Goal: Task Accomplishment & Management: Use online tool/utility

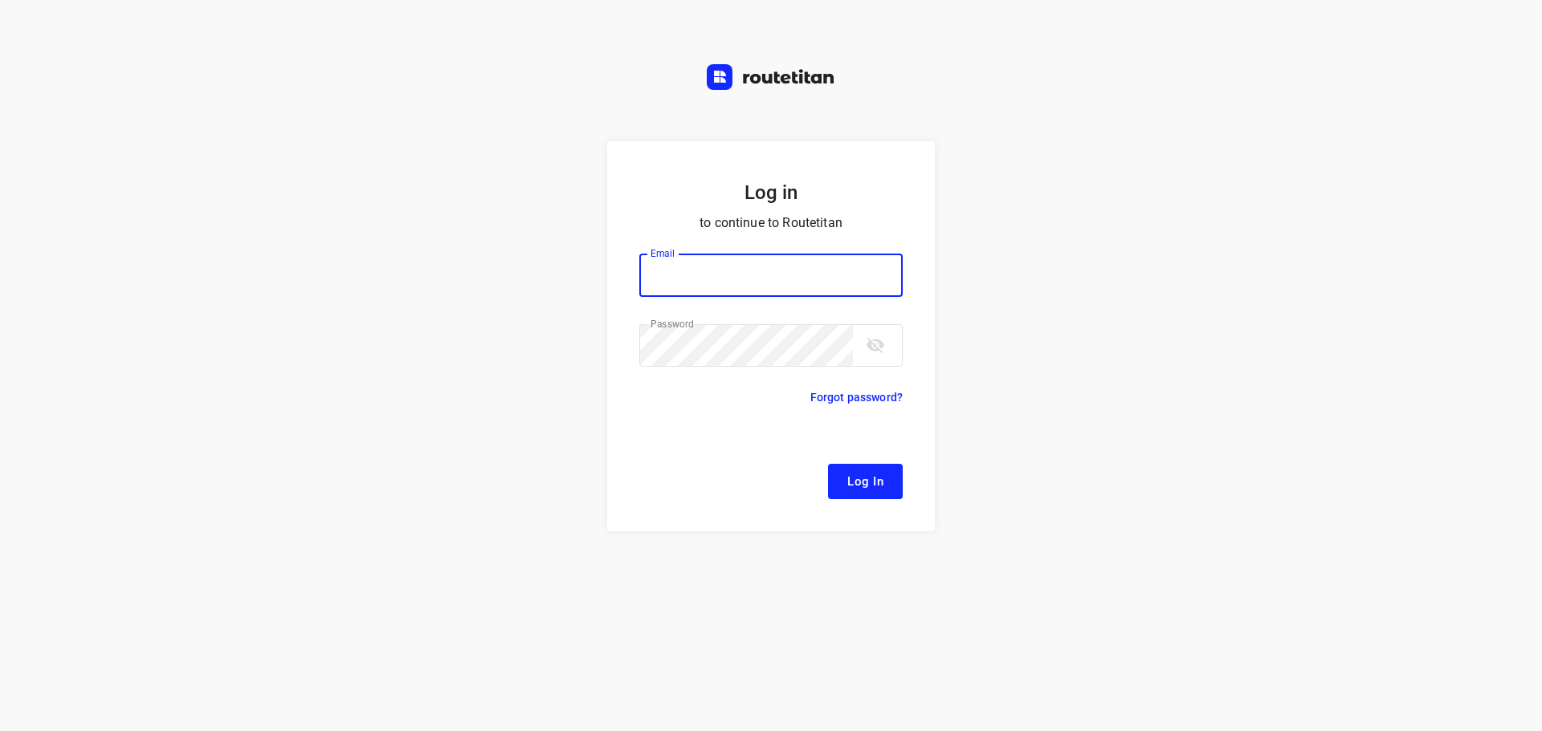
type input "[EMAIL_ADDRESS][DOMAIN_NAME]"
drag, startPoint x: 850, startPoint y: 487, endPoint x: 503, endPoint y: 405, distance: 356.4
click at [850, 487] on span "Log In" at bounding box center [865, 481] width 36 height 21
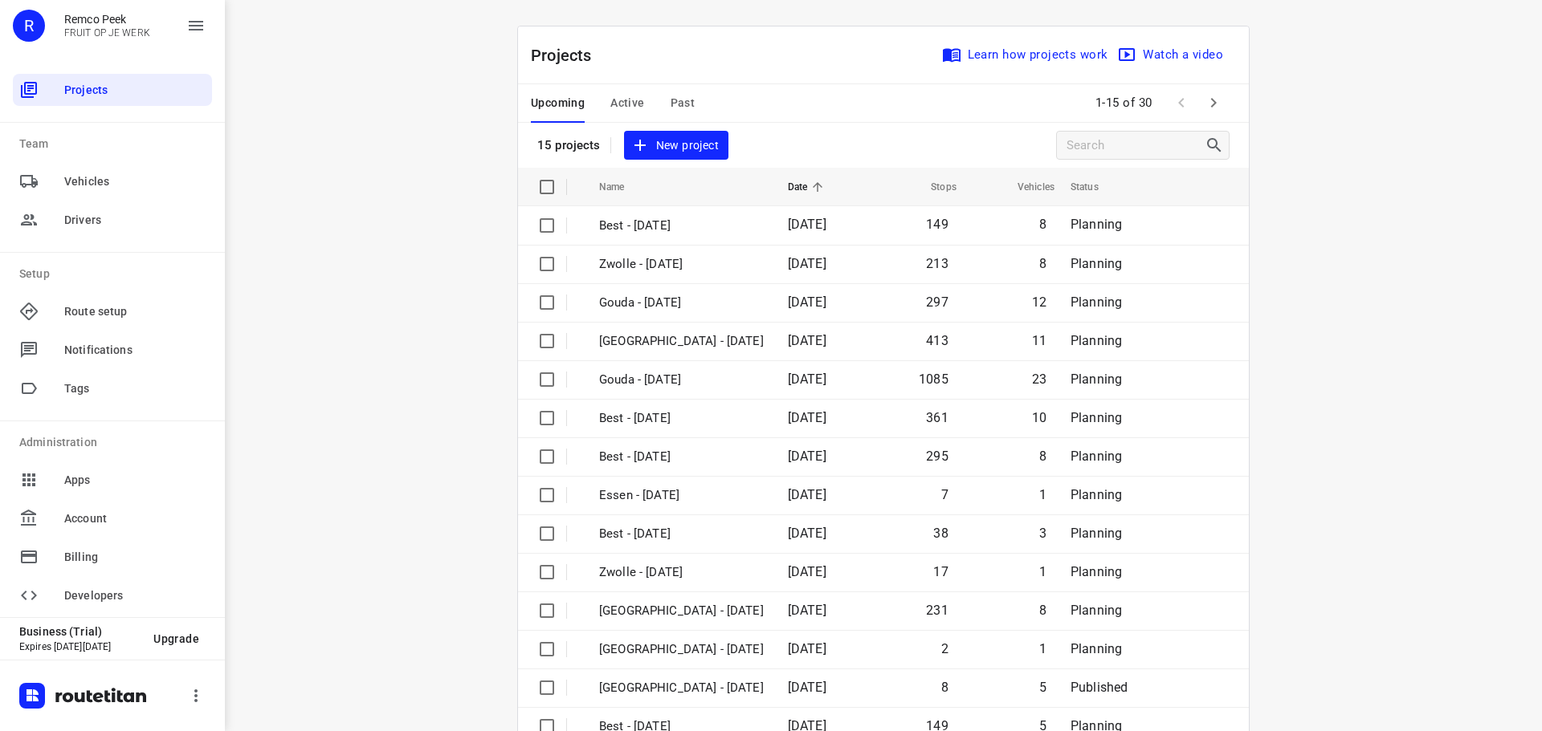
click at [613, 101] on span "Active" at bounding box center [627, 103] width 34 height 20
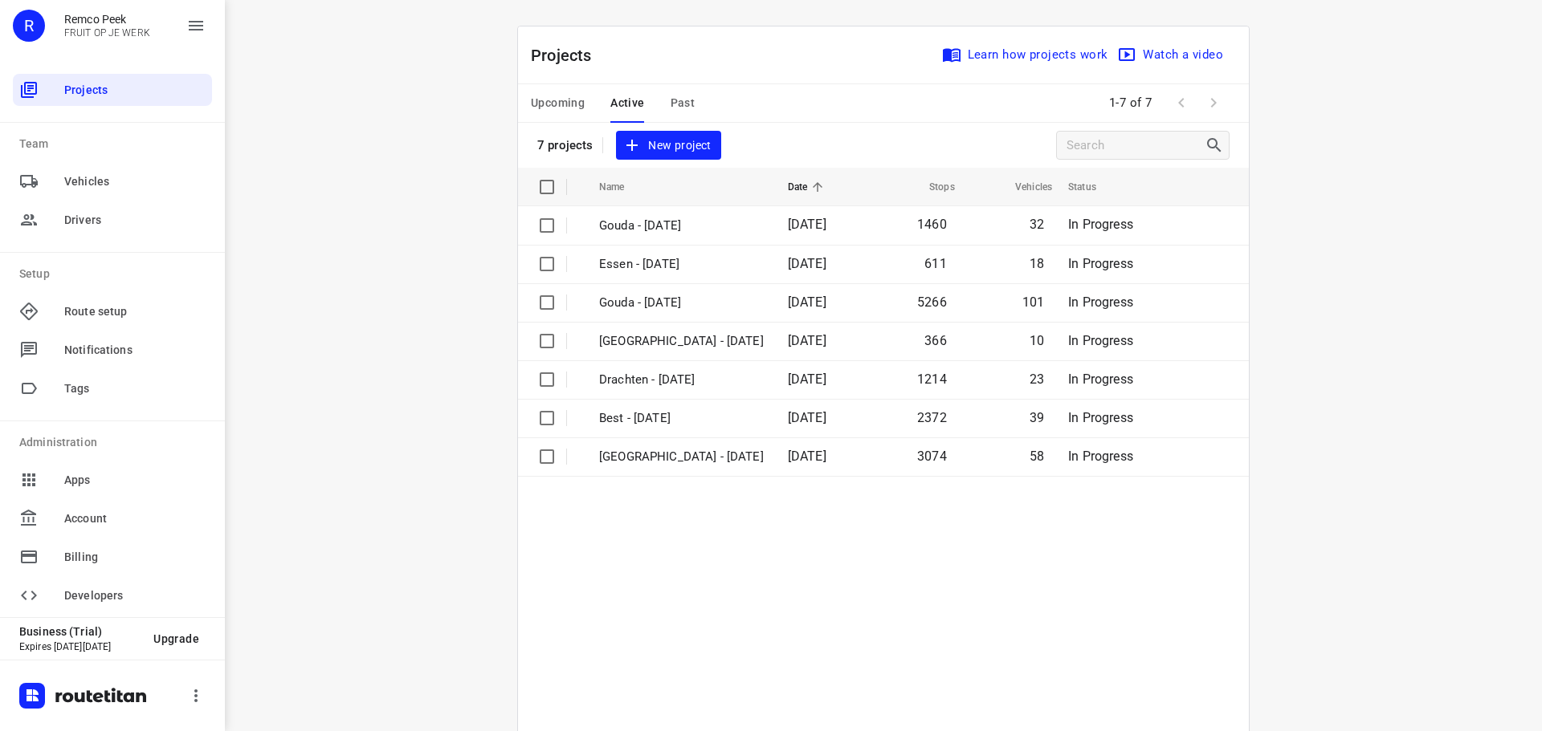
click at [550, 97] on span "Upcoming" at bounding box center [558, 103] width 54 height 20
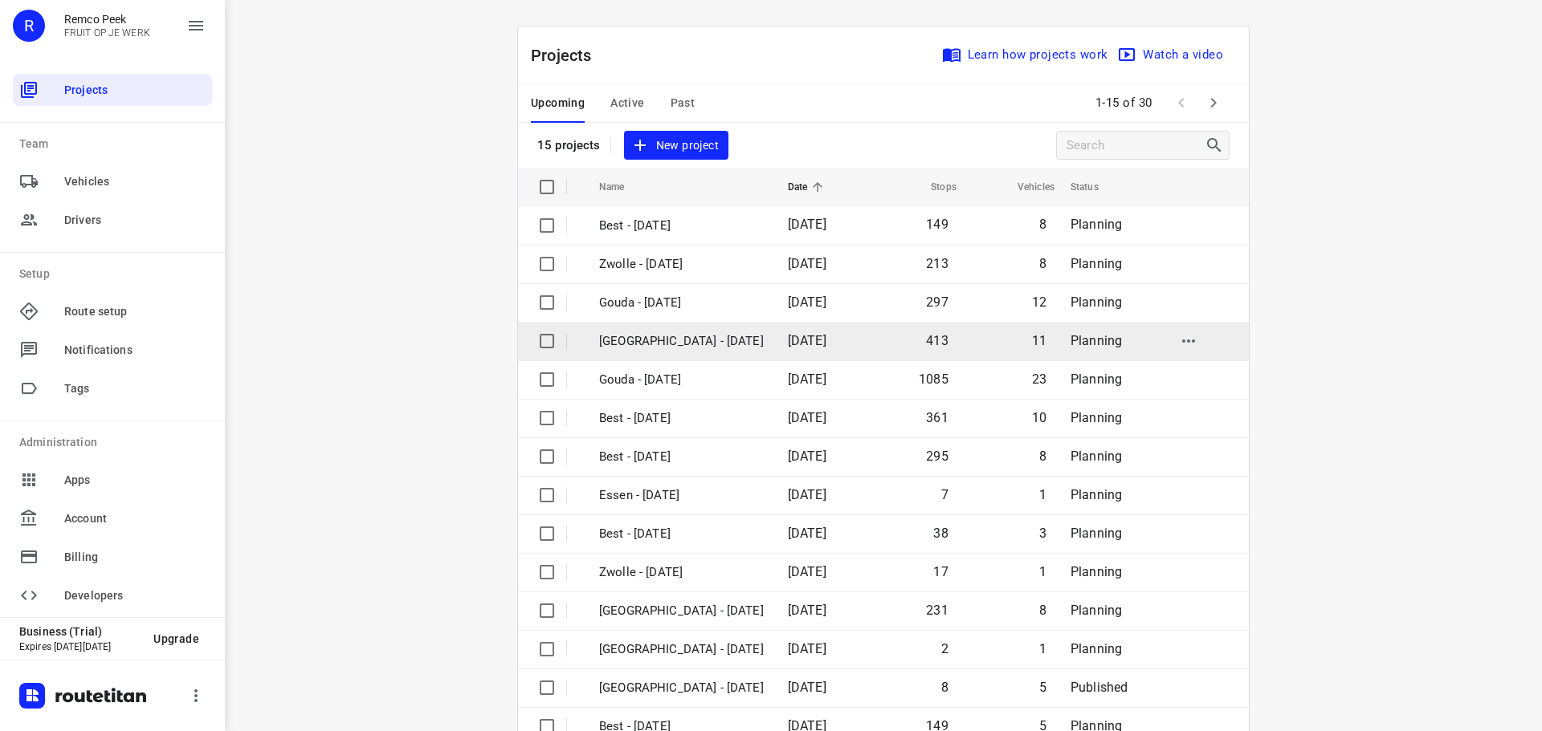
scroll to position [80, 0]
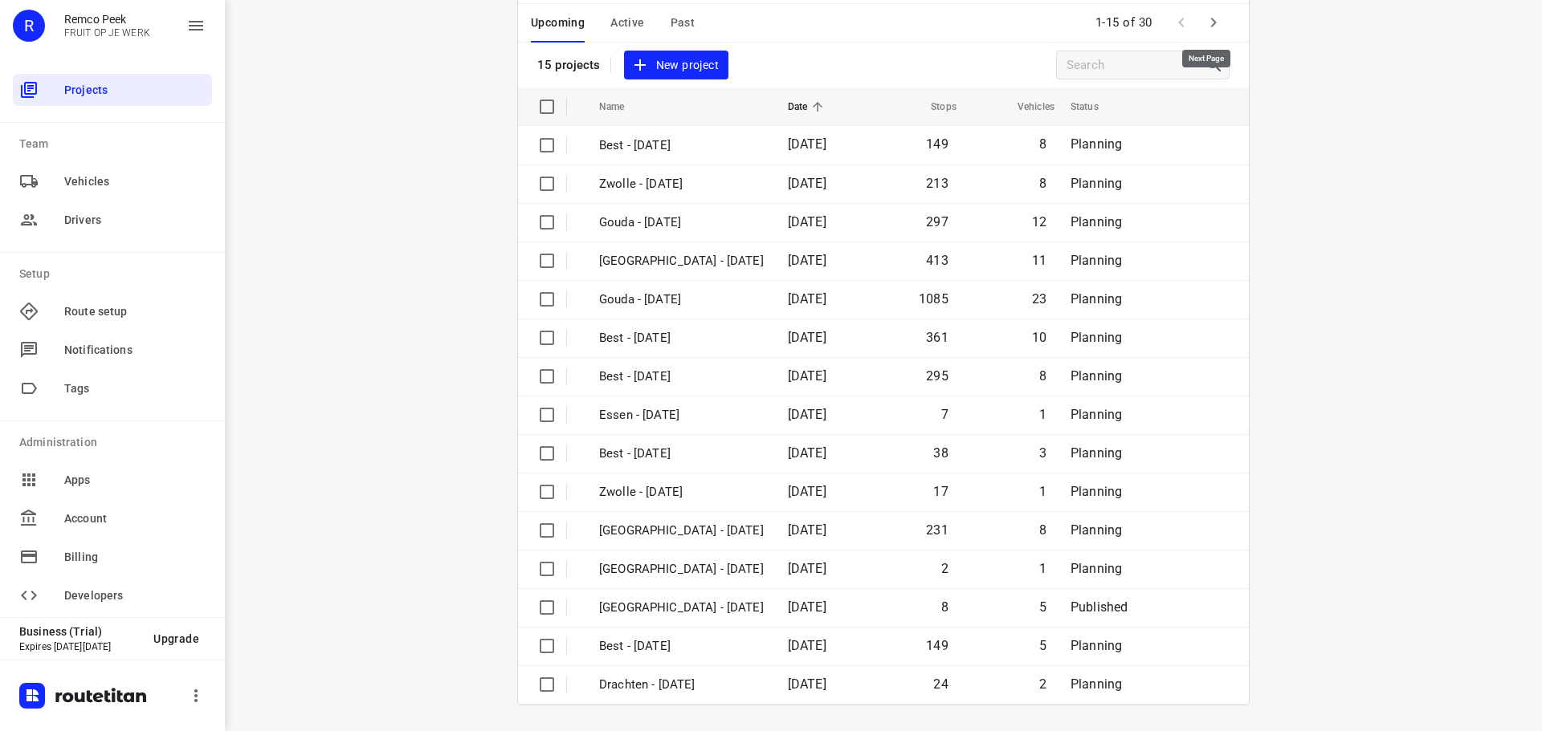
click at [1212, 19] on icon "button" at bounding box center [1213, 22] width 19 height 19
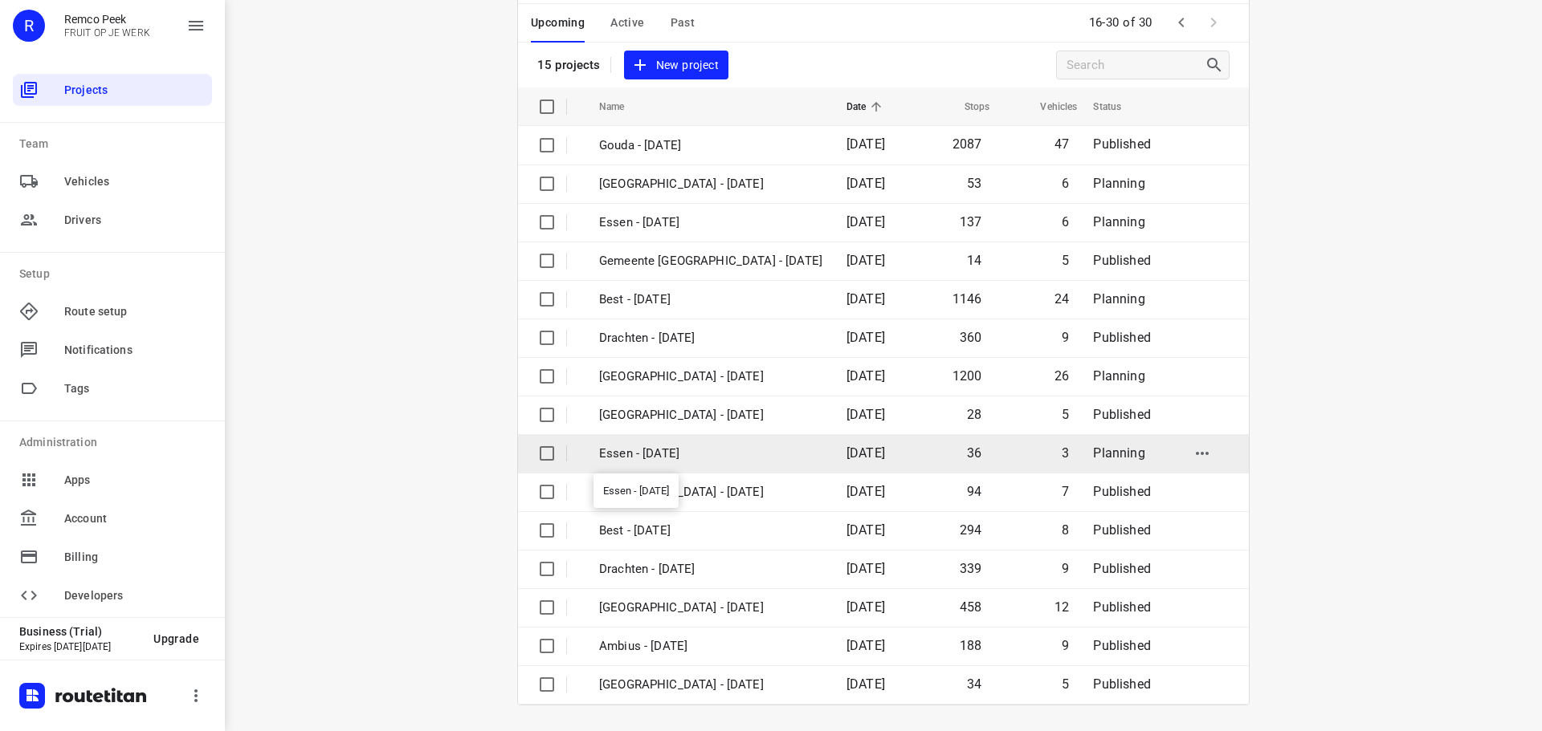
click at [670, 451] on p "Essen - [DATE]" at bounding box center [710, 454] width 223 height 18
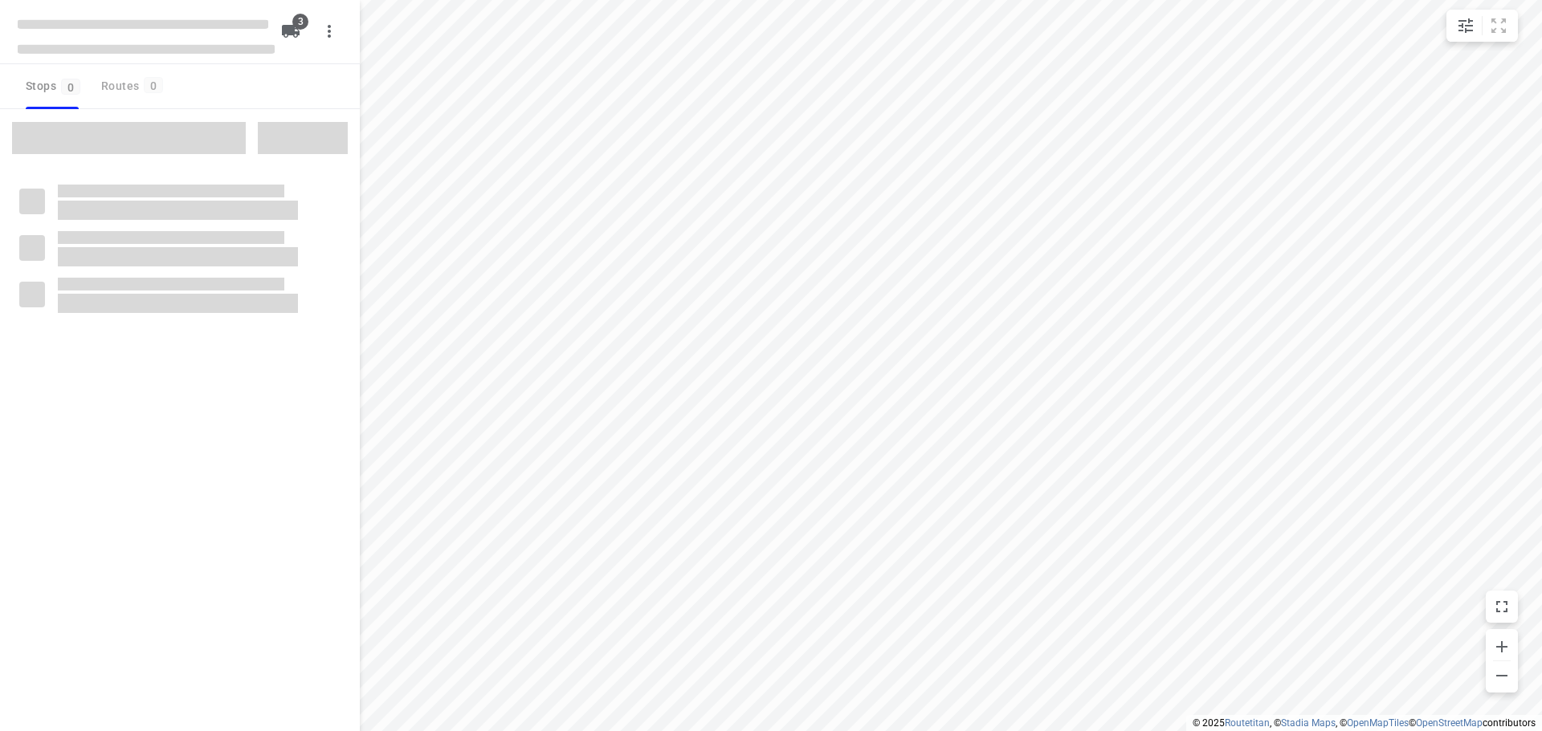
checkbox input "true"
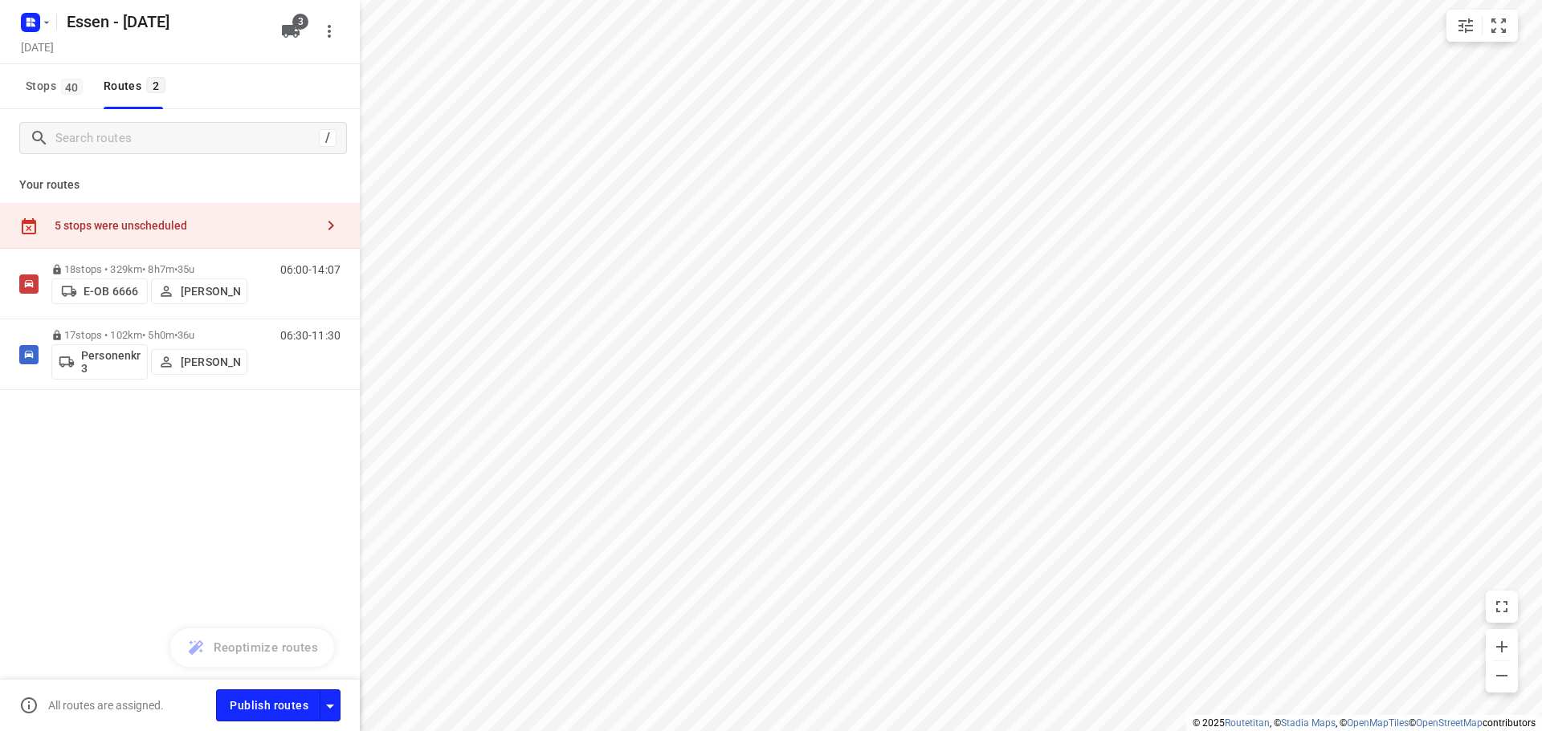
click at [321, 221] on icon "button" at bounding box center [330, 225] width 19 height 19
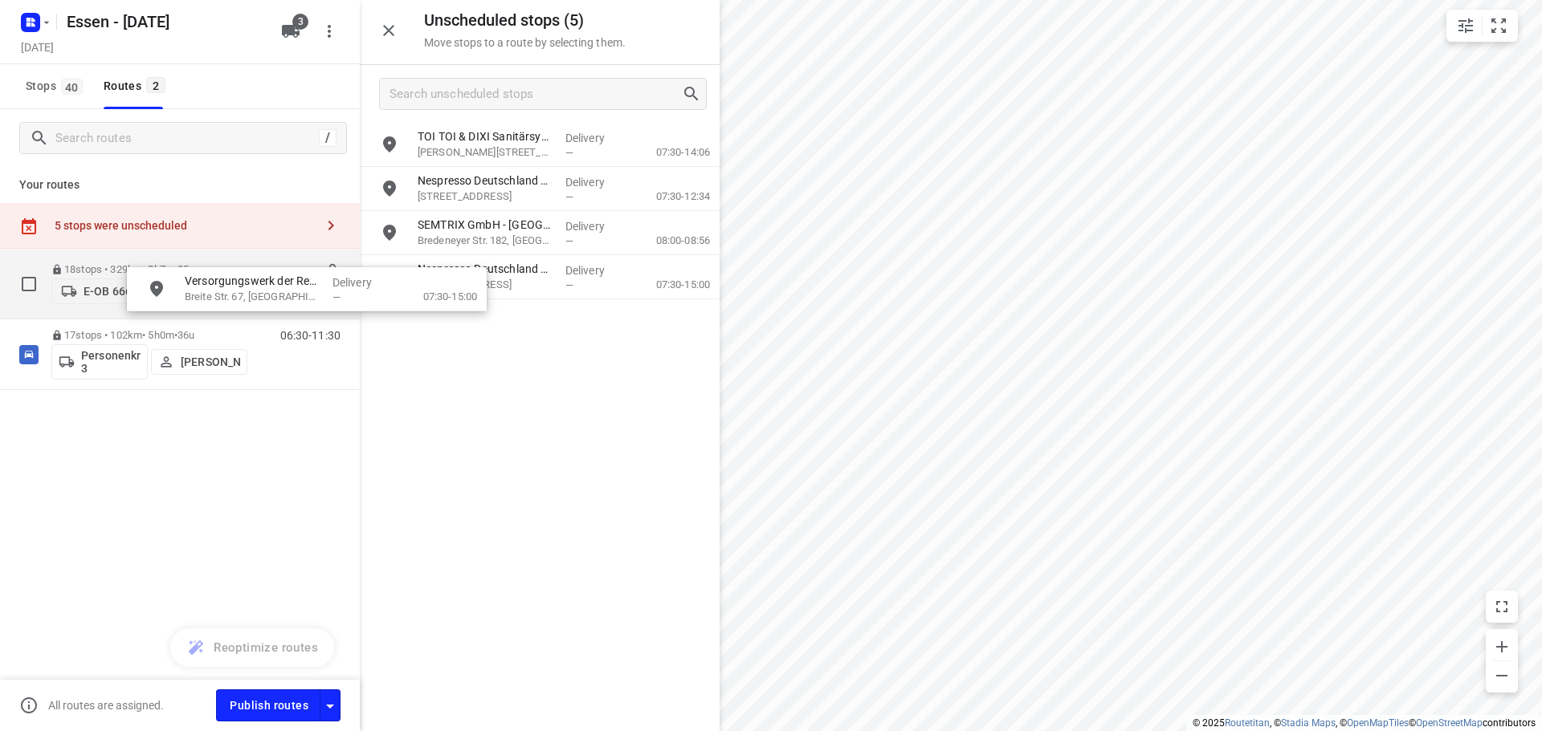
drag, startPoint x: 515, startPoint y: 147, endPoint x: 279, endPoint y: 293, distance: 278.3
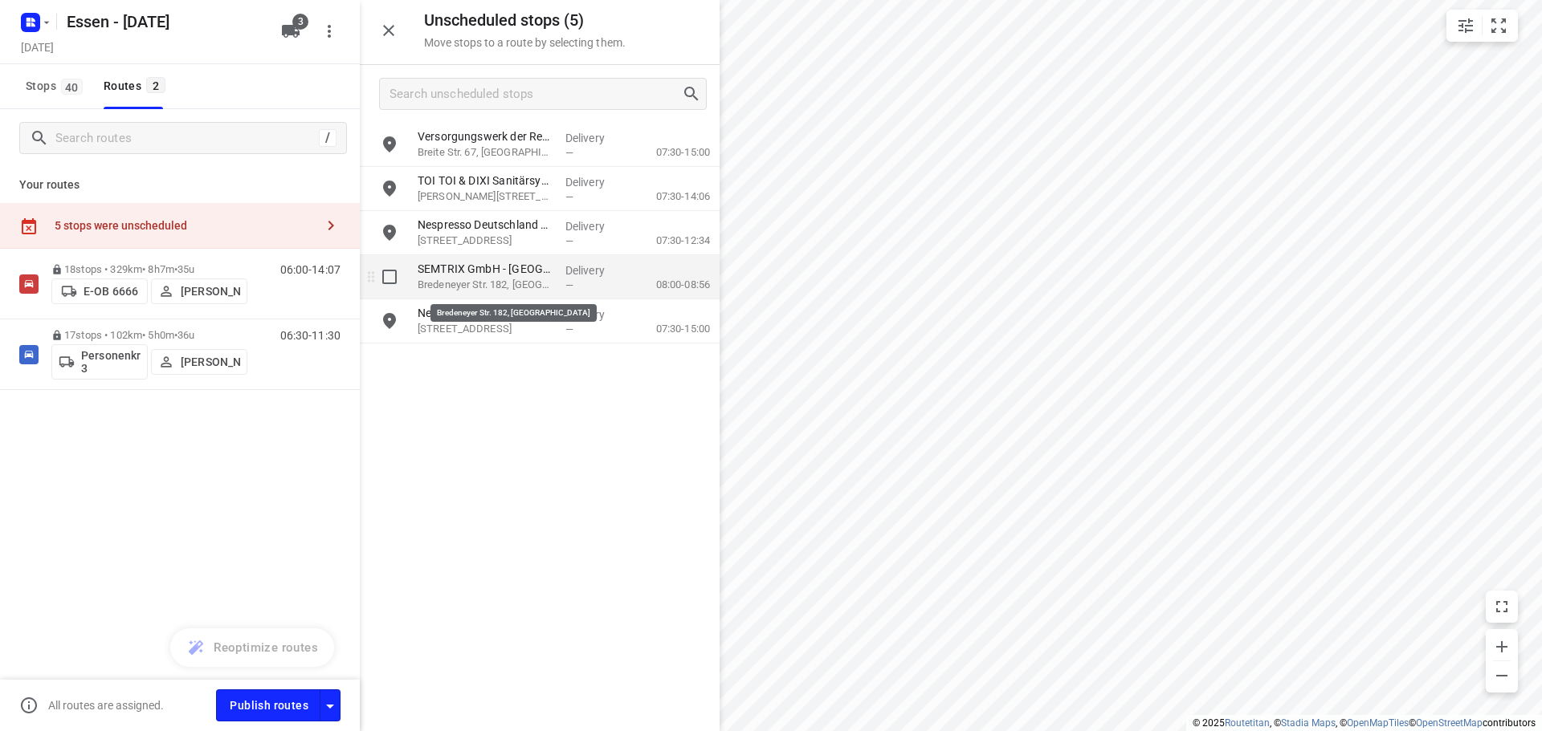
click at [515, 286] on p "Bredeneyer Str. 182, [GEOGRAPHIC_DATA]" at bounding box center [485, 285] width 135 height 16
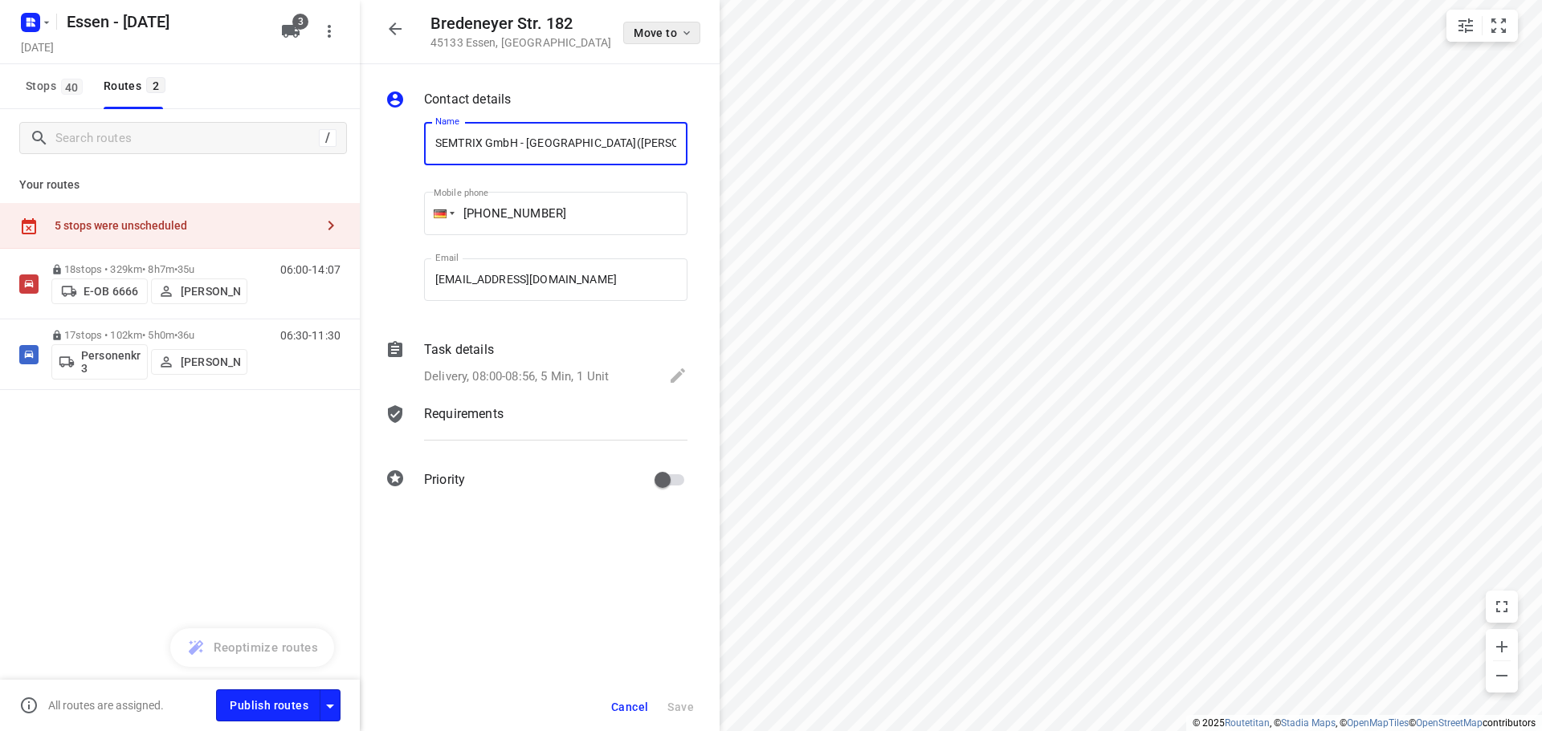
click at [690, 32] on icon "button" at bounding box center [686, 32] width 13 height 13
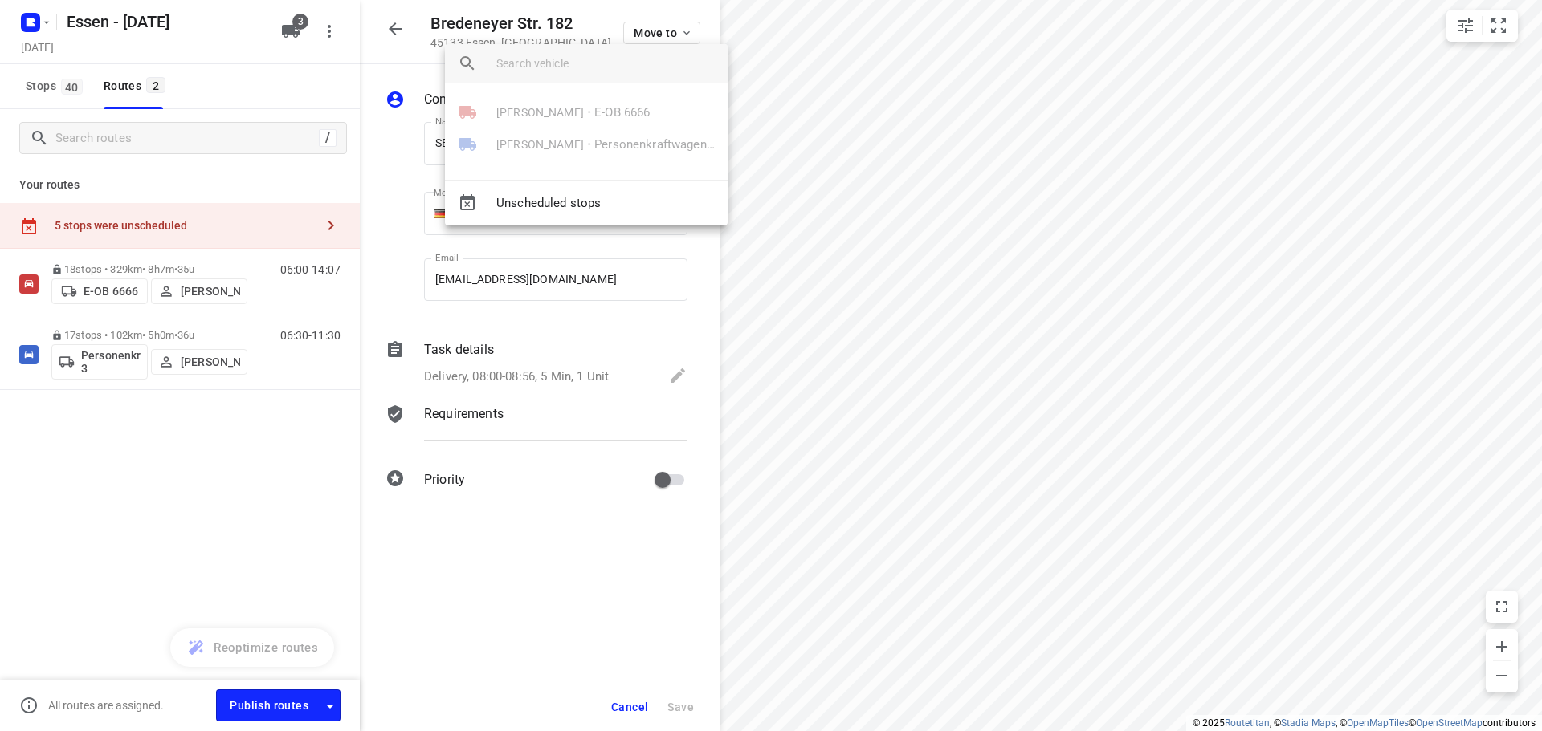
click at [543, 147] on div "[PERSON_NAME] • Personenkraftwagen 3" at bounding box center [586, 144] width 283 height 32
drag, startPoint x: 117, startPoint y: 541, endPoint x: 121, endPoint y: 533, distance: 9.0
click at [117, 540] on div at bounding box center [771, 365] width 1542 height 731
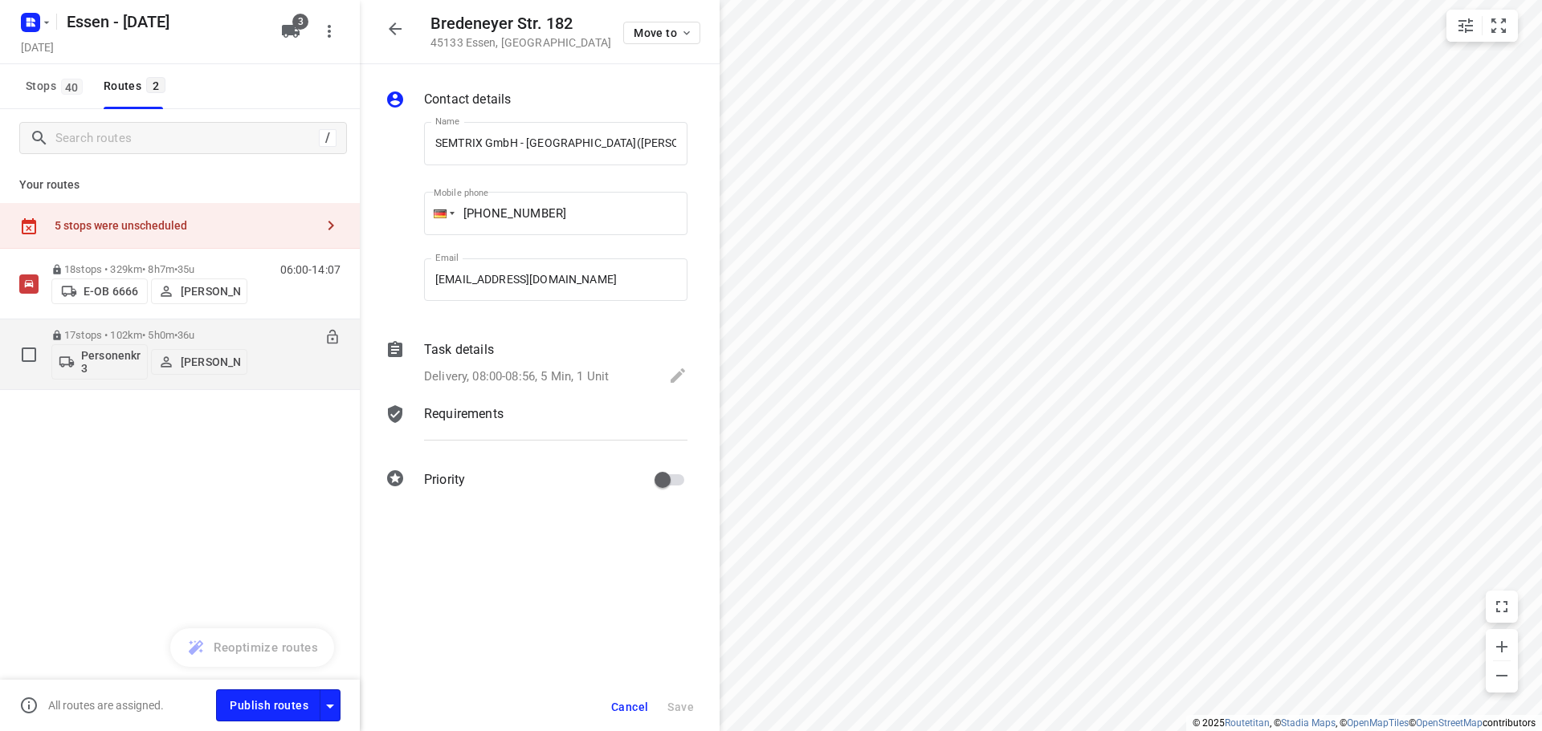
click at [185, 356] on p "[PERSON_NAME]" at bounding box center [210, 362] width 59 height 13
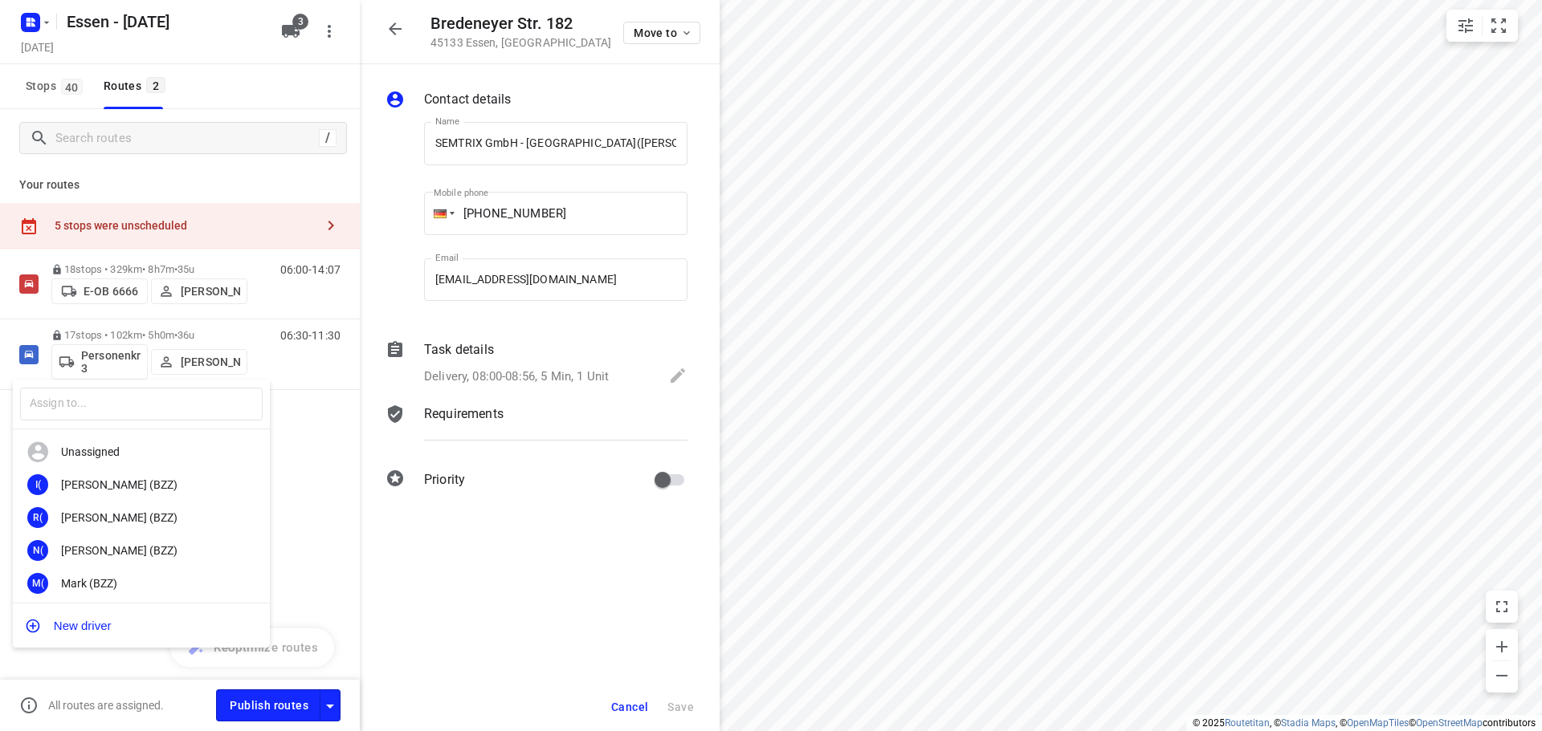
click at [329, 487] on div at bounding box center [771, 365] width 1542 height 731
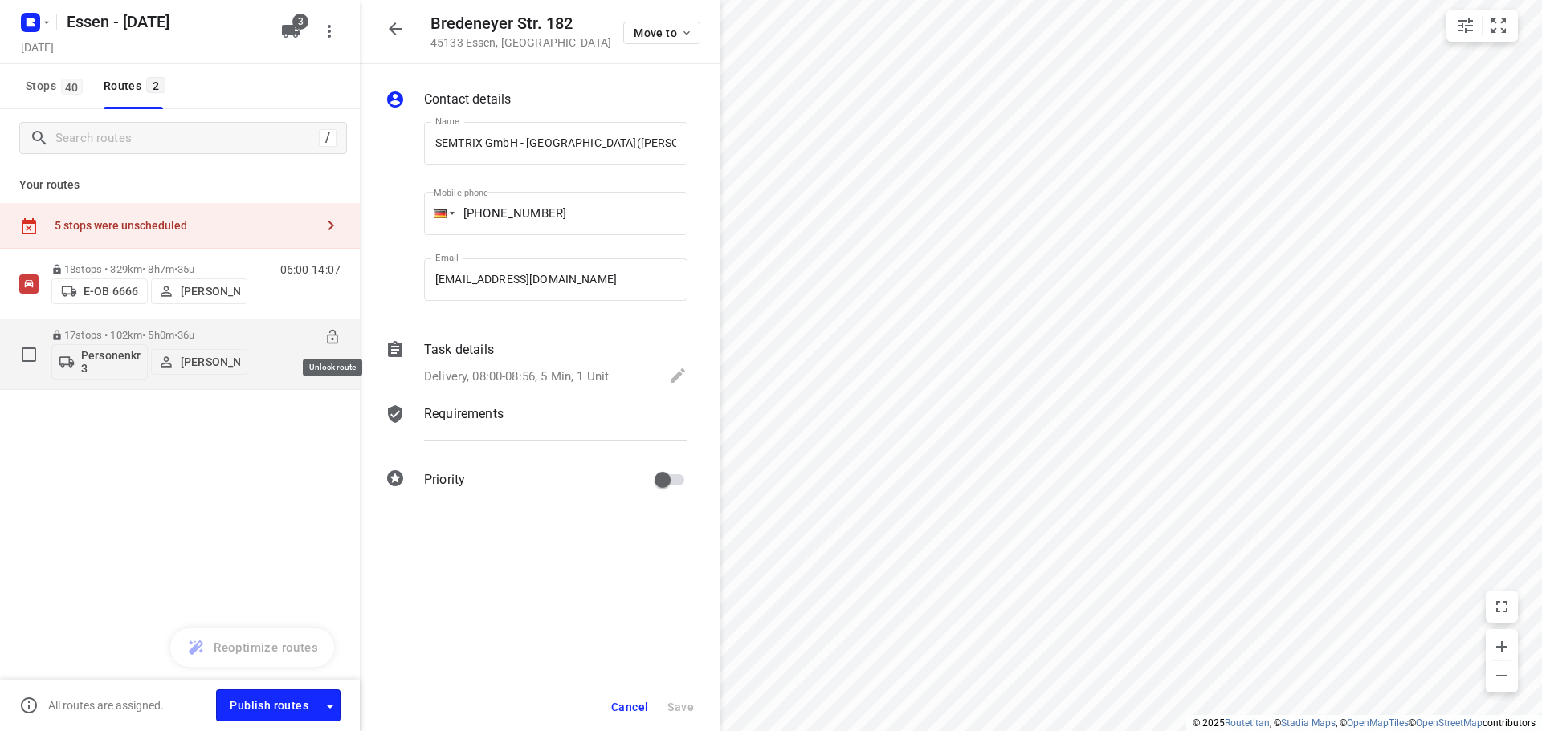
click at [331, 337] on icon at bounding box center [332, 337] width 16 height 16
click at [688, 29] on icon "button" at bounding box center [686, 32] width 13 height 13
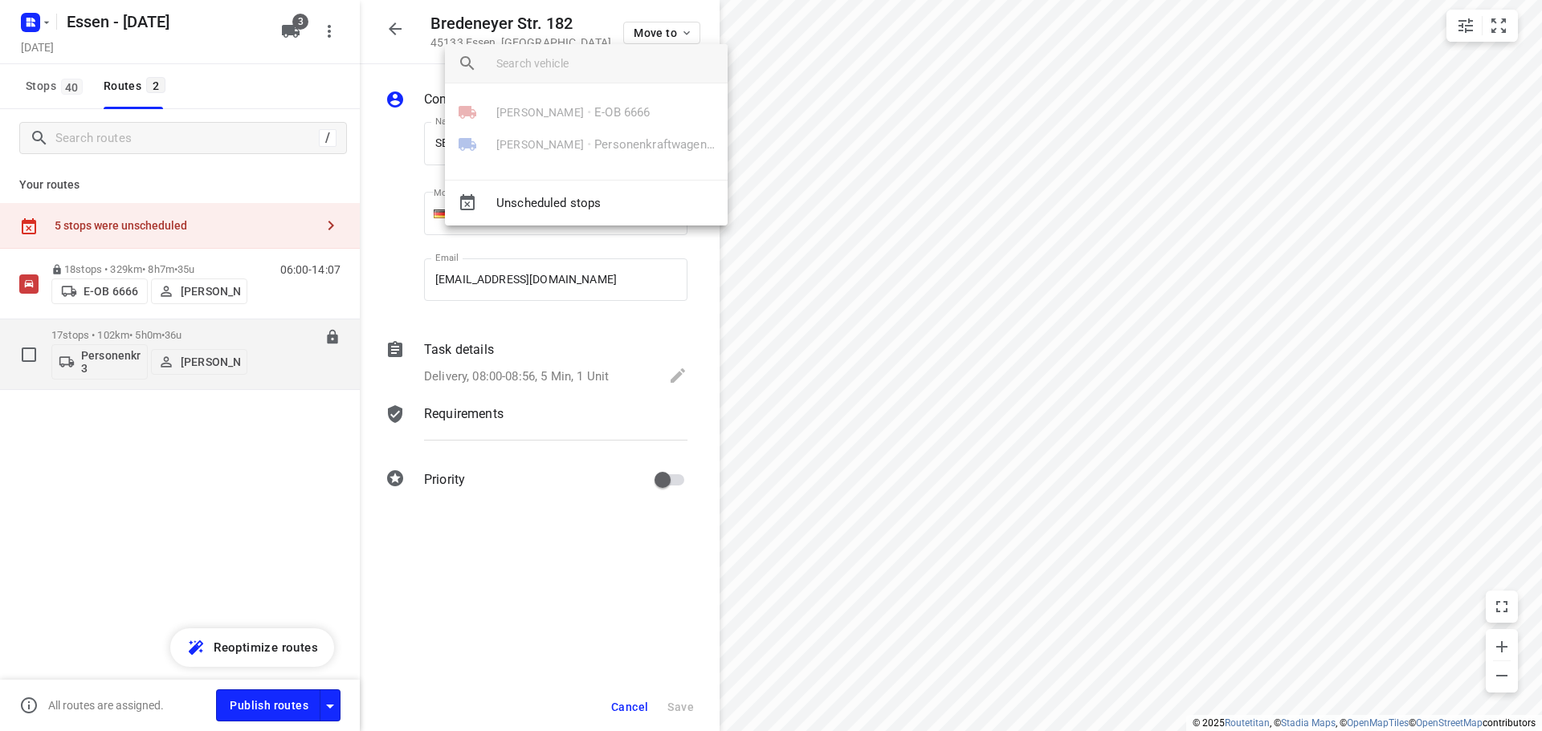
click at [271, 500] on div at bounding box center [771, 365] width 1542 height 731
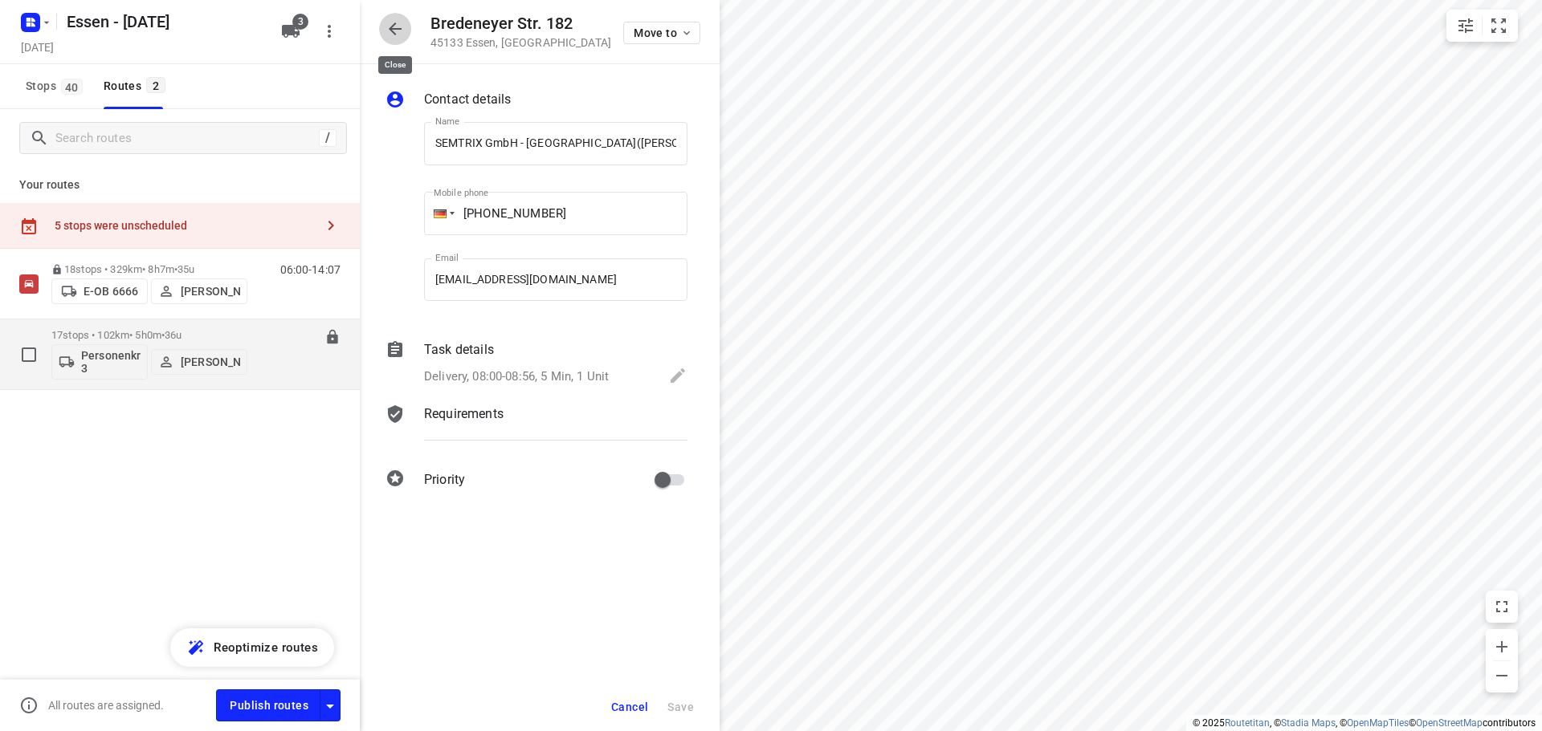
click at [393, 26] on icon "button" at bounding box center [394, 28] width 19 height 19
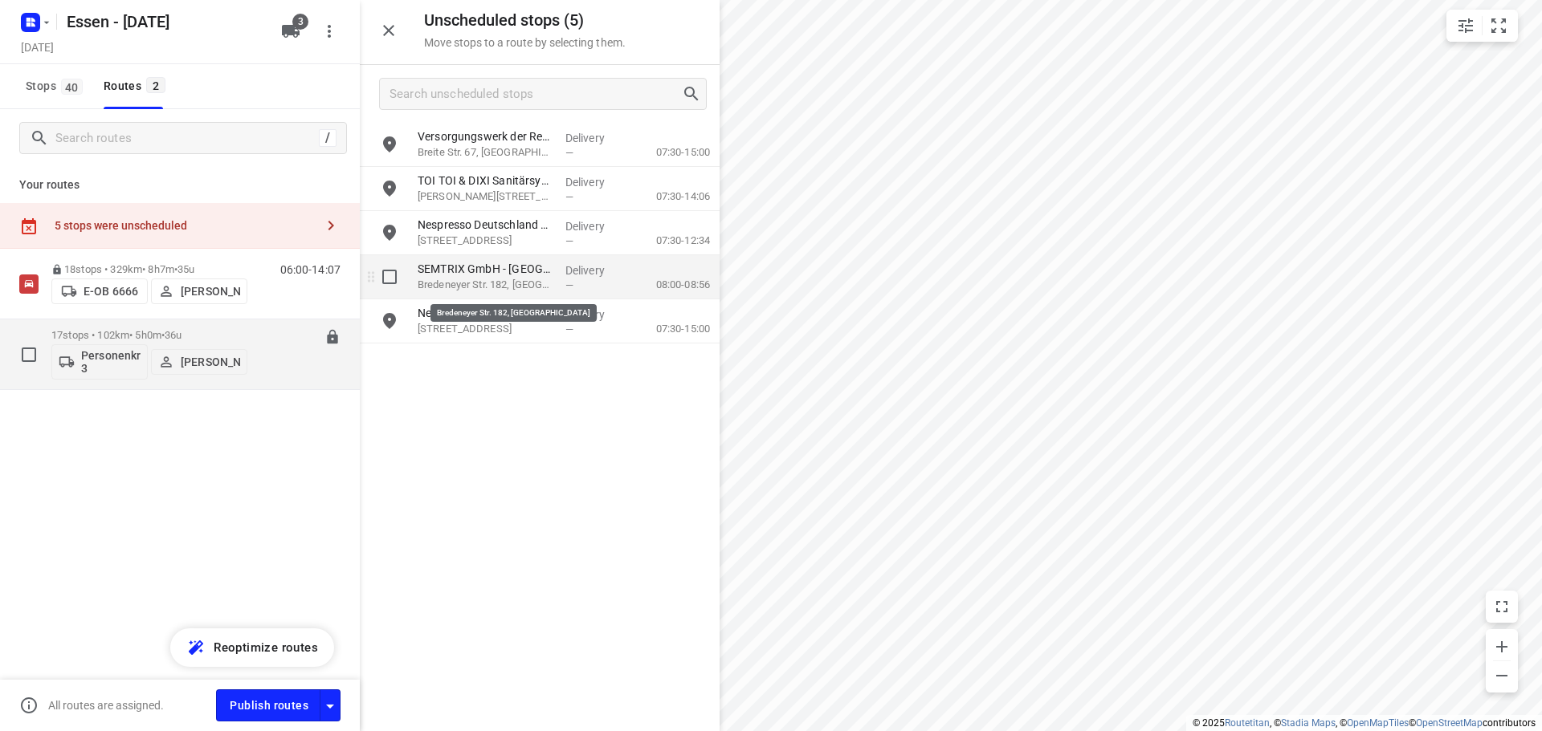
click at [461, 280] on p "Bredeneyer Str. 182, [GEOGRAPHIC_DATA]" at bounding box center [485, 285] width 135 height 16
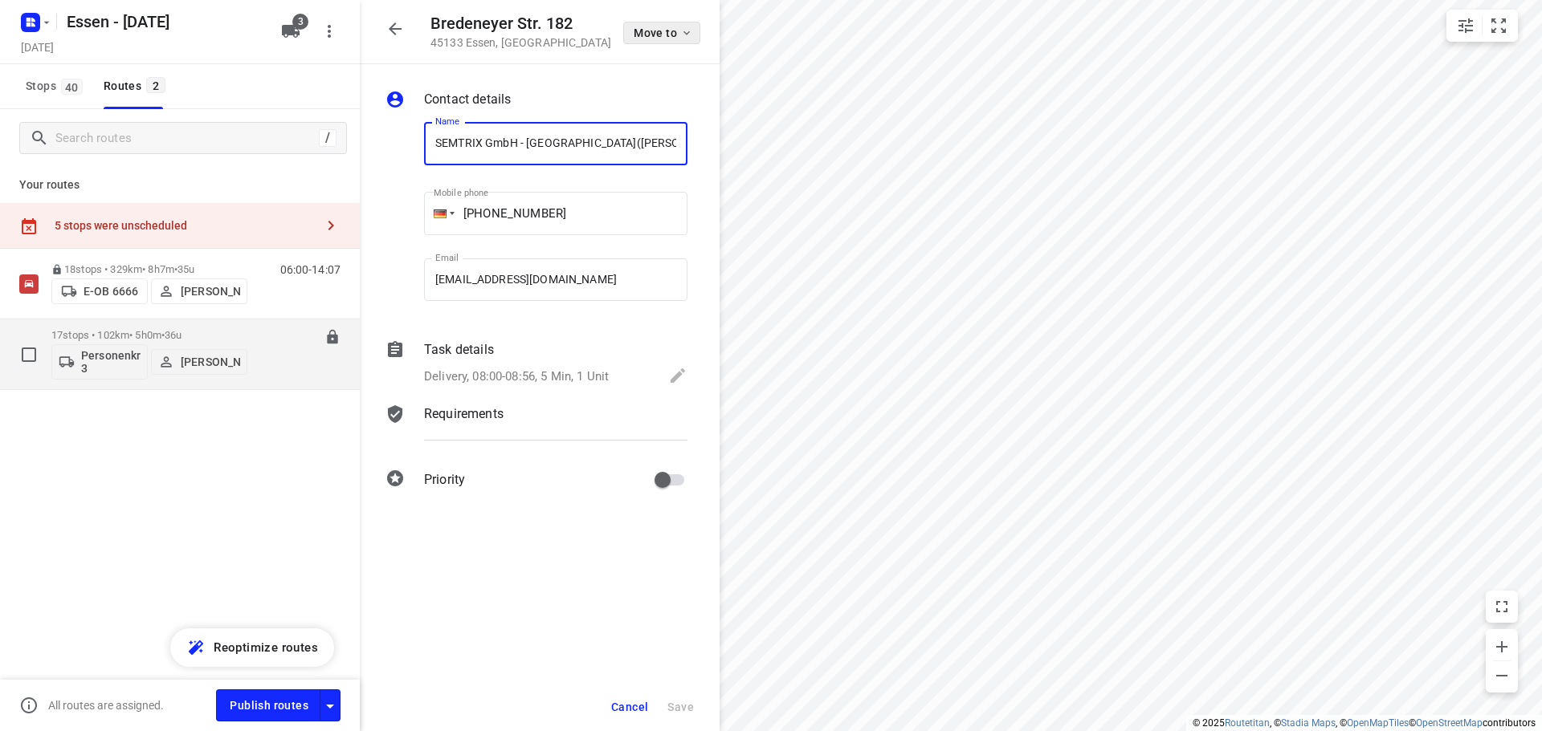
click at [684, 32] on icon "button" at bounding box center [686, 33] width 6 height 4
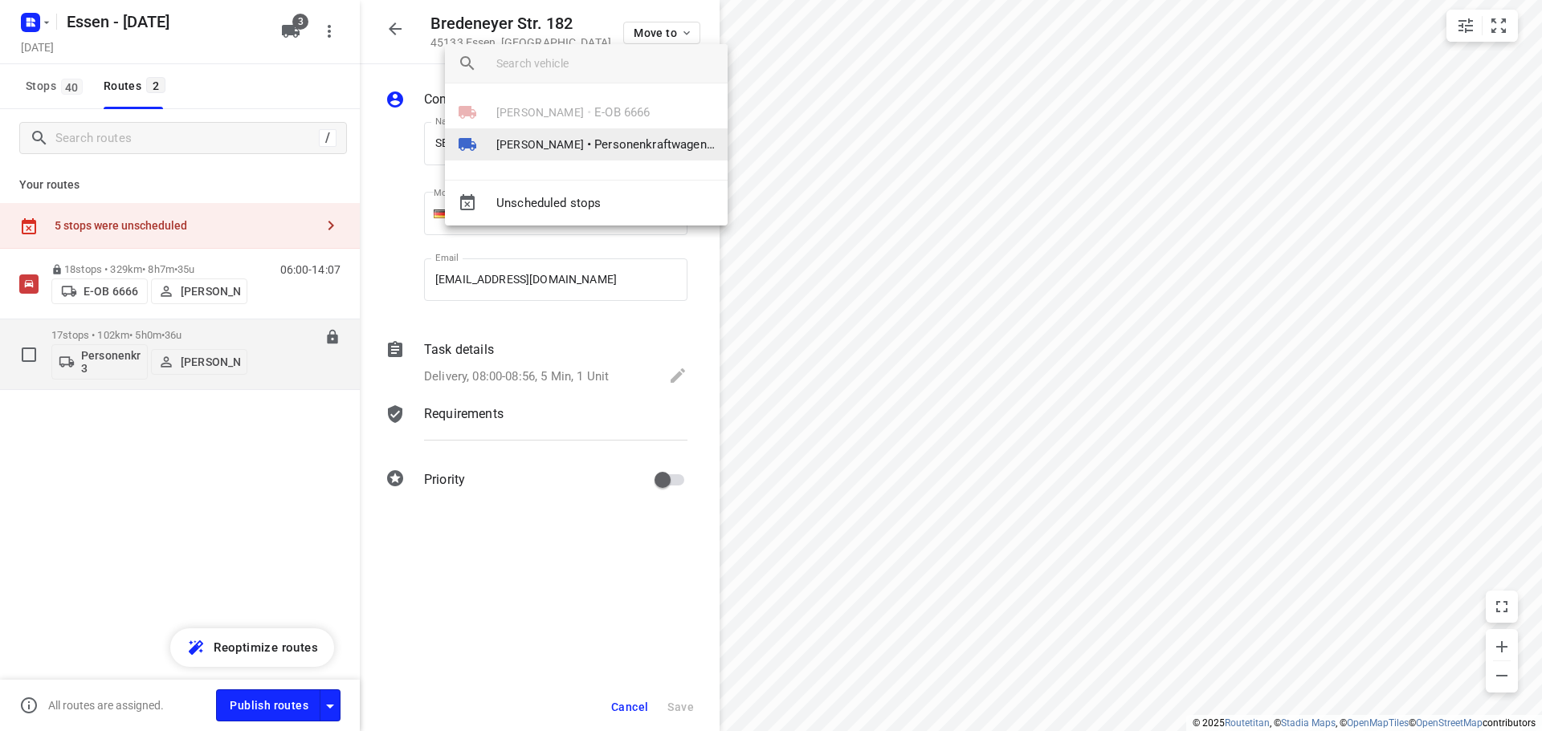
click at [520, 141] on span "[PERSON_NAME]" at bounding box center [540, 145] width 88 height 16
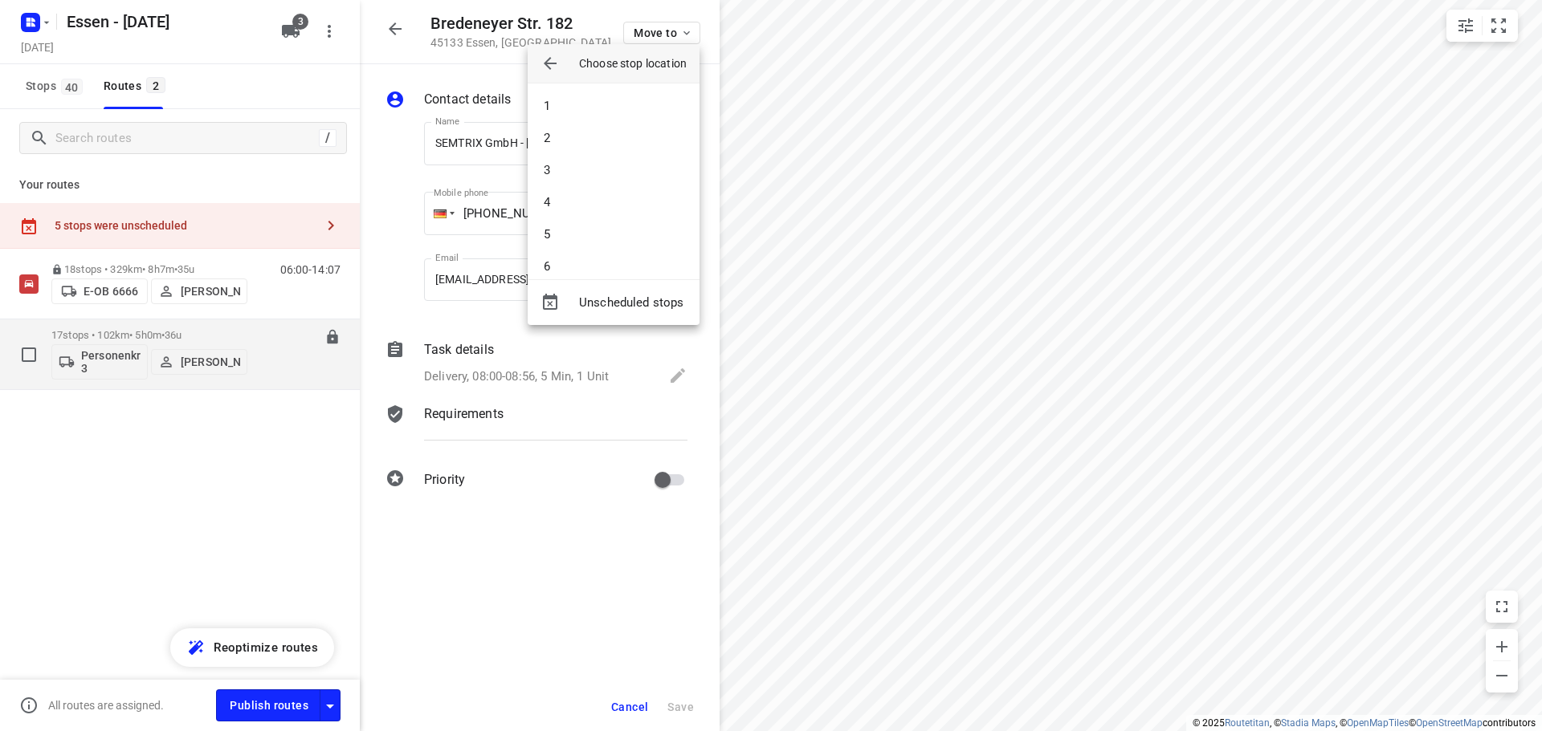
click at [986, 437] on div at bounding box center [771, 365] width 1542 height 731
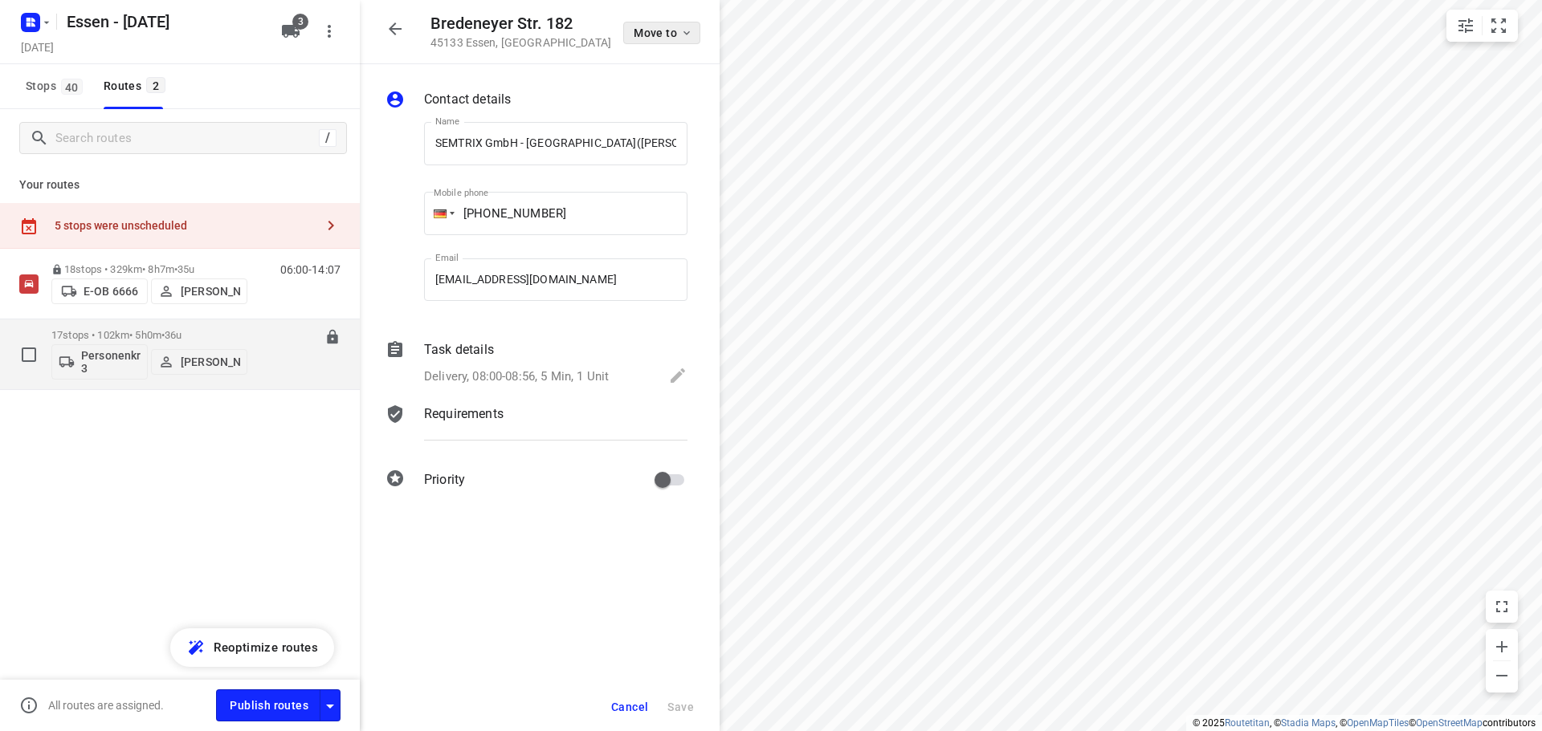
click at [688, 30] on icon "button" at bounding box center [686, 32] width 13 height 13
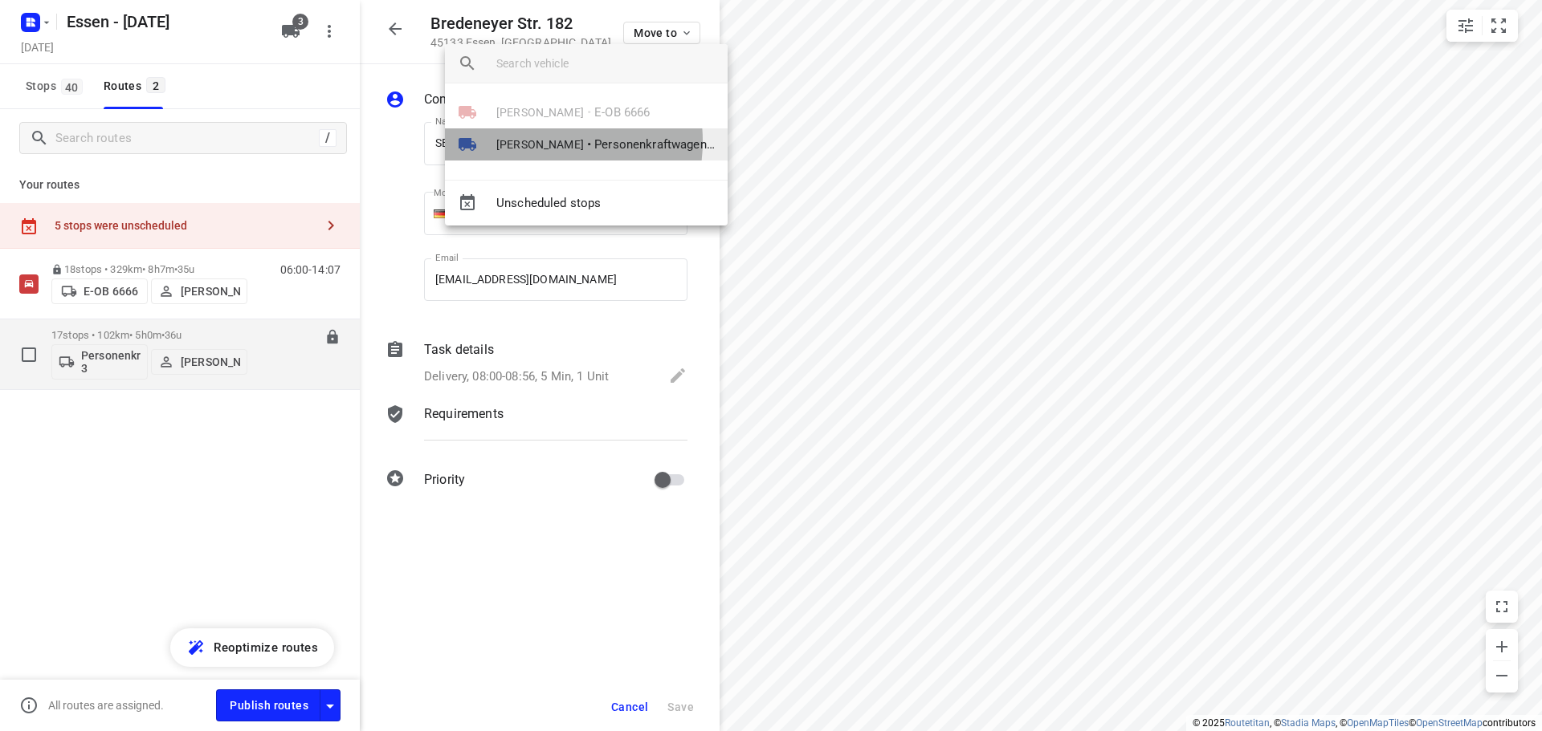
click at [538, 141] on span "[PERSON_NAME]" at bounding box center [540, 145] width 88 height 16
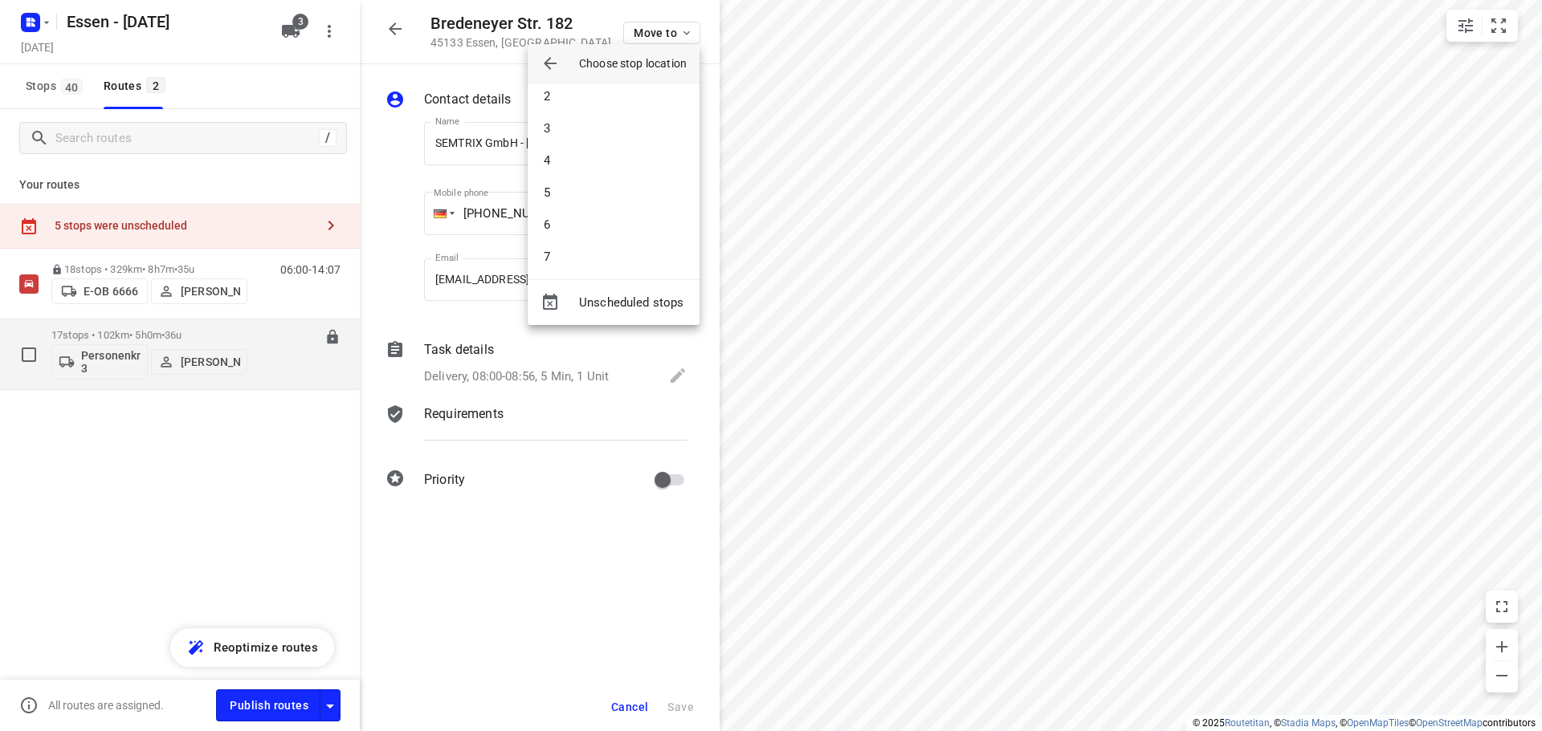
scroll to position [64, 0]
click at [556, 230] on li "7" at bounding box center [614, 234] width 172 height 32
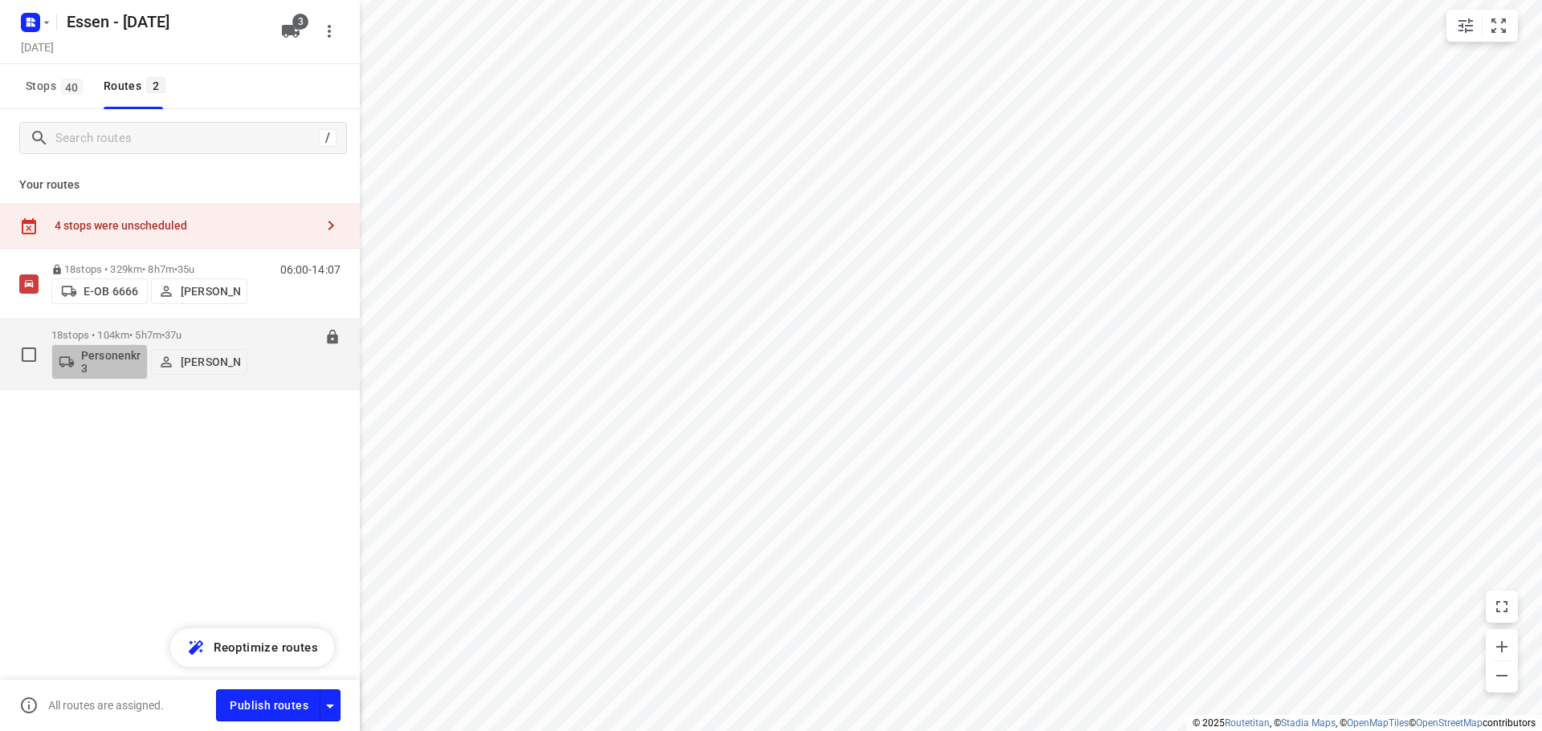
click at [134, 353] on p "Personenkraftwagen 3" at bounding box center [110, 362] width 59 height 26
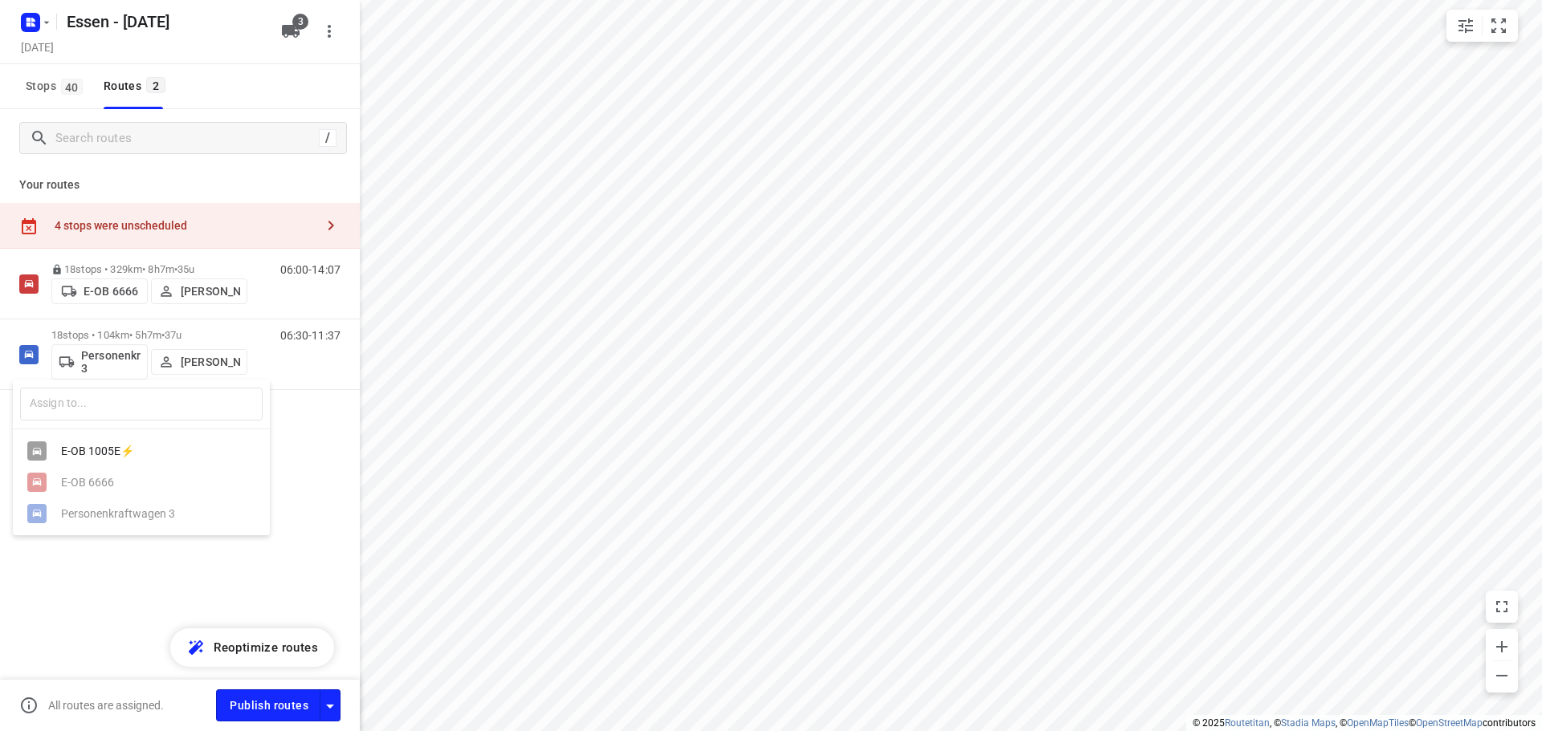
click at [82, 332] on div at bounding box center [771, 365] width 1542 height 731
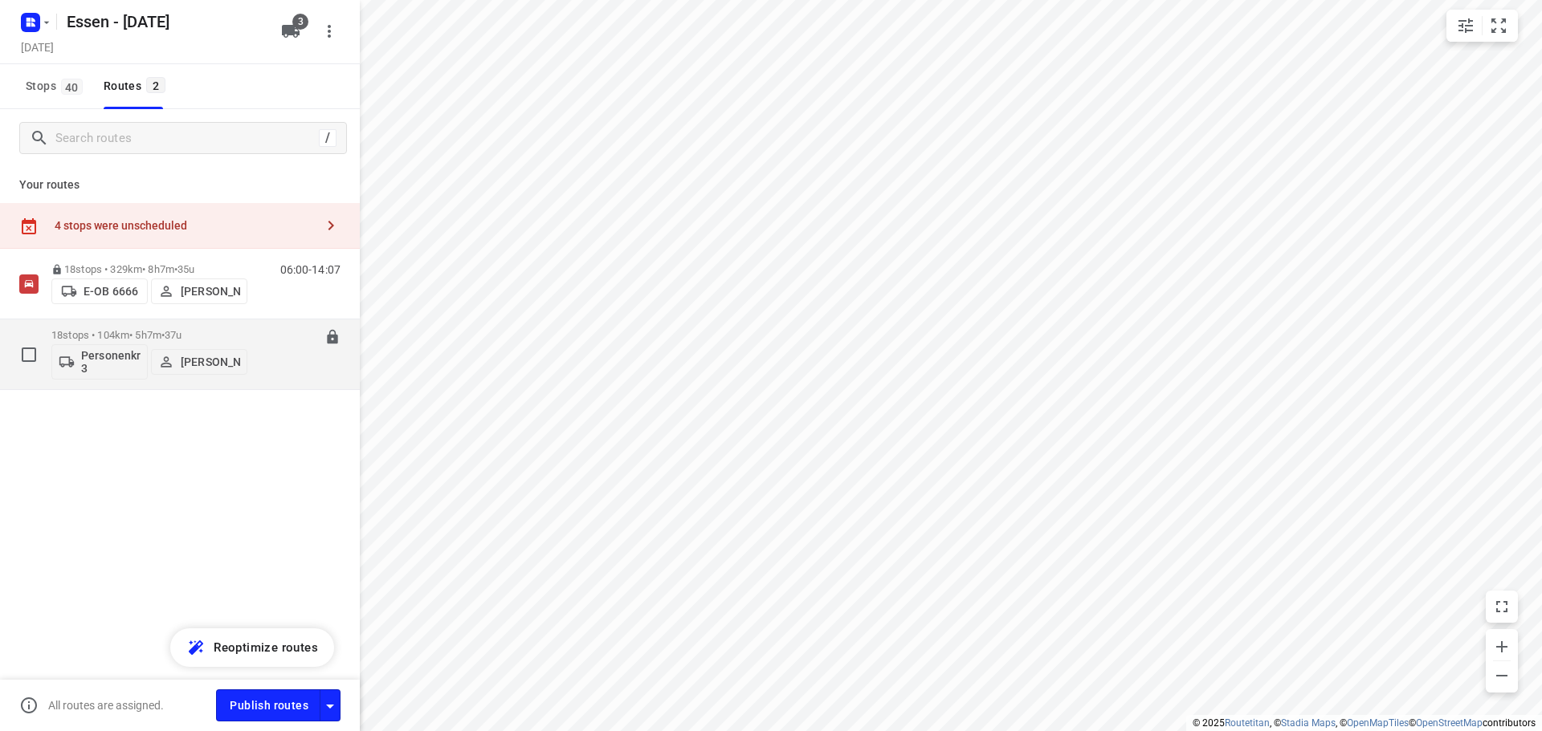
click at [80, 332] on p "18 stops • 104km • 5h7m • 37u" at bounding box center [149, 335] width 196 height 12
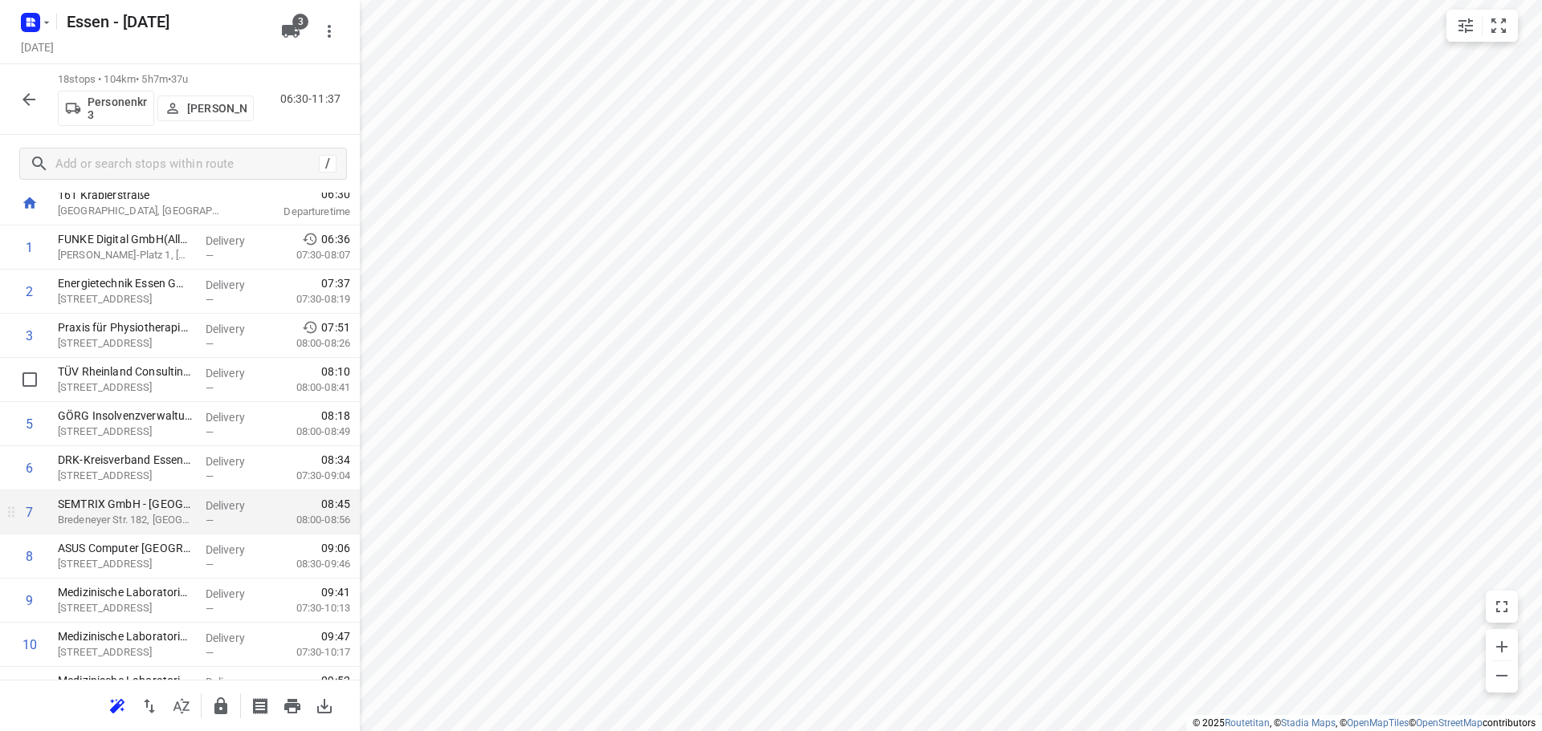
scroll to position [161, 0]
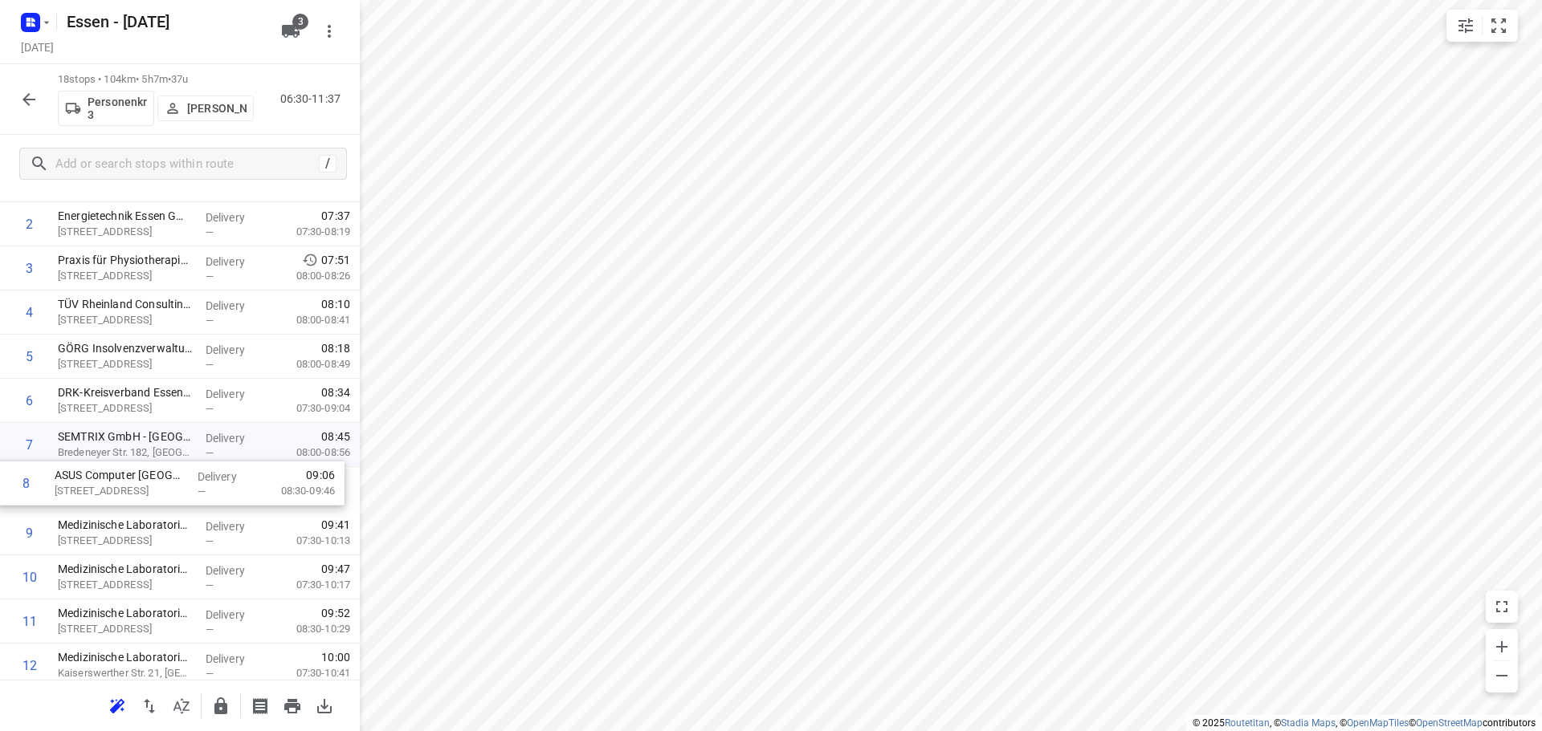
drag, startPoint x: 122, startPoint y: 497, endPoint x: 118, endPoint y: 487, distance: 11.2
click at [118, 487] on div "1 FUNKE Digital GmbH(Allgemein) [PERSON_NAME]-Platz 1, Essen Delivery — 06:36 0…" at bounding box center [180, 555] width 360 height 795
drag, startPoint x: 100, startPoint y: 400, endPoint x: 89, endPoint y: 448, distance: 49.5
click at [89, 448] on div "1 FUNKE Digital GmbH(Allgemein) [PERSON_NAME]-Platz 1, Essen Delivery — 06:36 0…" at bounding box center [180, 555] width 360 height 795
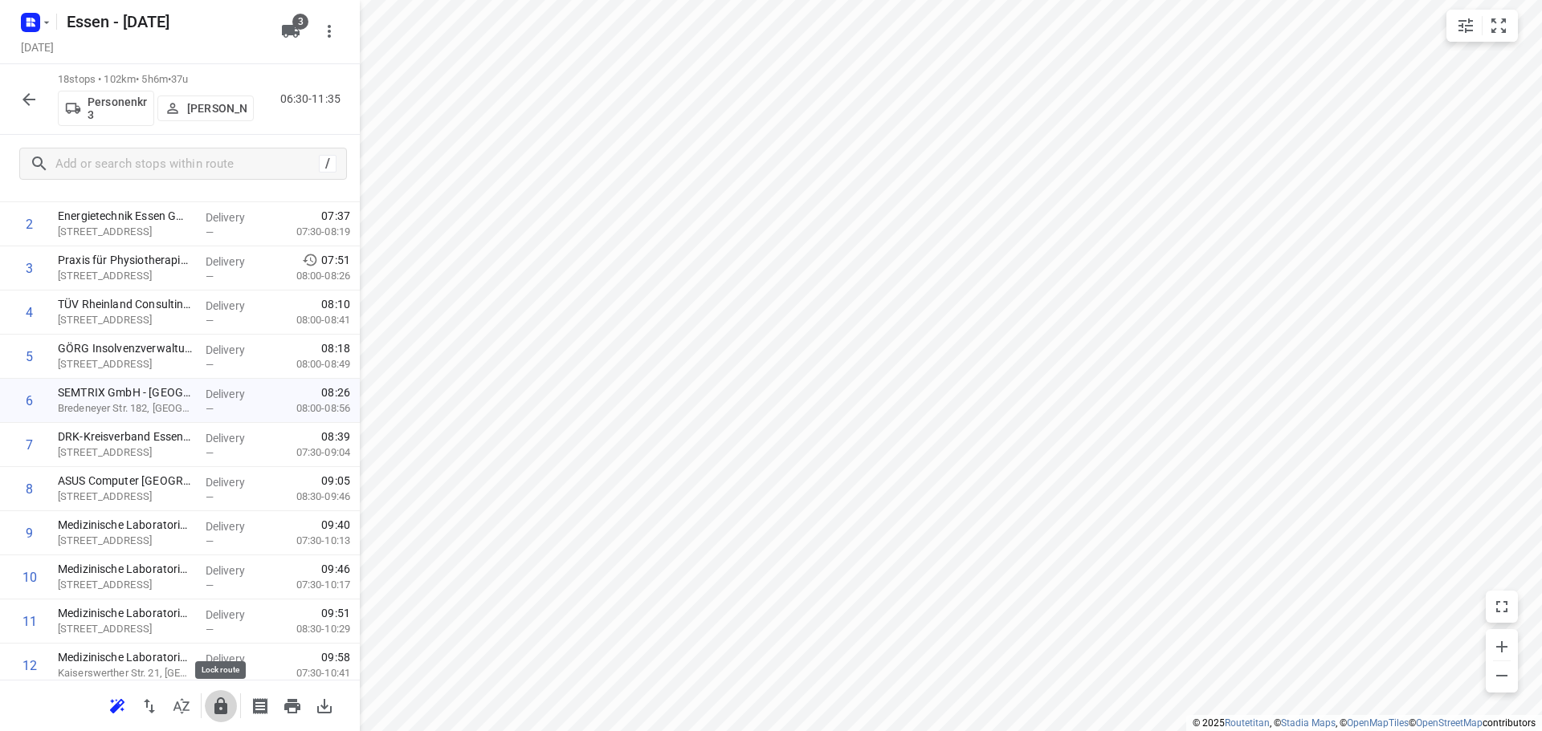
click at [218, 706] on icon "button" at bounding box center [220, 706] width 13 height 17
click at [26, 98] on icon "button" at bounding box center [28, 99] width 19 height 19
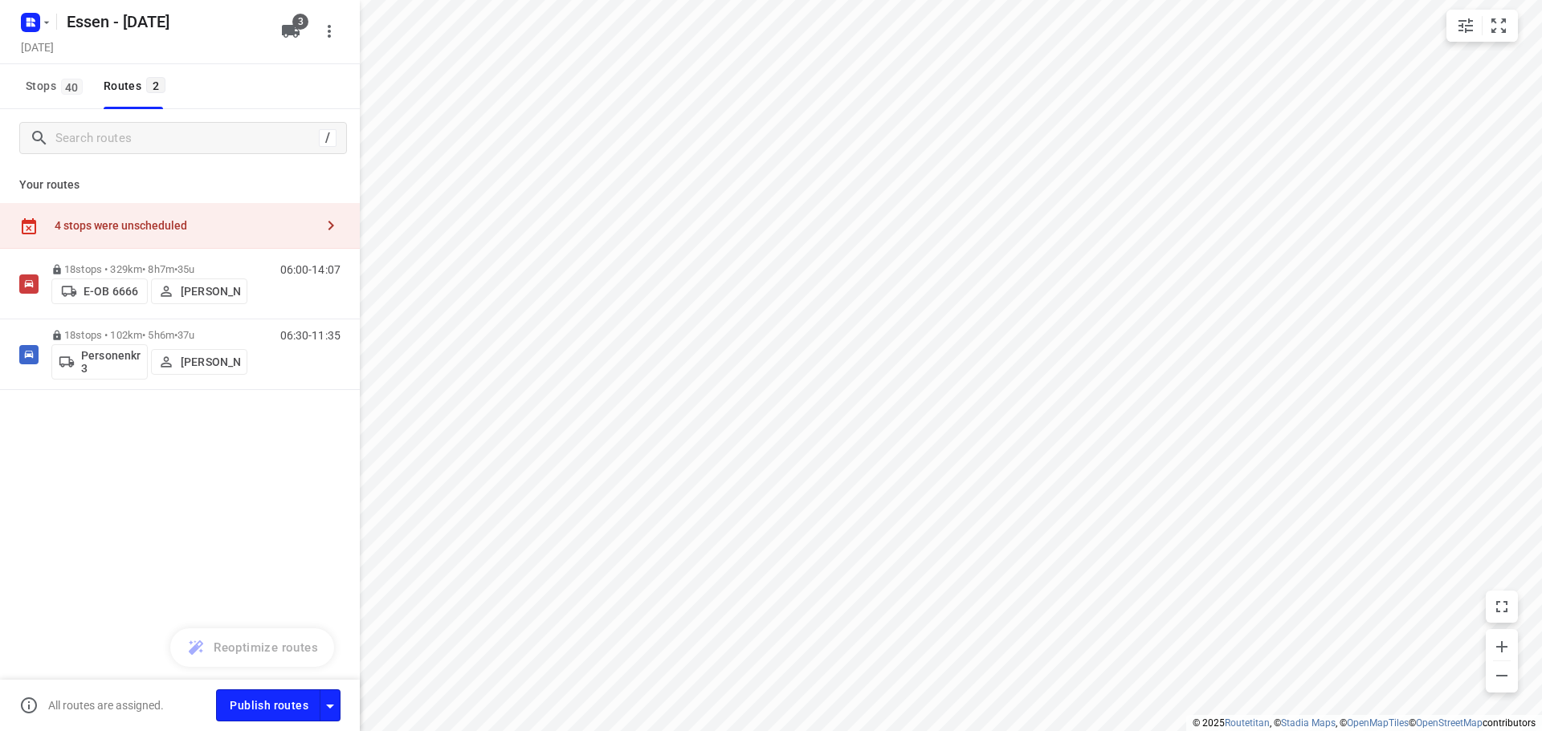
click at [211, 217] on div "4 stops were unscheduled" at bounding box center [180, 226] width 360 height 46
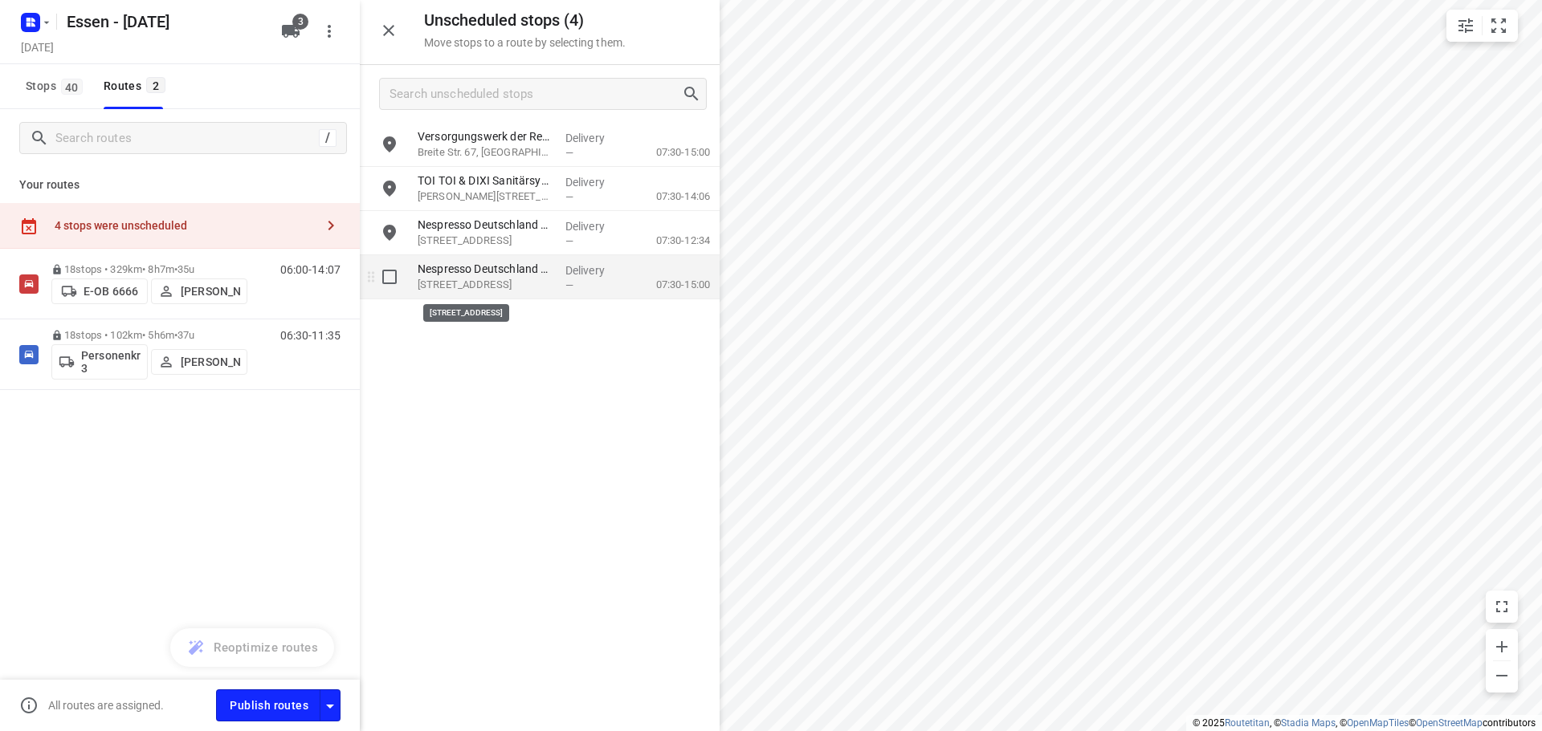
click at [496, 287] on p "[STREET_ADDRESS]" at bounding box center [485, 285] width 135 height 16
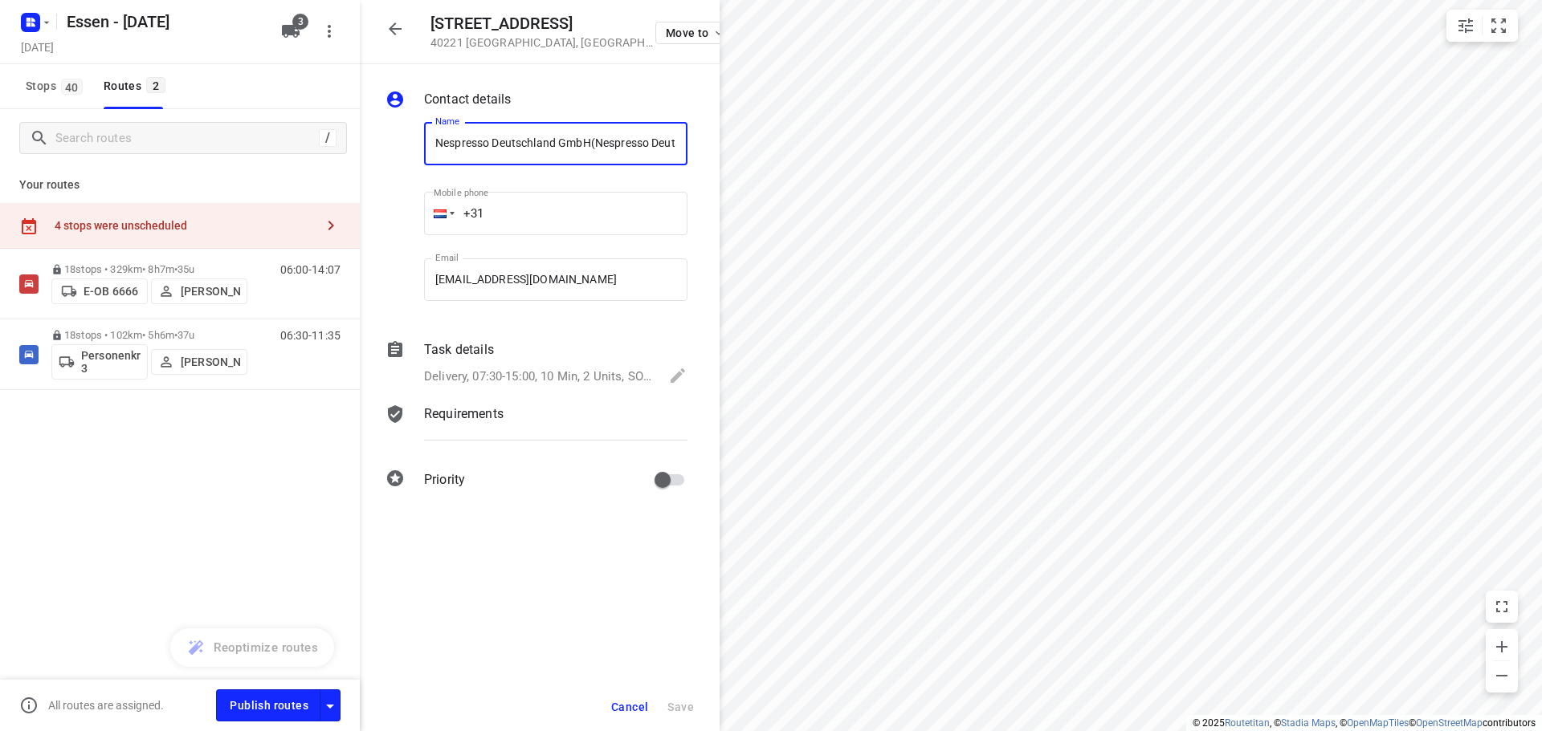
scroll to position [0, 80]
click at [712, 30] on icon "button" at bounding box center [718, 32] width 13 height 13
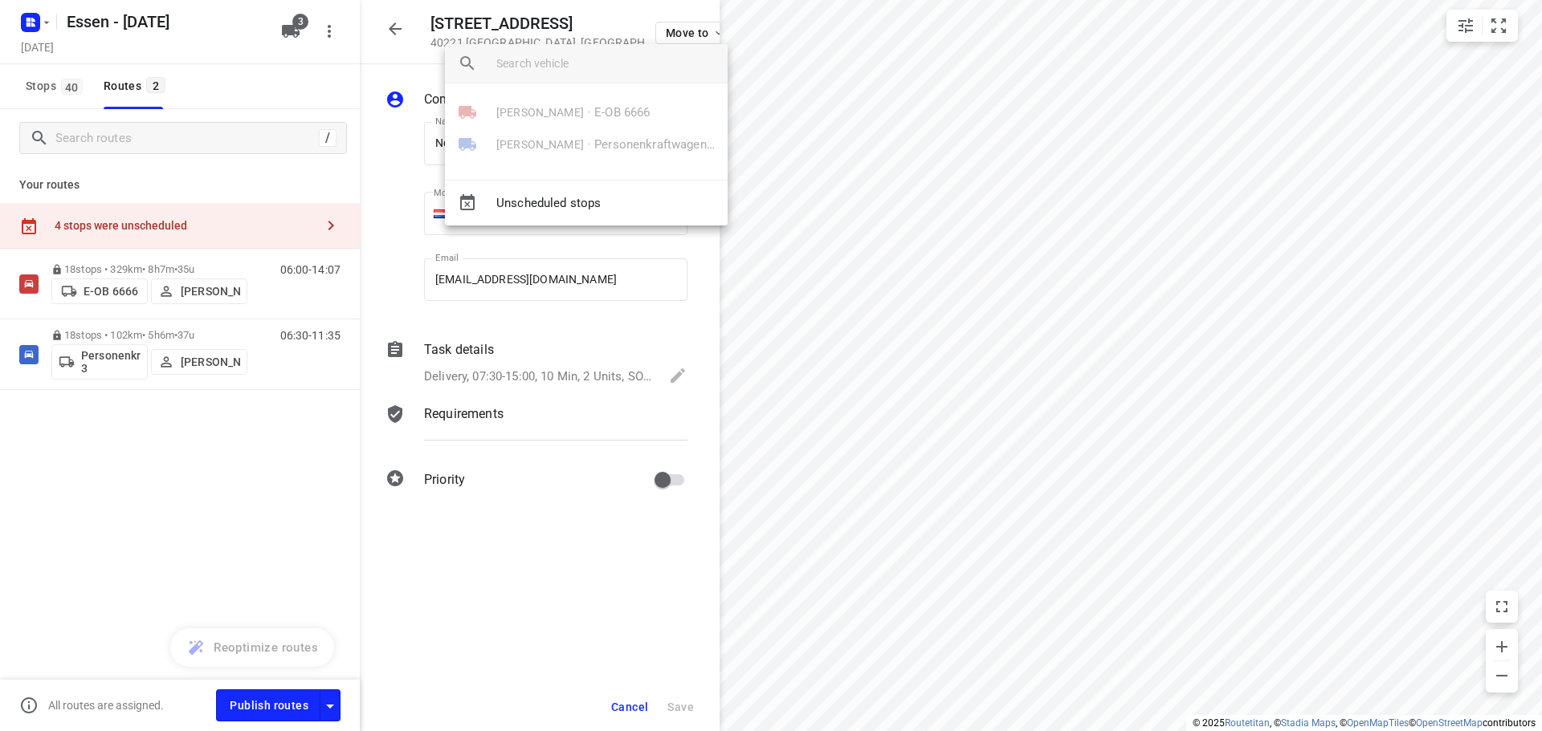
click at [177, 284] on div at bounding box center [771, 365] width 1542 height 731
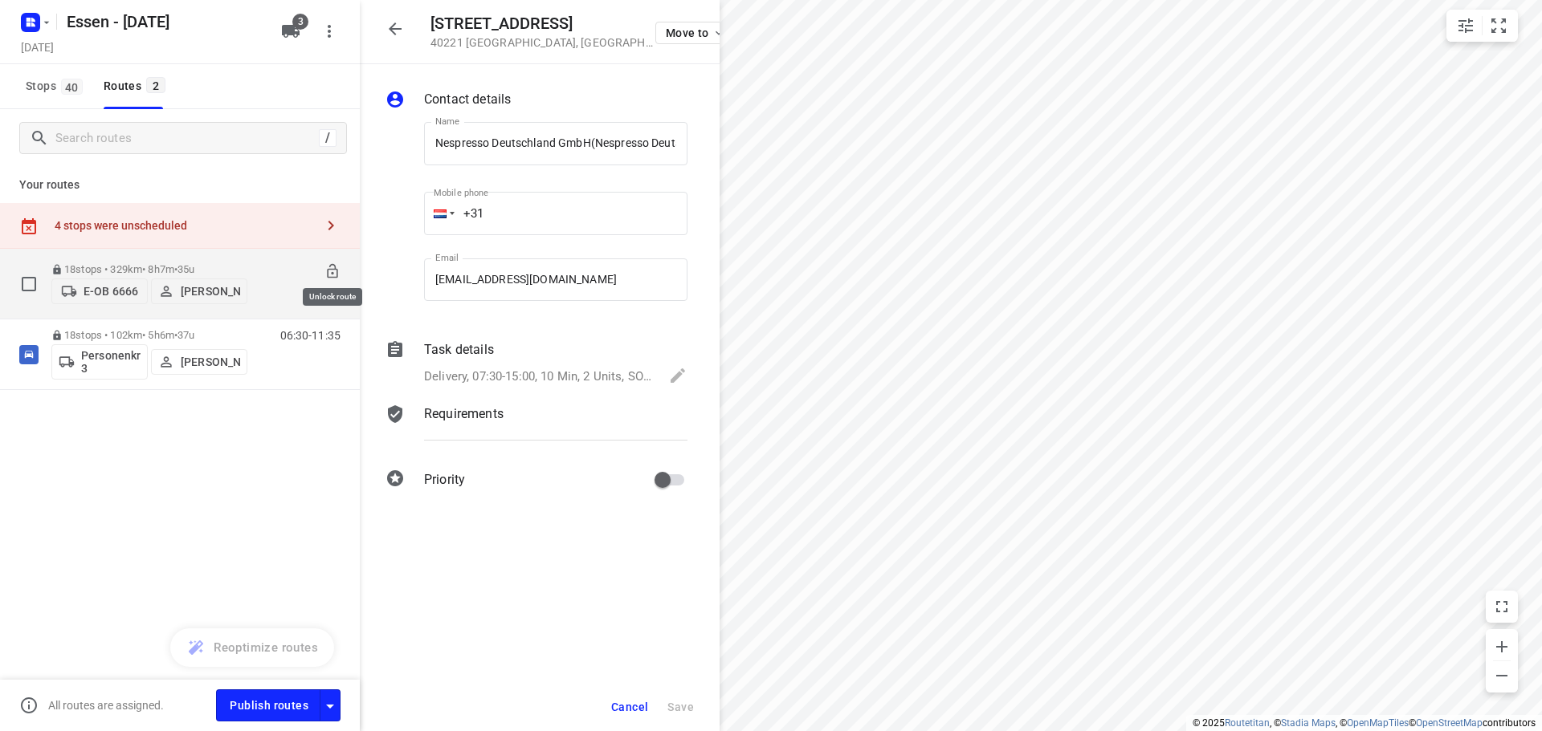
click at [338, 266] on icon at bounding box center [332, 271] width 16 height 16
click at [712, 33] on icon "button" at bounding box center [718, 32] width 13 height 13
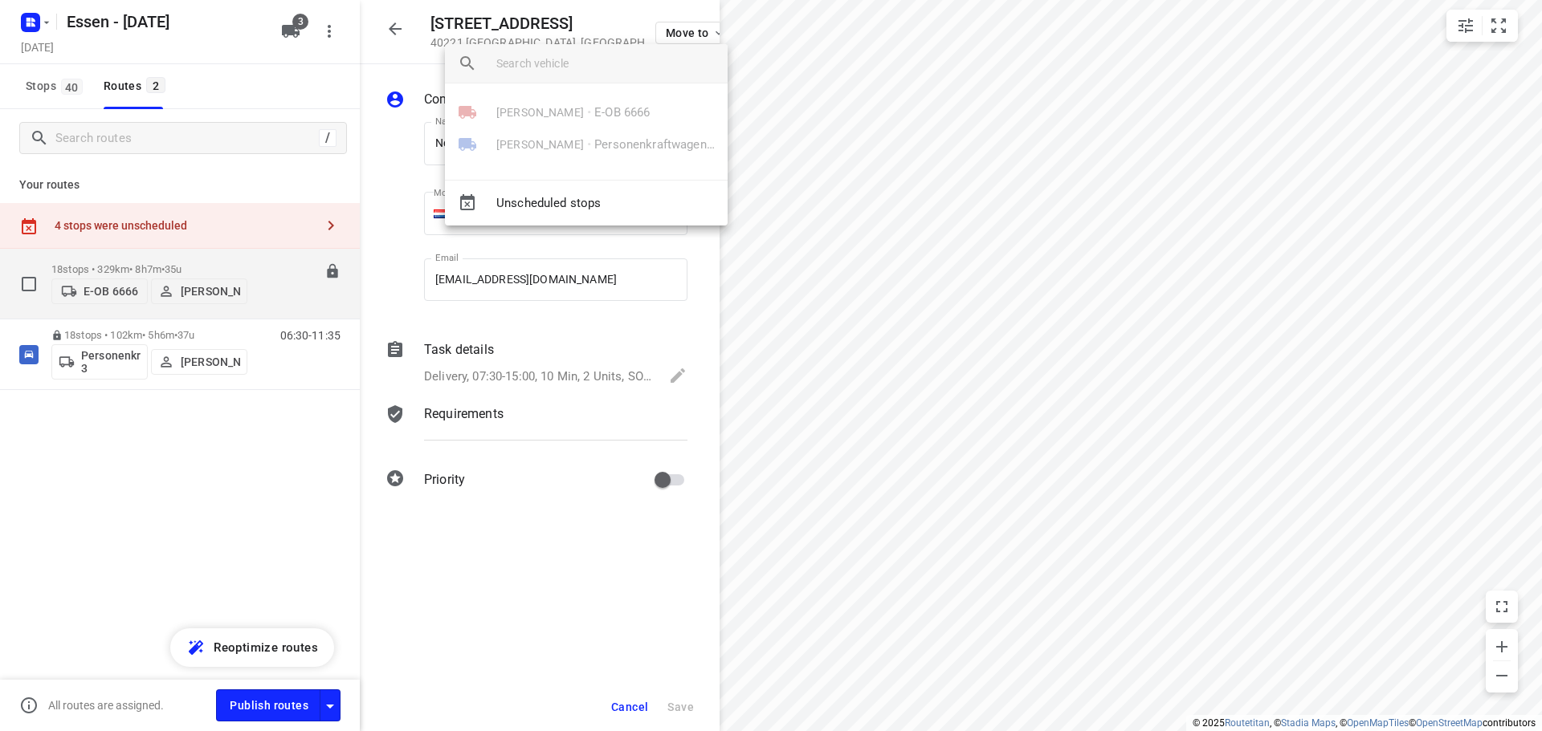
click at [530, 115] on div "[PERSON_NAME] • E-OB 6666" at bounding box center [586, 112] width 283 height 32
click at [249, 475] on div at bounding box center [771, 365] width 1542 height 731
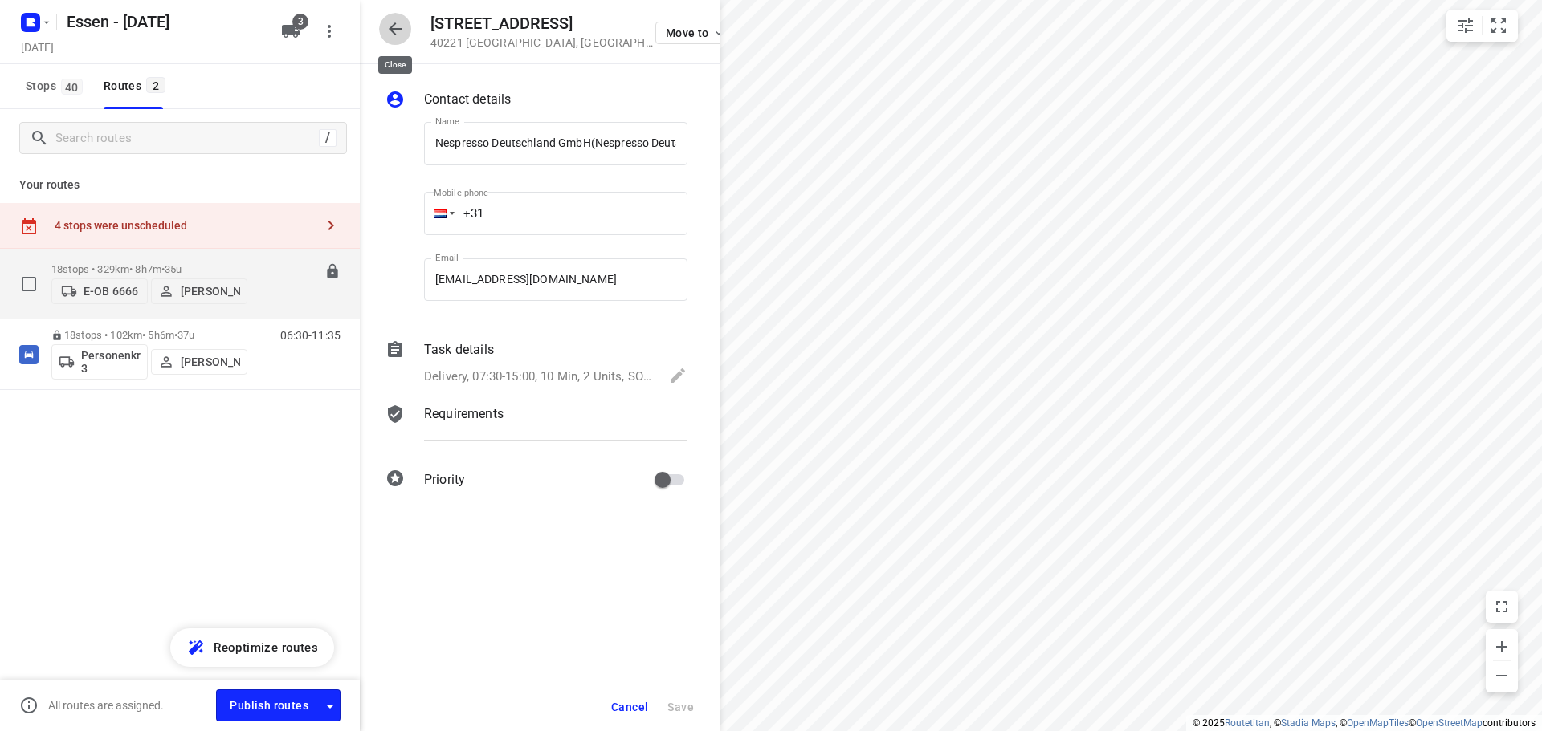
click at [392, 23] on icon "button" at bounding box center [394, 28] width 19 height 19
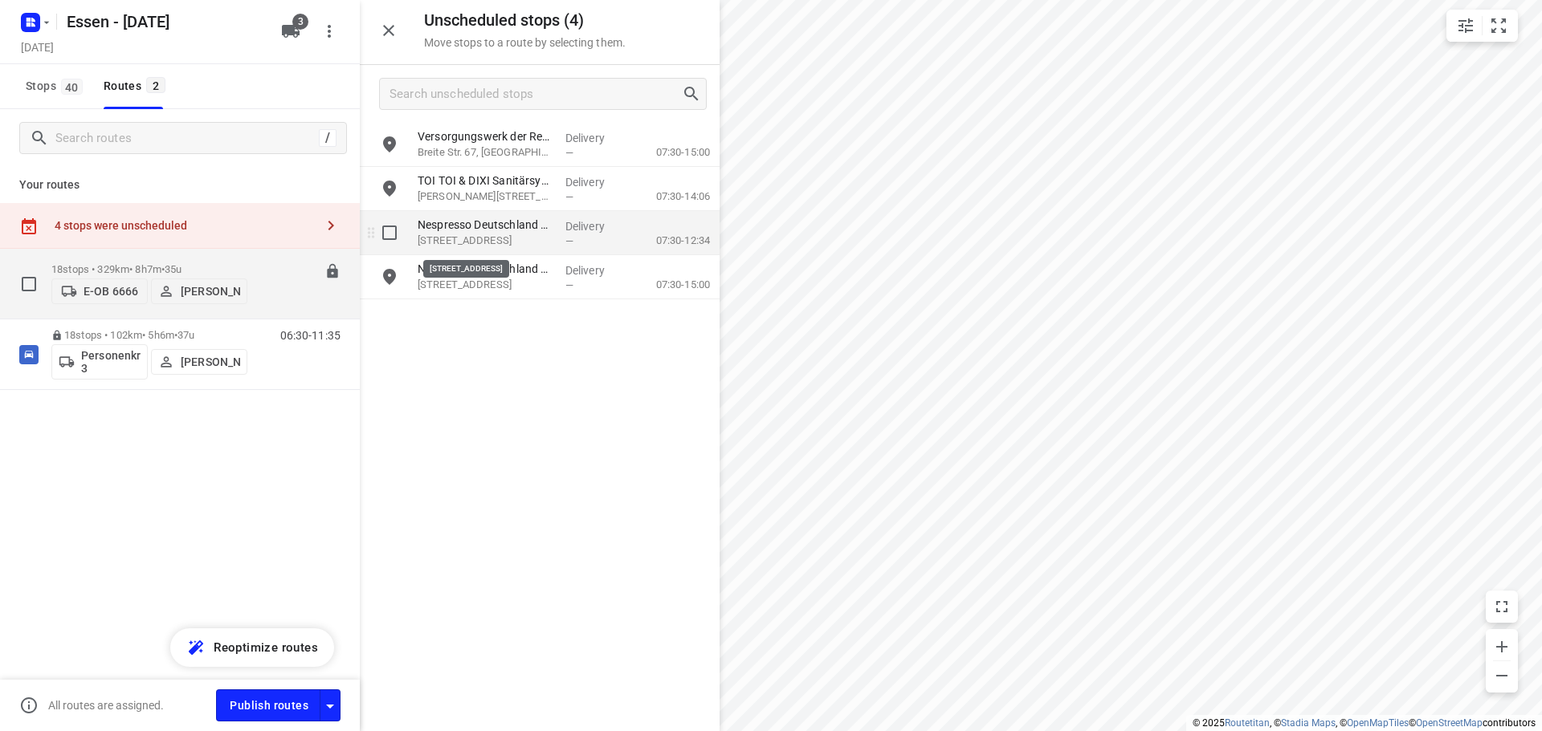
click at [467, 242] on p "[STREET_ADDRESS]" at bounding box center [485, 241] width 135 height 16
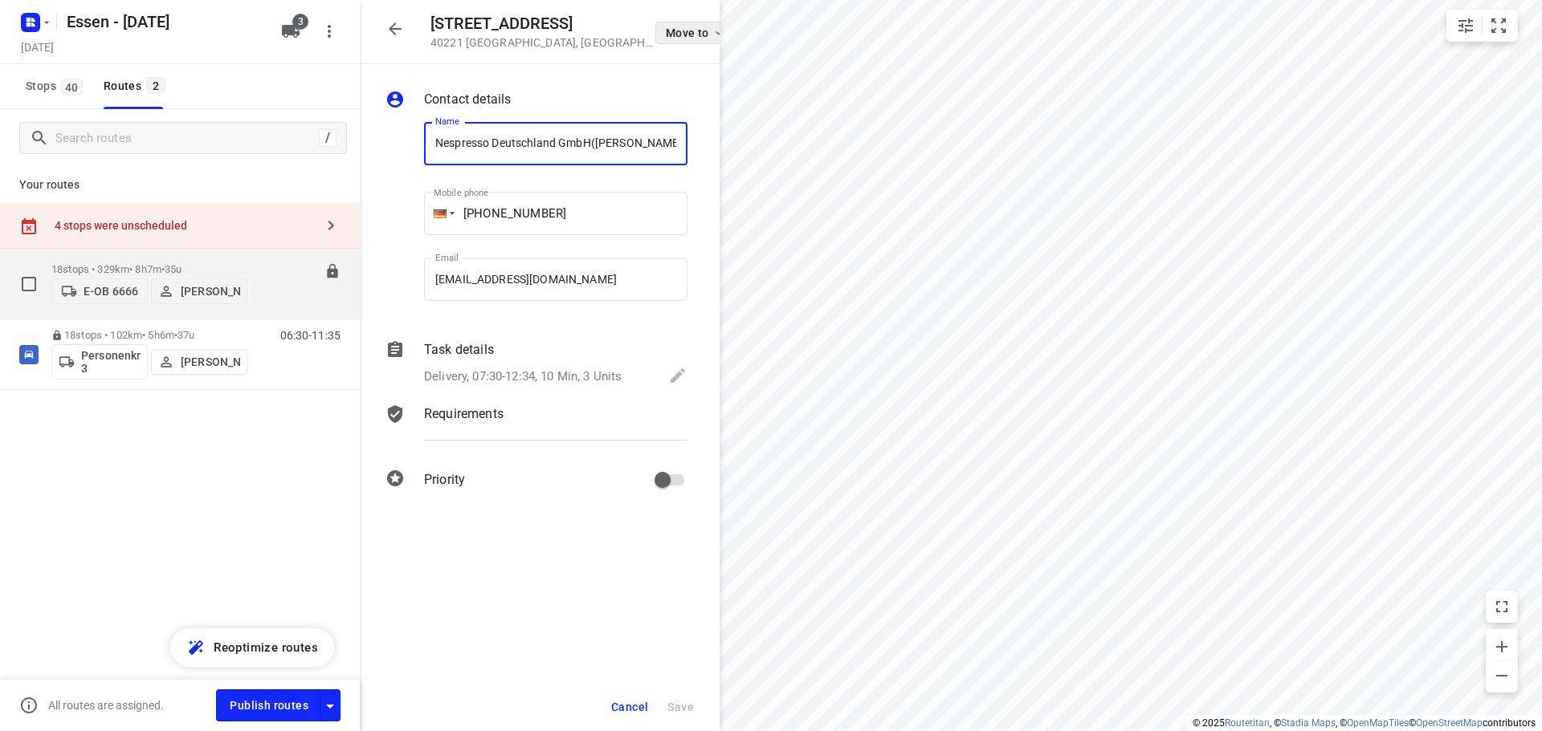
click at [712, 31] on icon "button" at bounding box center [718, 32] width 13 height 13
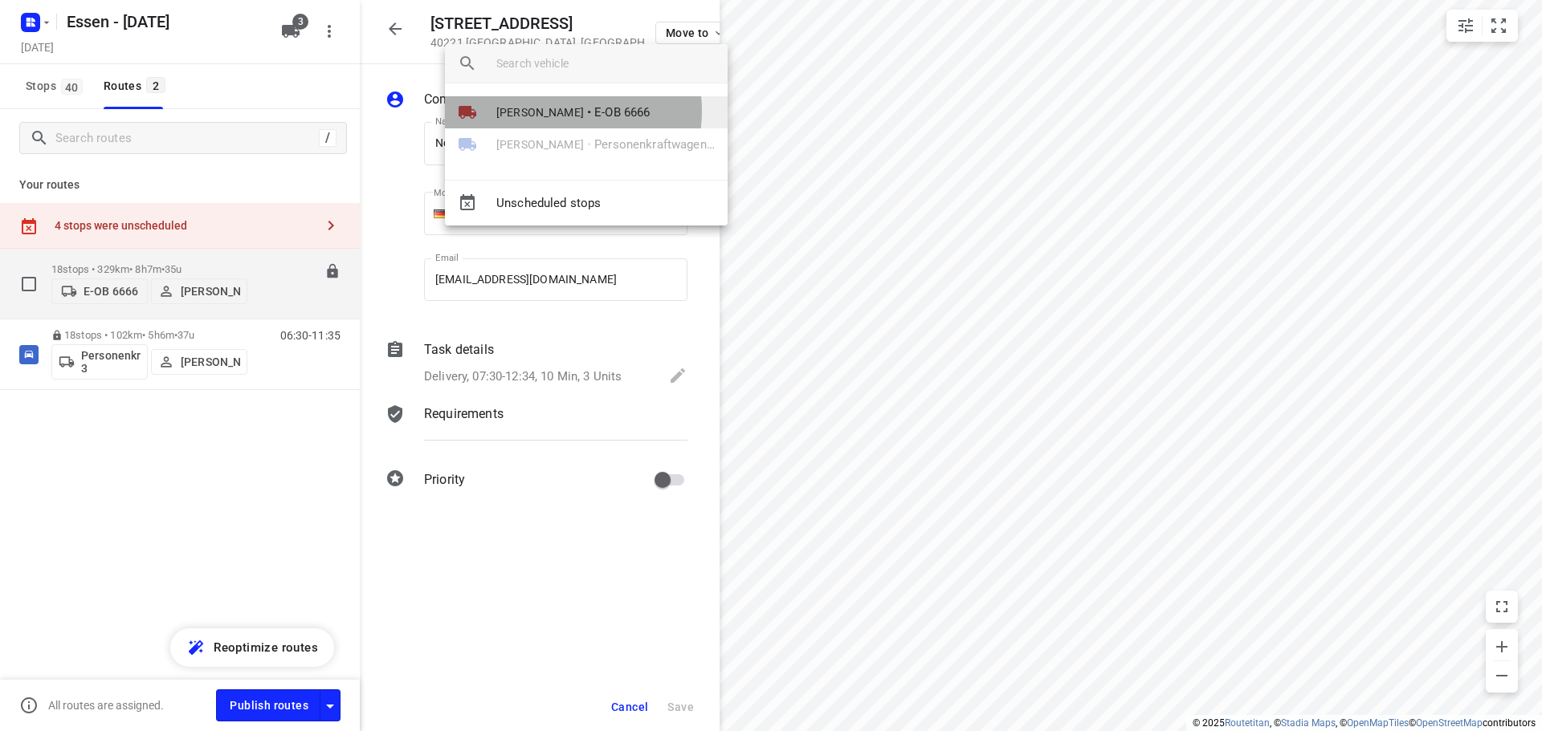
click at [553, 111] on span "[PERSON_NAME]" at bounding box center [540, 112] width 88 height 16
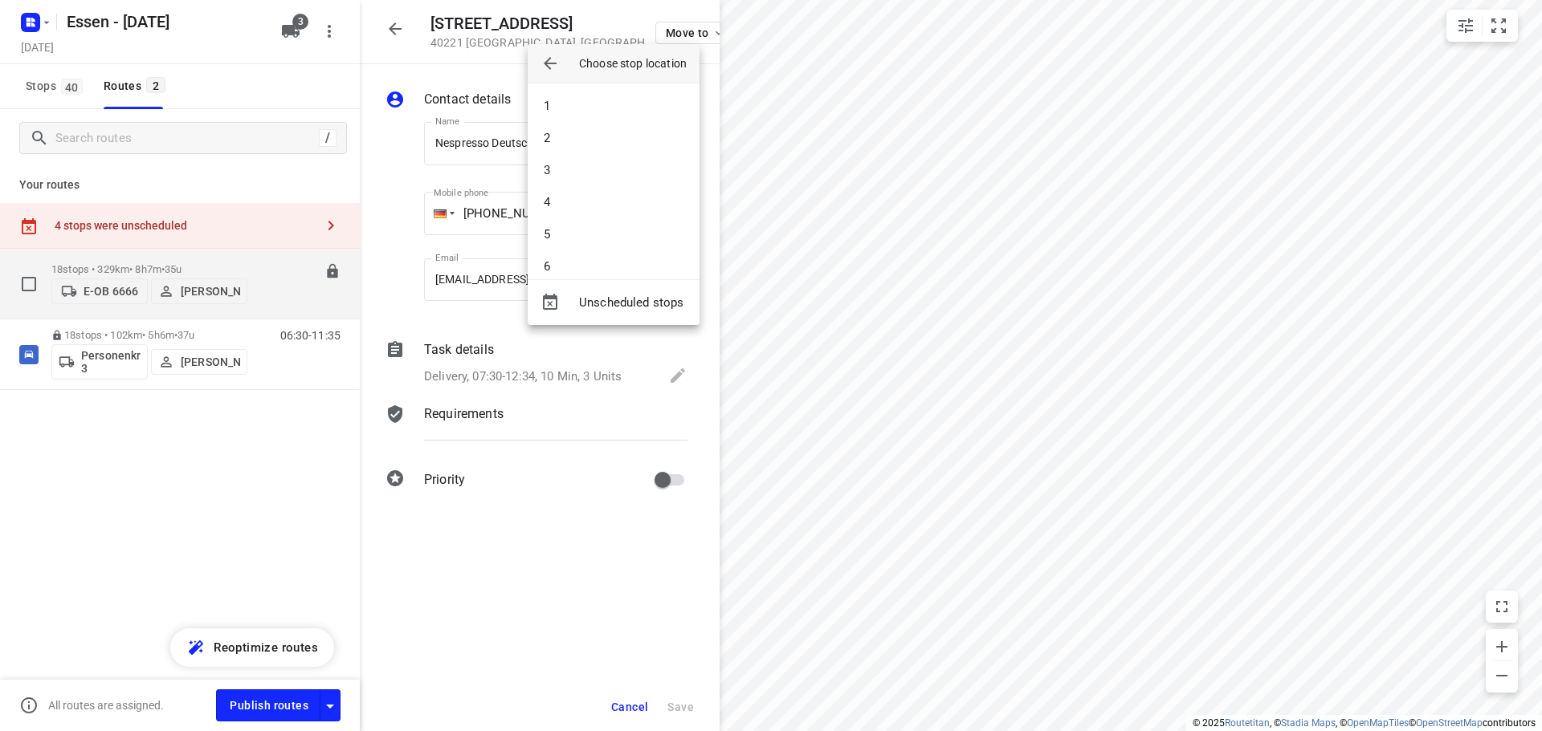
click at [104, 266] on div at bounding box center [771, 365] width 1542 height 731
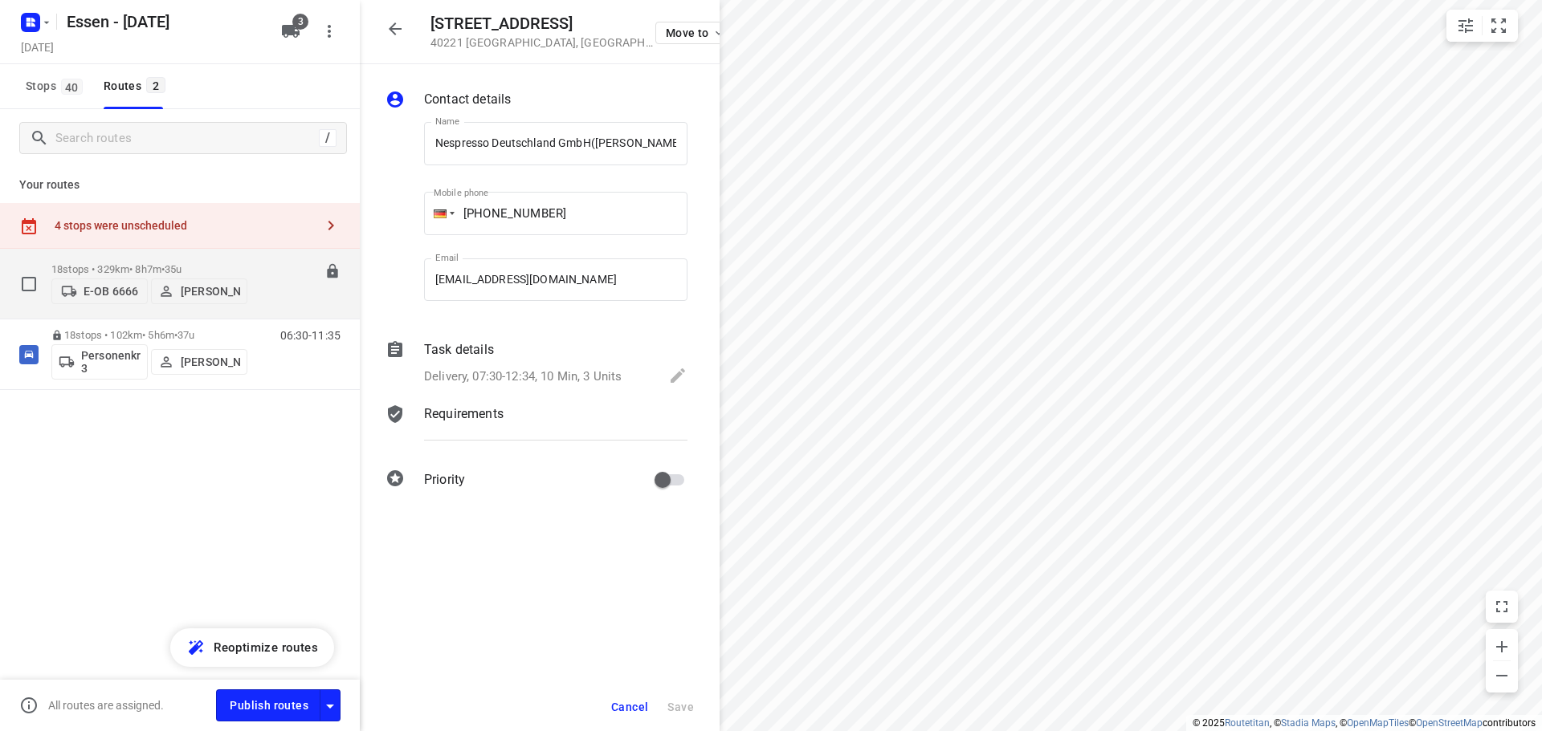
click at [131, 263] on p "18 stops • 329km • 8h7m • 35u" at bounding box center [149, 269] width 196 height 12
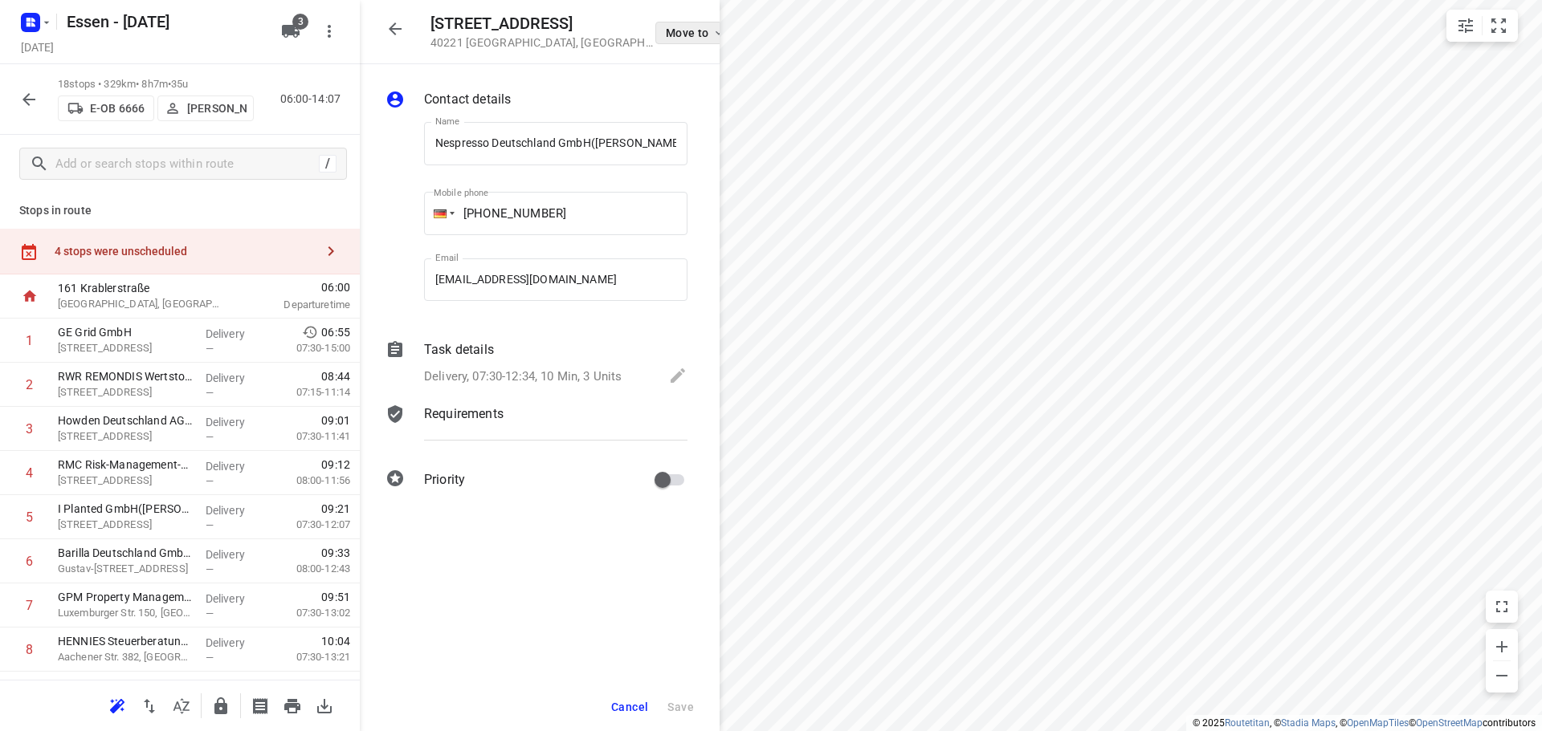
click at [712, 32] on icon "button" at bounding box center [718, 32] width 13 height 13
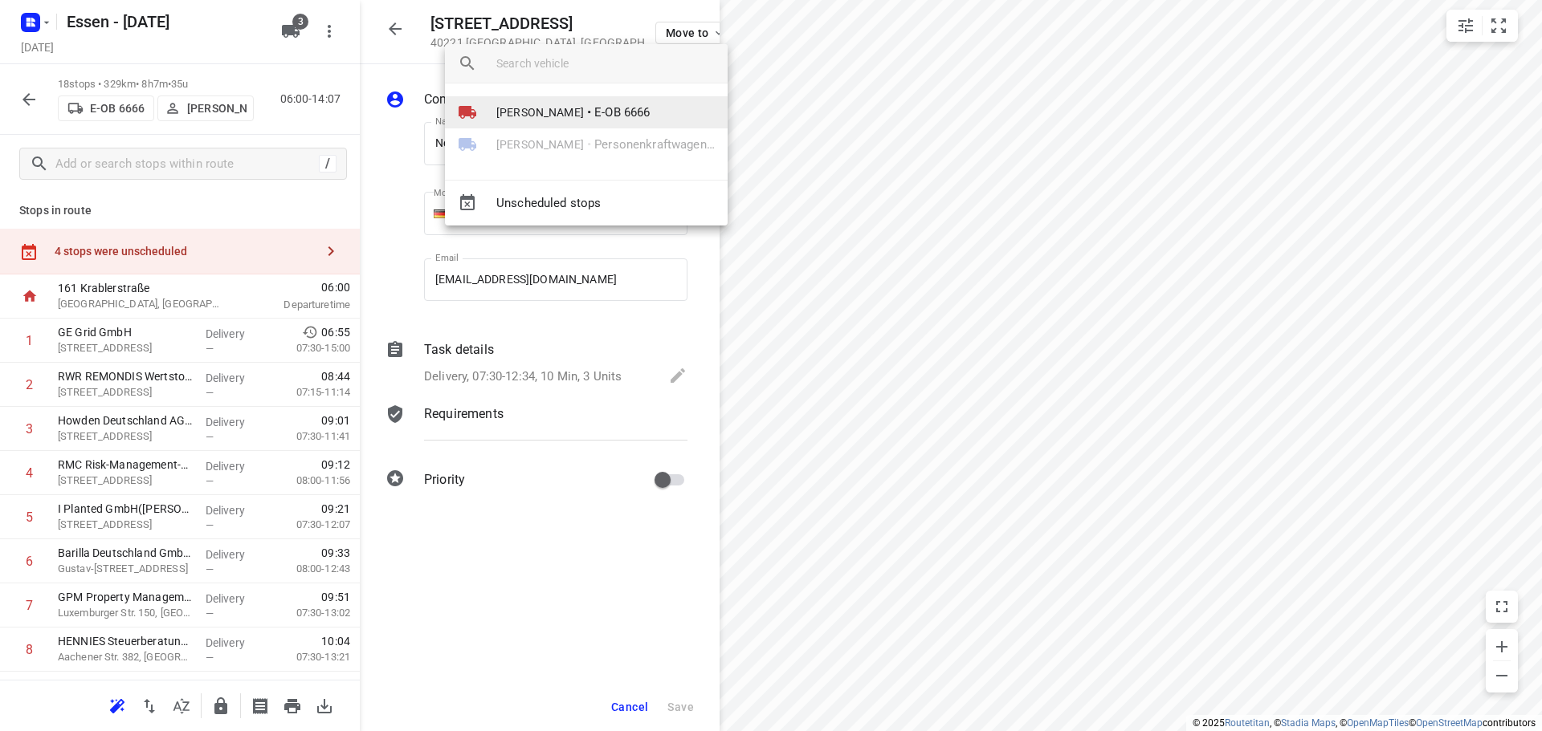
click at [522, 112] on span "[PERSON_NAME]" at bounding box center [540, 112] width 88 height 16
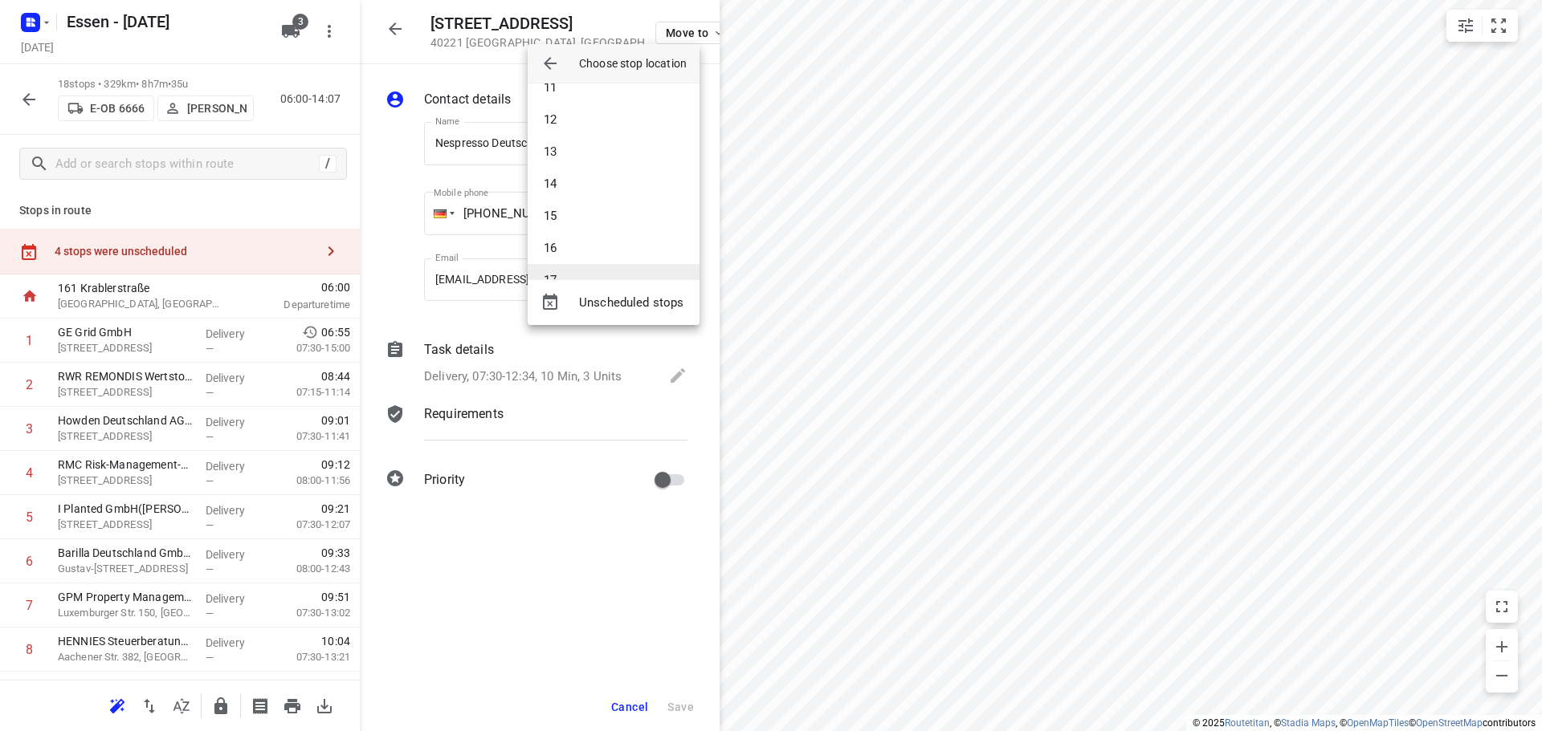
scroll to position [353, 0]
click at [546, 230] on li "16" at bounding box center [614, 234] width 172 height 32
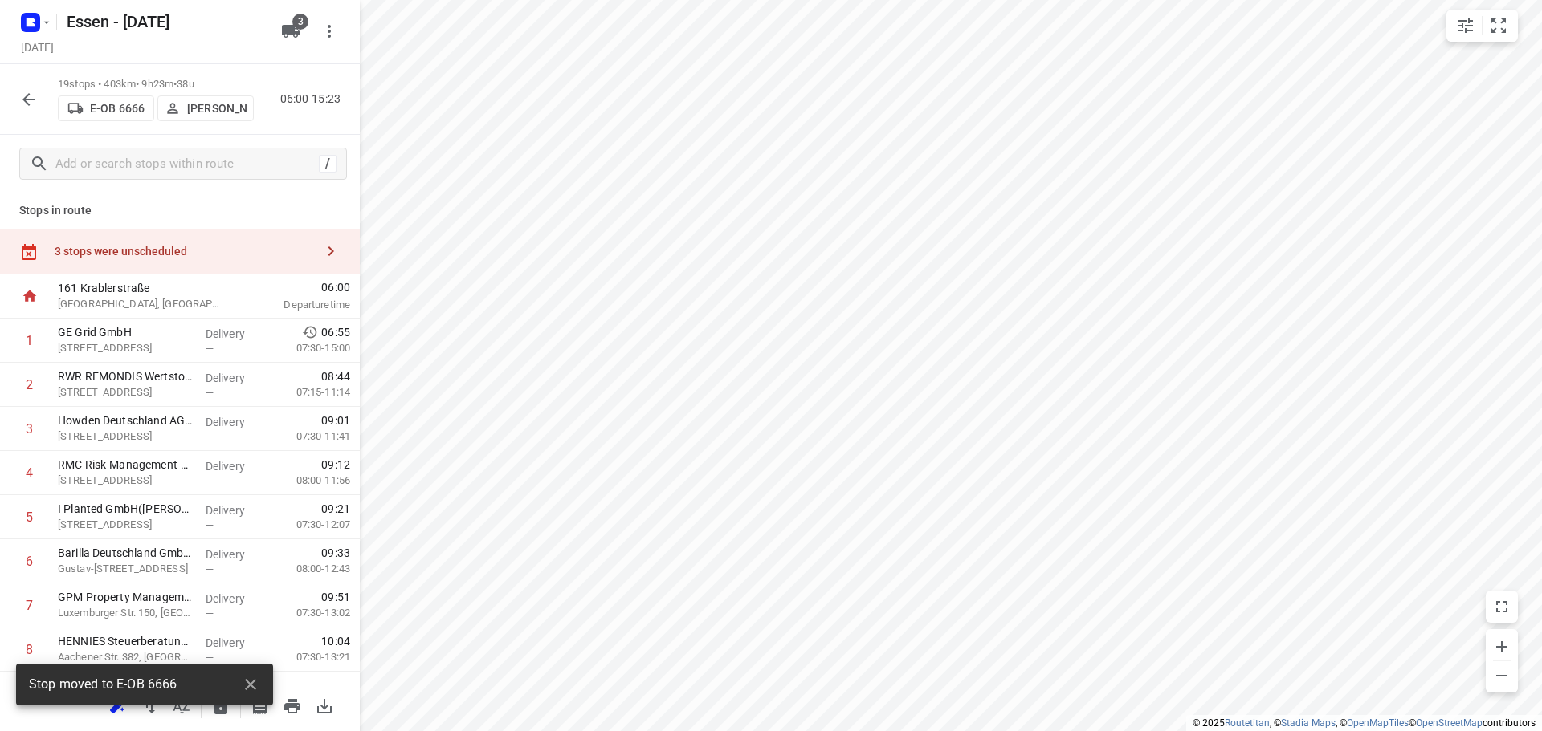
click at [230, 253] on div "3 stops were unscheduled" at bounding box center [185, 251] width 260 height 13
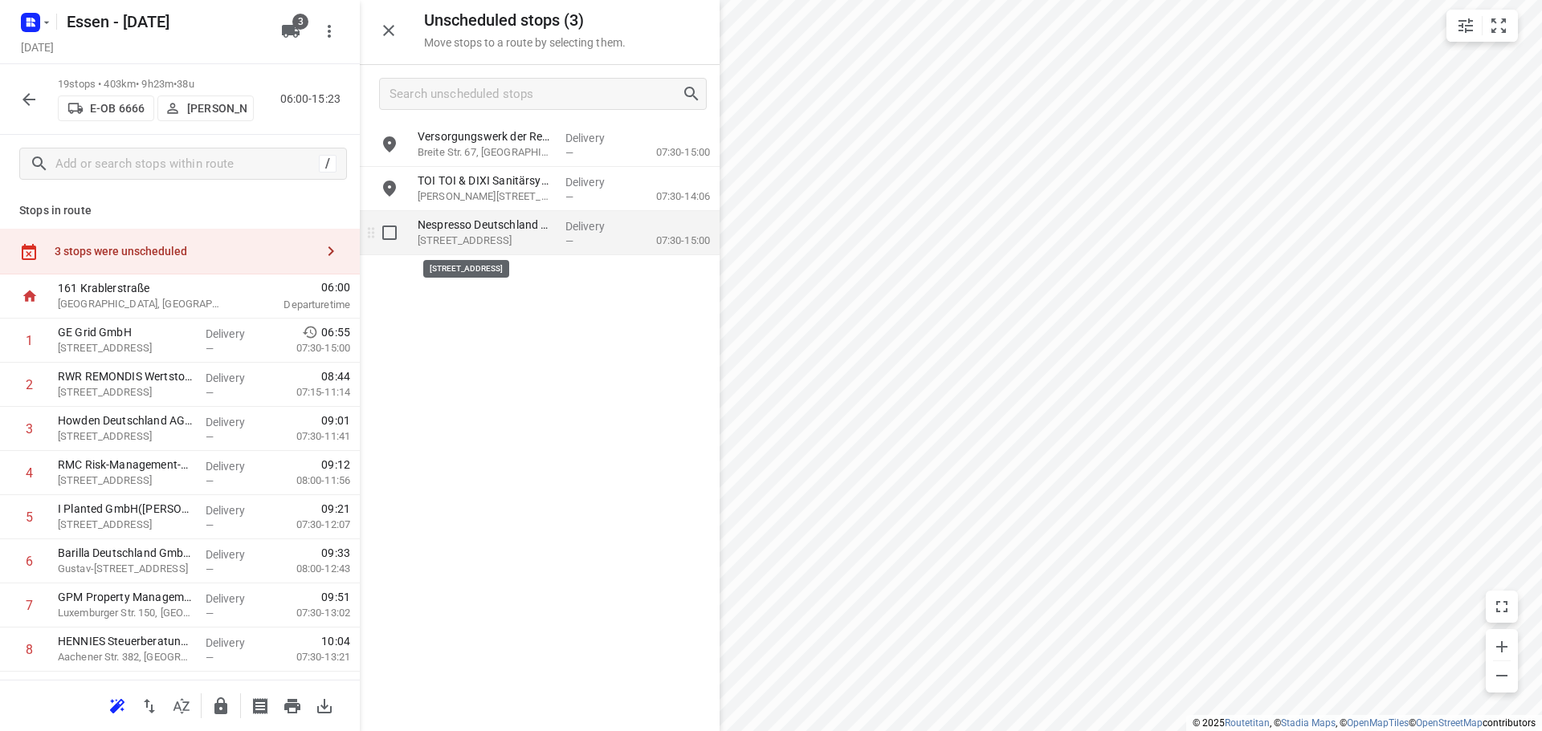
click at [471, 238] on p "[STREET_ADDRESS]" at bounding box center [485, 241] width 135 height 16
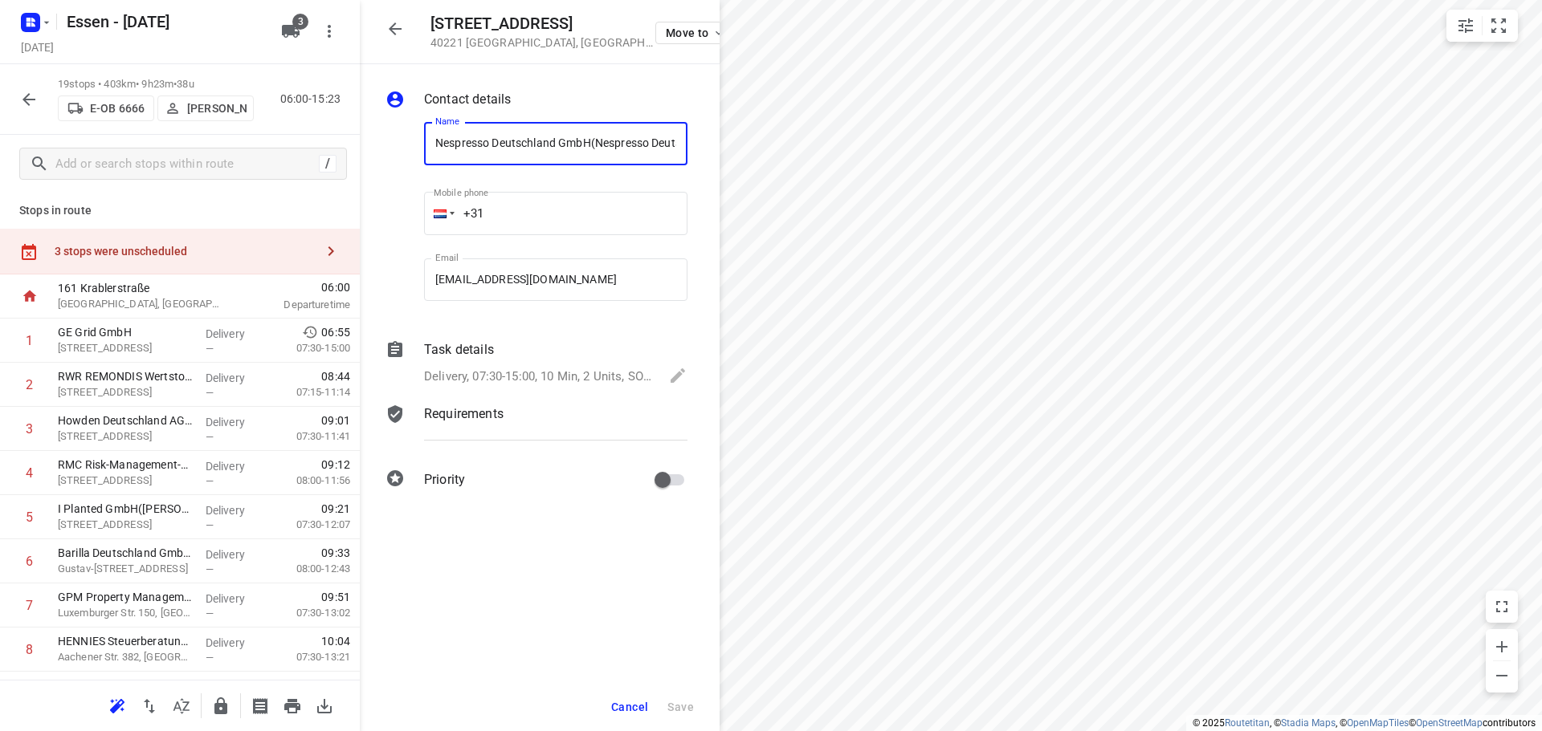
scroll to position [0, 80]
click at [675, 33] on span "Move to" at bounding box center [695, 32] width 59 height 13
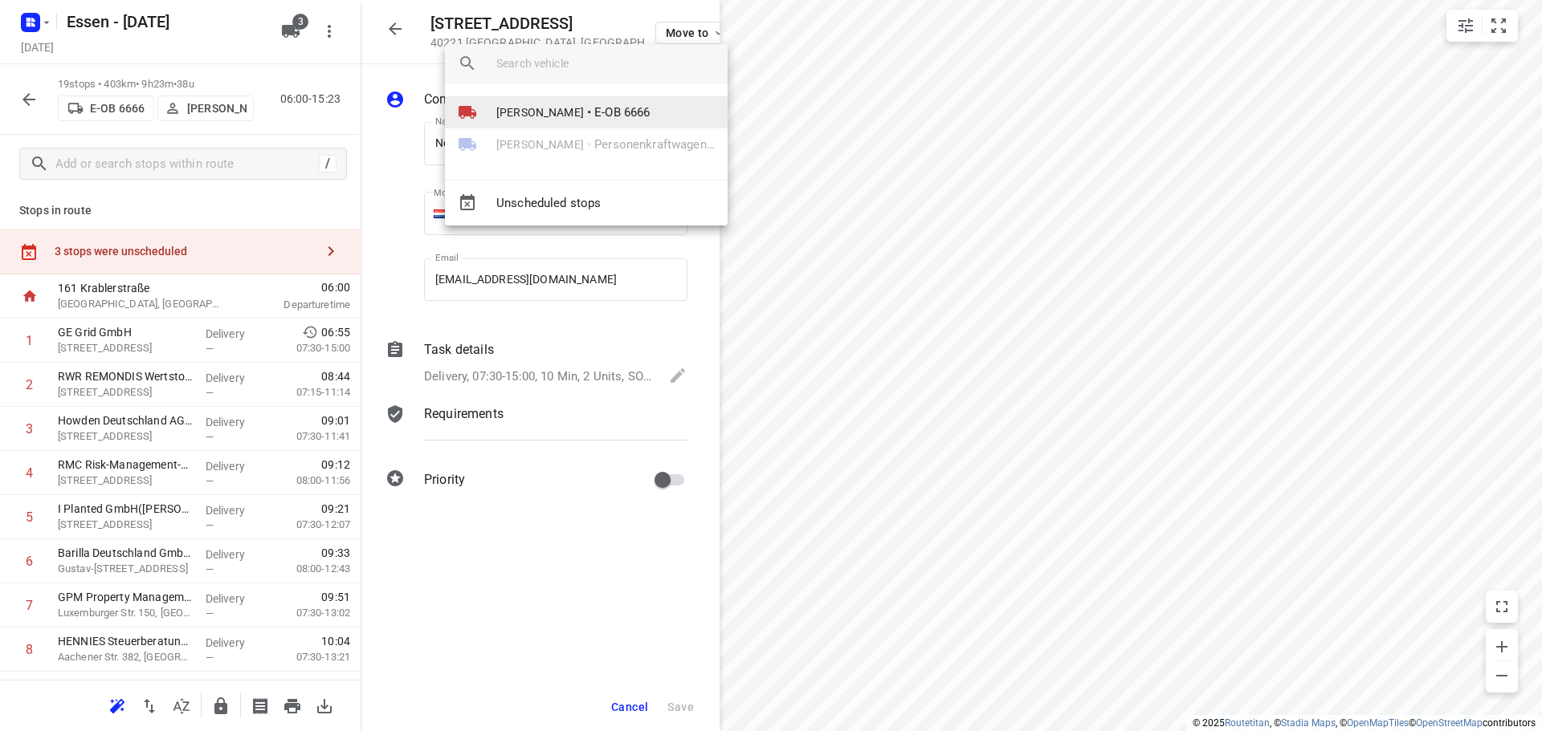
click at [535, 113] on span "[PERSON_NAME]" at bounding box center [540, 112] width 88 height 16
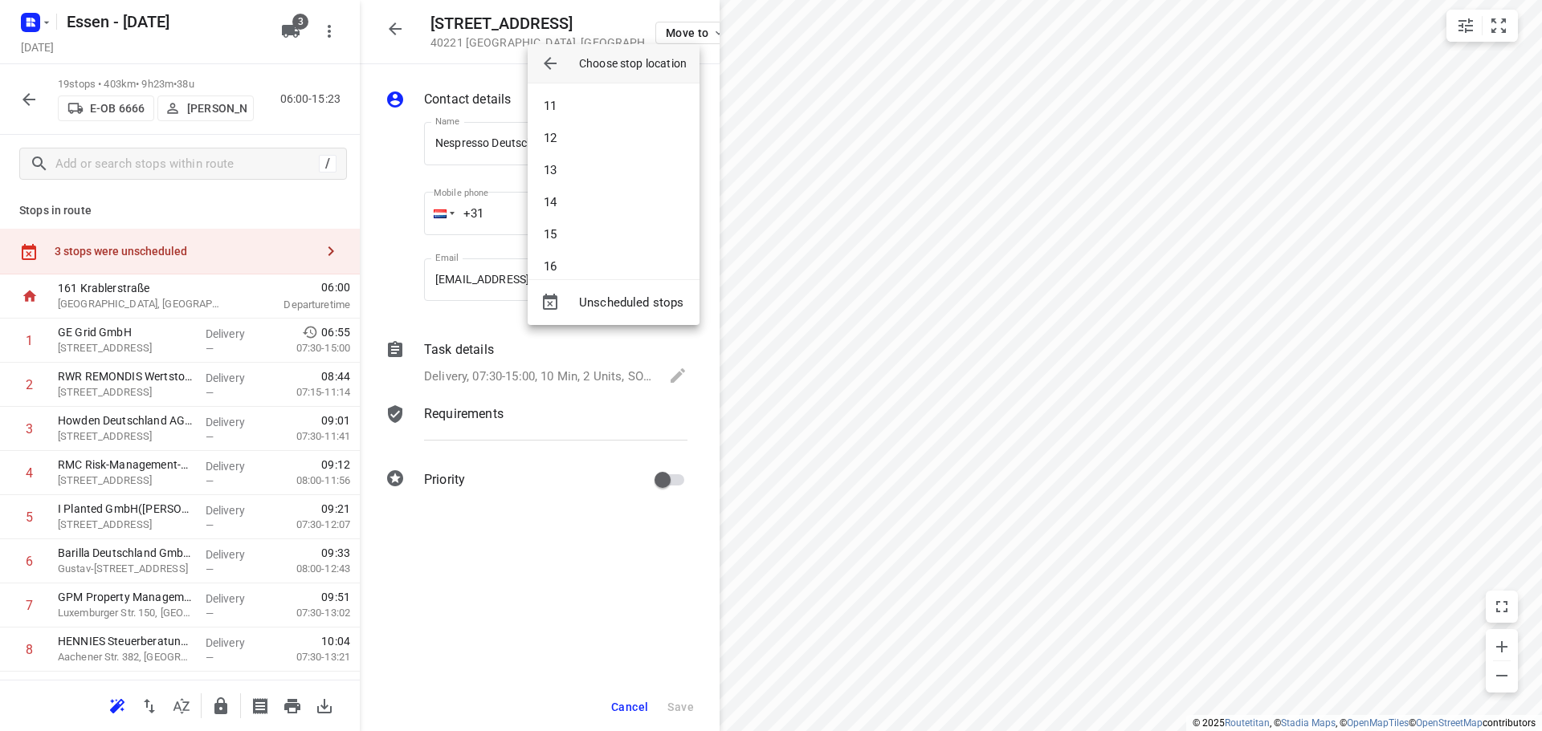
scroll to position [353, 0]
click at [556, 234] on li "16" at bounding box center [614, 234] width 172 height 32
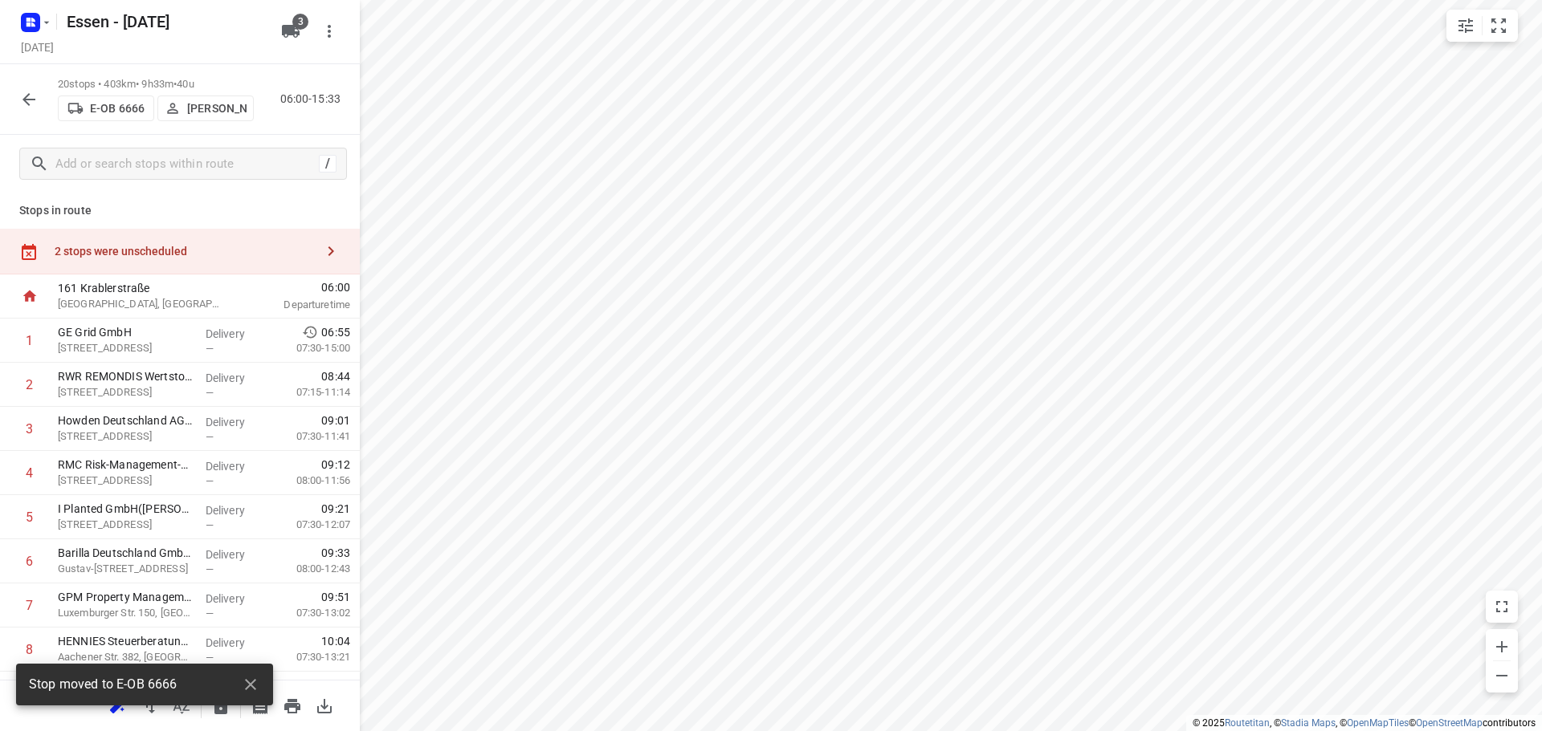
click at [315, 239] on div at bounding box center [331, 251] width 32 height 32
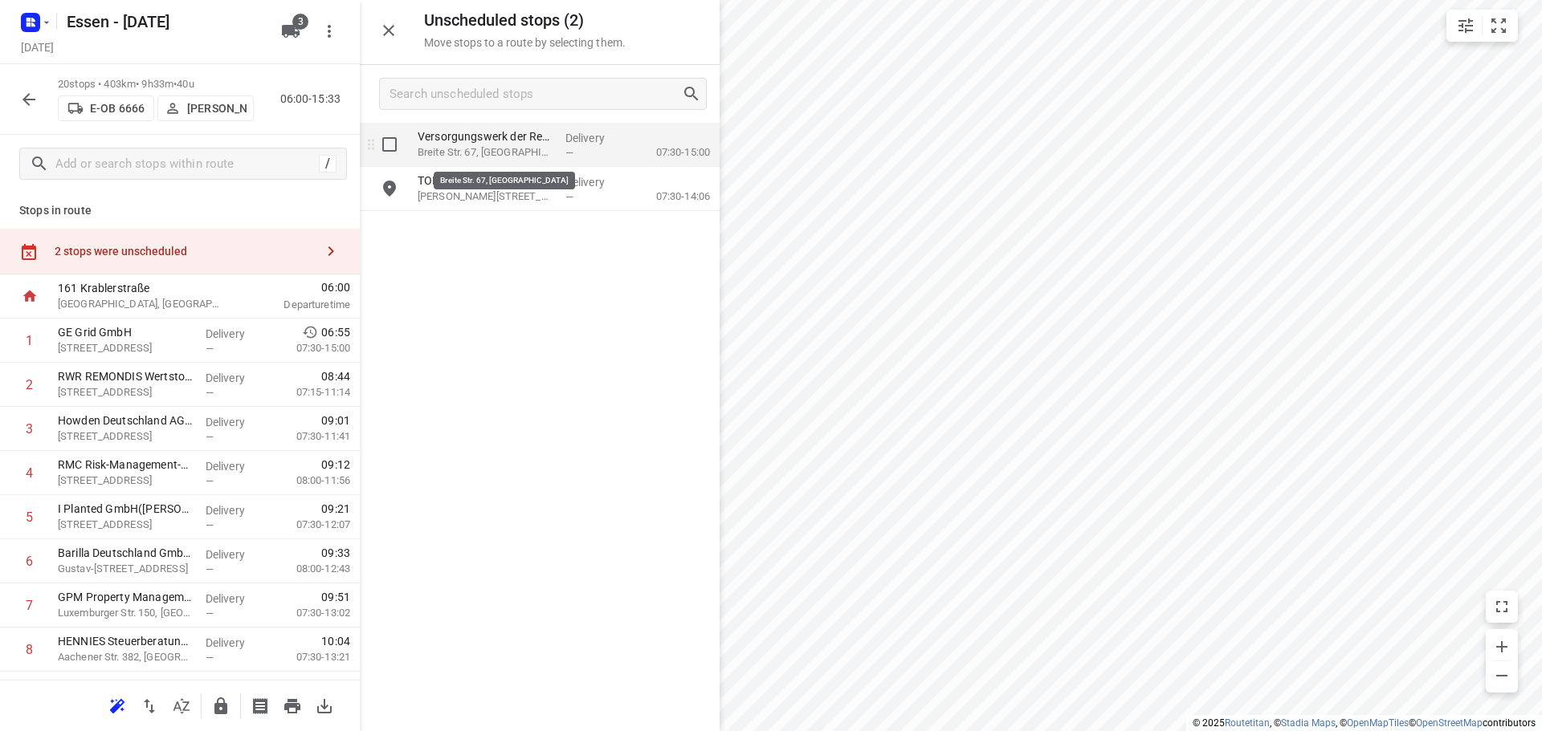
click at [503, 149] on p "Breite Str. 67, [GEOGRAPHIC_DATA]" at bounding box center [485, 153] width 135 height 16
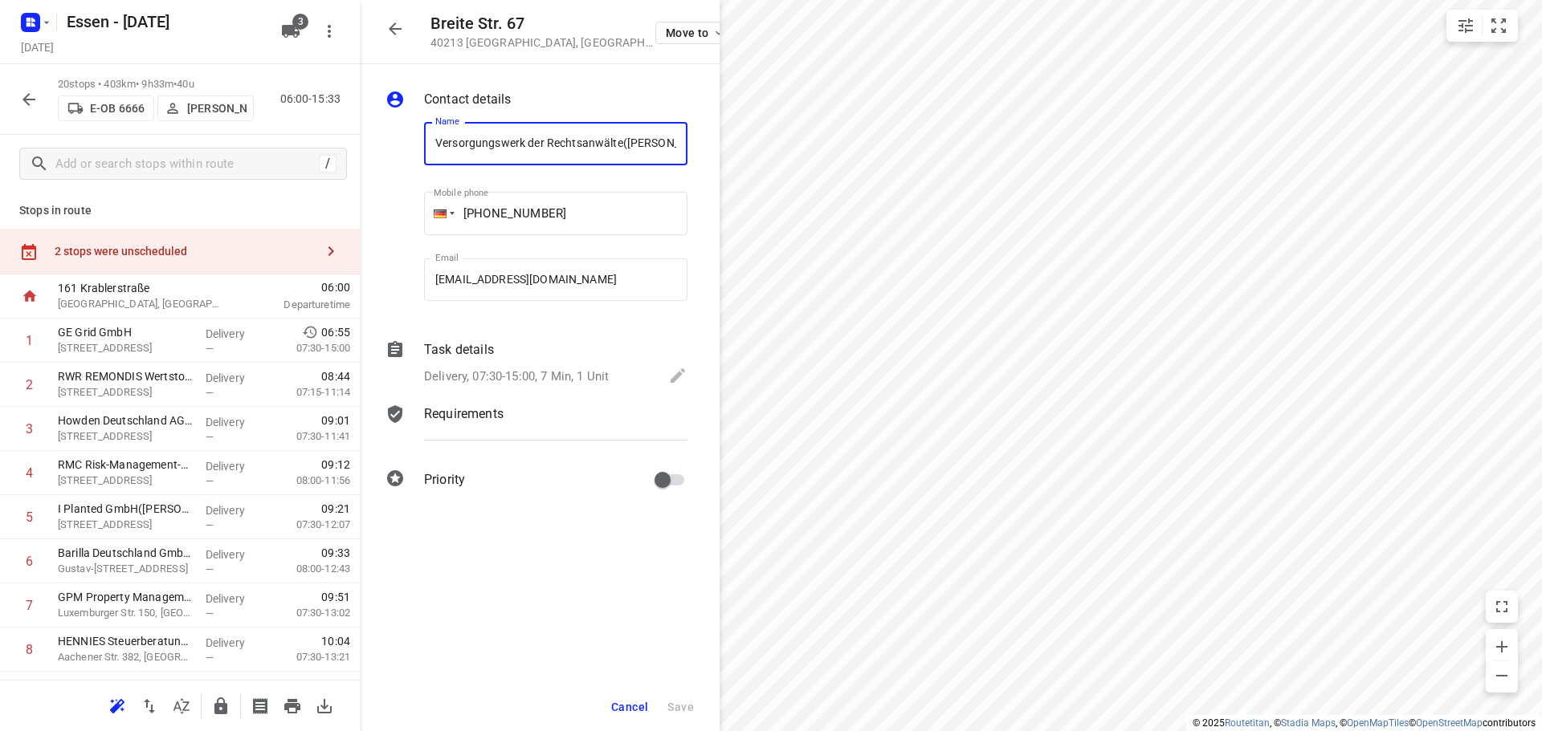
scroll to position [0, 16]
click at [712, 31] on icon "button" at bounding box center [718, 32] width 13 height 13
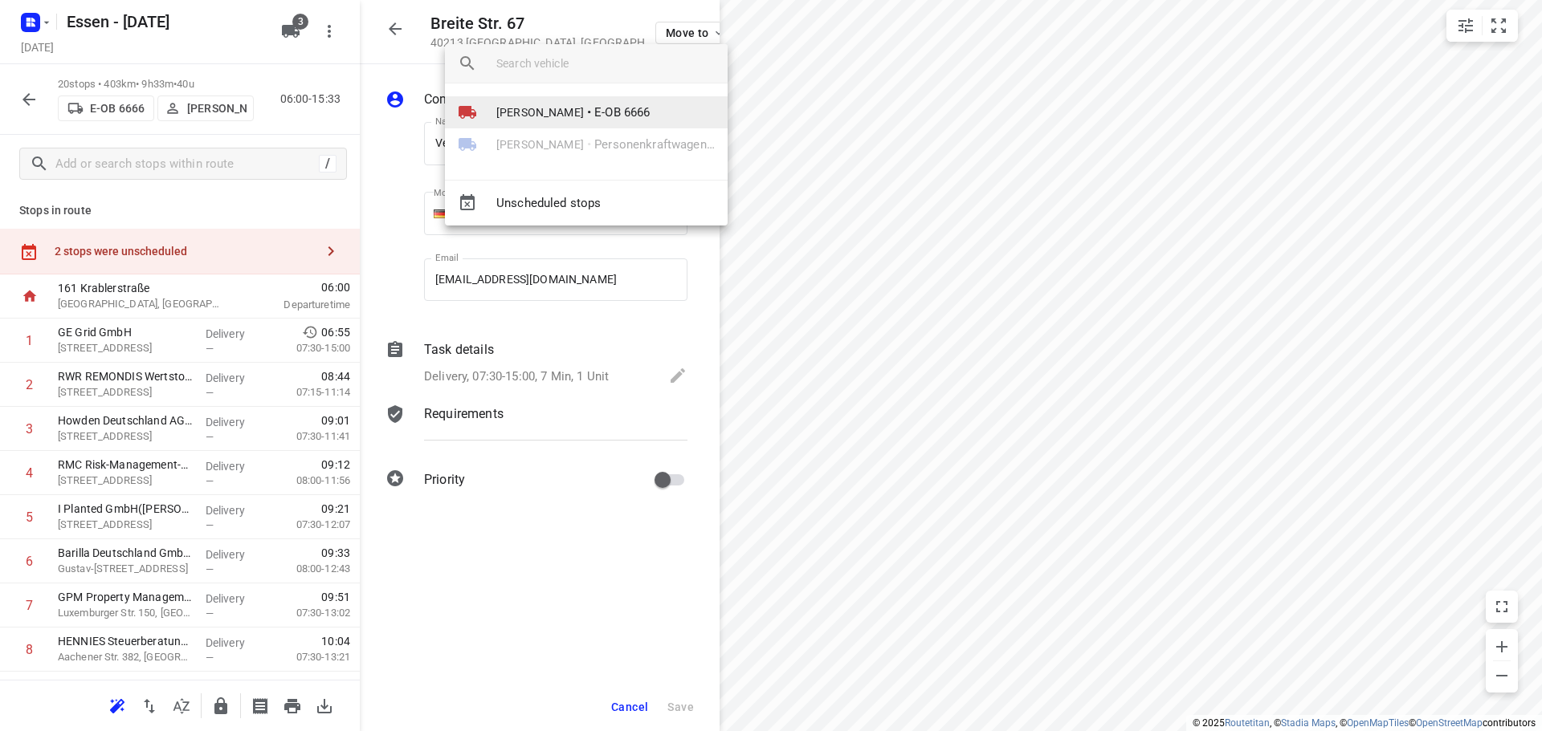
click at [569, 111] on span "[PERSON_NAME]" at bounding box center [540, 112] width 88 height 16
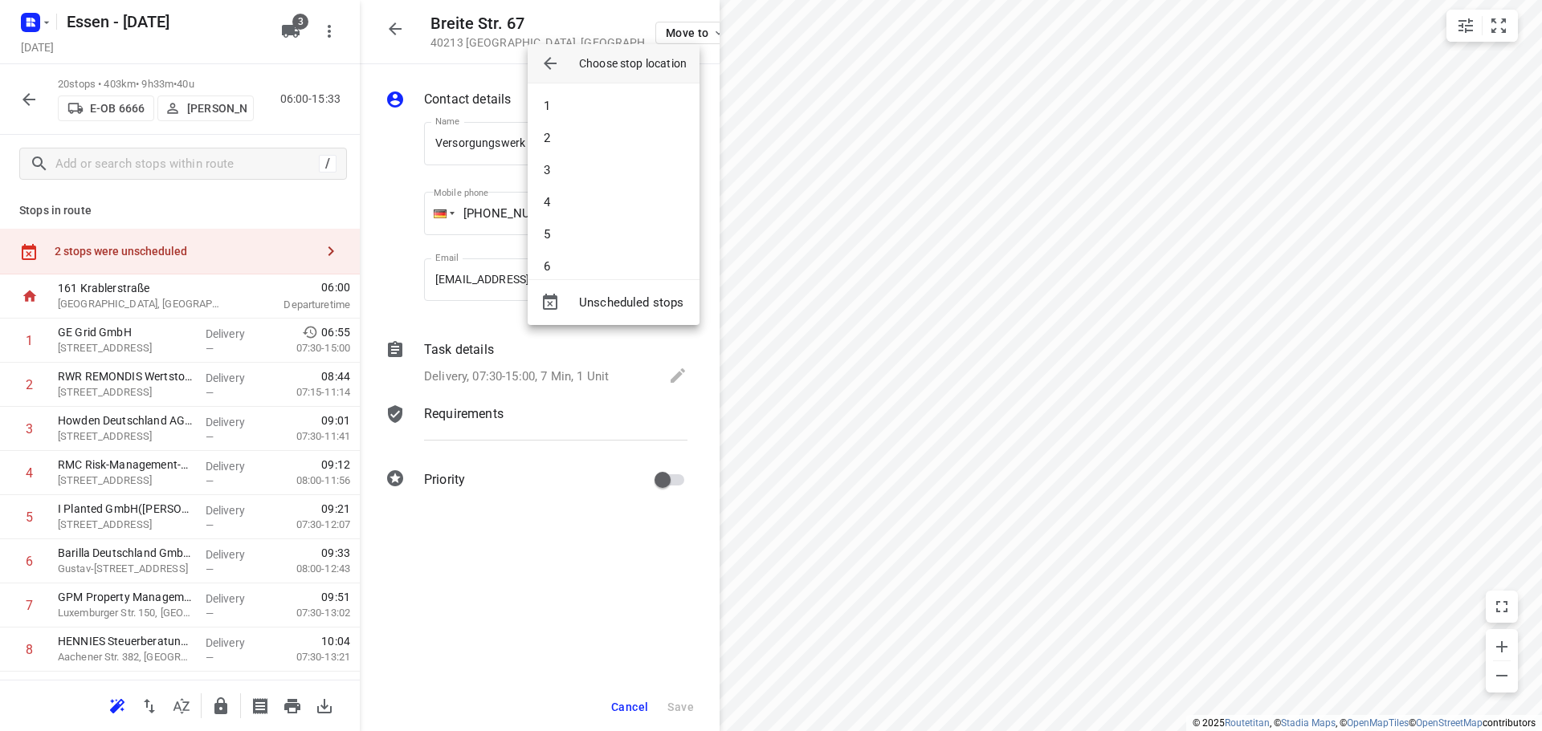
click at [883, 348] on div at bounding box center [771, 365] width 1542 height 731
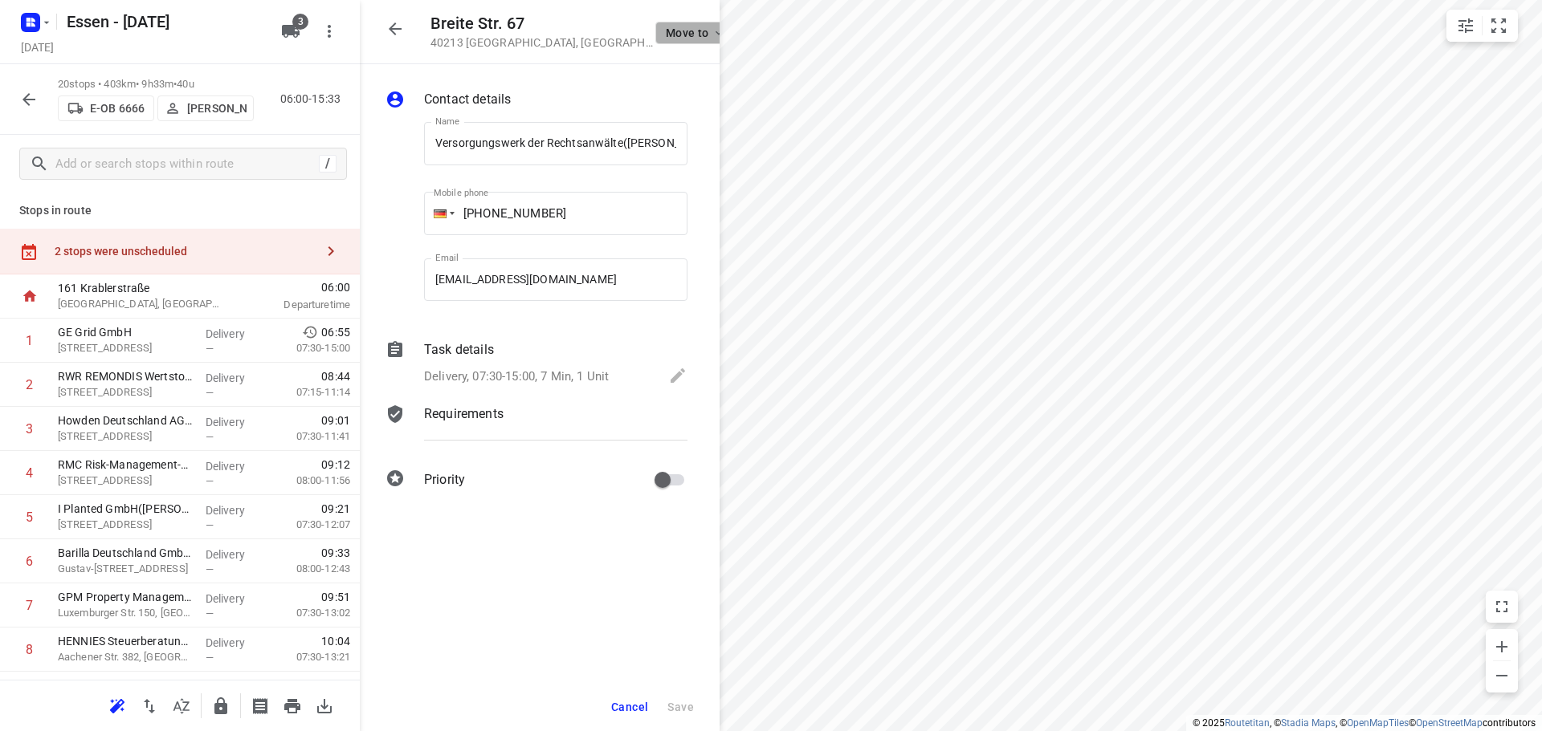
click at [712, 35] on icon "button" at bounding box center [718, 32] width 13 height 13
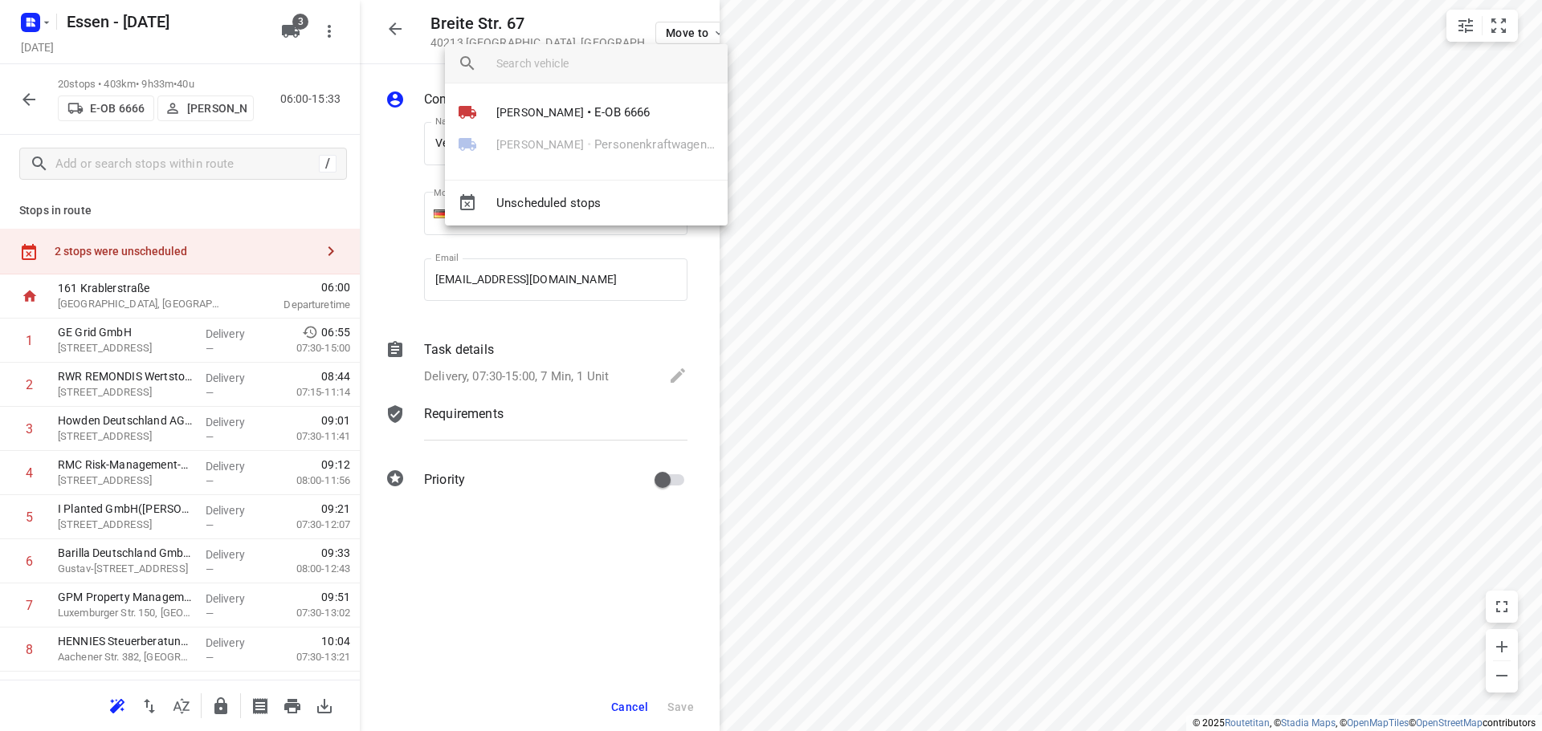
click at [521, 152] on div "[PERSON_NAME] • Personenkraftwagen 3" at bounding box center [586, 144] width 283 height 32
click at [521, 150] on div "[PERSON_NAME] • Personenkraftwagen 3" at bounding box center [586, 144] width 283 height 32
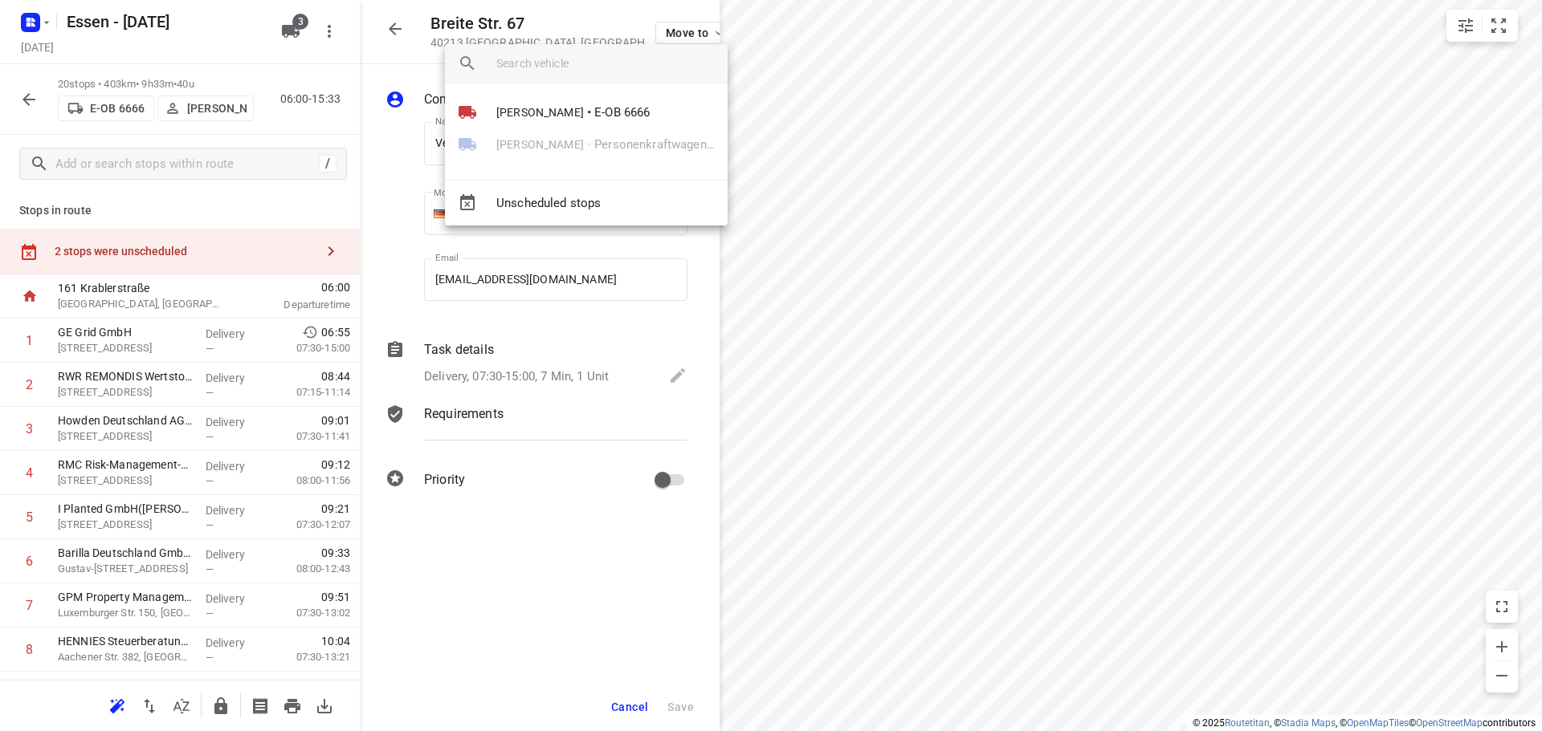
click at [517, 143] on div "[PERSON_NAME] • Personenkraftwagen 3" at bounding box center [586, 144] width 283 height 32
click at [518, 143] on div "[PERSON_NAME] • Personenkraftwagen 3" at bounding box center [586, 144] width 283 height 32
click at [517, 145] on div "[PERSON_NAME] • Personenkraftwagen 3" at bounding box center [586, 144] width 283 height 32
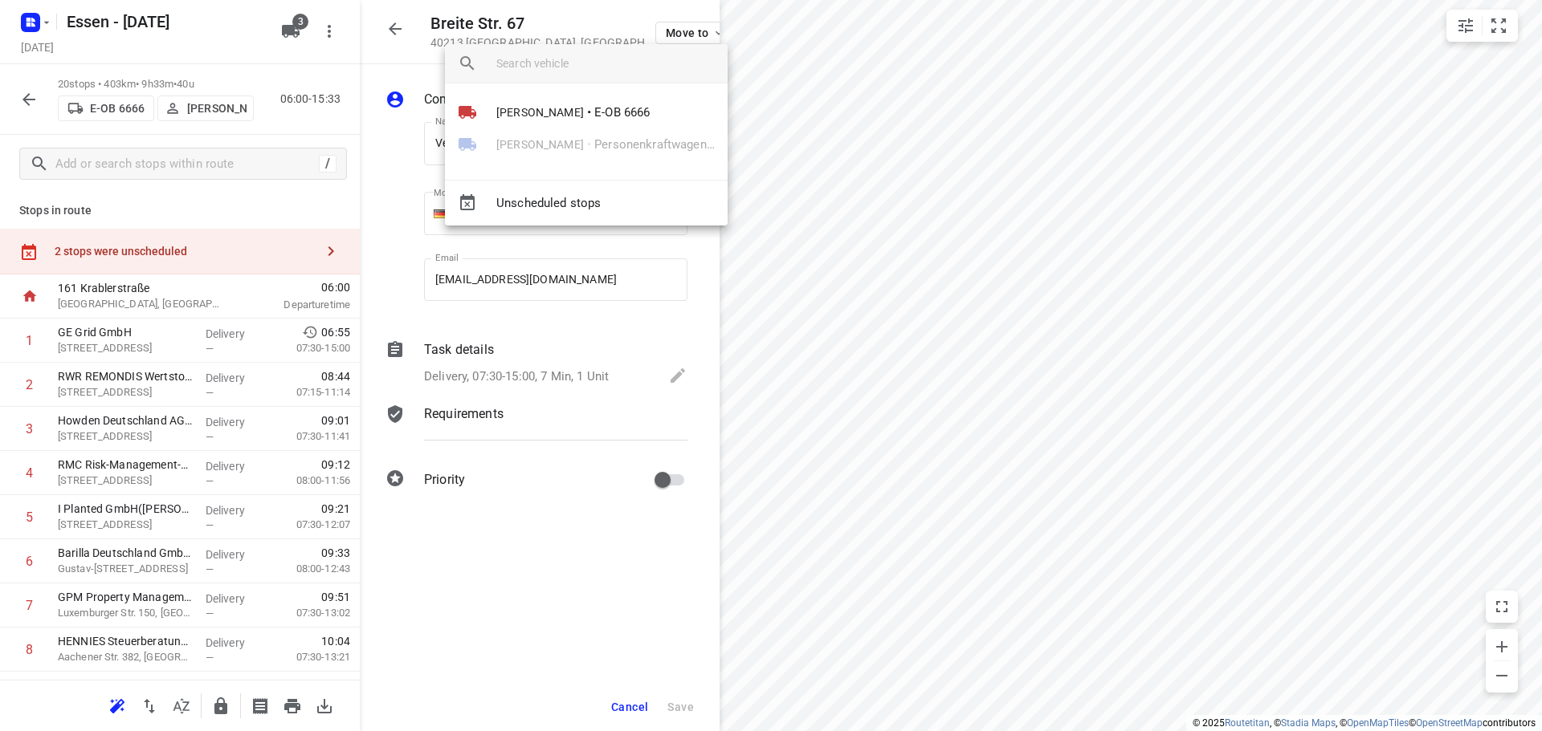
click at [517, 147] on div "[PERSON_NAME] • Personenkraftwagen 3" at bounding box center [586, 144] width 283 height 32
click at [31, 96] on div at bounding box center [771, 365] width 1542 height 731
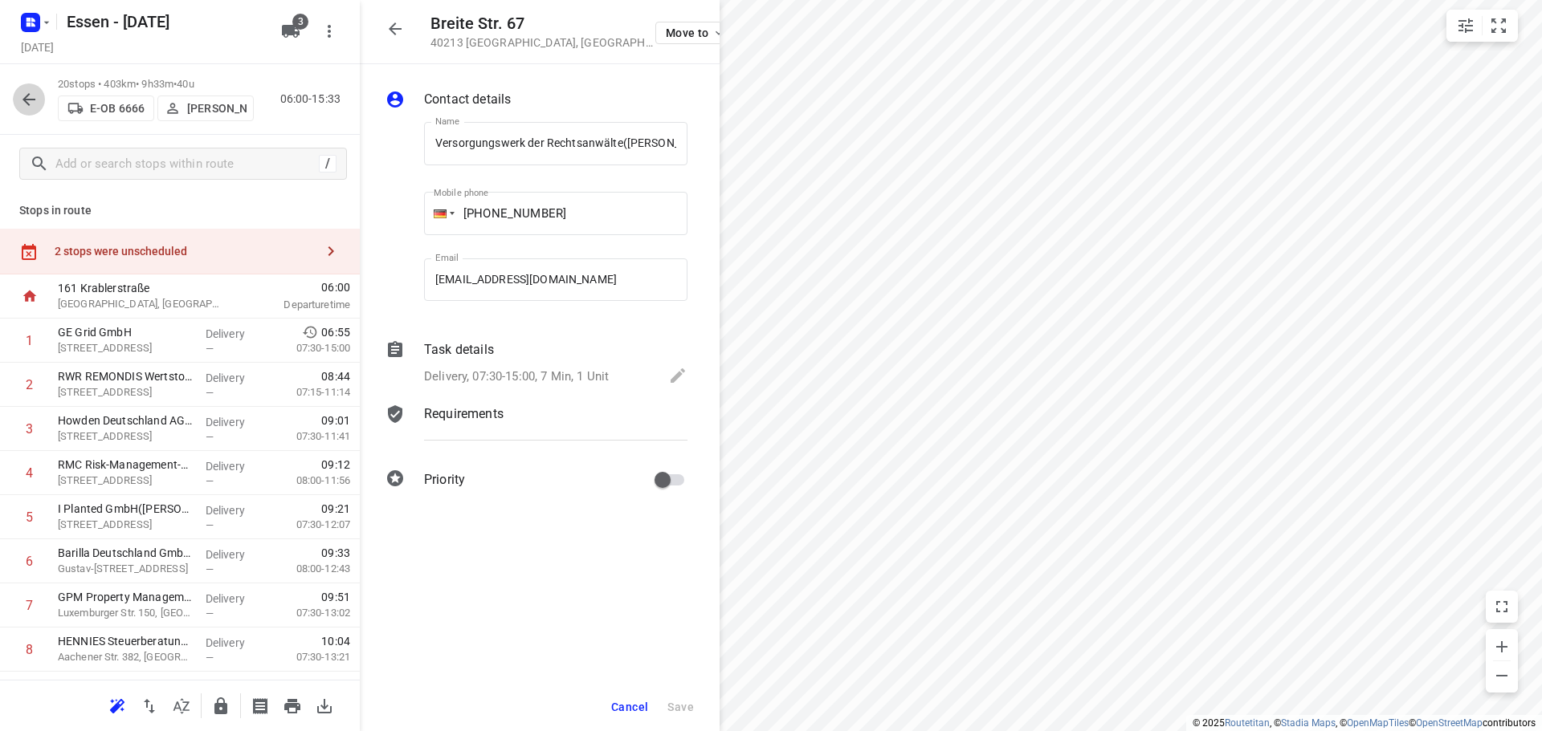
click at [31, 96] on icon "button" at bounding box center [28, 99] width 19 height 19
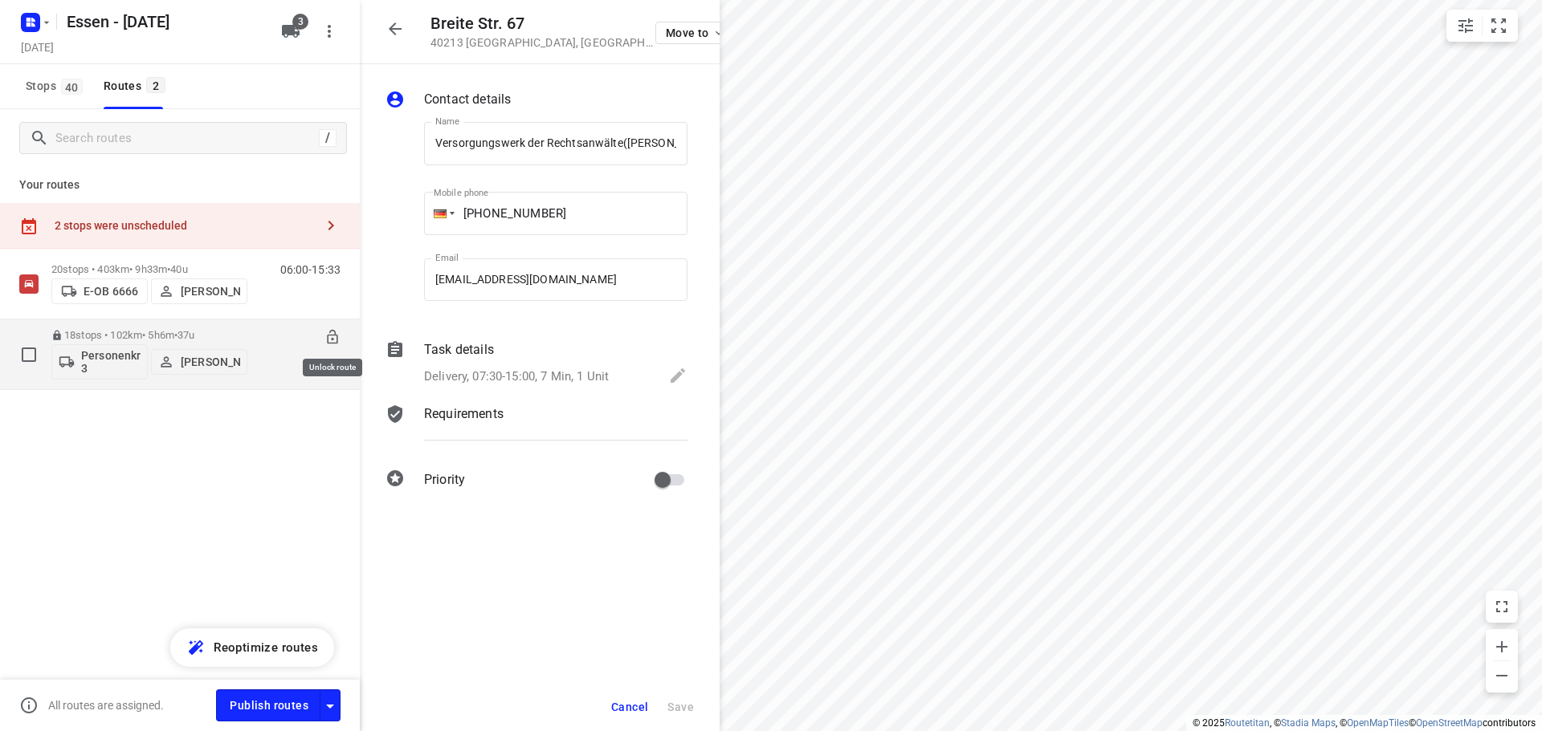
click at [333, 338] on icon at bounding box center [332, 337] width 16 height 16
click at [712, 33] on icon "button" at bounding box center [718, 32] width 13 height 13
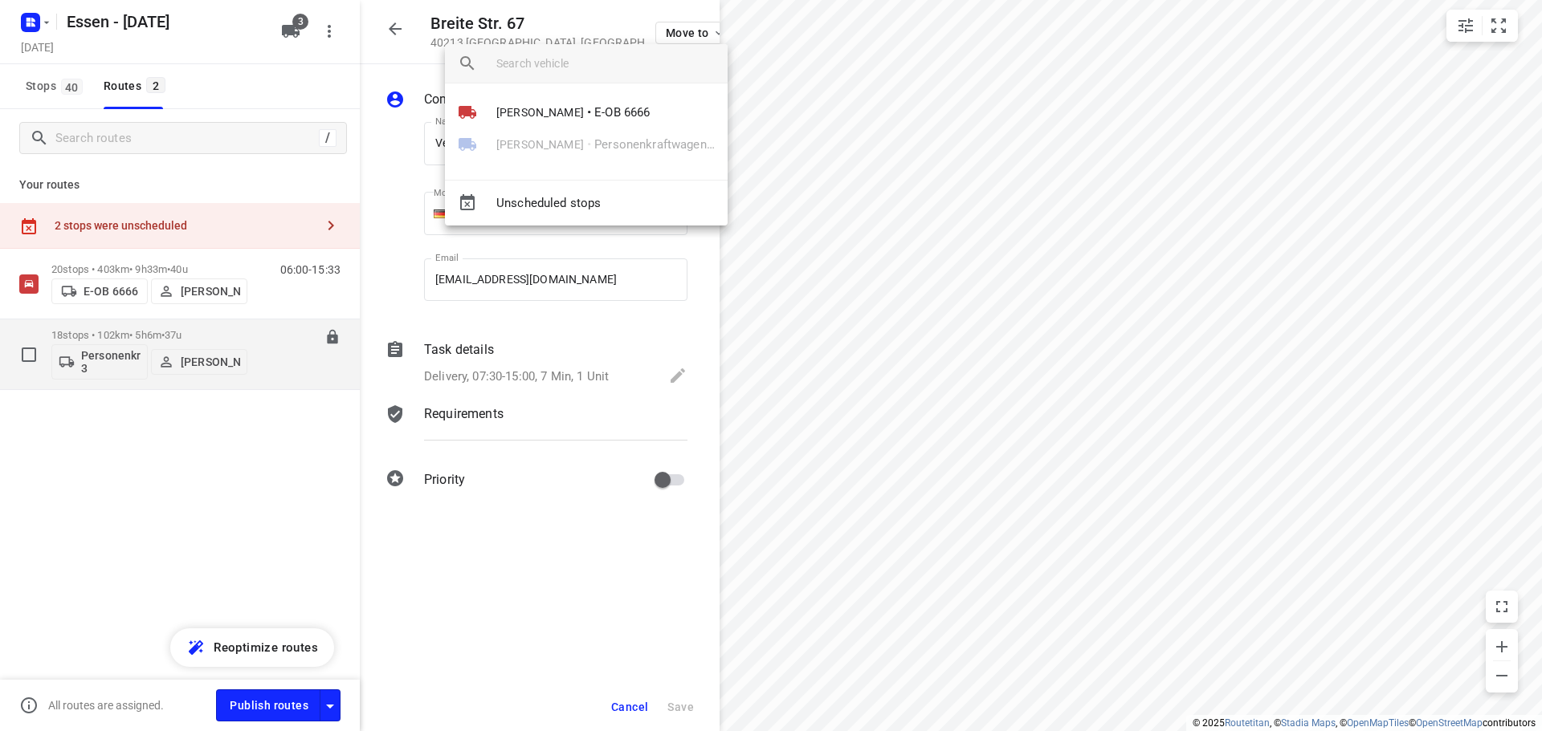
click at [539, 149] on div "[PERSON_NAME] • Personenkraftwagen 3" at bounding box center [586, 144] width 283 height 32
click at [167, 521] on div at bounding box center [771, 365] width 1542 height 731
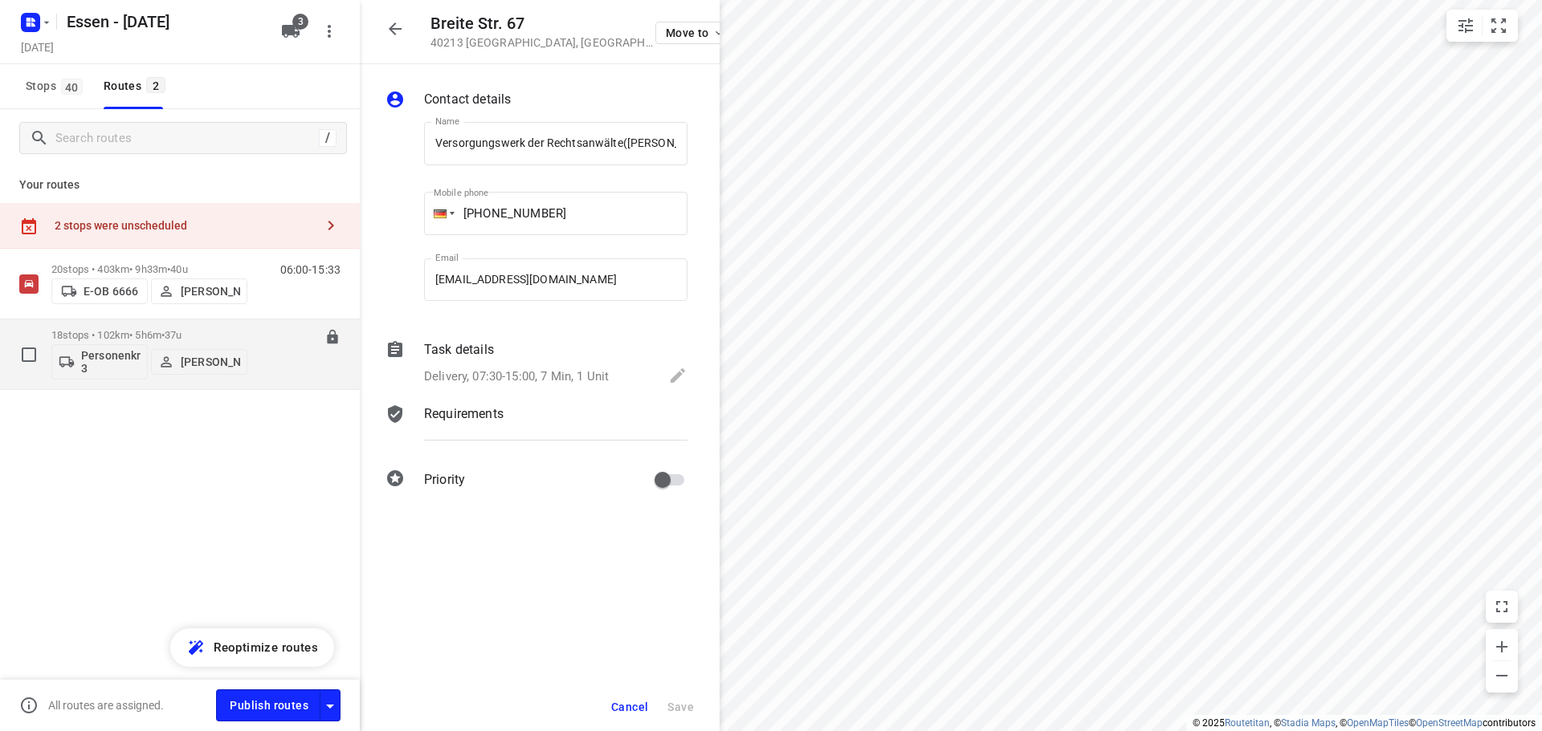
click at [258, 225] on div "2 stops were unscheduled" at bounding box center [185, 225] width 260 height 13
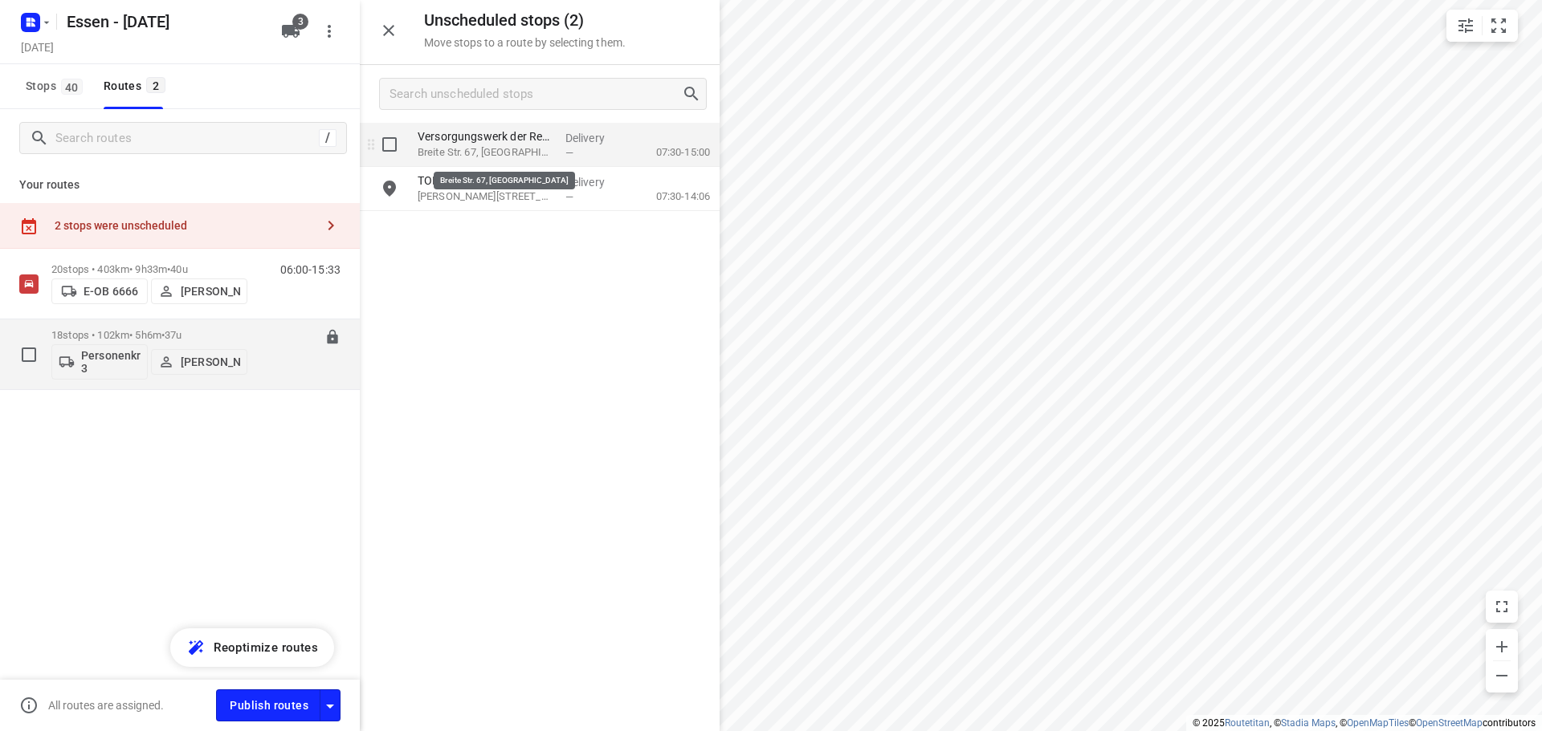
click at [511, 149] on p "Breite Str. 67, [GEOGRAPHIC_DATA]" at bounding box center [485, 153] width 135 height 16
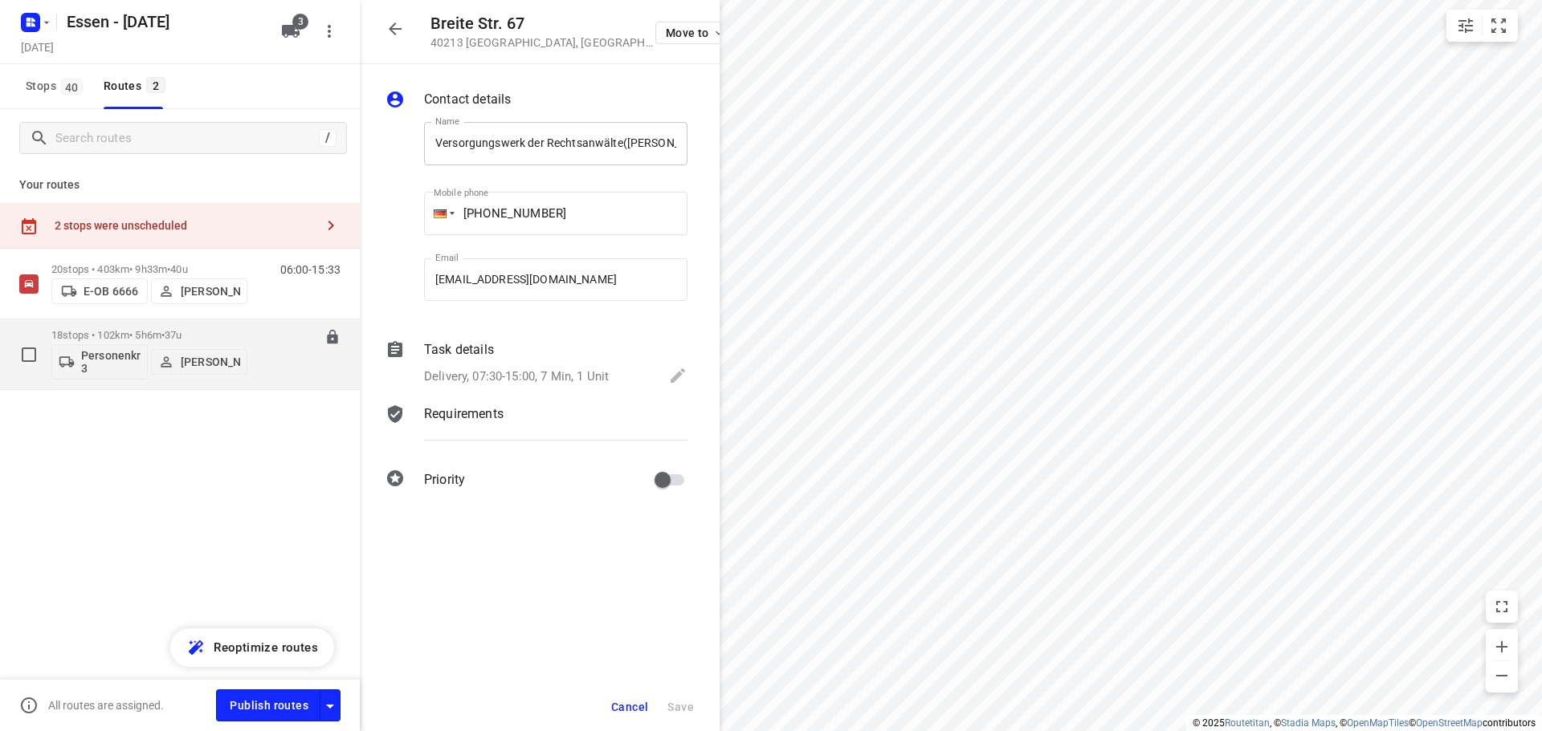
scroll to position [0, 16]
click at [712, 35] on icon "button" at bounding box center [718, 32] width 13 height 13
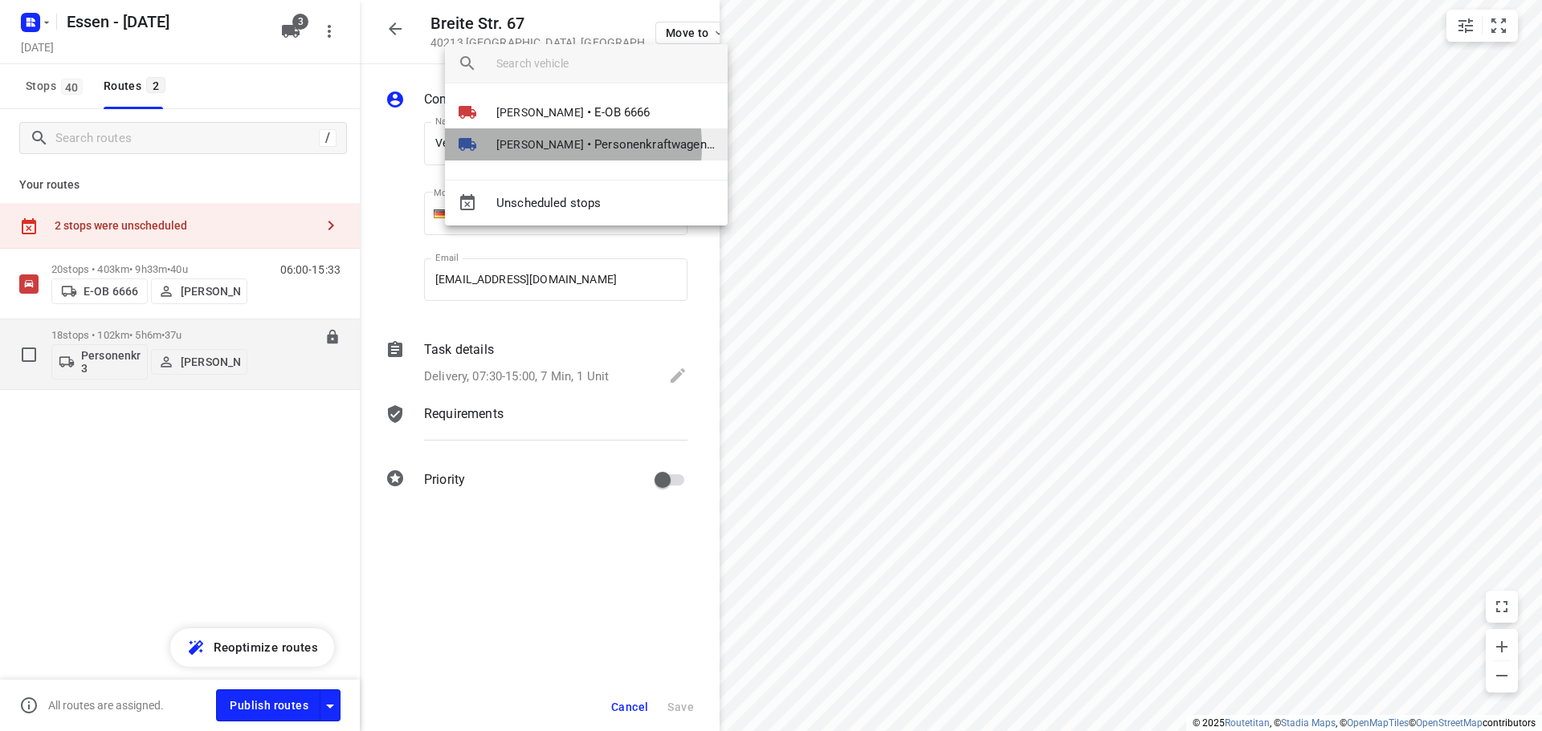
click at [536, 146] on span "[PERSON_NAME]" at bounding box center [540, 145] width 88 height 16
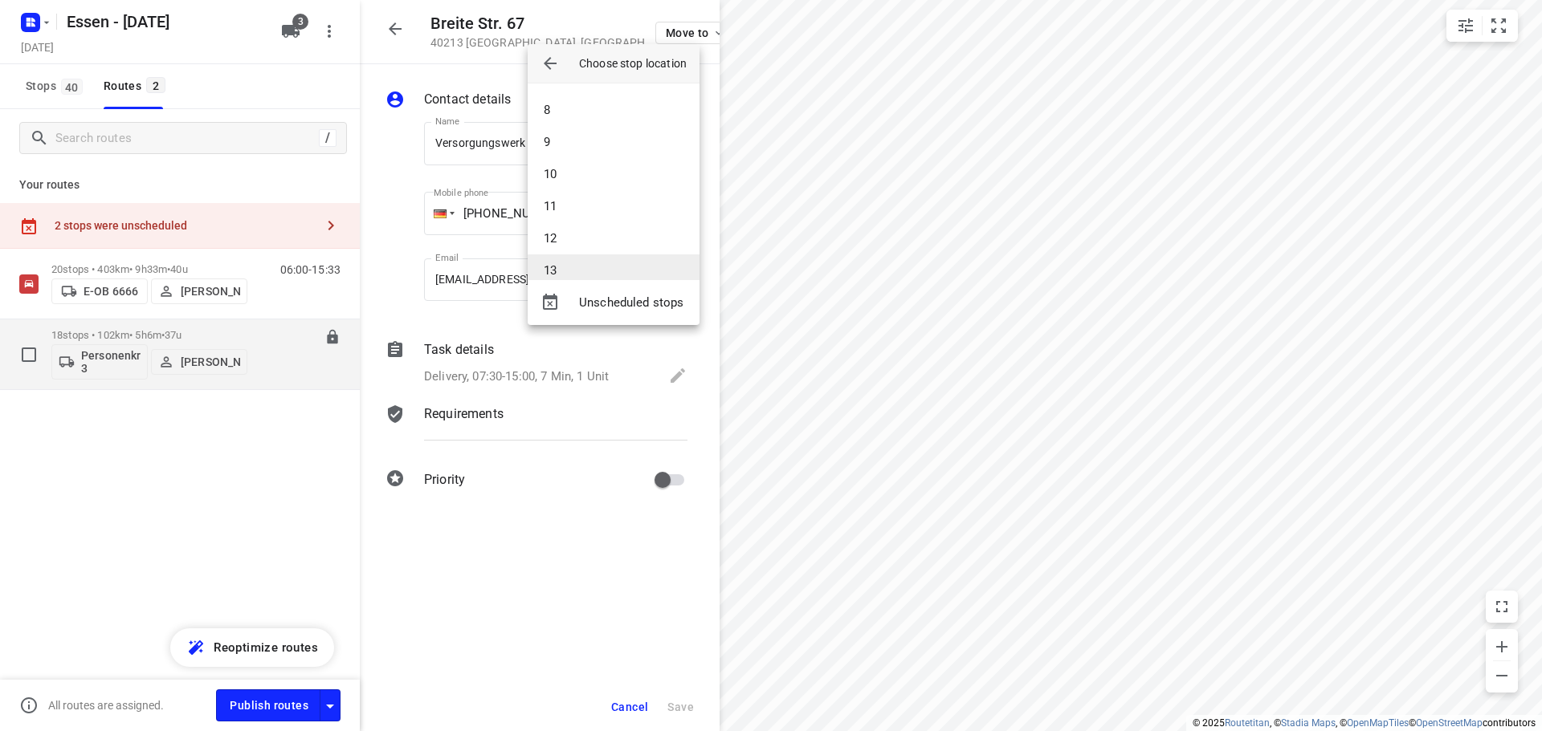
scroll to position [225, 0]
click at [546, 259] on li "13" at bounding box center [614, 267] width 172 height 32
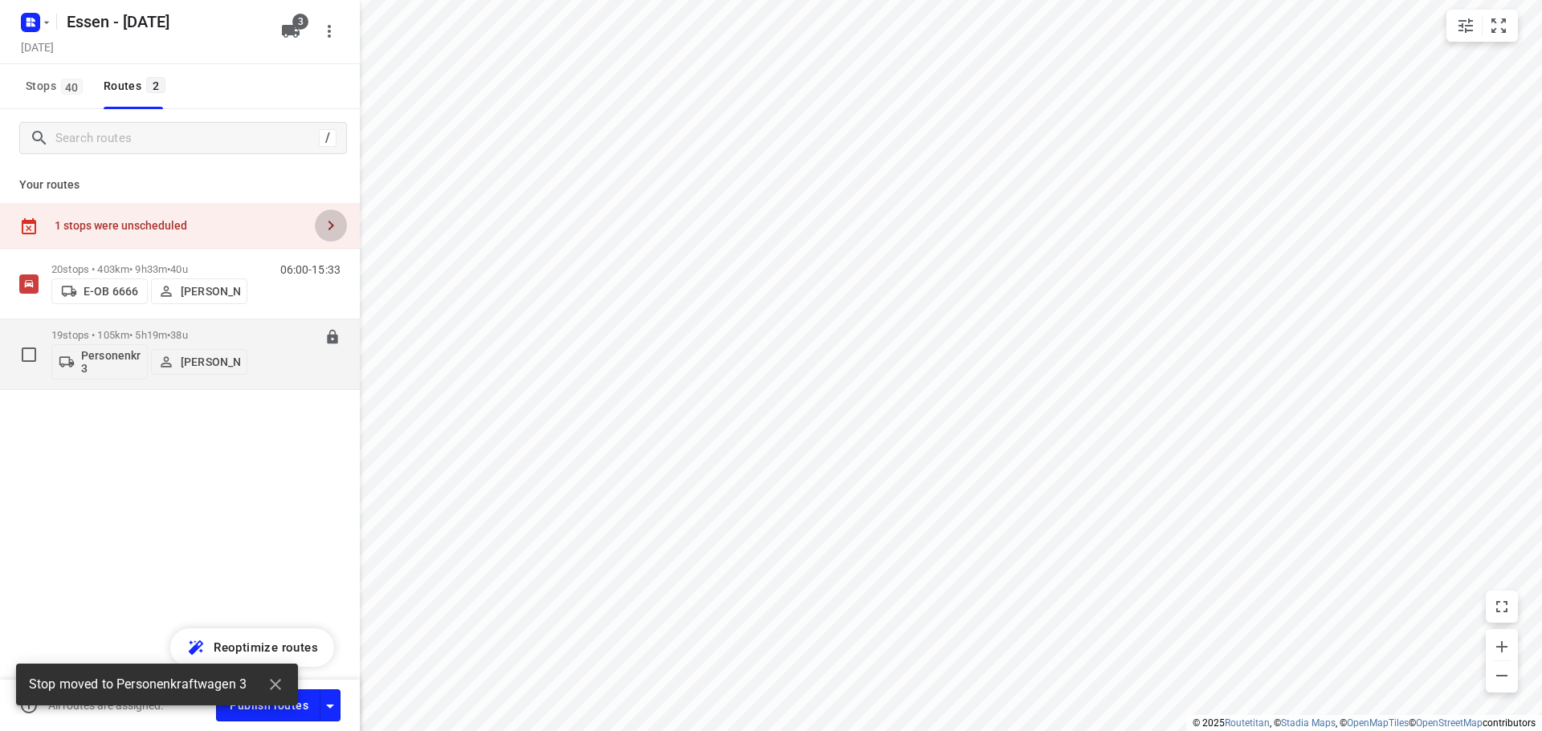
click at [319, 223] on button "button" at bounding box center [331, 226] width 32 height 32
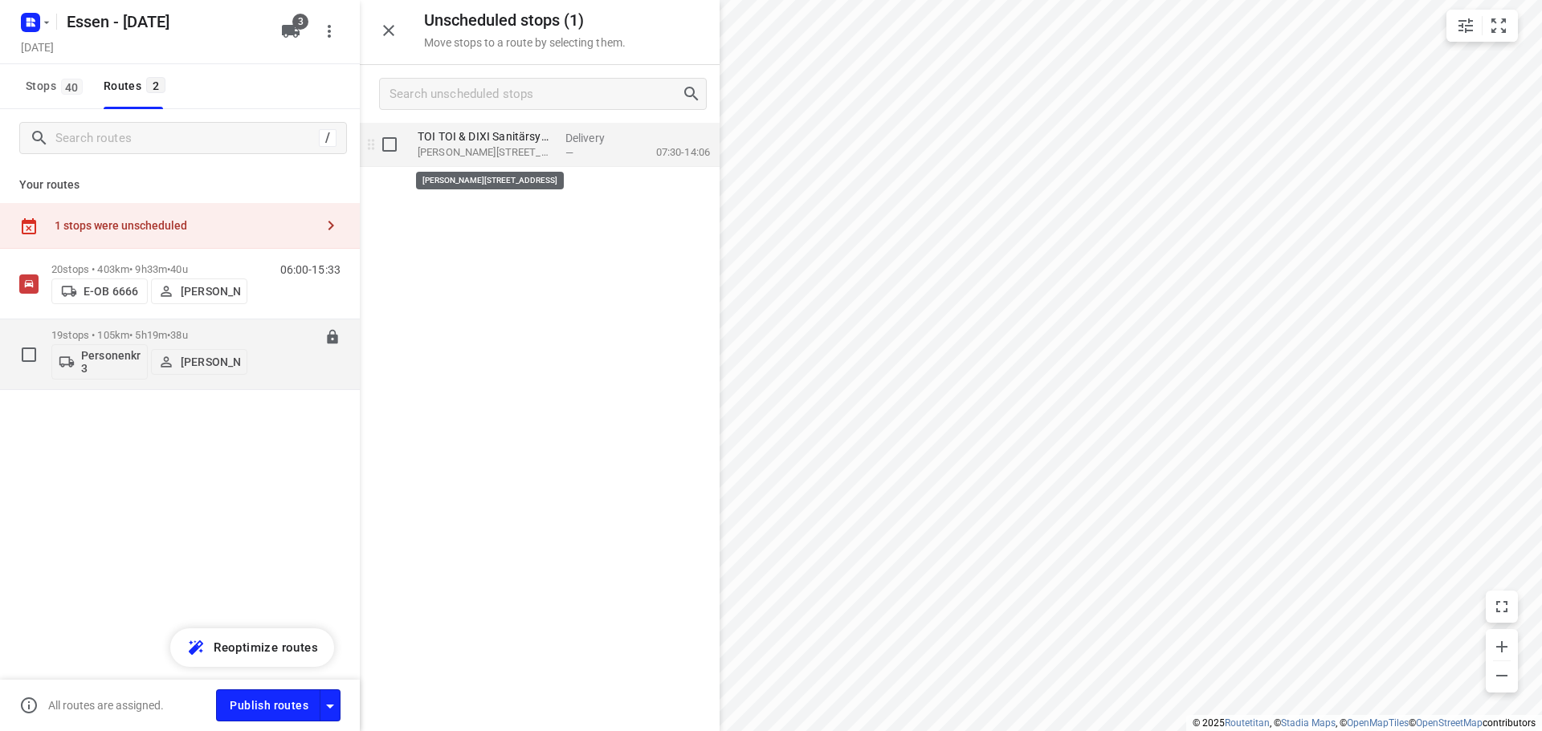
click at [457, 148] on p "[PERSON_NAME][STREET_ADDRESS]" at bounding box center [485, 153] width 135 height 16
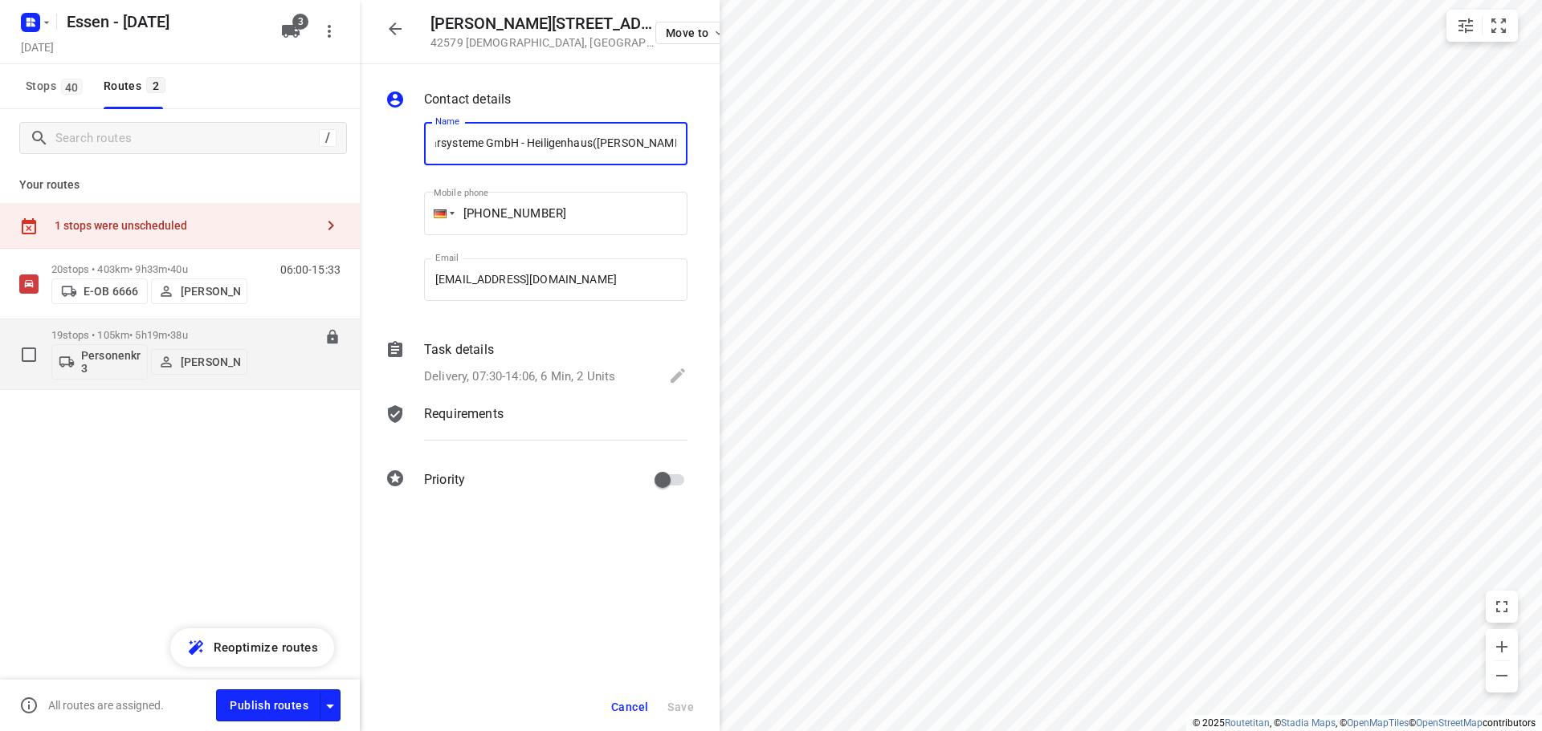
scroll to position [0, 0]
click at [712, 36] on icon "button" at bounding box center [718, 32] width 13 height 13
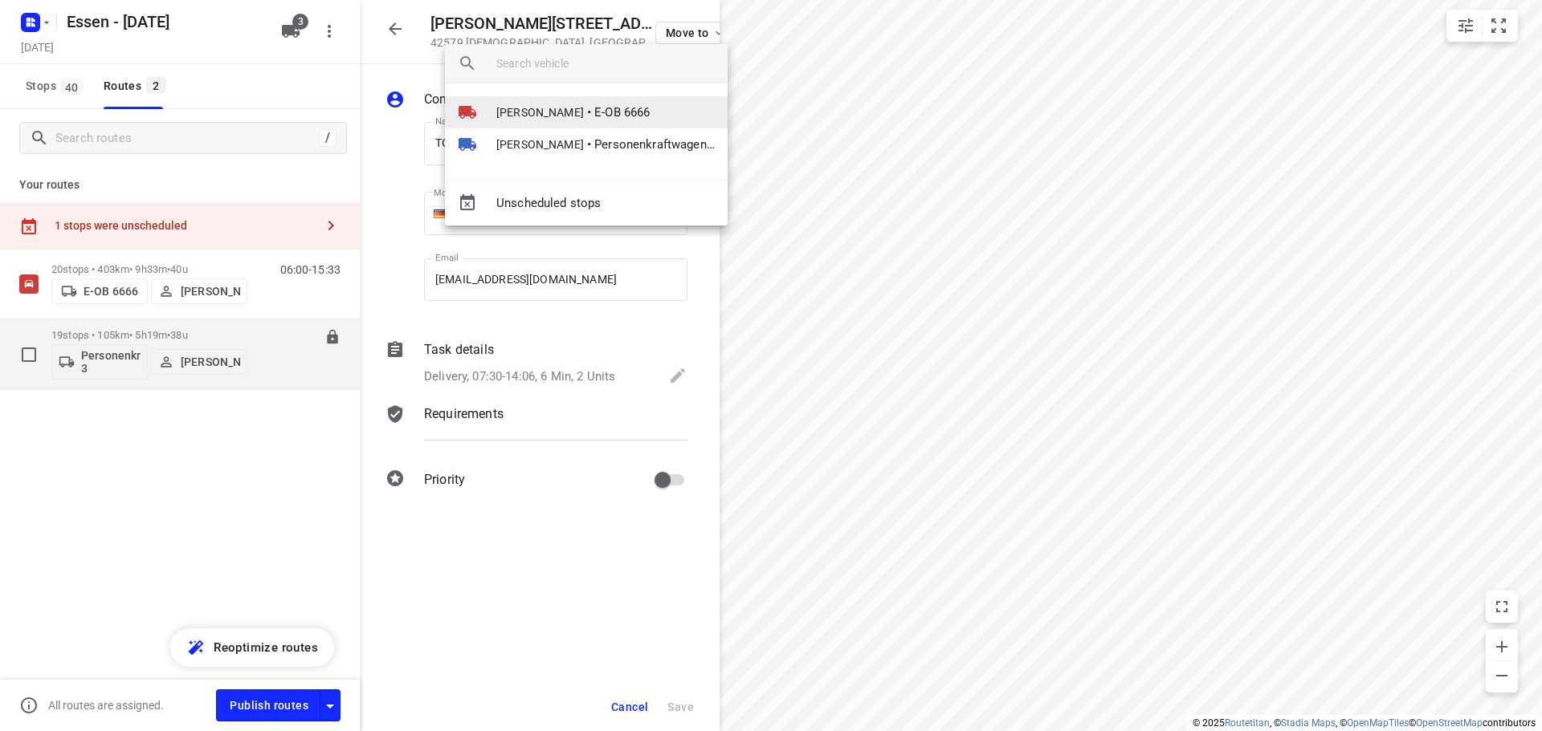
click at [589, 112] on span "•" at bounding box center [589, 112] width 4 height 19
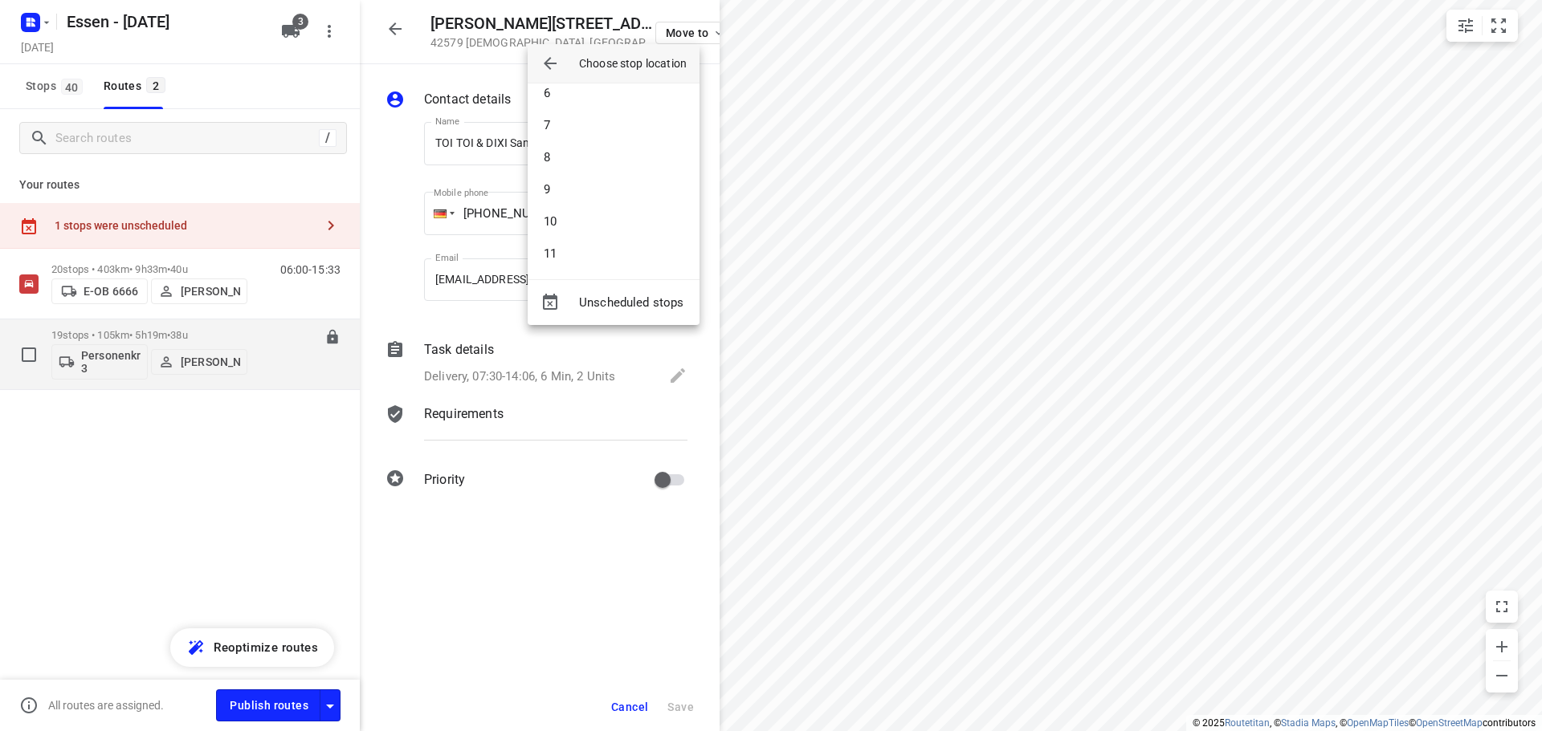
scroll to position [193, 0]
click at [555, 234] on li "11" at bounding box center [614, 234] width 172 height 32
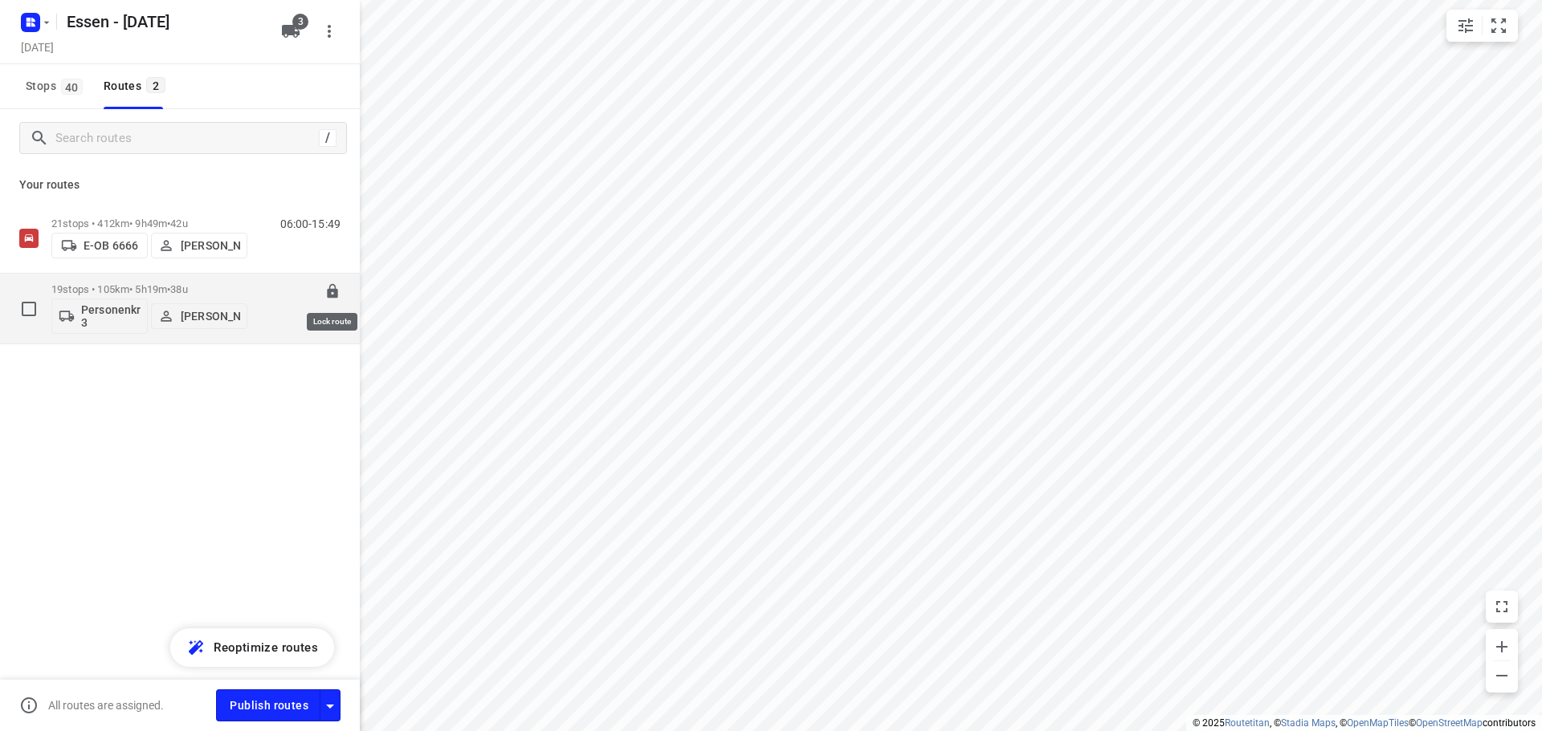
click at [330, 288] on icon at bounding box center [332, 291] width 10 height 14
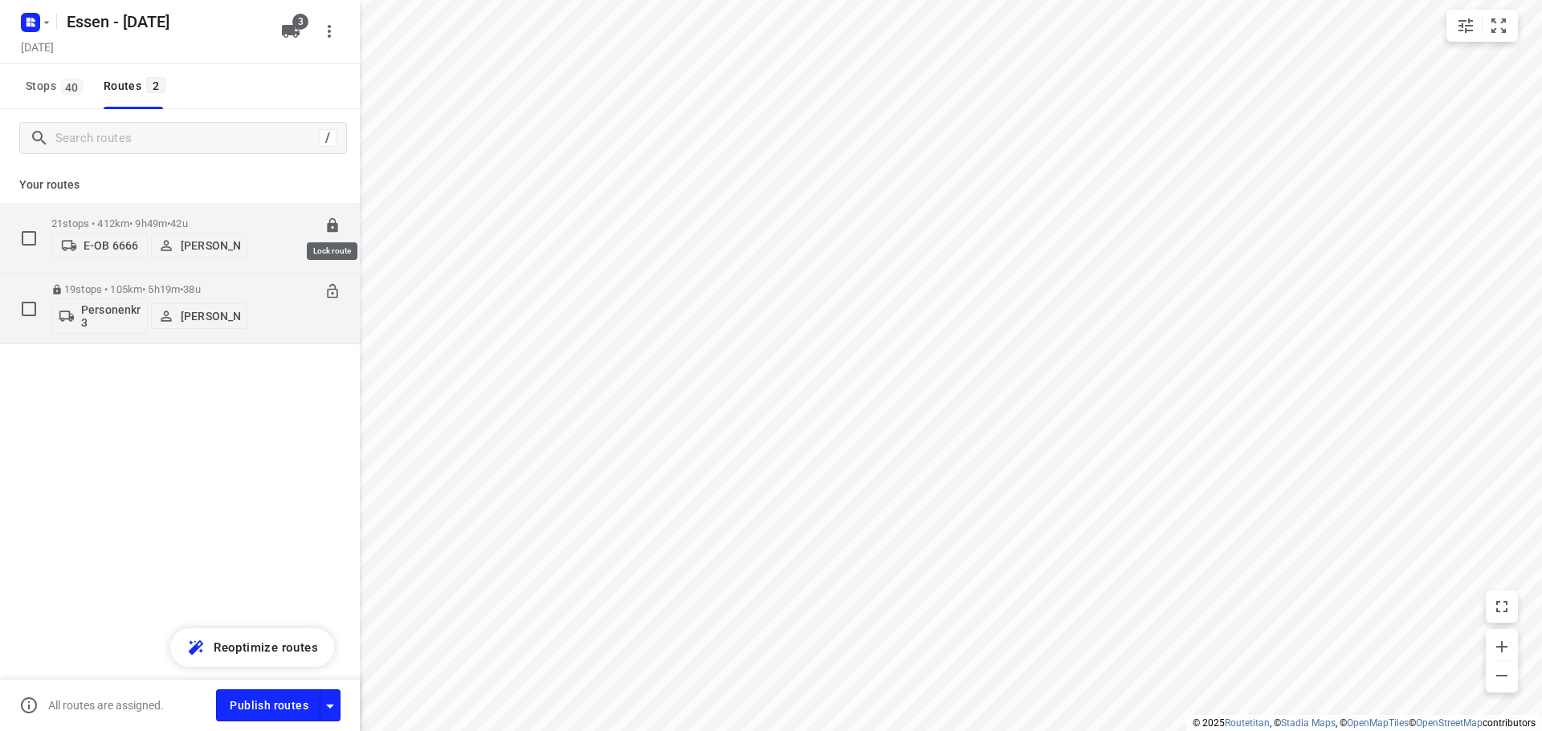
click at [333, 220] on icon at bounding box center [332, 225] width 10 height 14
click at [326, 706] on icon "button" at bounding box center [329, 706] width 19 height 19
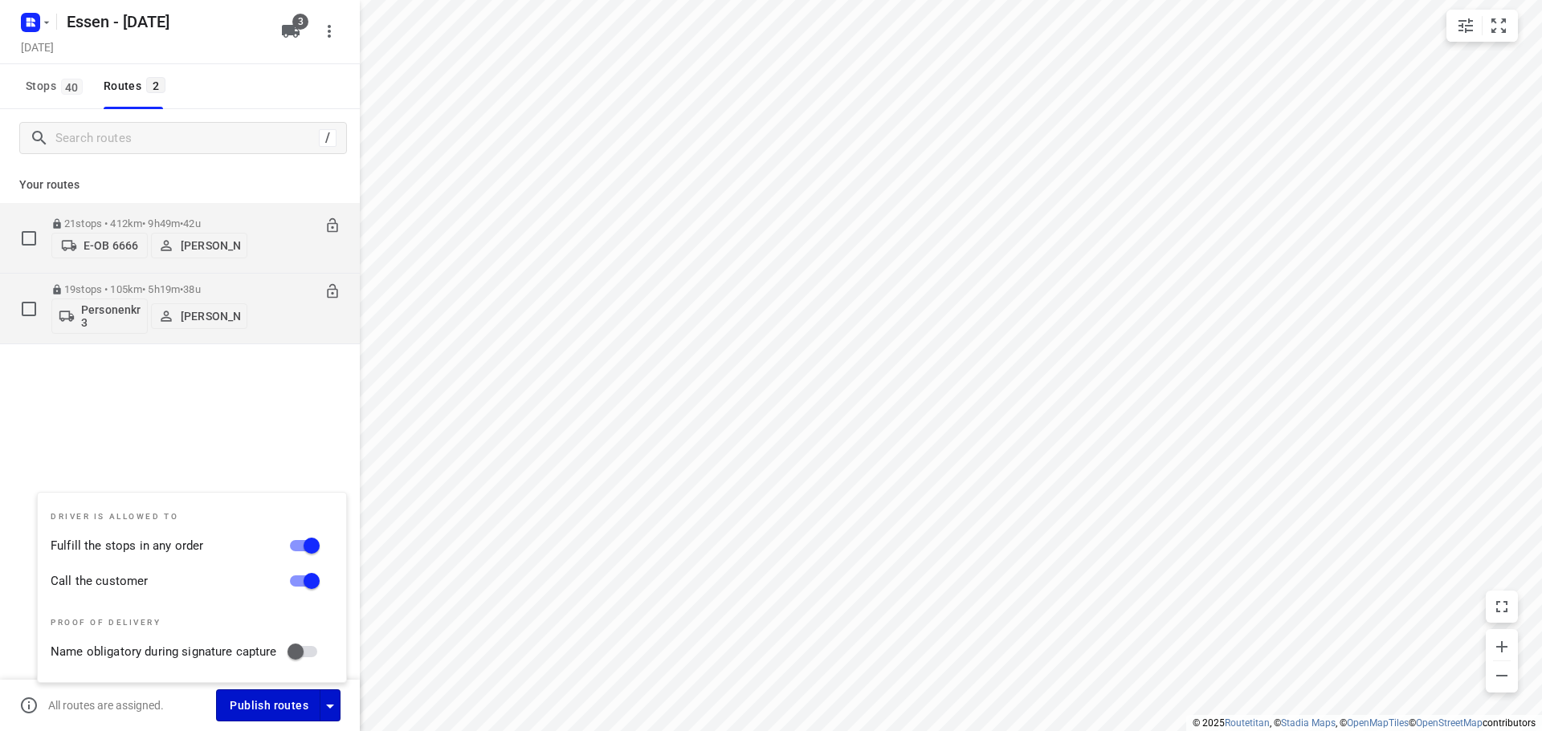
click at [270, 707] on span "Publish routes" at bounding box center [269, 706] width 79 height 20
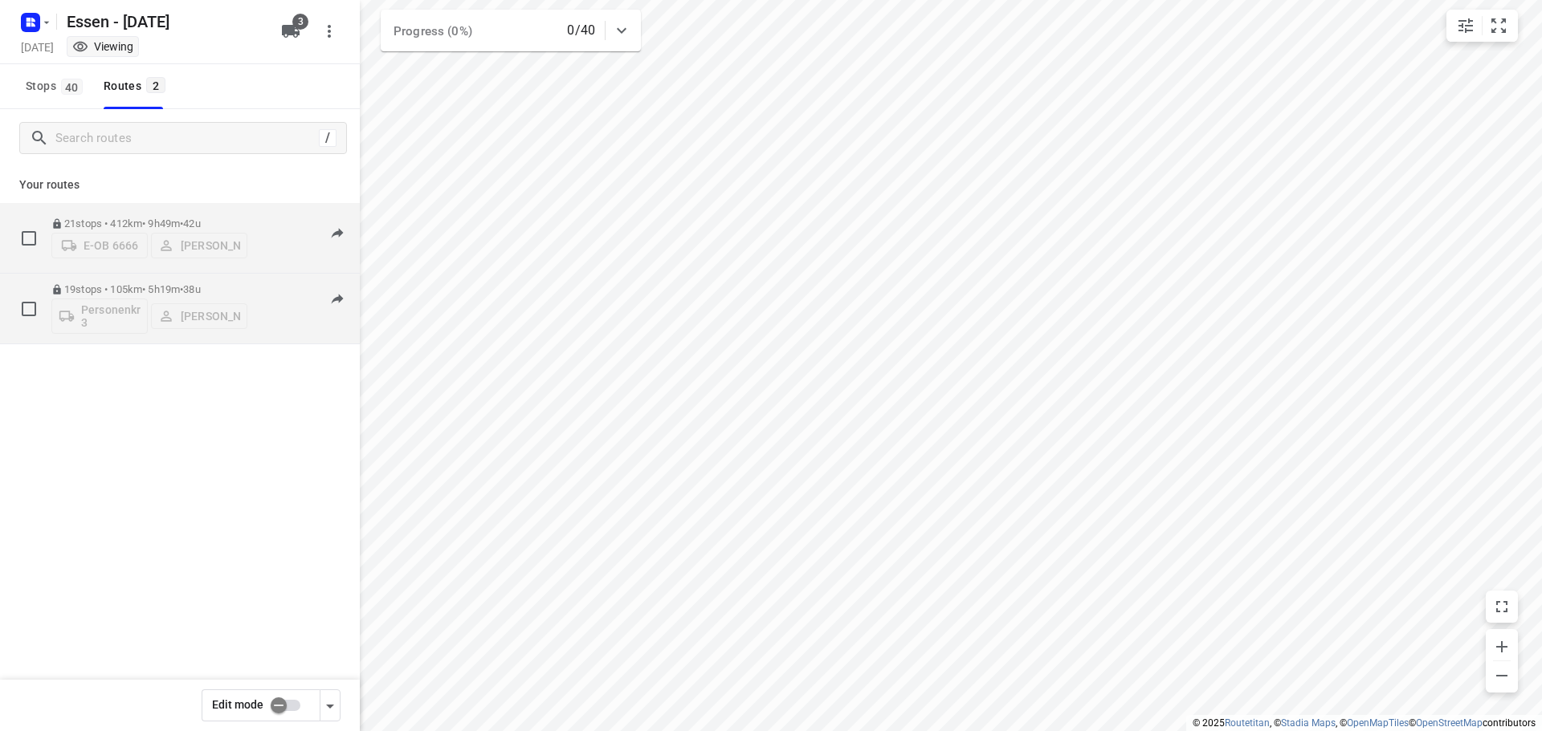
click at [104, 285] on p "19 stops • 105km • 5h19m • 38u" at bounding box center [149, 289] width 196 height 12
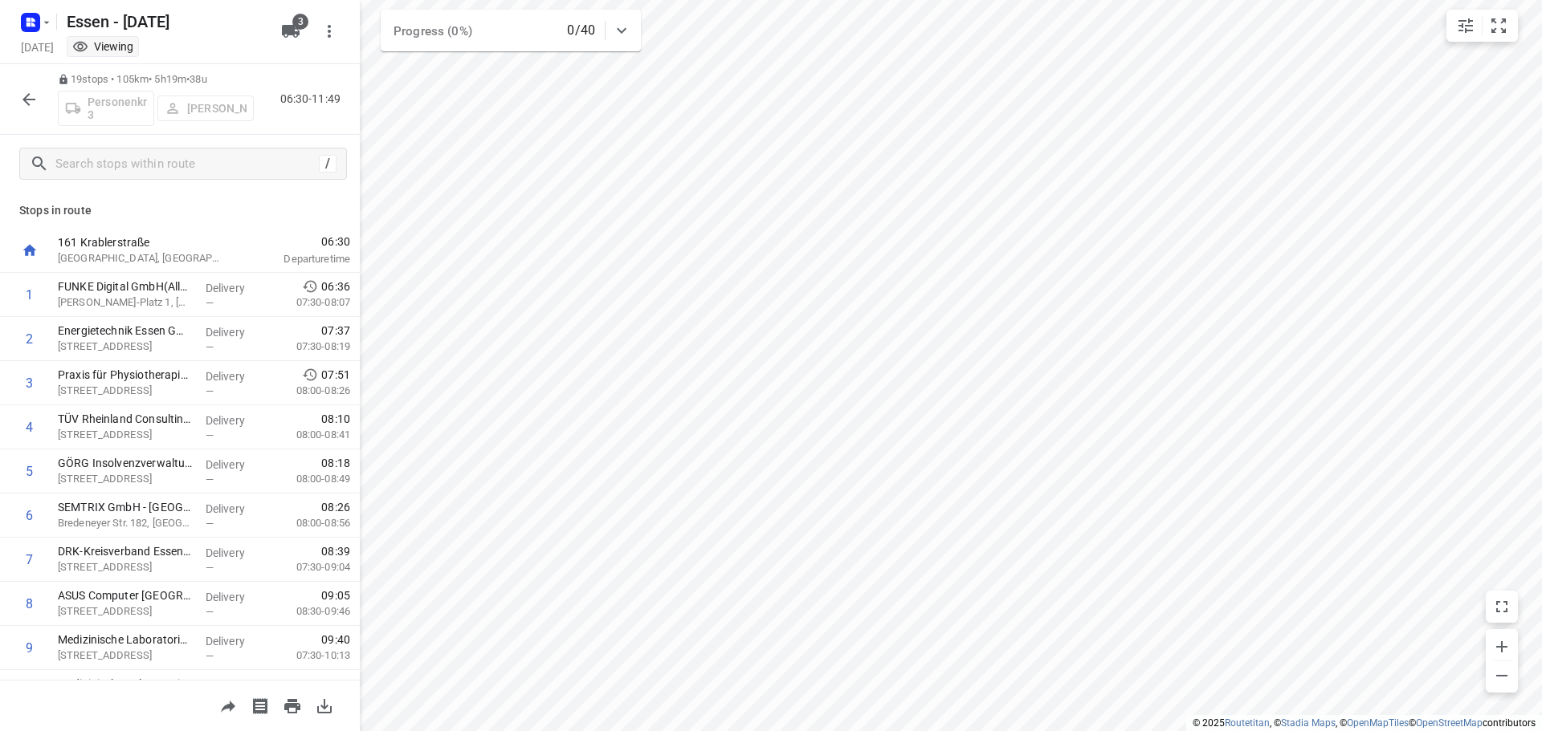
click at [27, 99] on icon "button" at bounding box center [28, 99] width 13 height 13
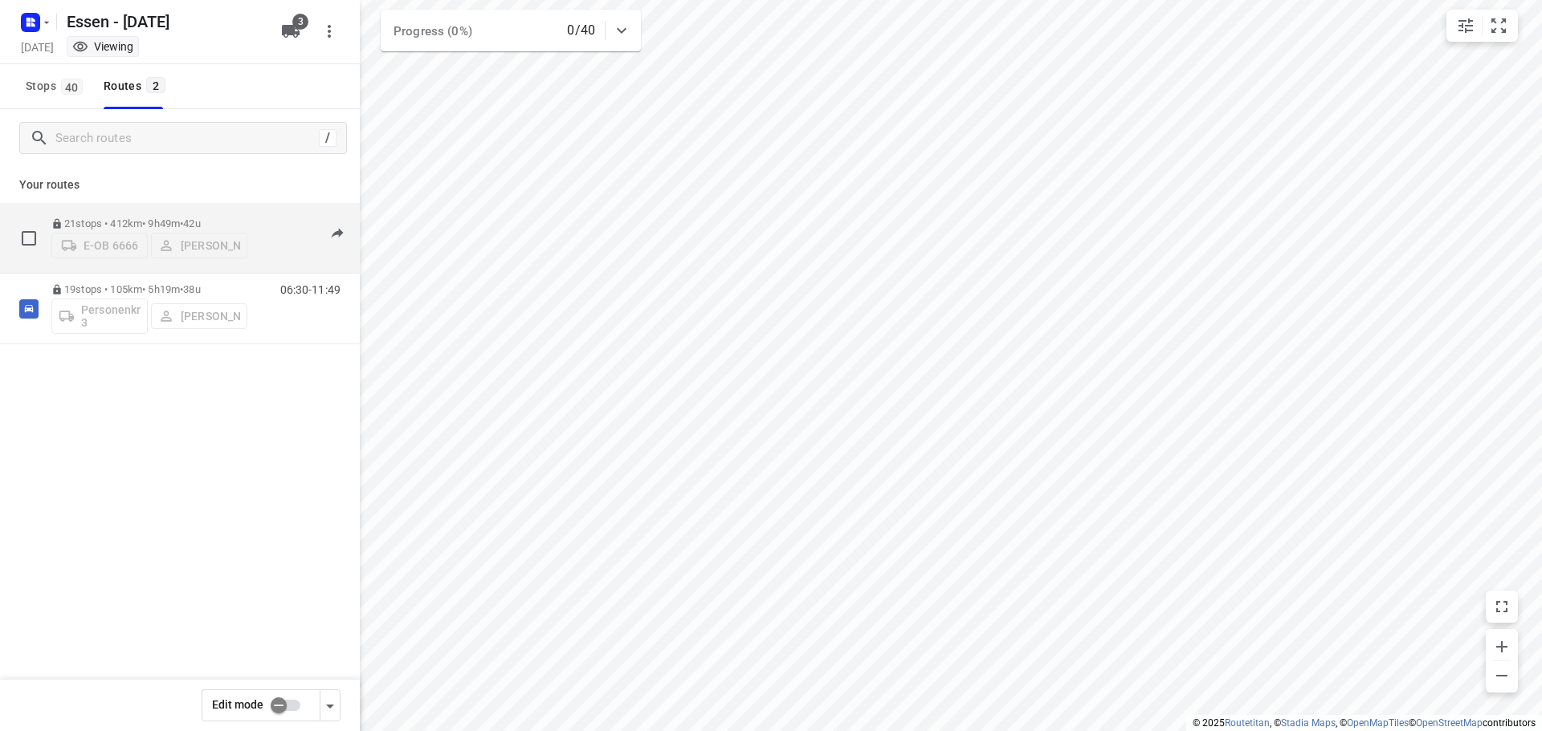
click at [128, 218] on p "21 stops • 412km • 9h49m • 42u" at bounding box center [149, 224] width 196 height 12
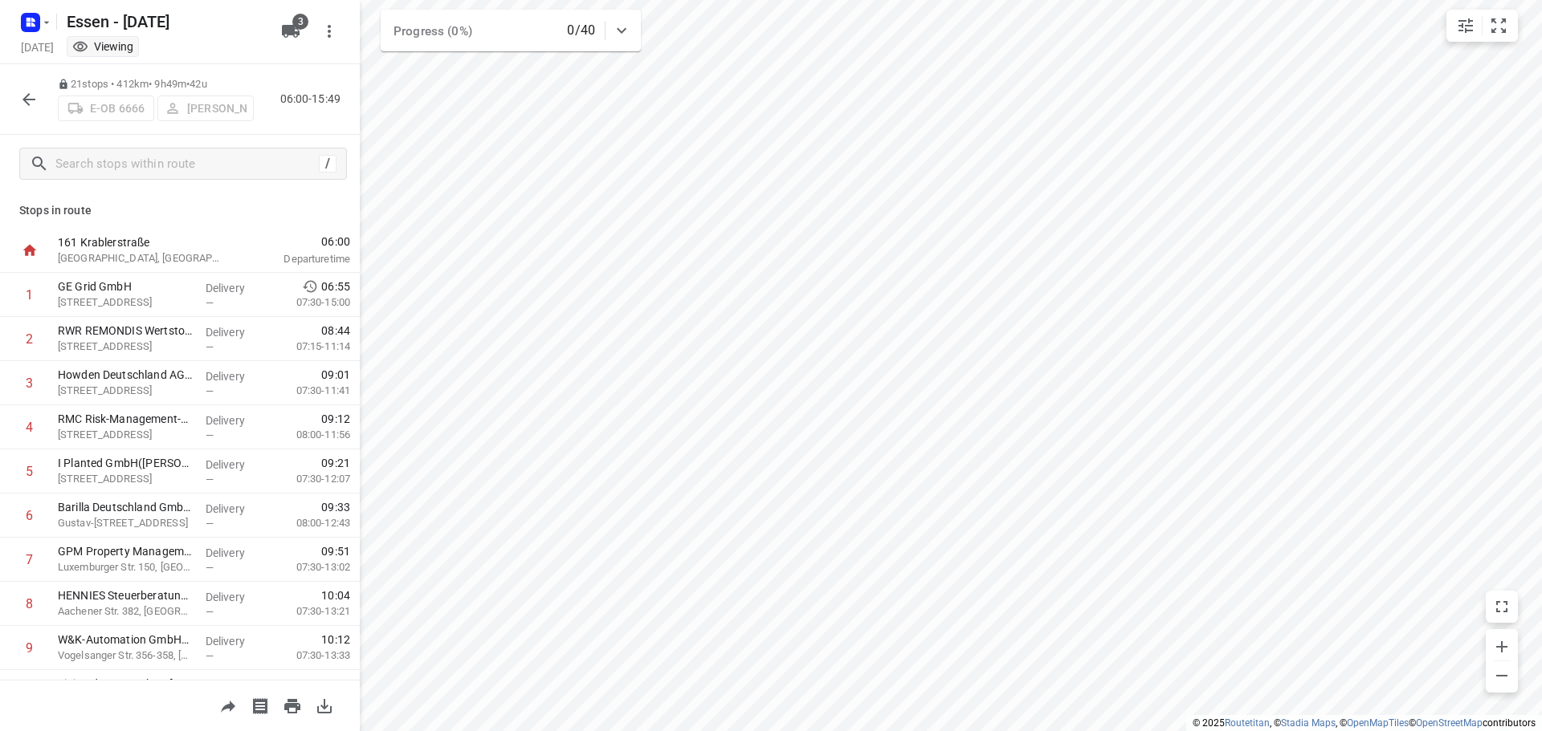
click at [22, 99] on icon "button" at bounding box center [28, 99] width 19 height 19
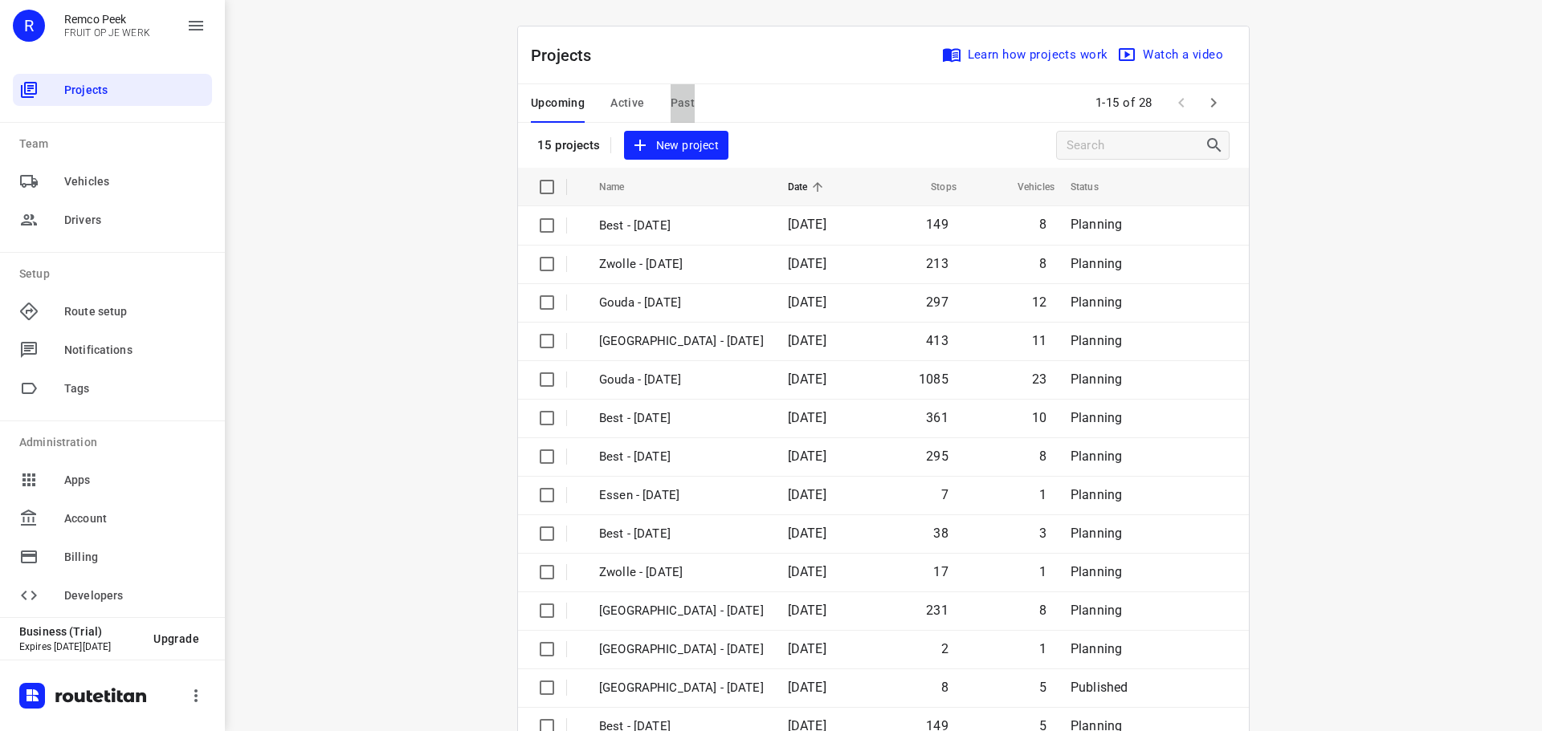
click at [676, 104] on span "Past" at bounding box center [682, 103] width 25 height 20
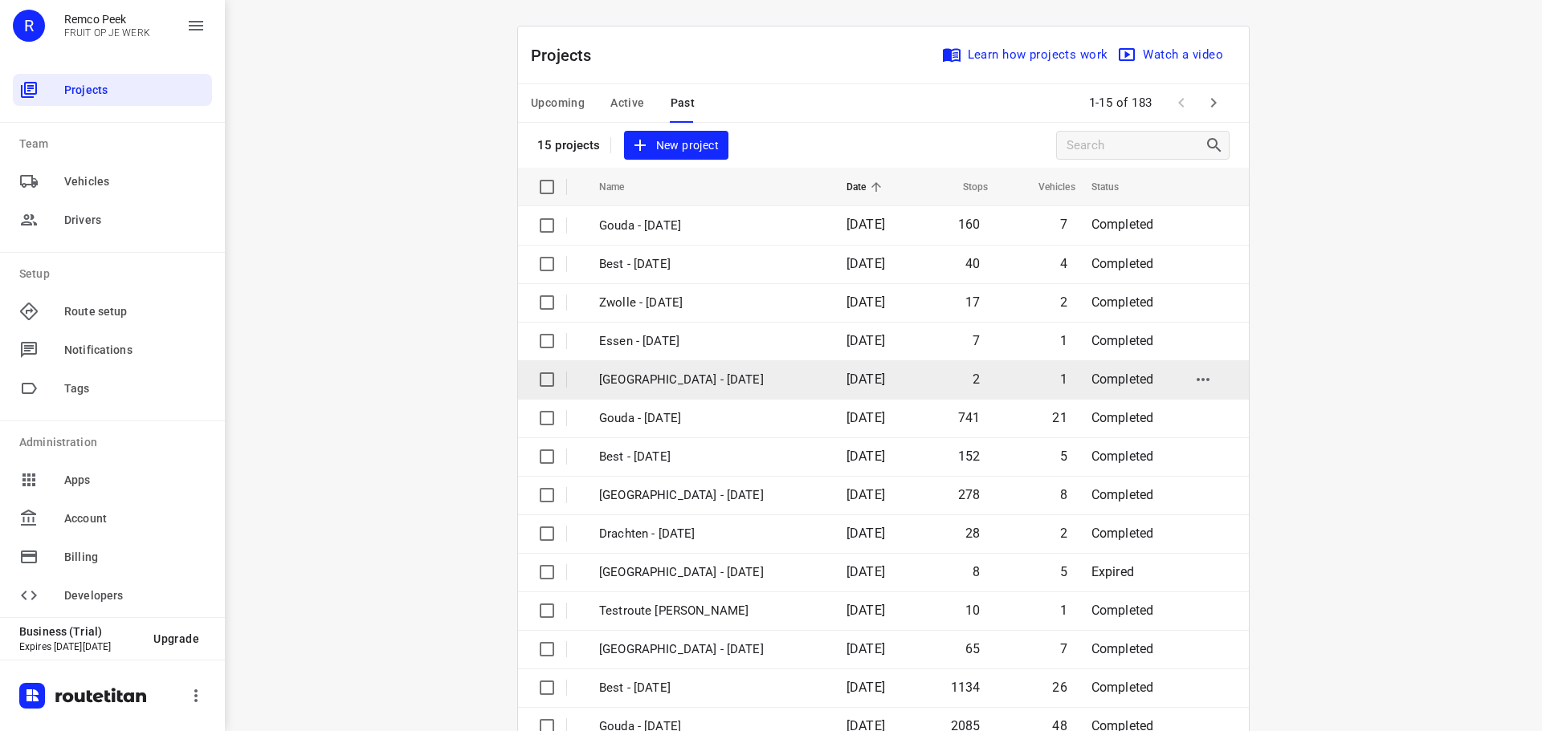
scroll to position [80, 0]
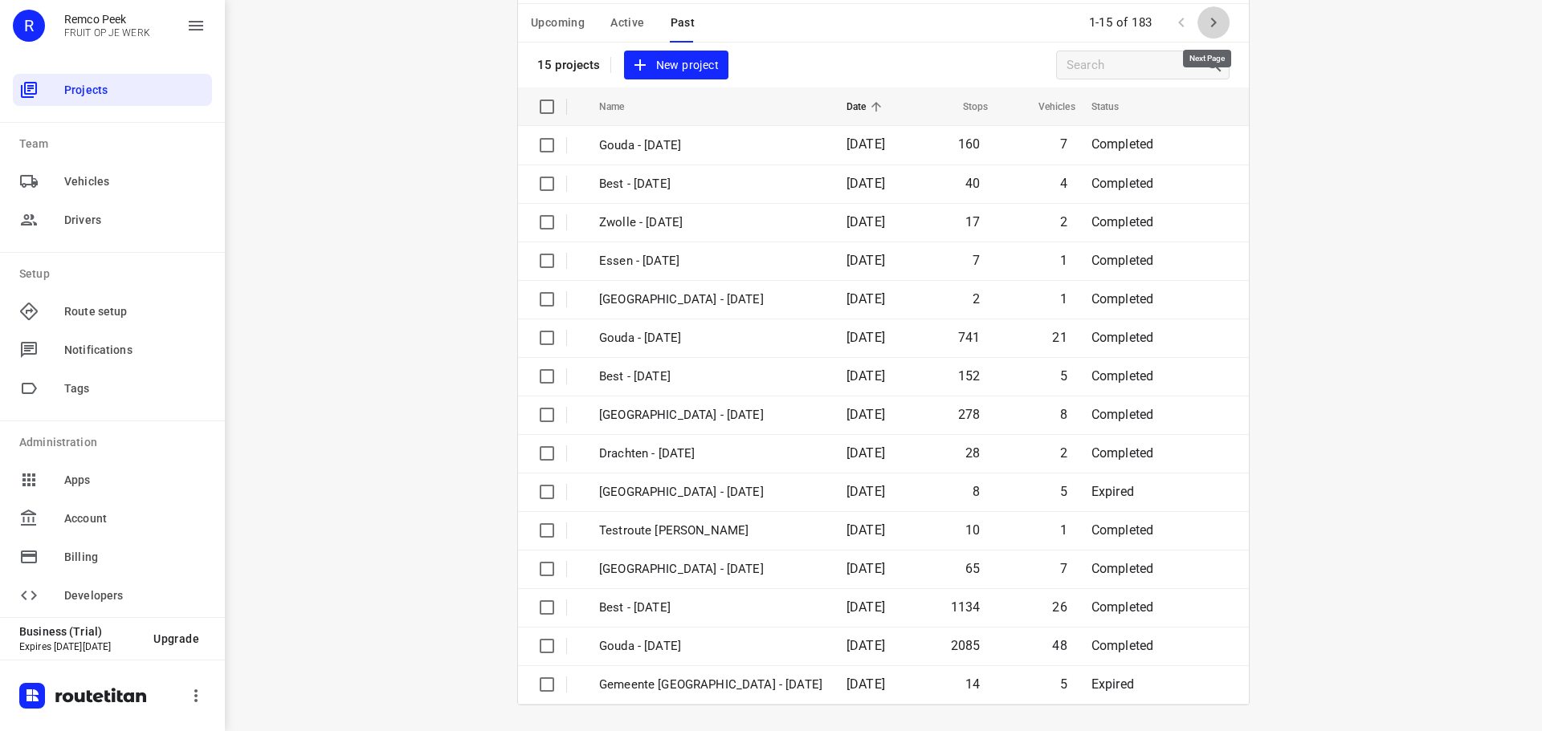
click at [1211, 19] on icon "button" at bounding box center [1214, 23] width 6 height 10
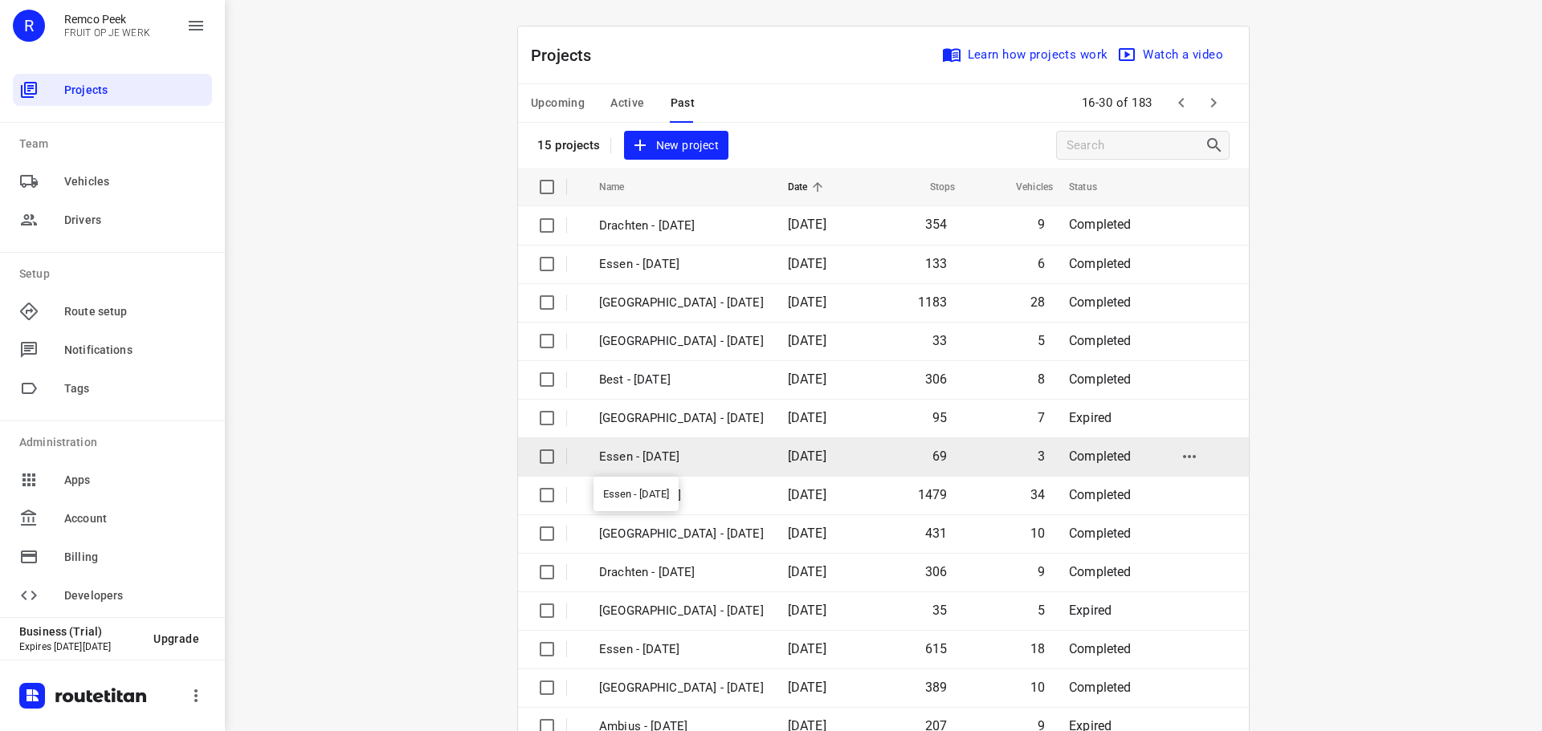
click at [678, 461] on p "Essen - [DATE]" at bounding box center [681, 457] width 165 height 18
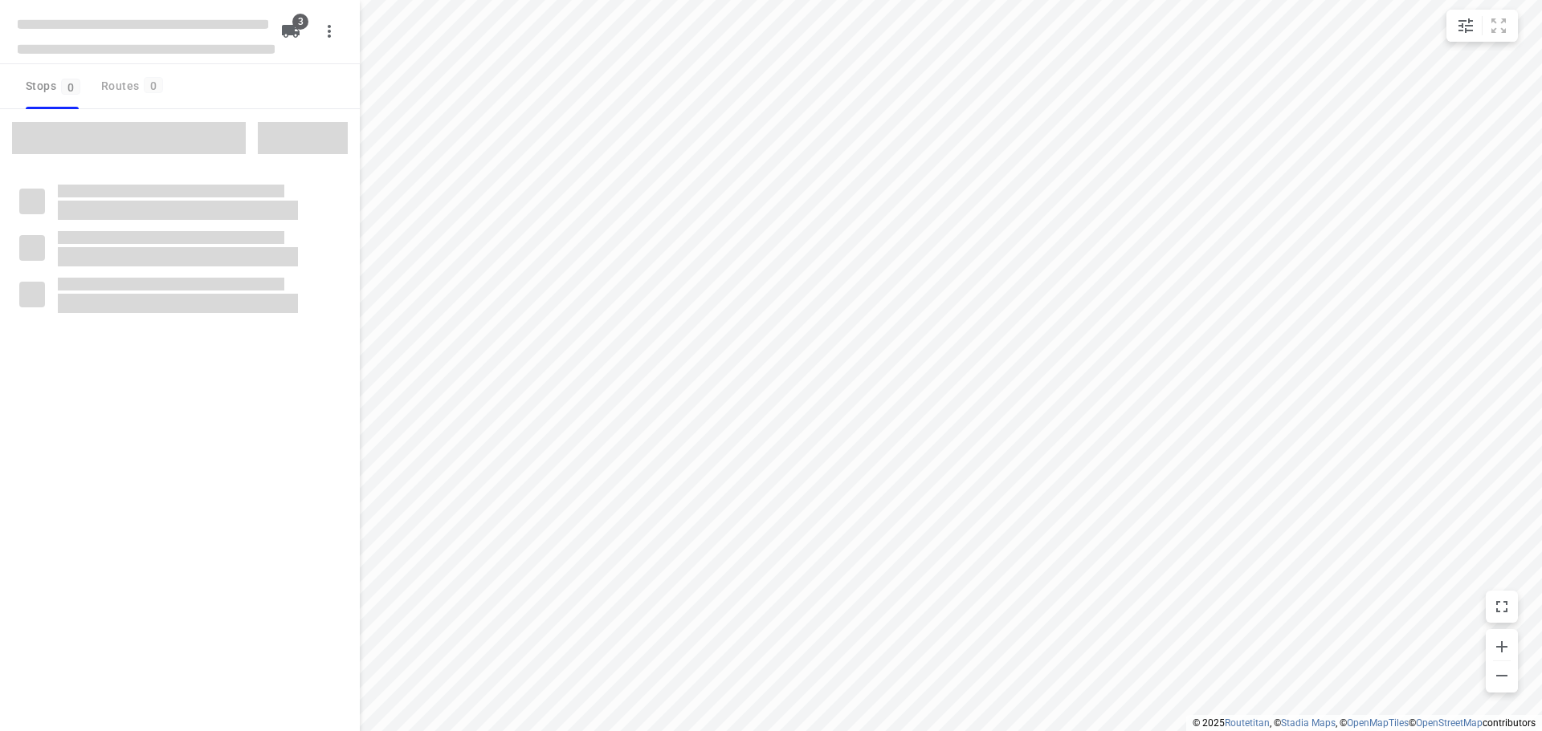
checkbox input "true"
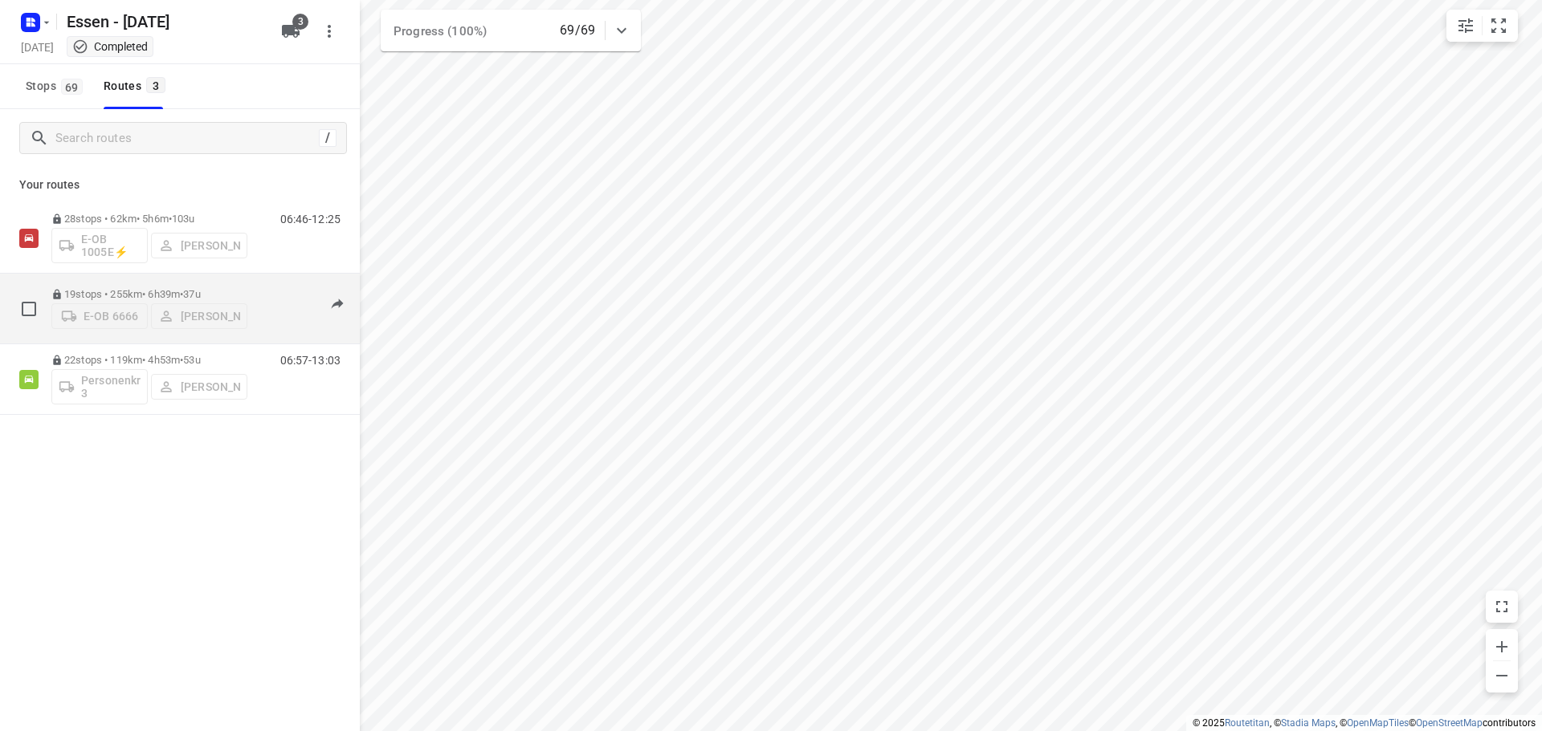
click at [145, 288] on p "19 stops • 255km • 6h39m • 37u" at bounding box center [149, 294] width 196 height 12
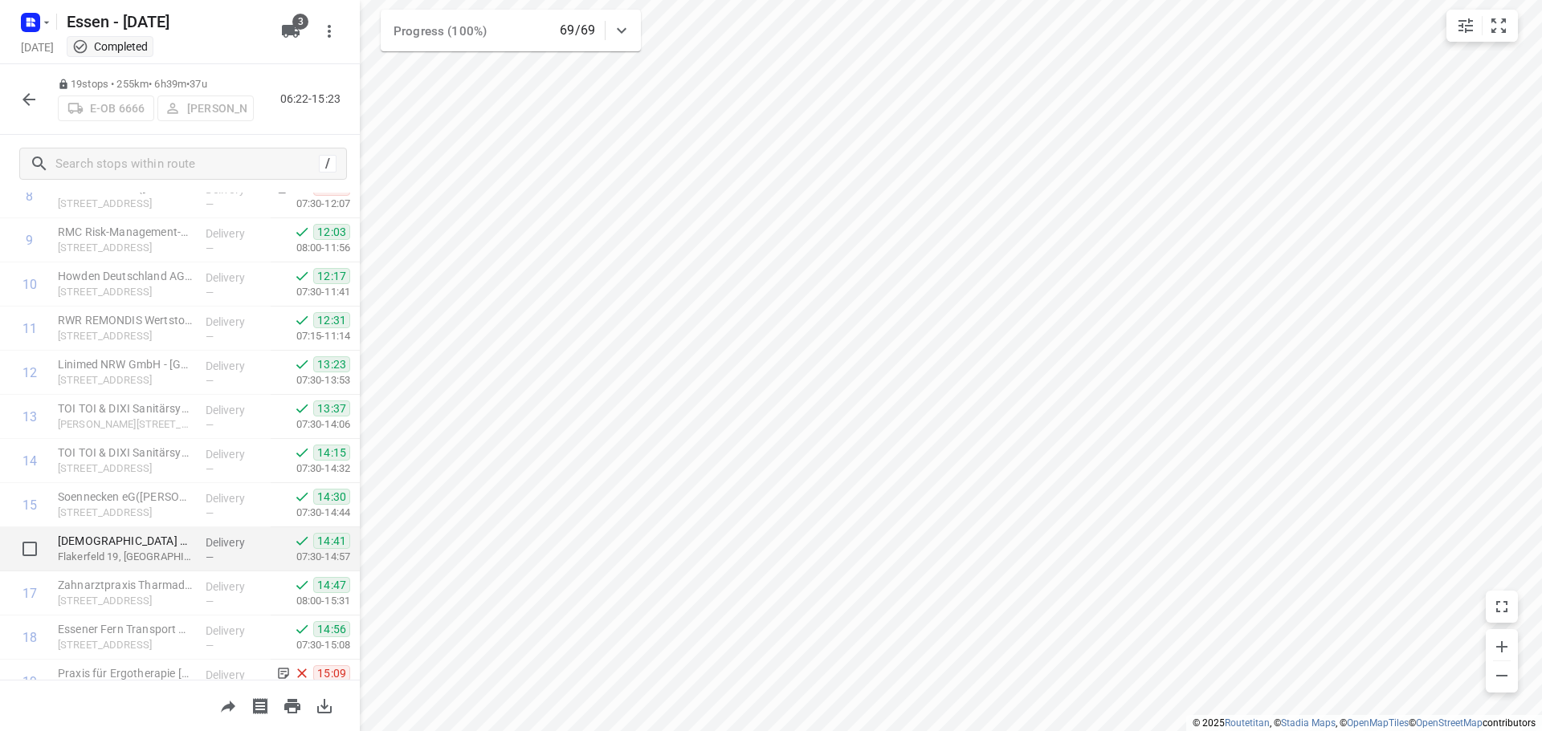
scroll to position [476, 0]
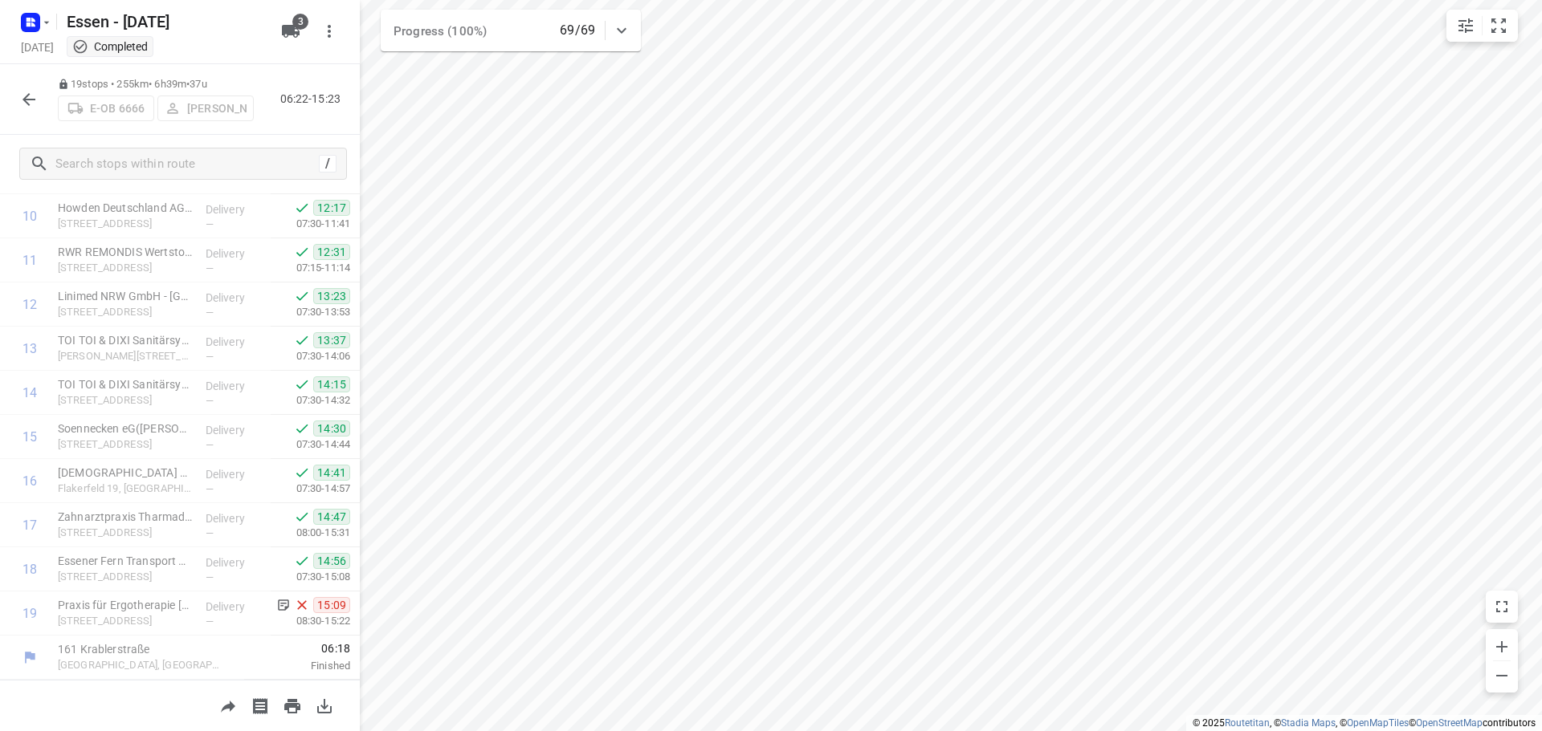
click at [27, 99] on icon "button" at bounding box center [28, 99] width 13 height 13
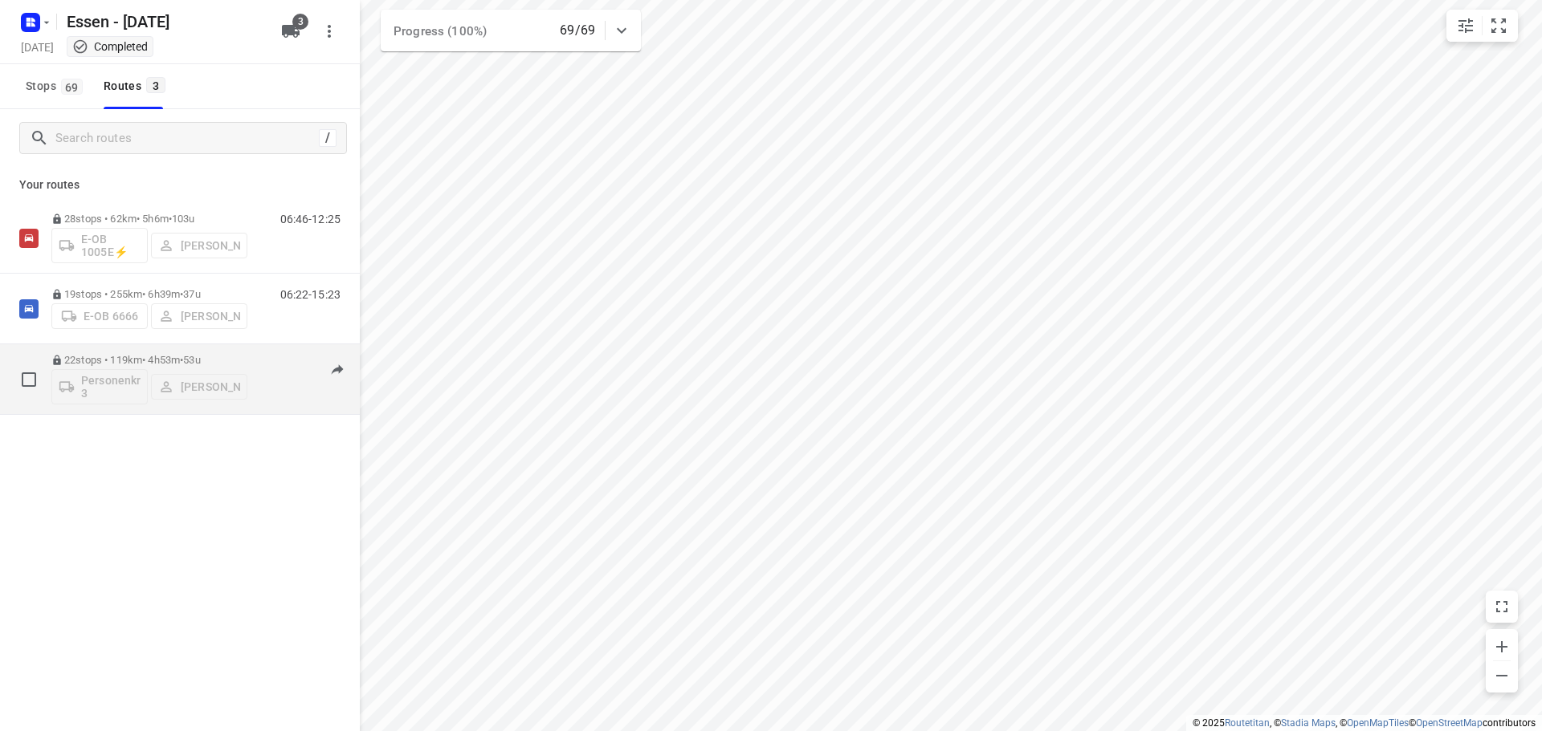
click at [138, 358] on p "22 stops • 119km • 4h53m • 53u" at bounding box center [149, 360] width 196 height 12
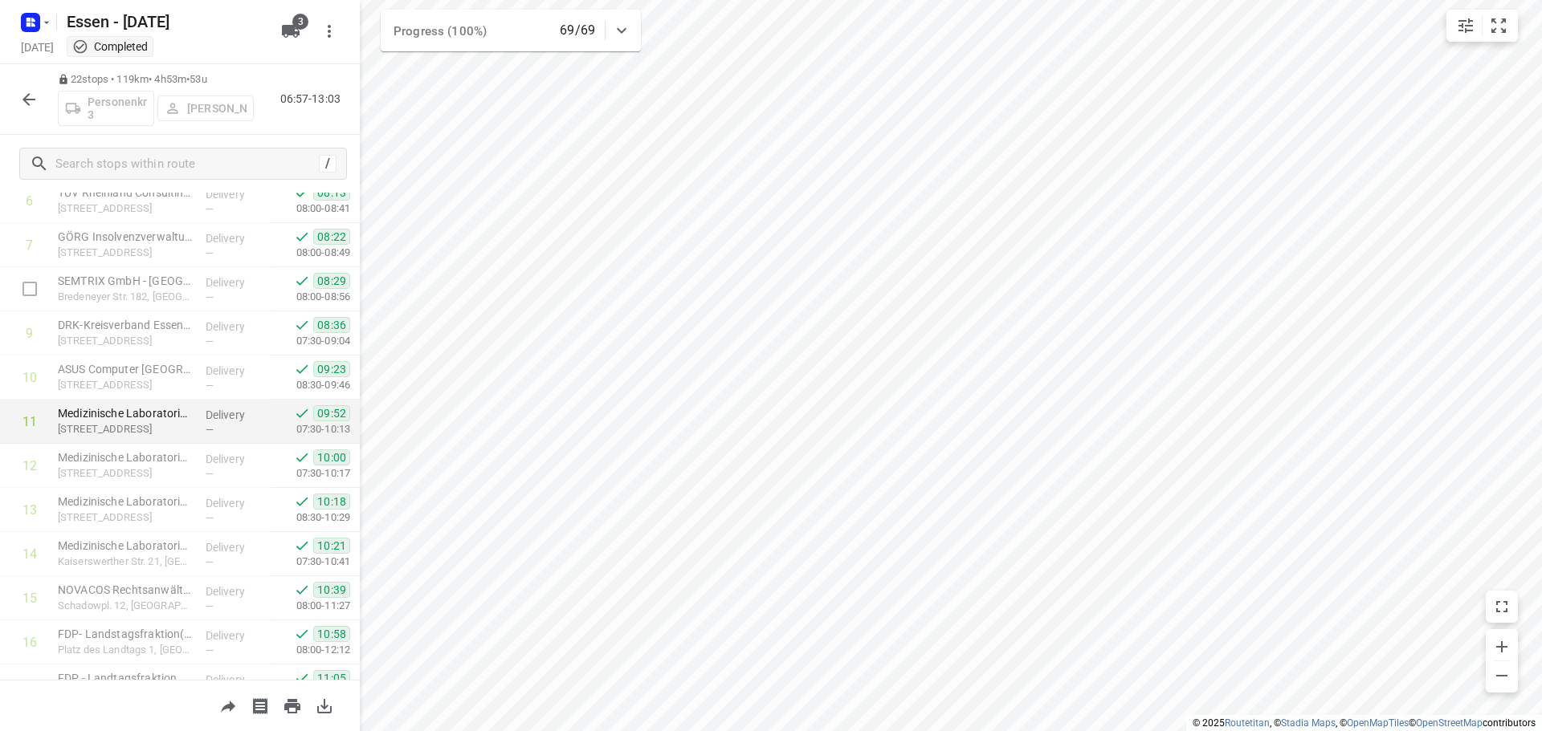
scroll to position [321, 0]
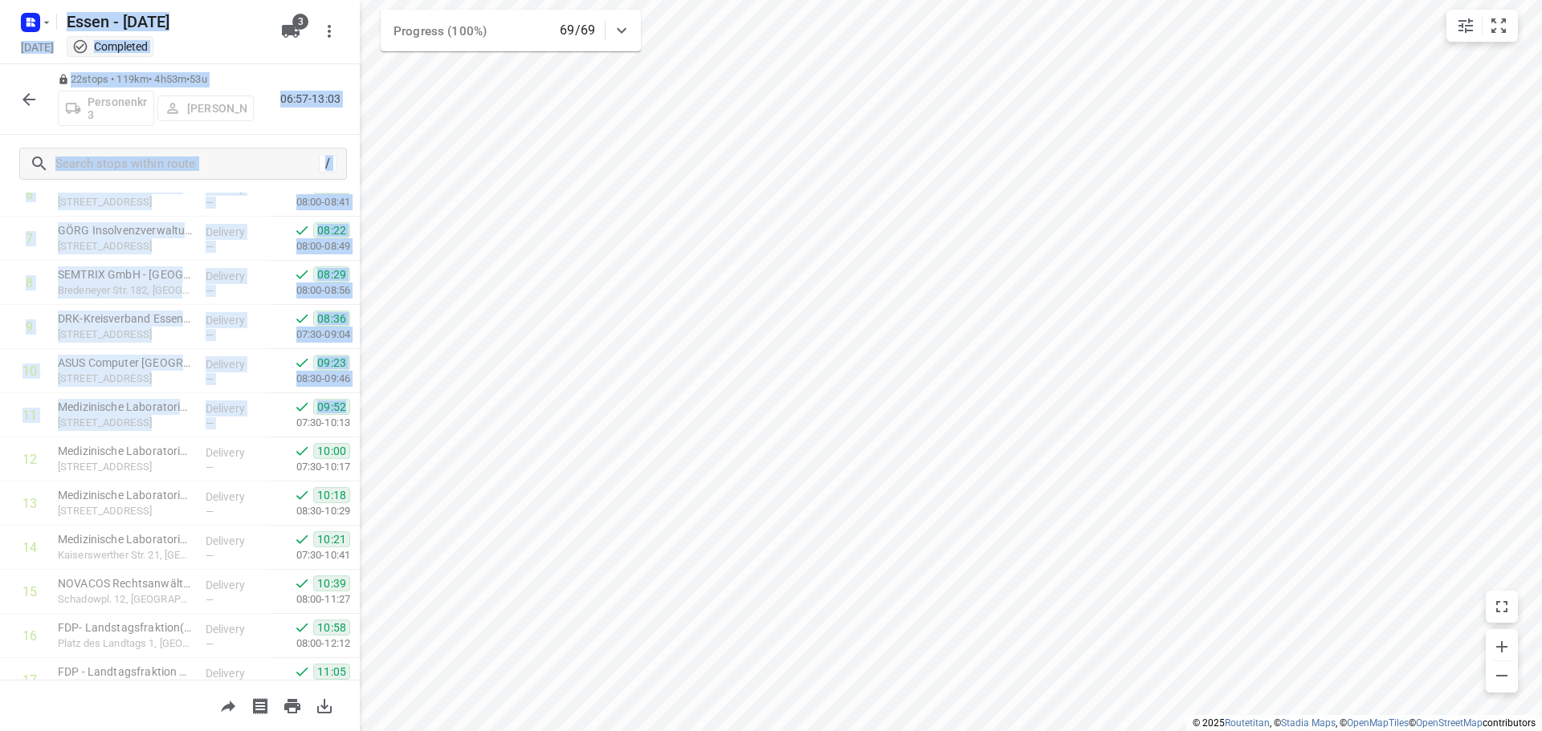
click at [363, 318] on div "i © 2025 Routetitan , © Stadia Maps , © OpenMapTiles © OpenStreetMap contributo…" at bounding box center [771, 365] width 1542 height 731
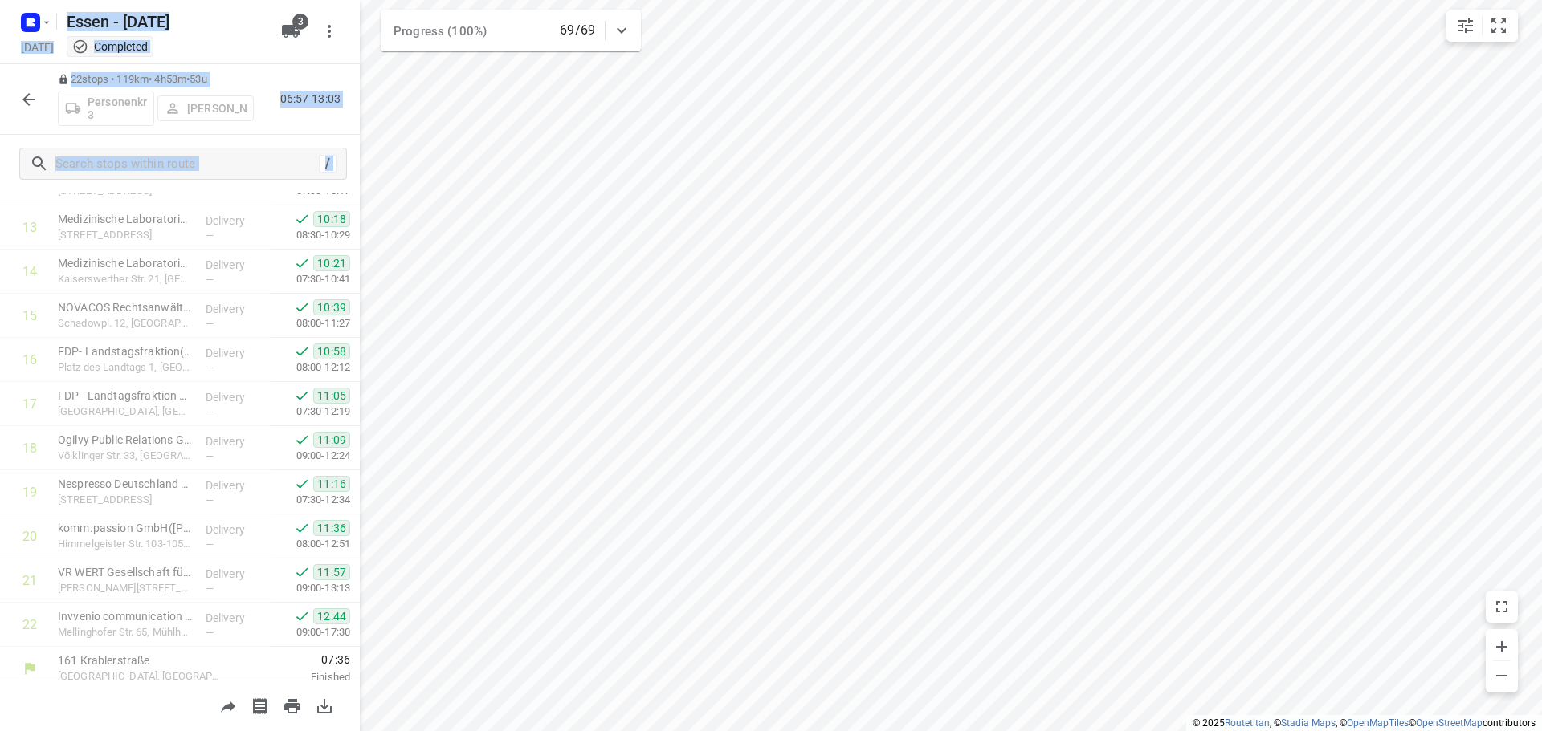
scroll to position [609, 0]
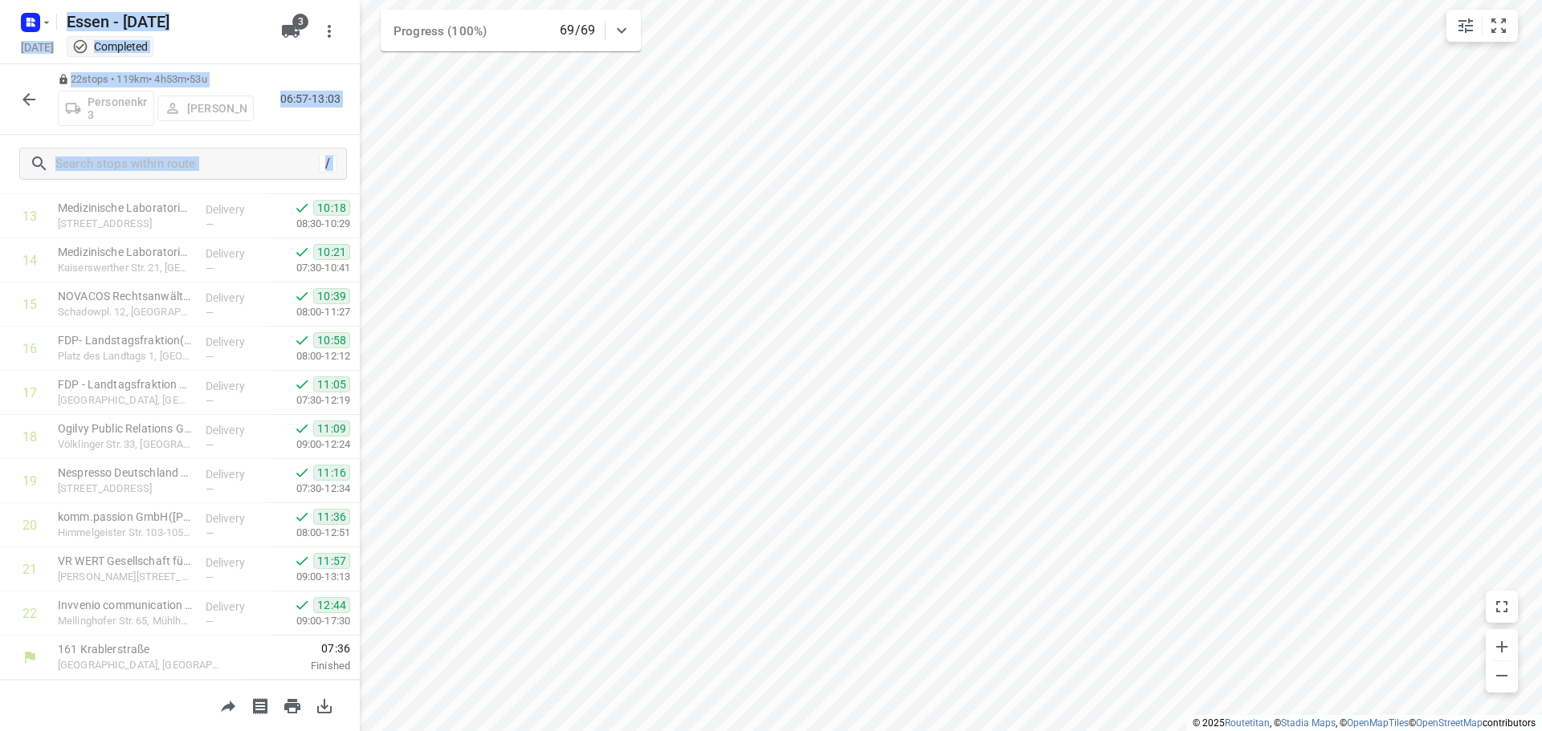
click at [27, 97] on icon "button" at bounding box center [28, 99] width 19 height 19
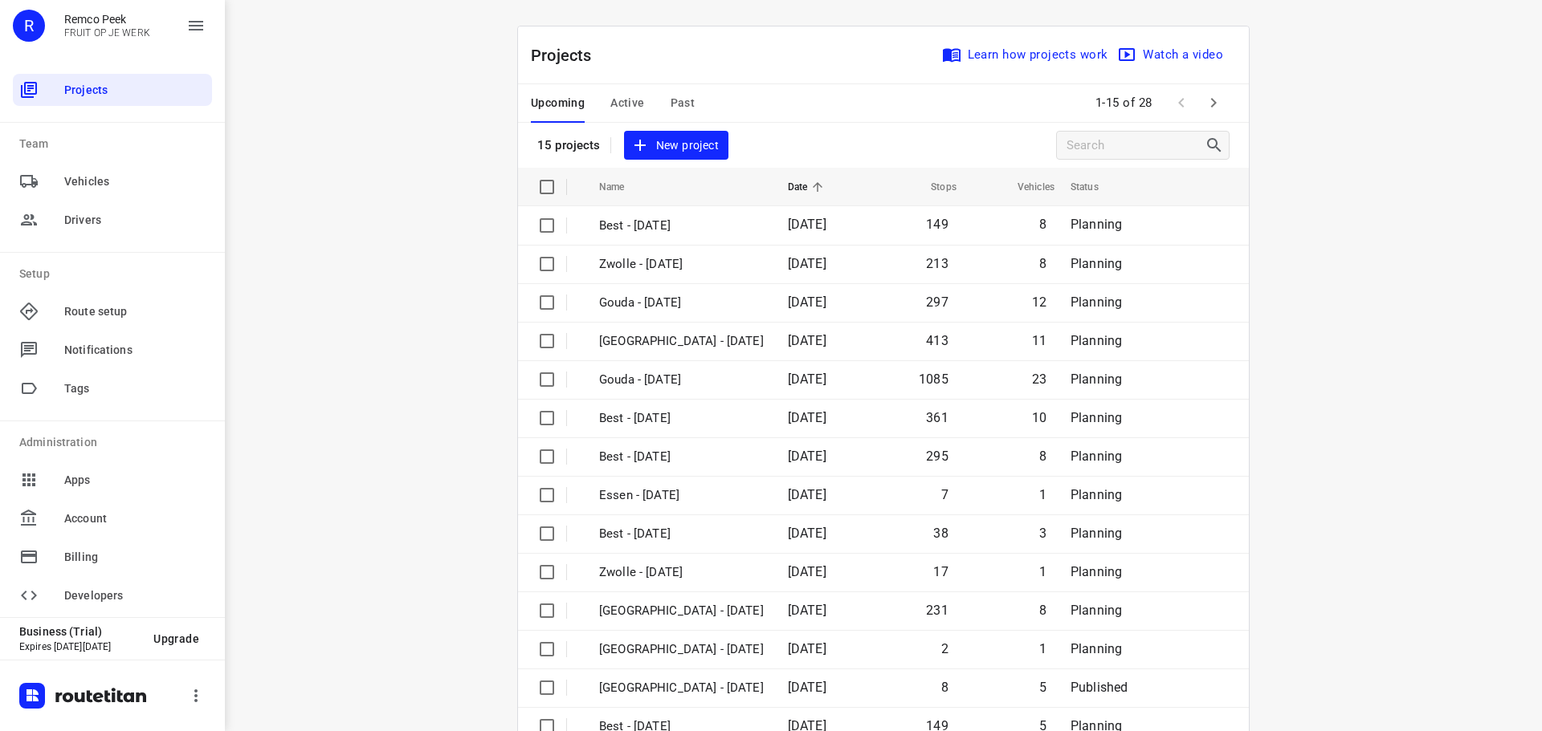
click at [626, 101] on span "Active" at bounding box center [627, 103] width 34 height 20
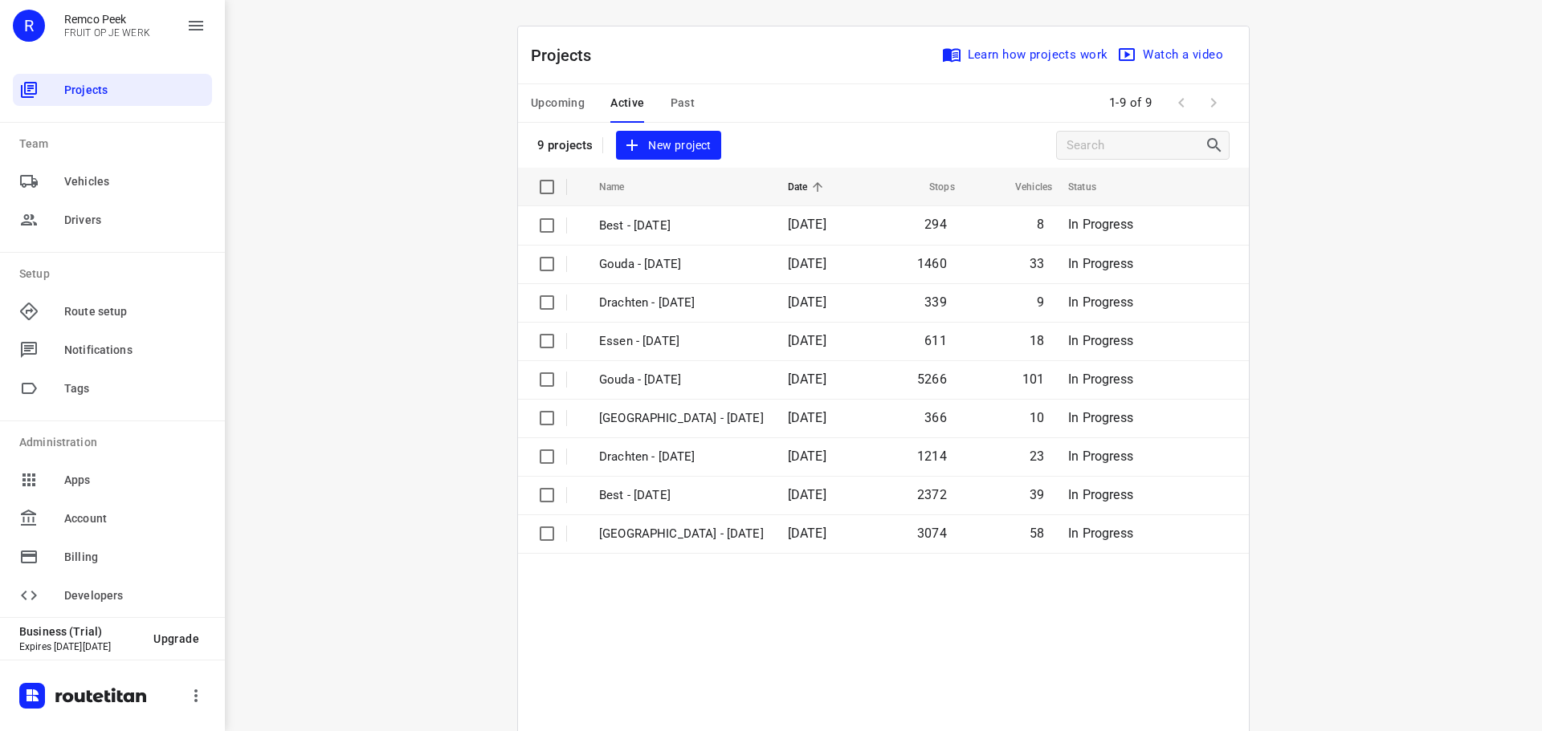
click at [565, 102] on span "Upcoming" at bounding box center [558, 103] width 54 height 20
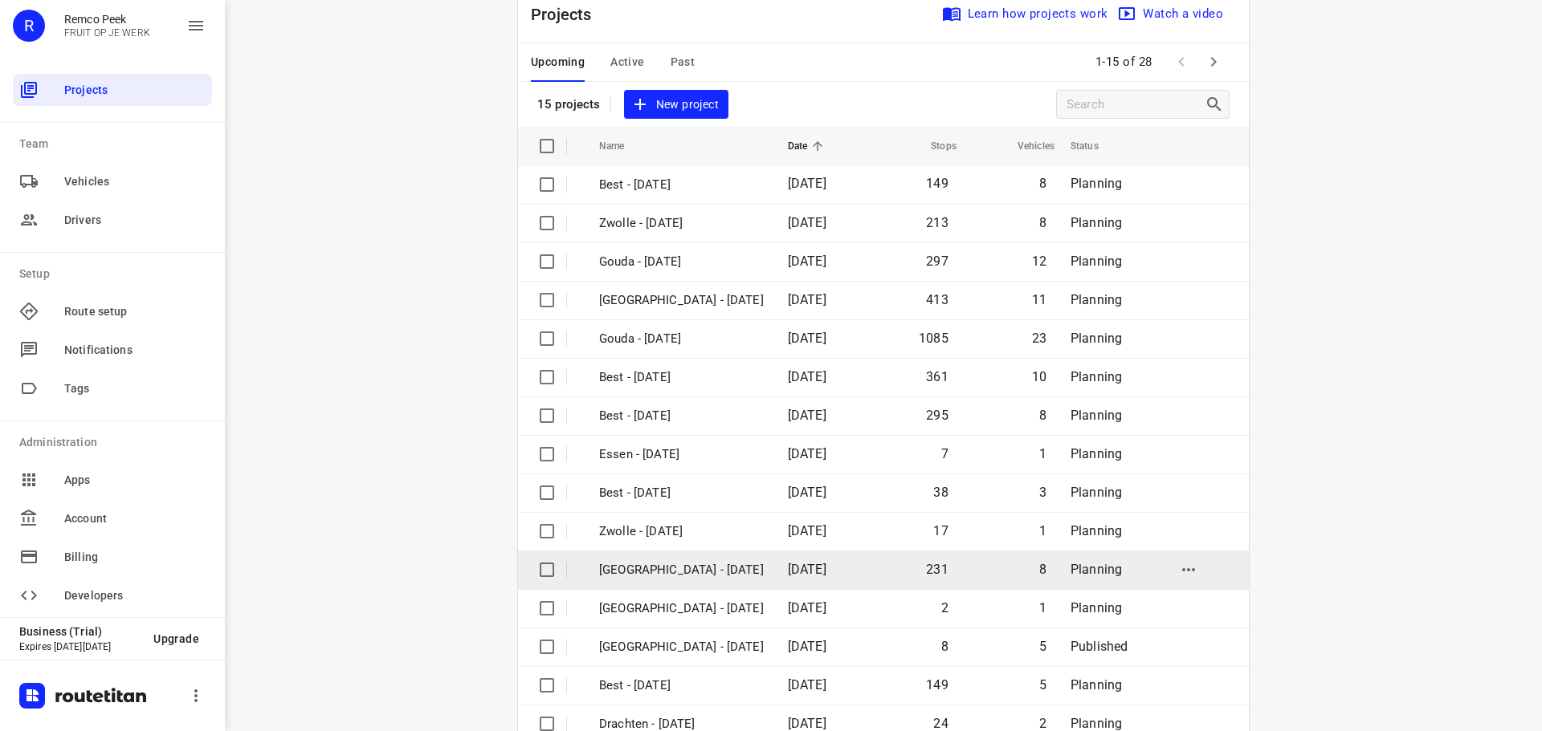
scroll to position [80, 0]
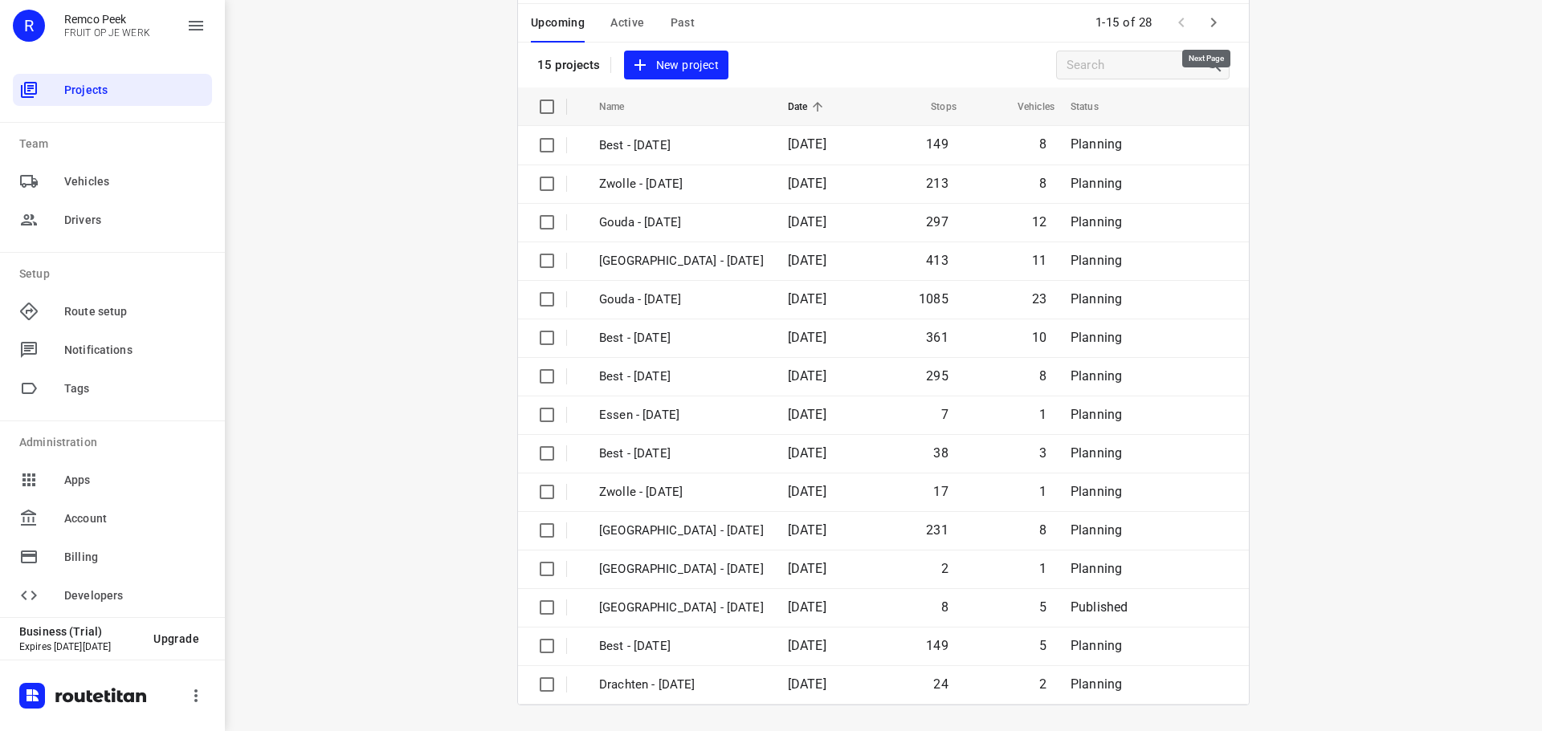
click at [1207, 18] on icon "button" at bounding box center [1213, 22] width 19 height 19
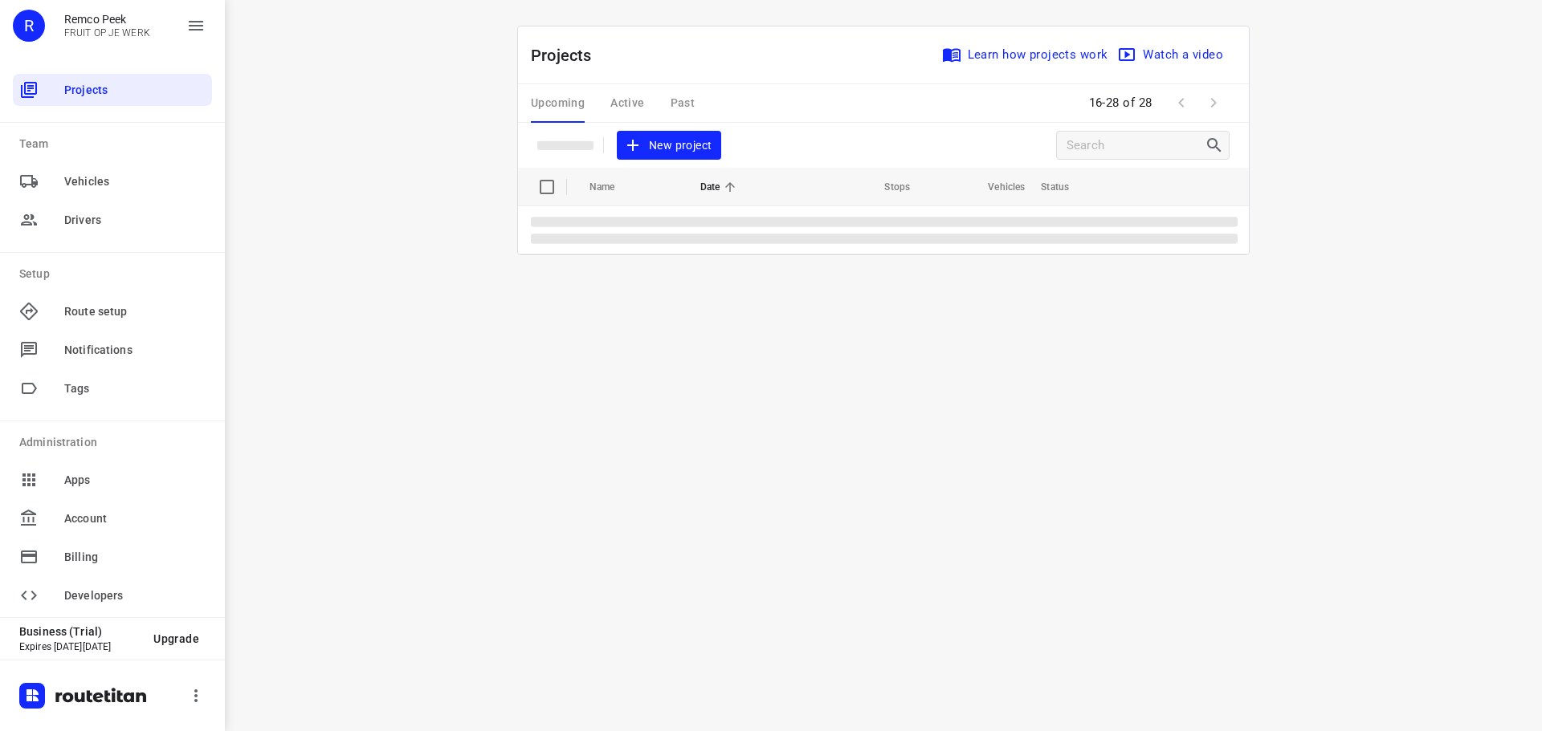
scroll to position [0, 0]
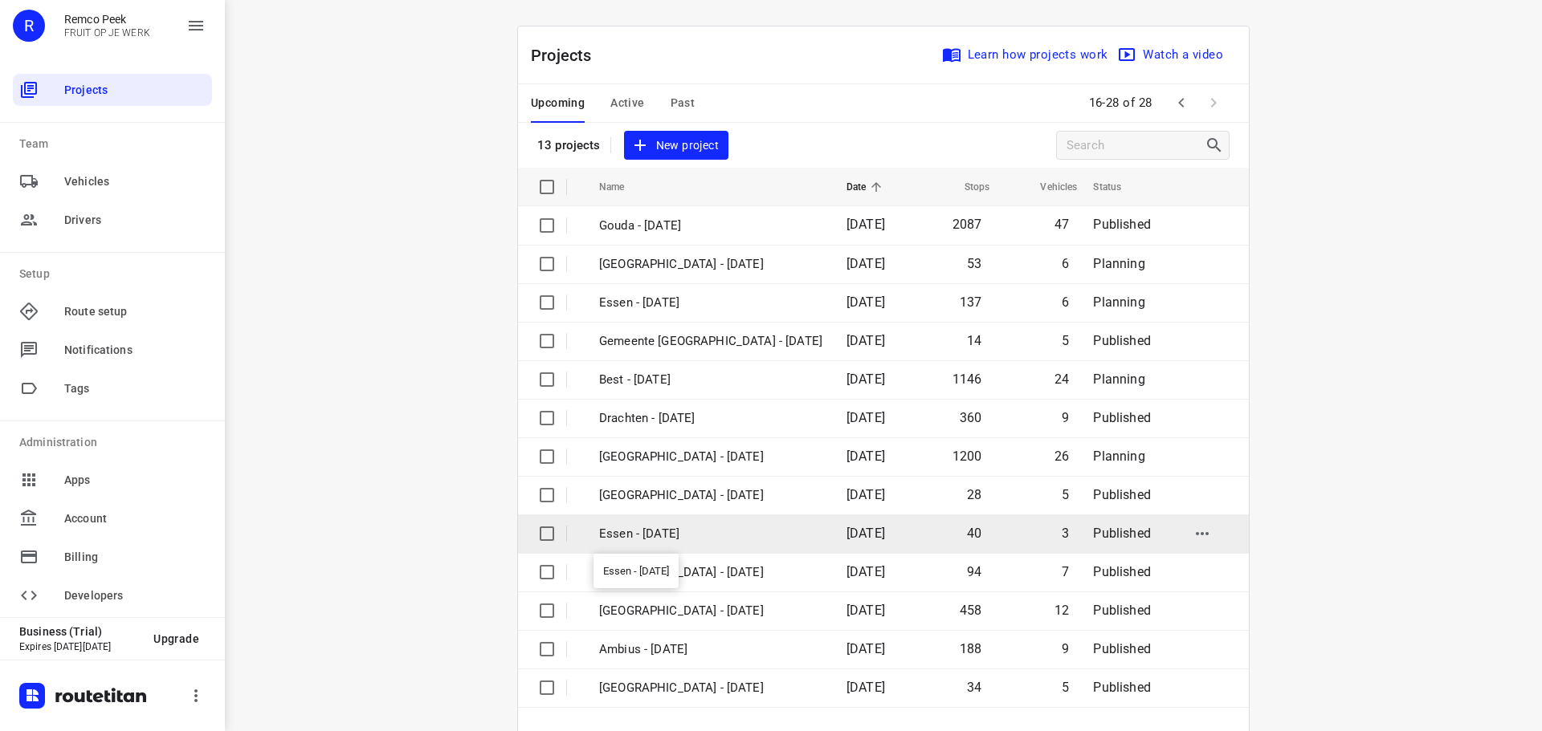
click at [662, 530] on p "Essen - [DATE]" at bounding box center [710, 534] width 223 height 18
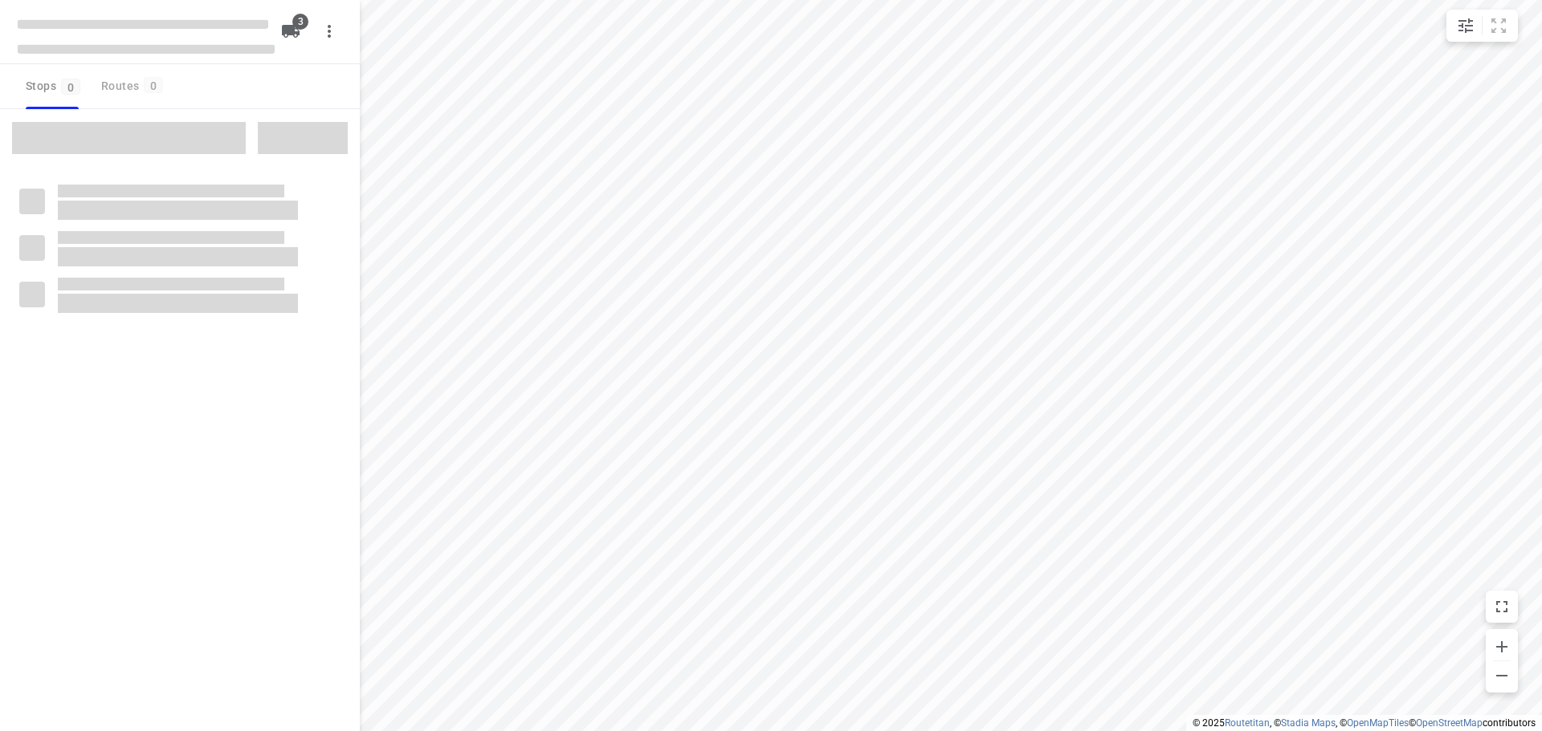
checkbox input "true"
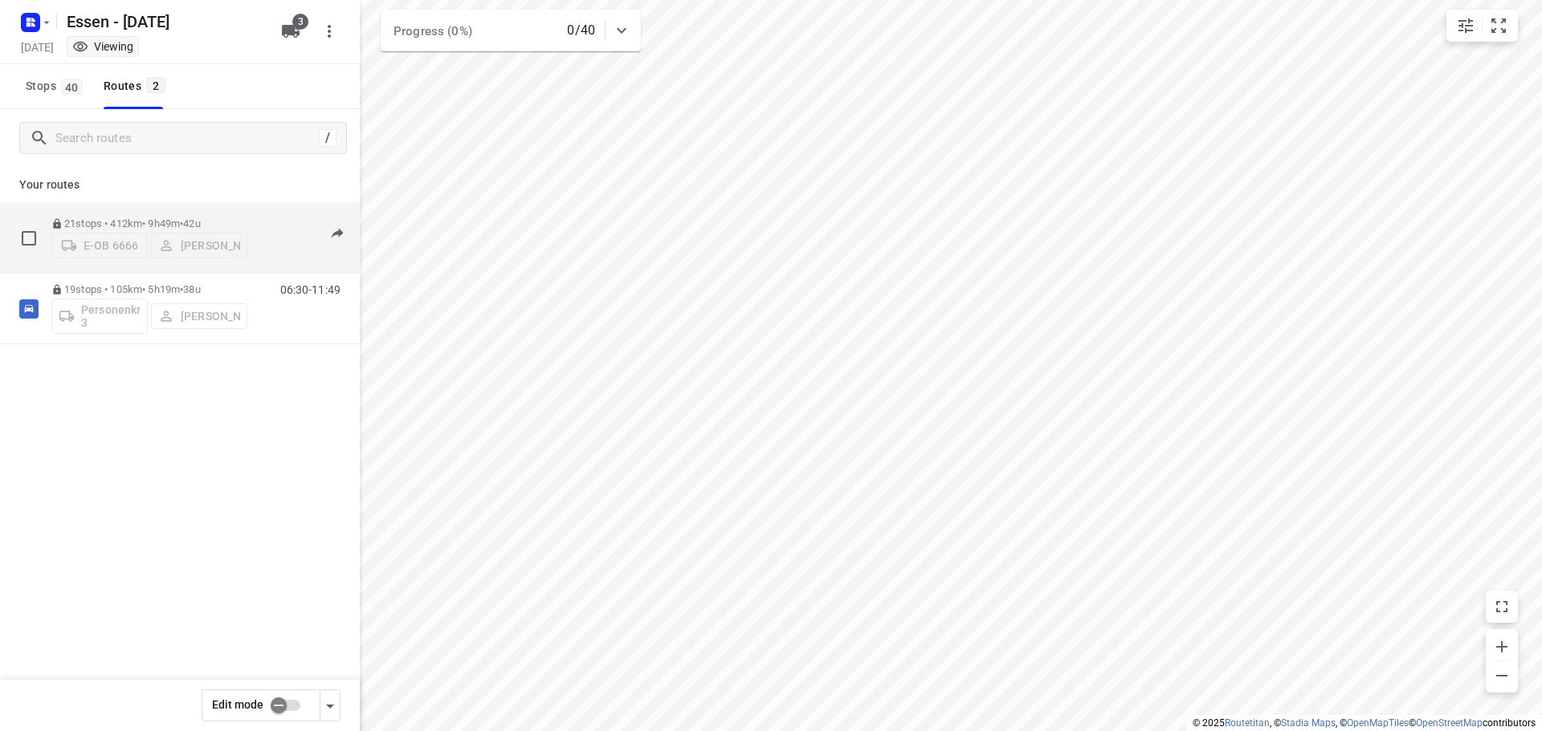
click at [128, 218] on p "21 stops • 412km • 9h49m • 42u" at bounding box center [149, 224] width 196 height 12
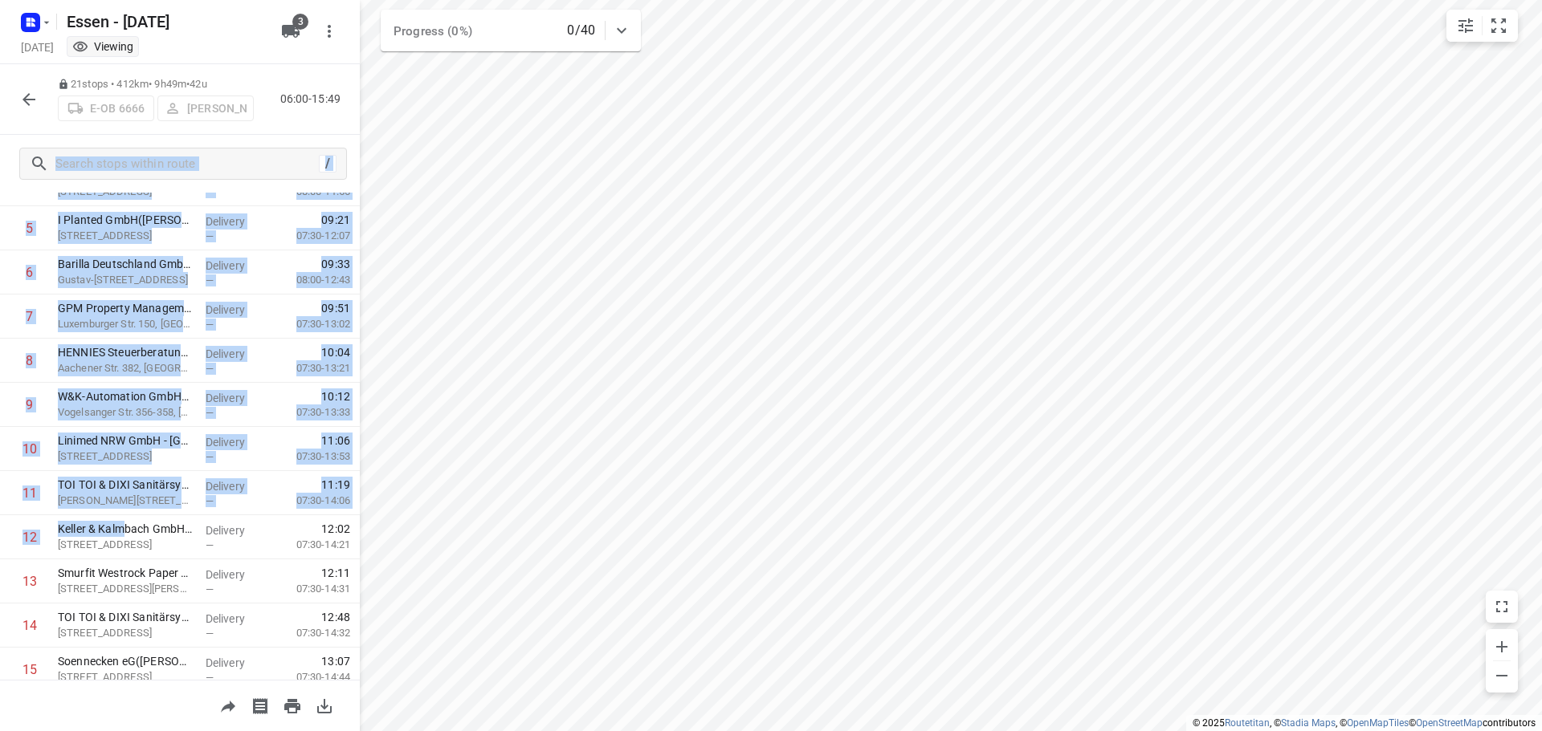
scroll to position [56, 0]
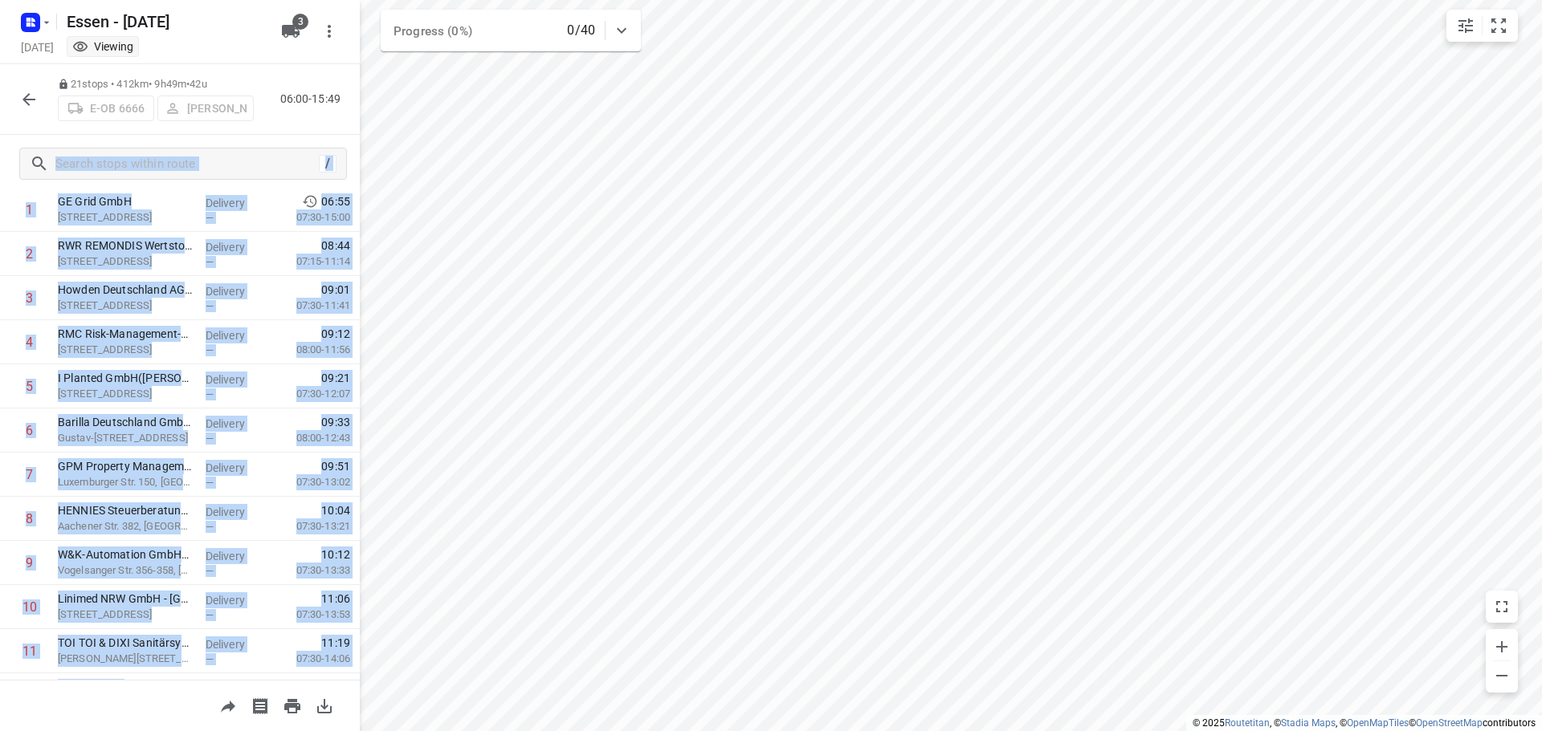
drag, startPoint x: 121, startPoint y: 532, endPoint x: 167, endPoint y: 185, distance: 349.9
click at [167, 185] on div "21 stops • 412km • 9h49m • 42u E-OB 6666 [PERSON_NAME] 06:00-15:49 / Stops in r…" at bounding box center [180, 397] width 360 height 667
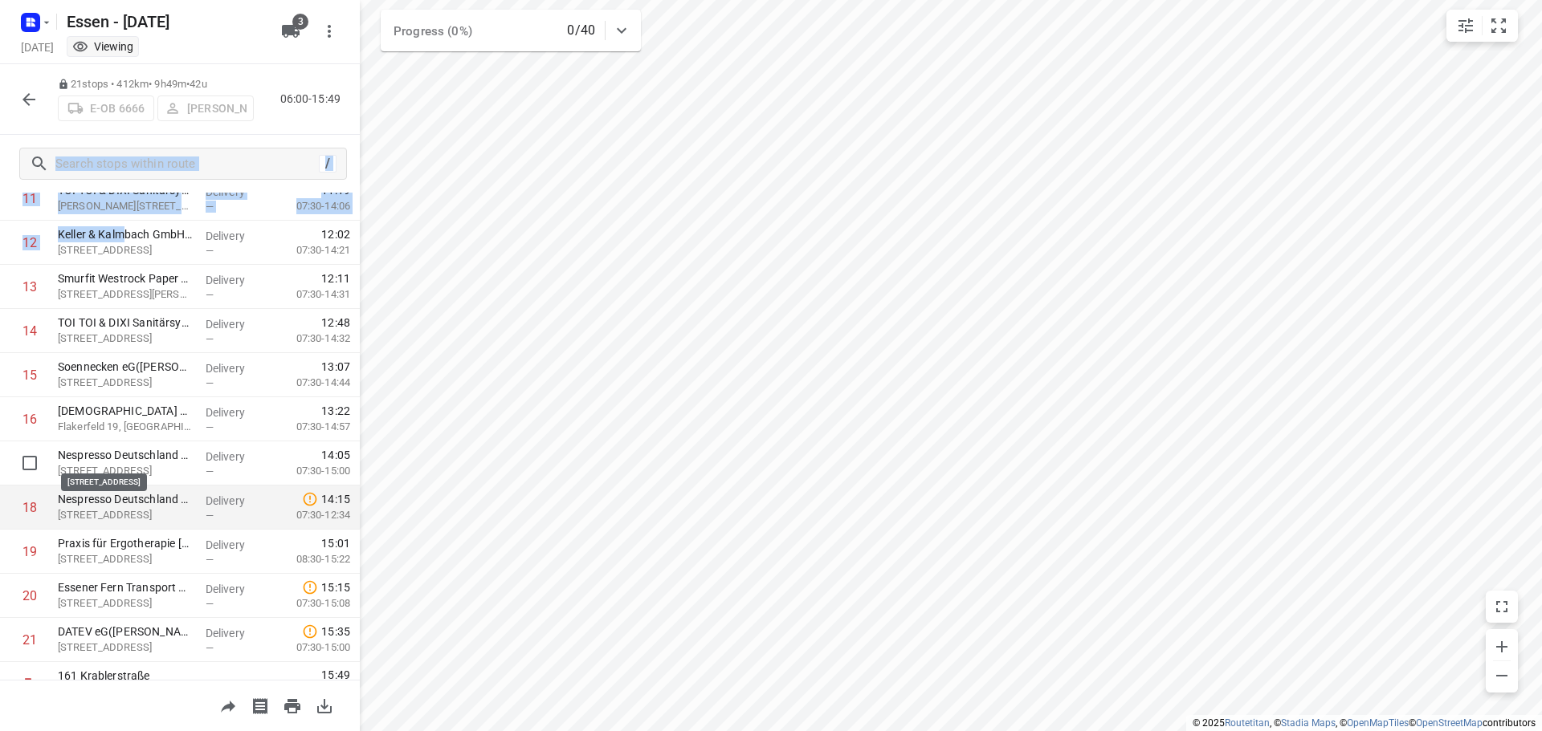
scroll to position [564, 0]
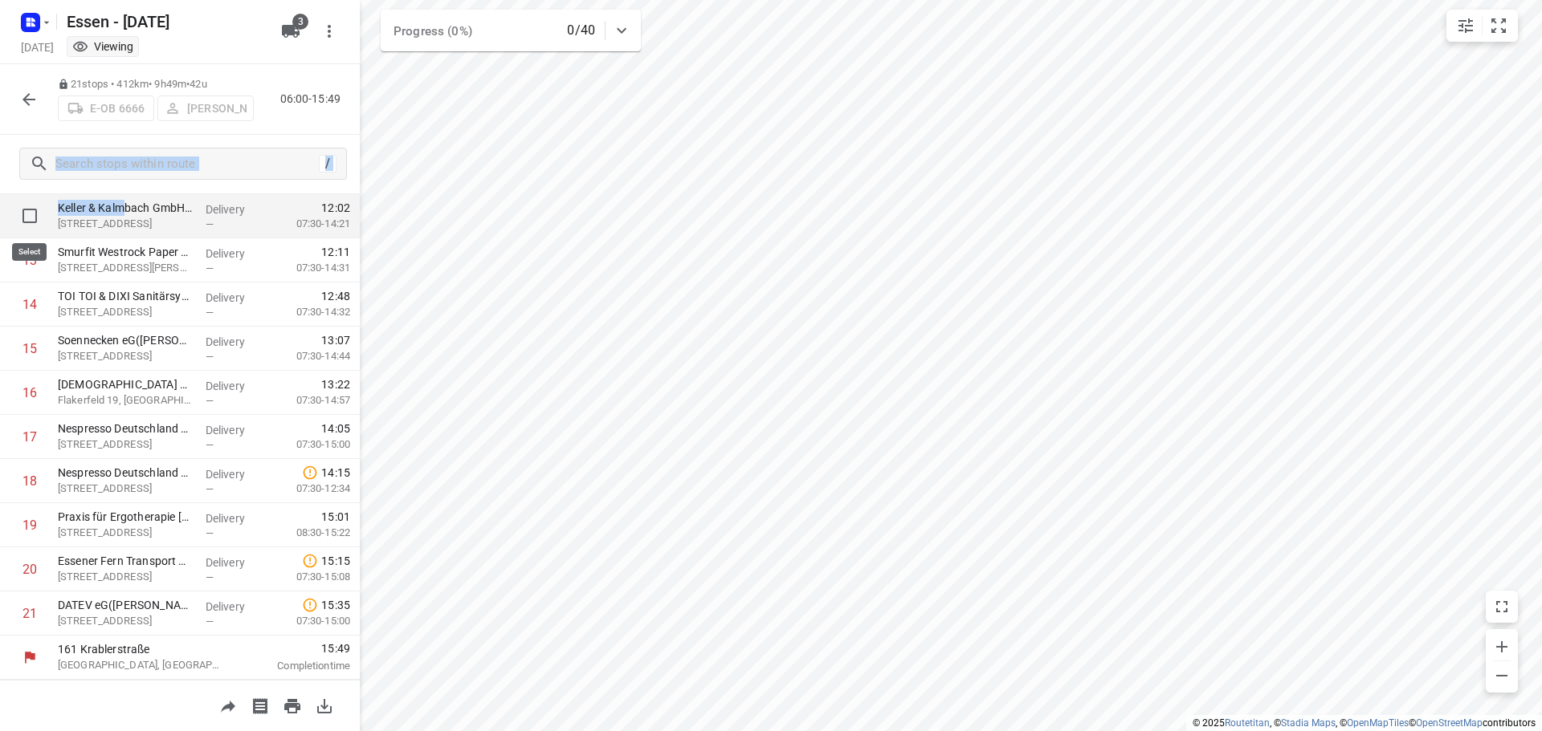
click at [29, 214] on input "checkbox" at bounding box center [30, 216] width 32 height 32
checkbox input "true"
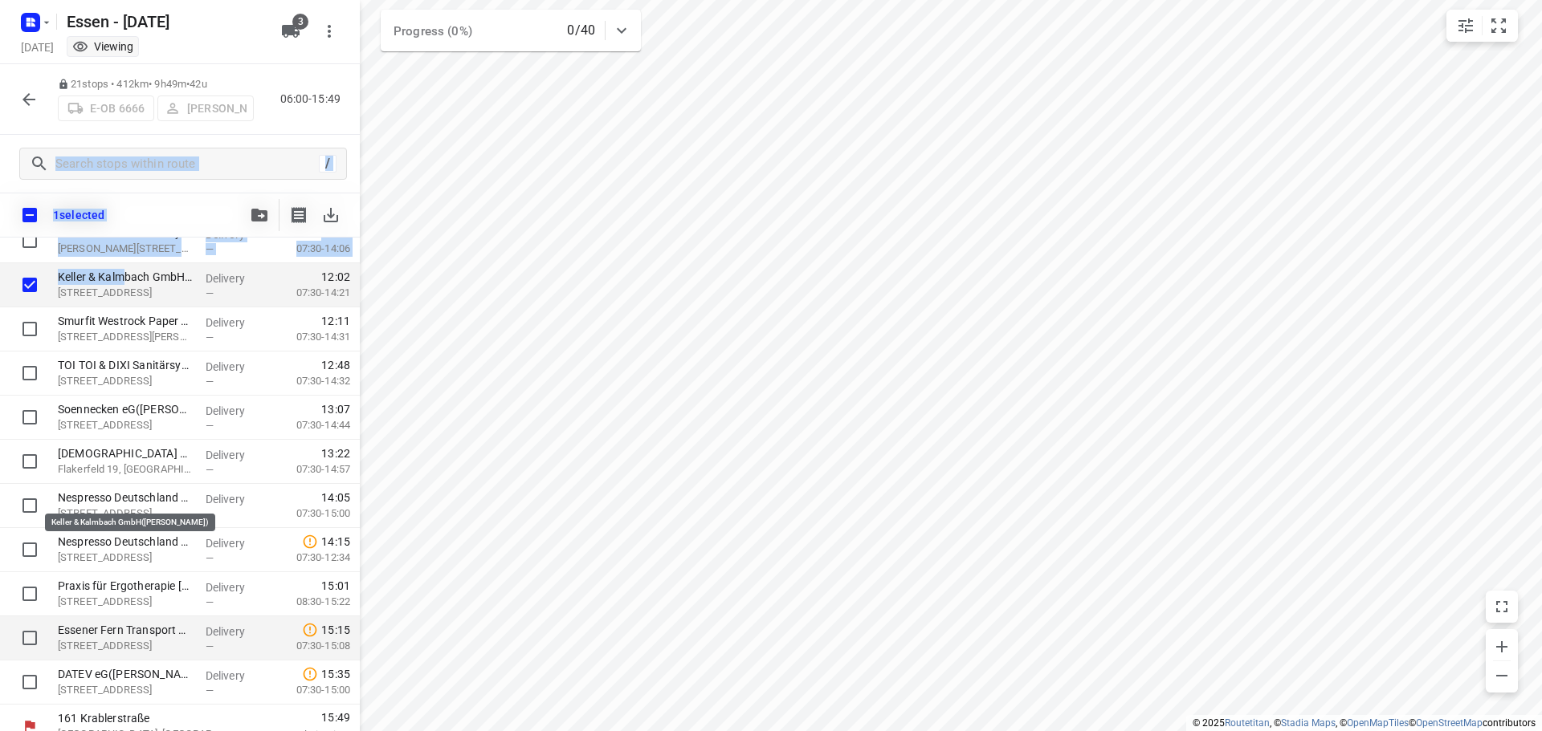
scroll to position [558, 0]
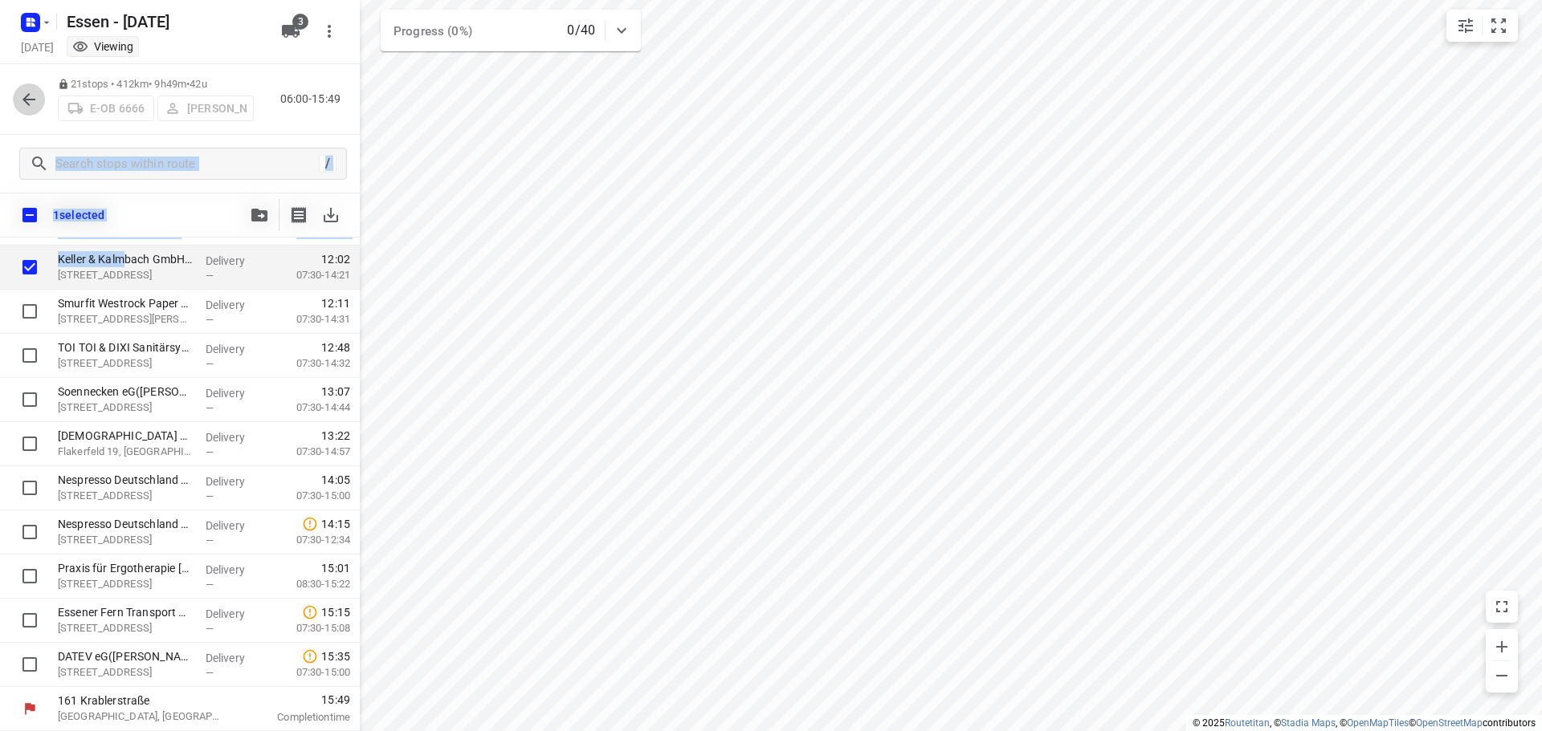
click at [28, 92] on icon "button" at bounding box center [28, 99] width 19 height 19
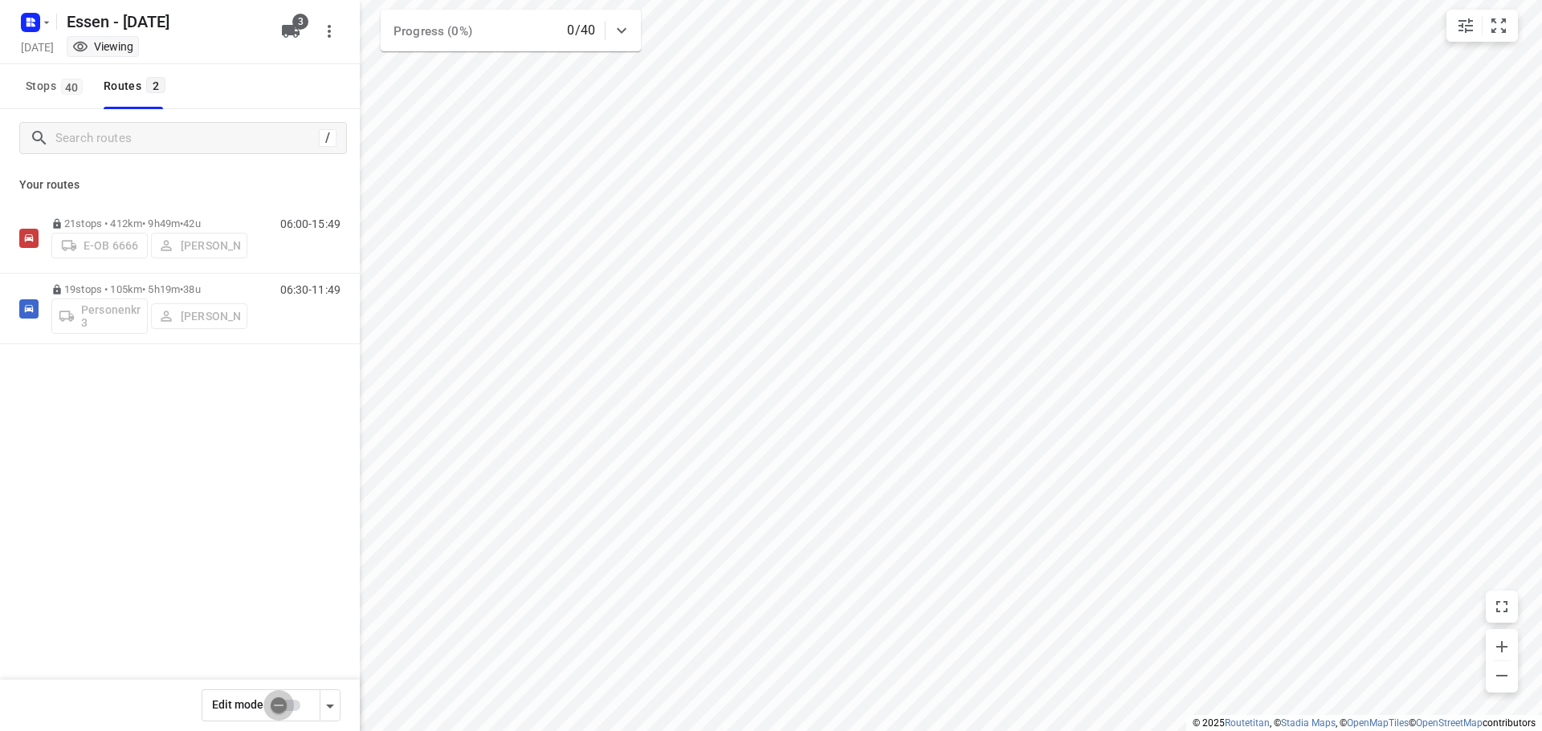
click at [296, 705] on input "checkbox" at bounding box center [279, 706] width 92 height 31
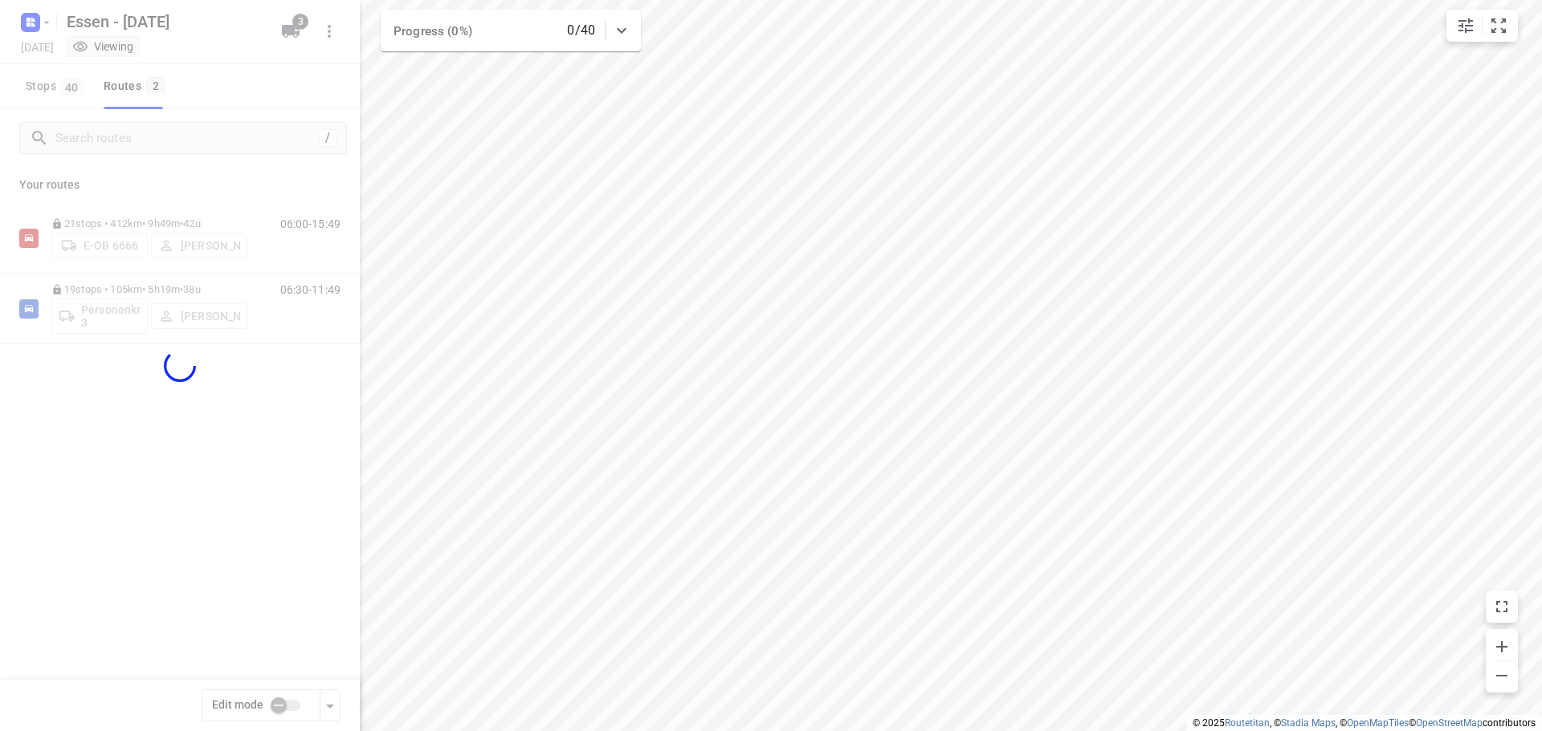
checkbox input "true"
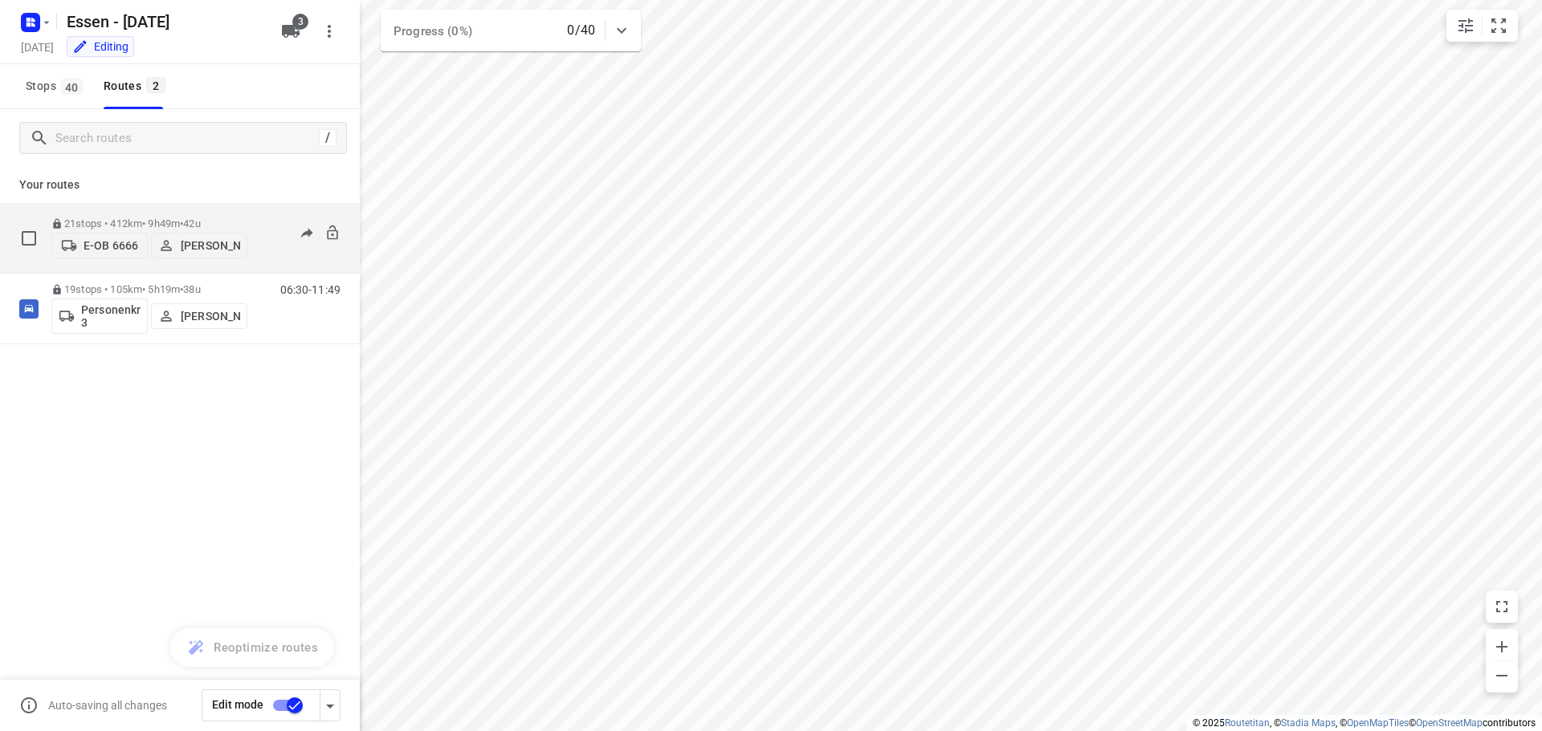
click at [116, 221] on p "21 stops • 412km • 9h49m • 42u" at bounding box center [149, 224] width 196 height 12
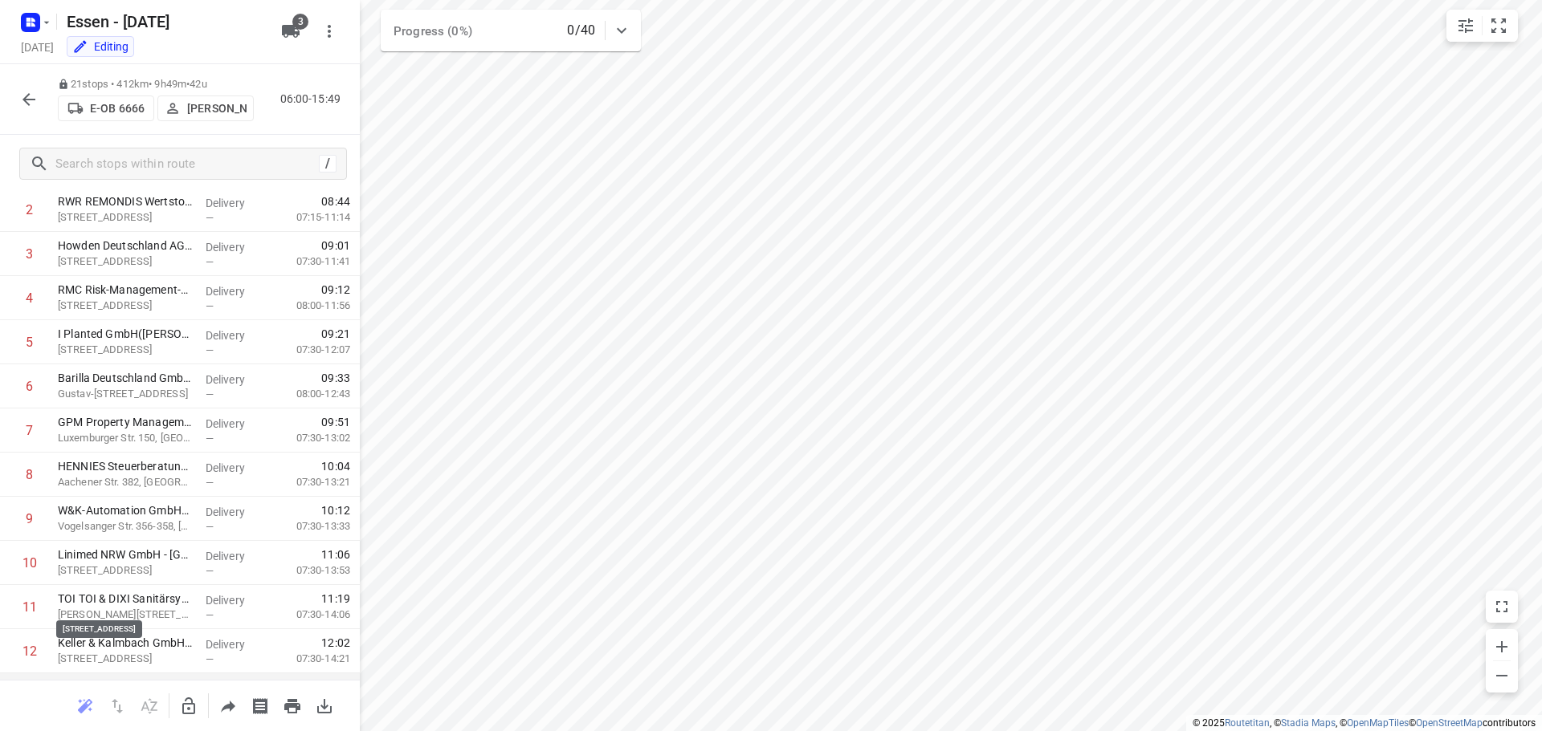
scroll to position [321, 0]
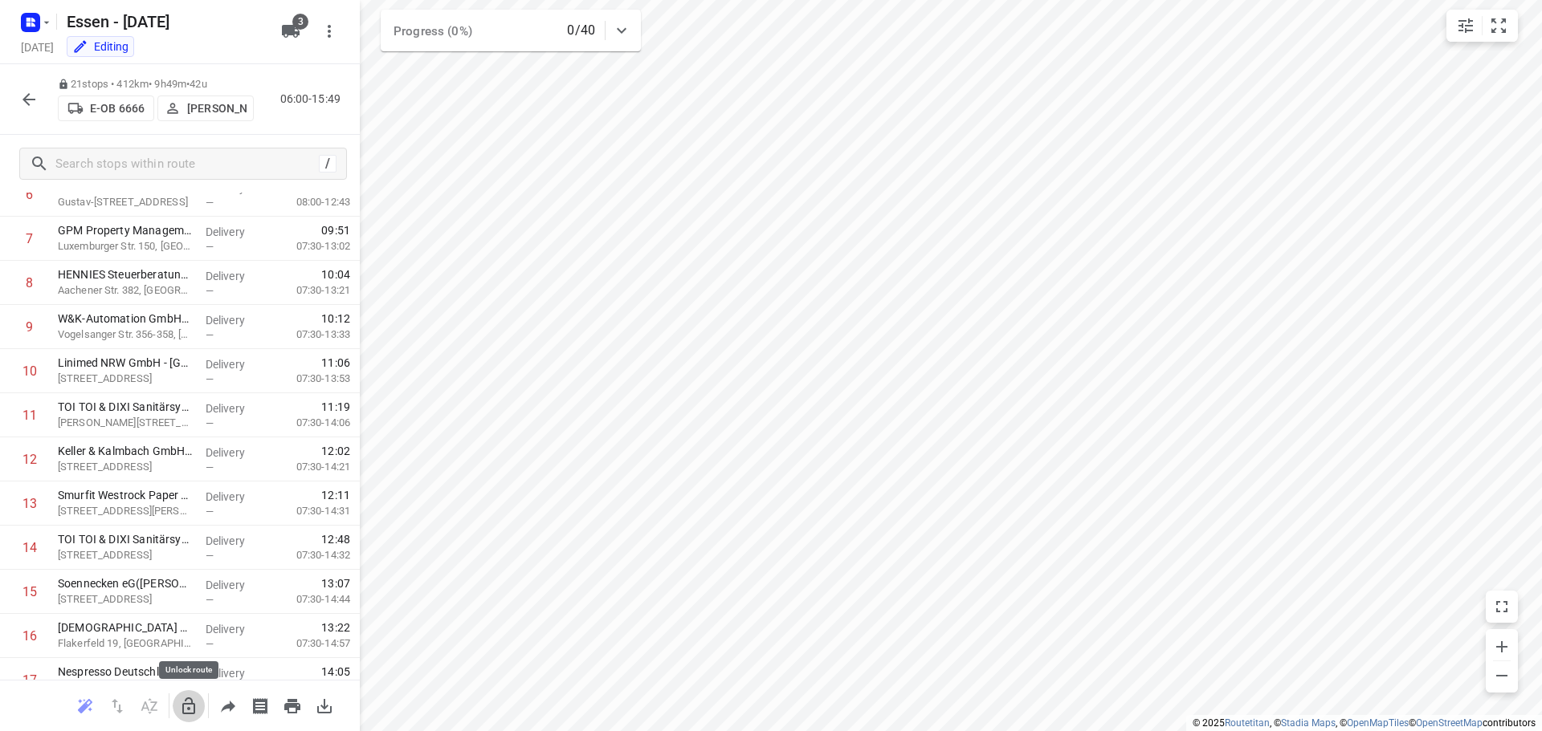
click at [187, 703] on icon "button" at bounding box center [188, 706] width 13 height 17
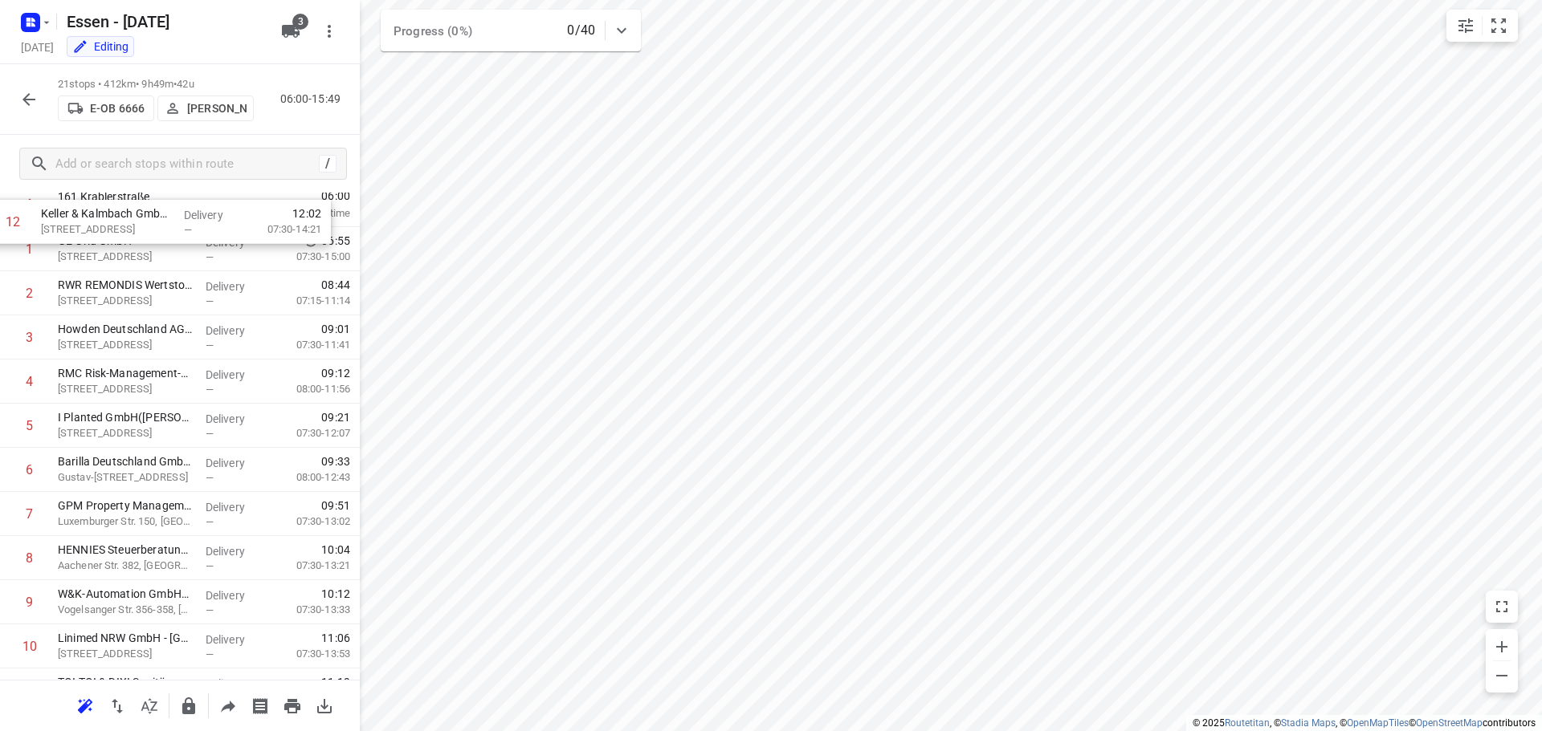
scroll to position [0, 0]
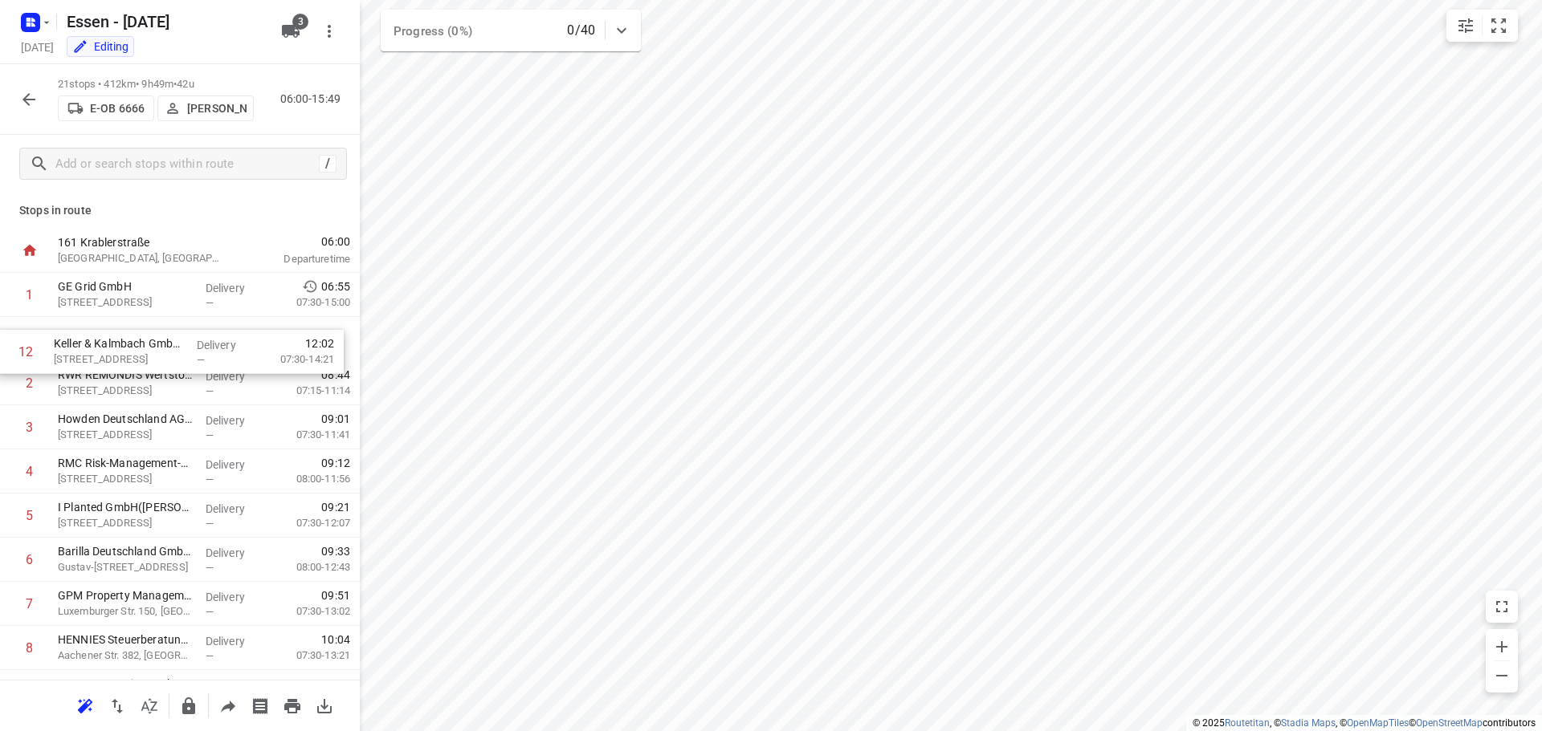
drag, startPoint x: 98, startPoint y: 466, endPoint x: 94, endPoint y: 352, distance: 114.1
click at [94, 352] on div "1 GE Grid GmbH [STREET_ADDRESS] Delivery — 06:55 07:30-15:00 2 RWR REMONDIS Wer…" at bounding box center [180, 736] width 360 height 927
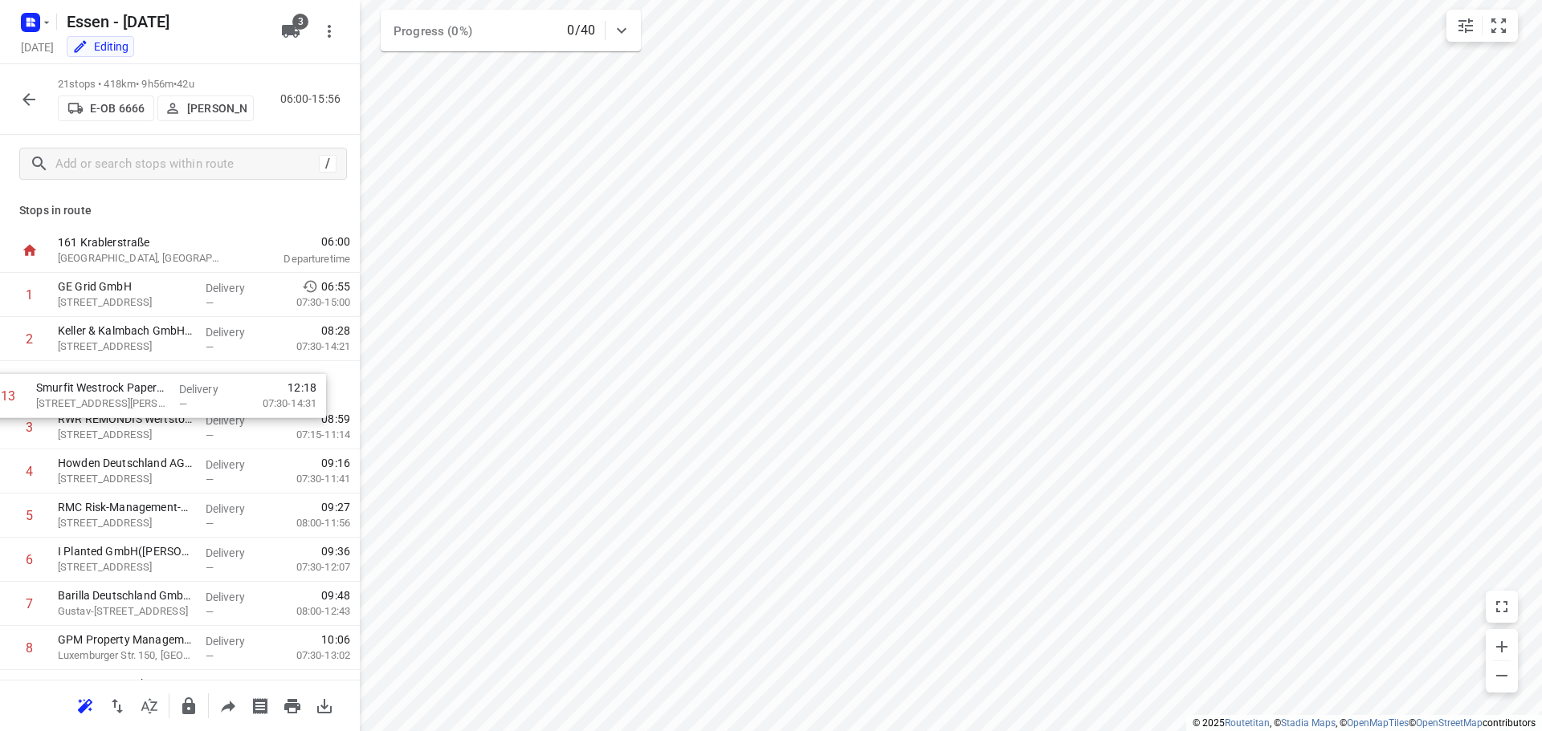
drag, startPoint x: 128, startPoint y: 341, endPoint x: 107, endPoint y: 391, distance: 54.0
click at [107, 391] on div "1 GE Grid GmbH [STREET_ADDRESS] Delivery — 06:55 07:30-15:00 2 Keller & Kalmbac…" at bounding box center [180, 736] width 360 height 927
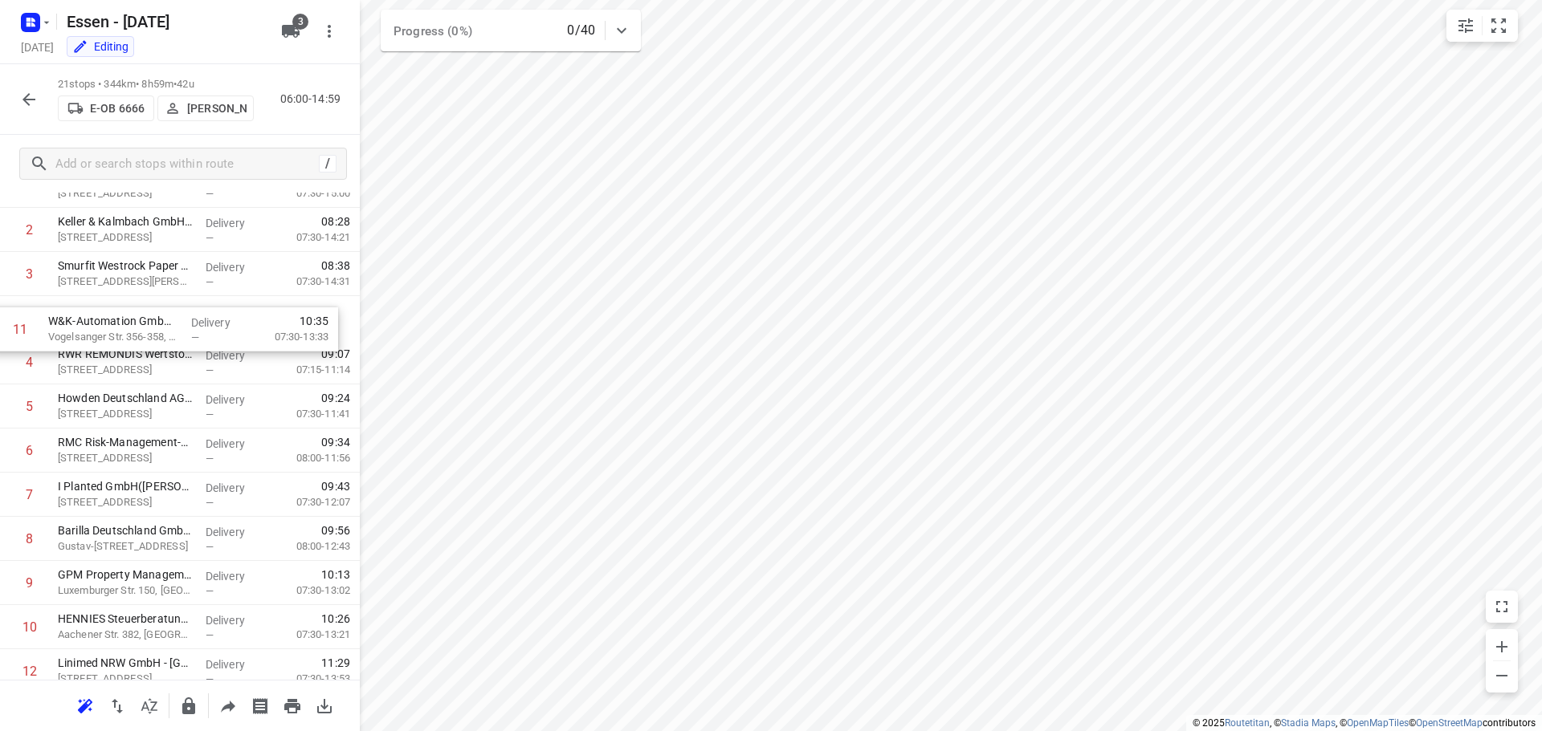
scroll to position [108, 0]
drag, startPoint x: 115, startPoint y: 583, endPoint x: 107, endPoint y: 328, distance: 255.5
click at [107, 328] on div "1 GE Grid GmbH [STREET_ADDRESS] Delivery — 06:55 07:30-15:00 2 Keller & Kalmbac…" at bounding box center [180, 628] width 360 height 927
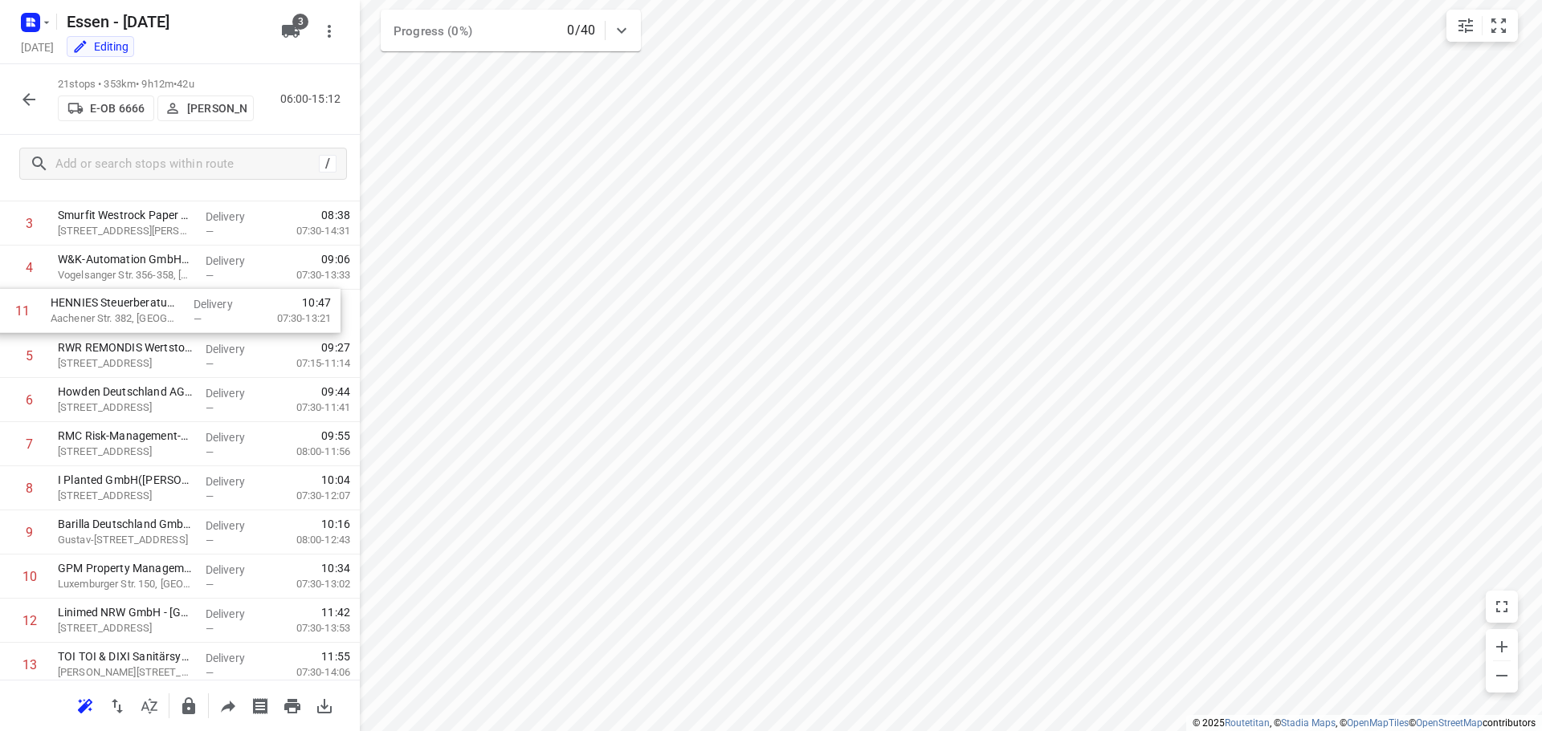
scroll to position [155, 0]
drag, startPoint x: 132, startPoint y: 550, endPoint x: 124, endPoint y: 312, distance: 237.8
click at [124, 312] on div "1 GE Grid GmbH [STREET_ADDRESS] Delivery — 06:55 07:30-15:00 2 Keller & Kalmbac…" at bounding box center [180, 581] width 360 height 927
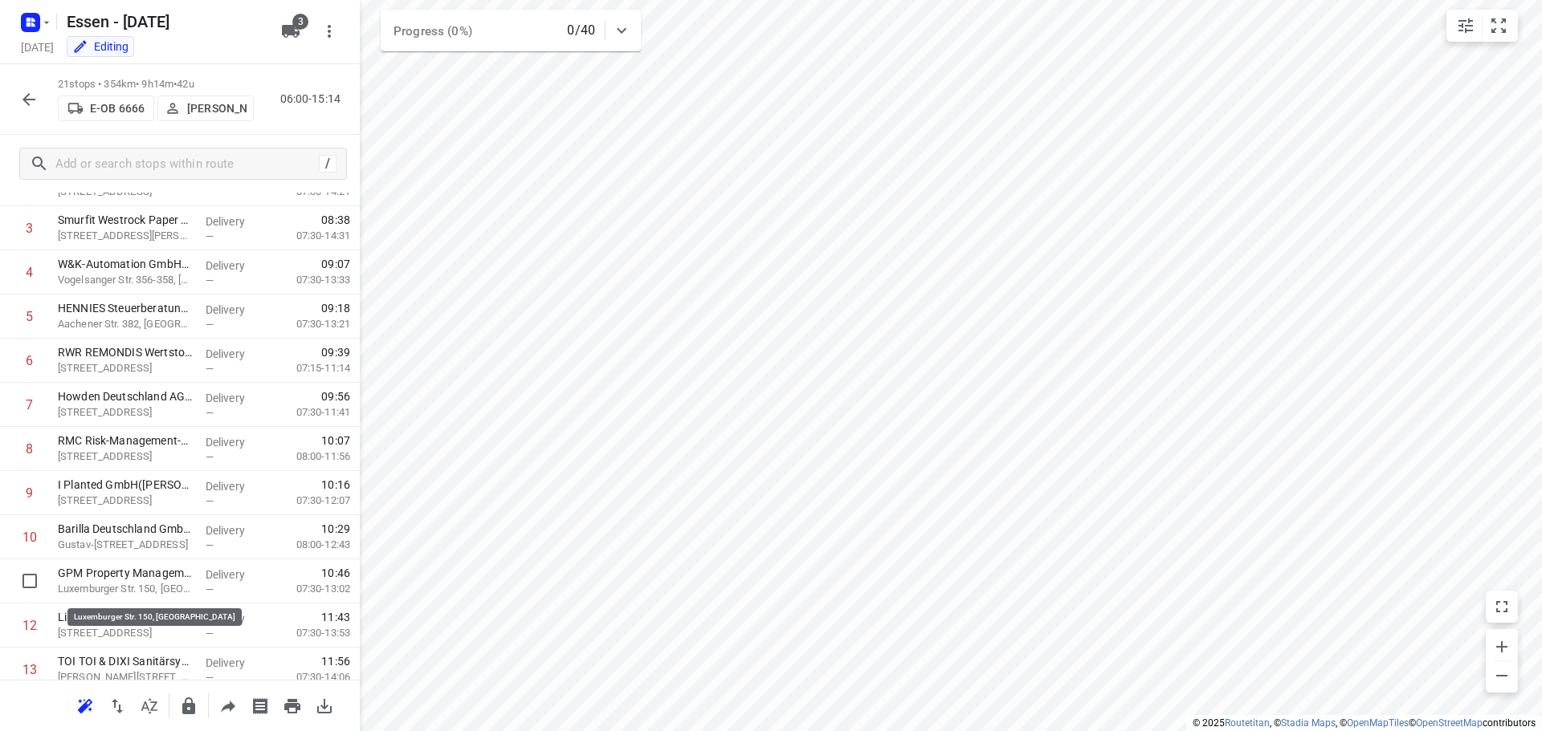
scroll to position [157, 0]
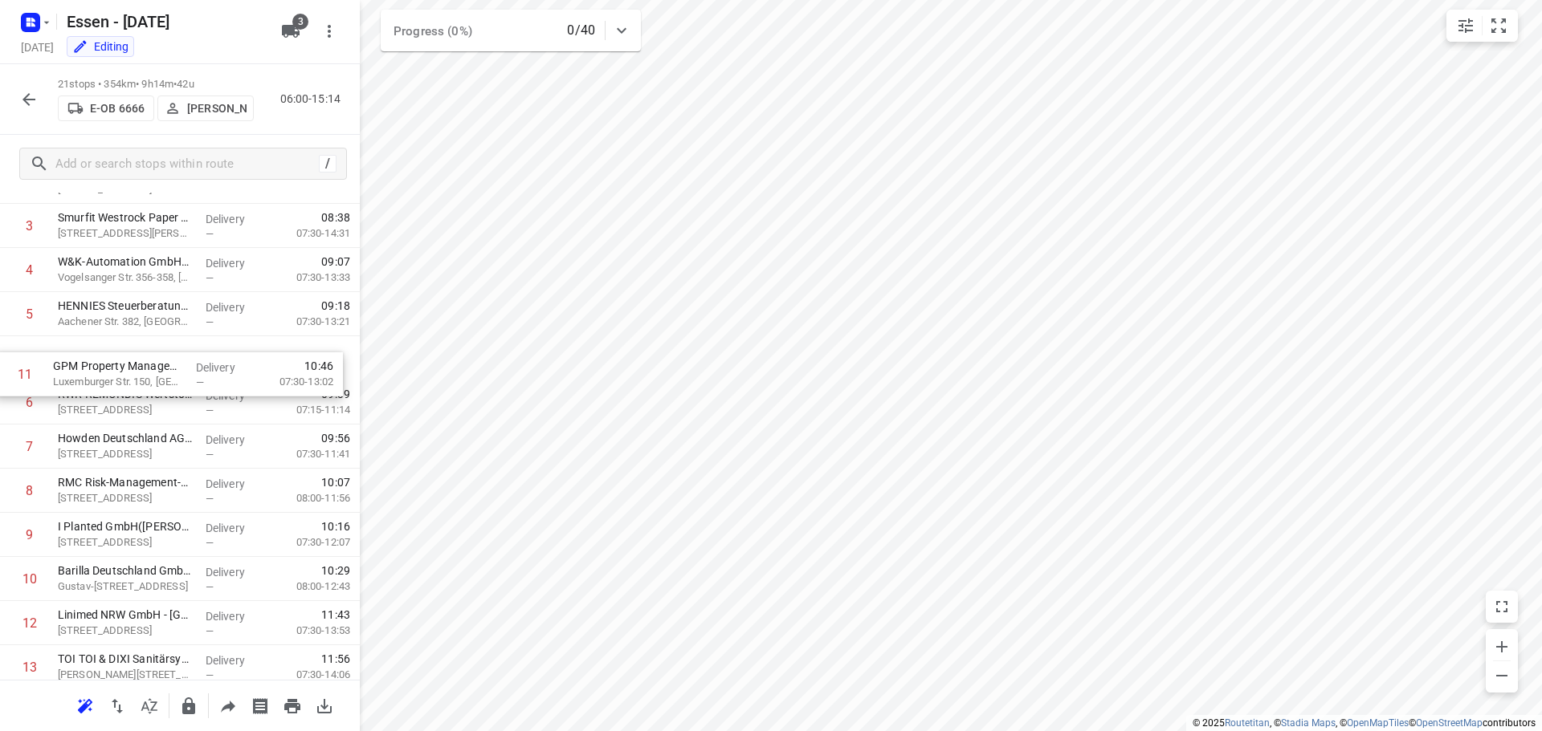
drag, startPoint x: 113, startPoint y: 583, endPoint x: 106, endPoint y: 368, distance: 215.3
click at [106, 368] on div "1 GE Grid GmbH [STREET_ADDRESS] Delivery — 06:55 07:30-15:00 2 Keller & Kalmbac…" at bounding box center [180, 579] width 360 height 927
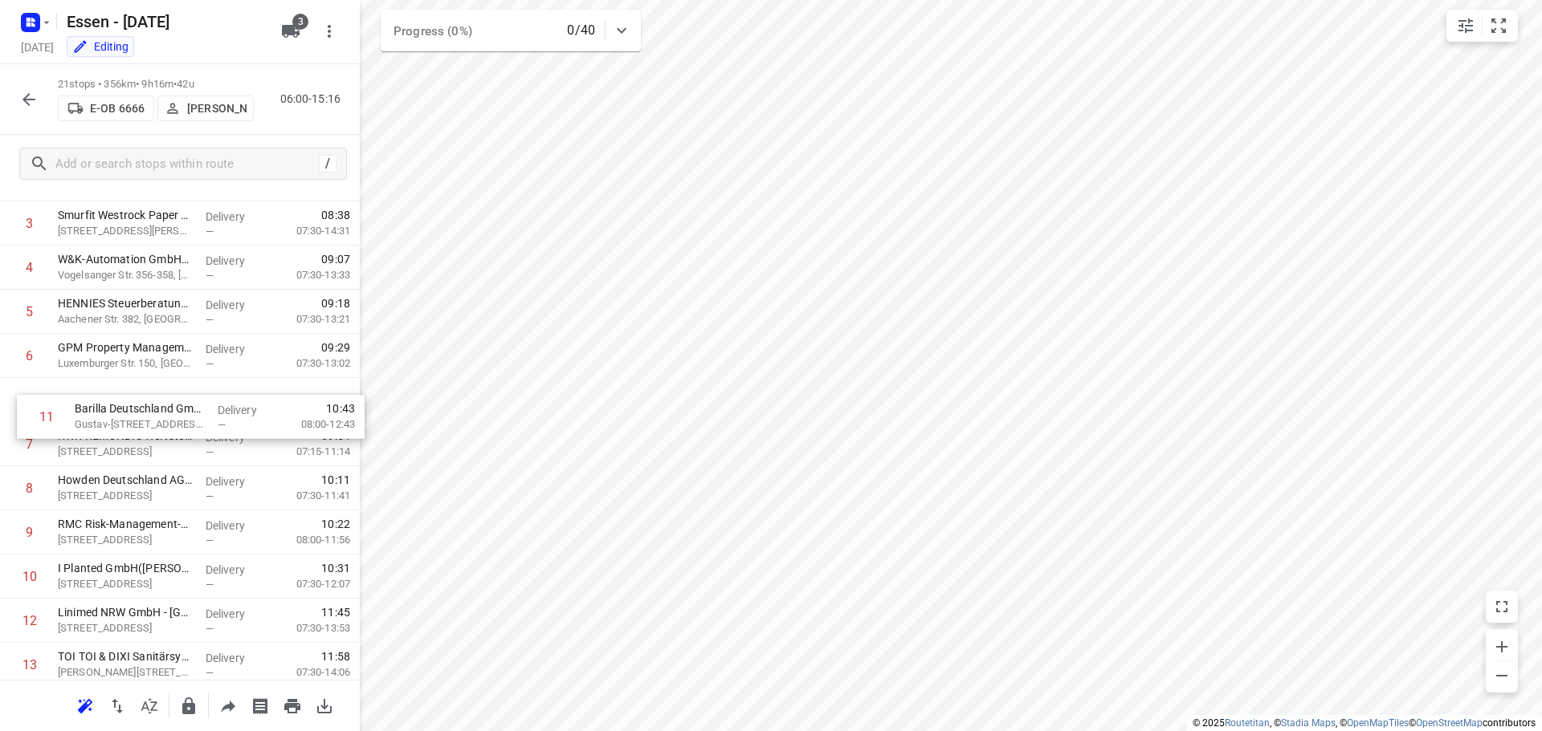
drag, startPoint x: 94, startPoint y: 583, endPoint x: 111, endPoint y: 416, distance: 167.9
click at [111, 416] on div "1 GE Grid GmbH [STREET_ADDRESS] Delivery — 06:55 07:30-15:00 2 Keller & Kalmbac…" at bounding box center [180, 576] width 360 height 927
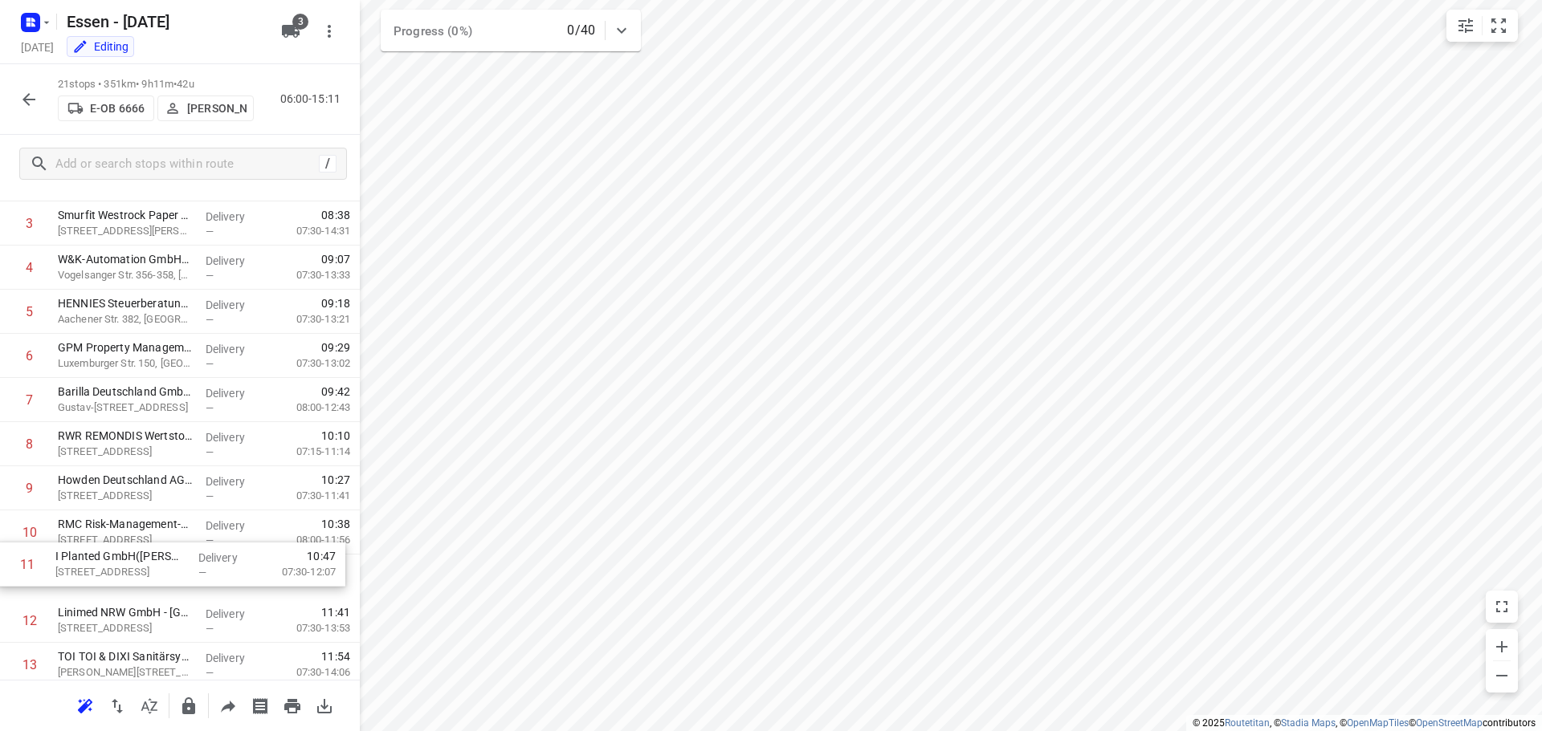
scroll to position [162, 0]
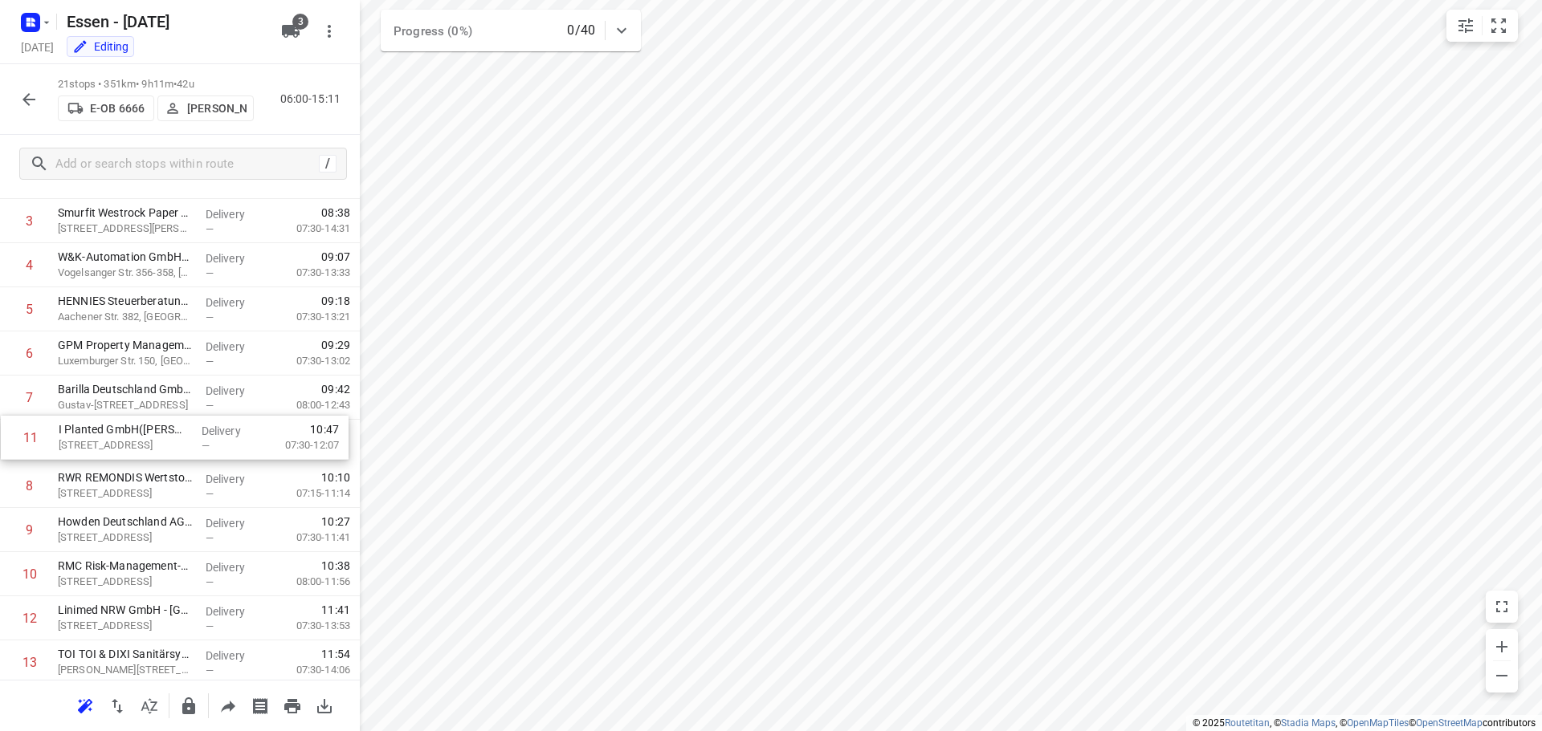
drag, startPoint x: 111, startPoint y: 577, endPoint x: 109, endPoint y: 434, distance: 143.7
click at [109, 434] on div "1 GE Grid GmbH [STREET_ADDRESS] Delivery — 06:55 07:30-15:00 2 Keller & Kalmbac…" at bounding box center [180, 574] width 360 height 927
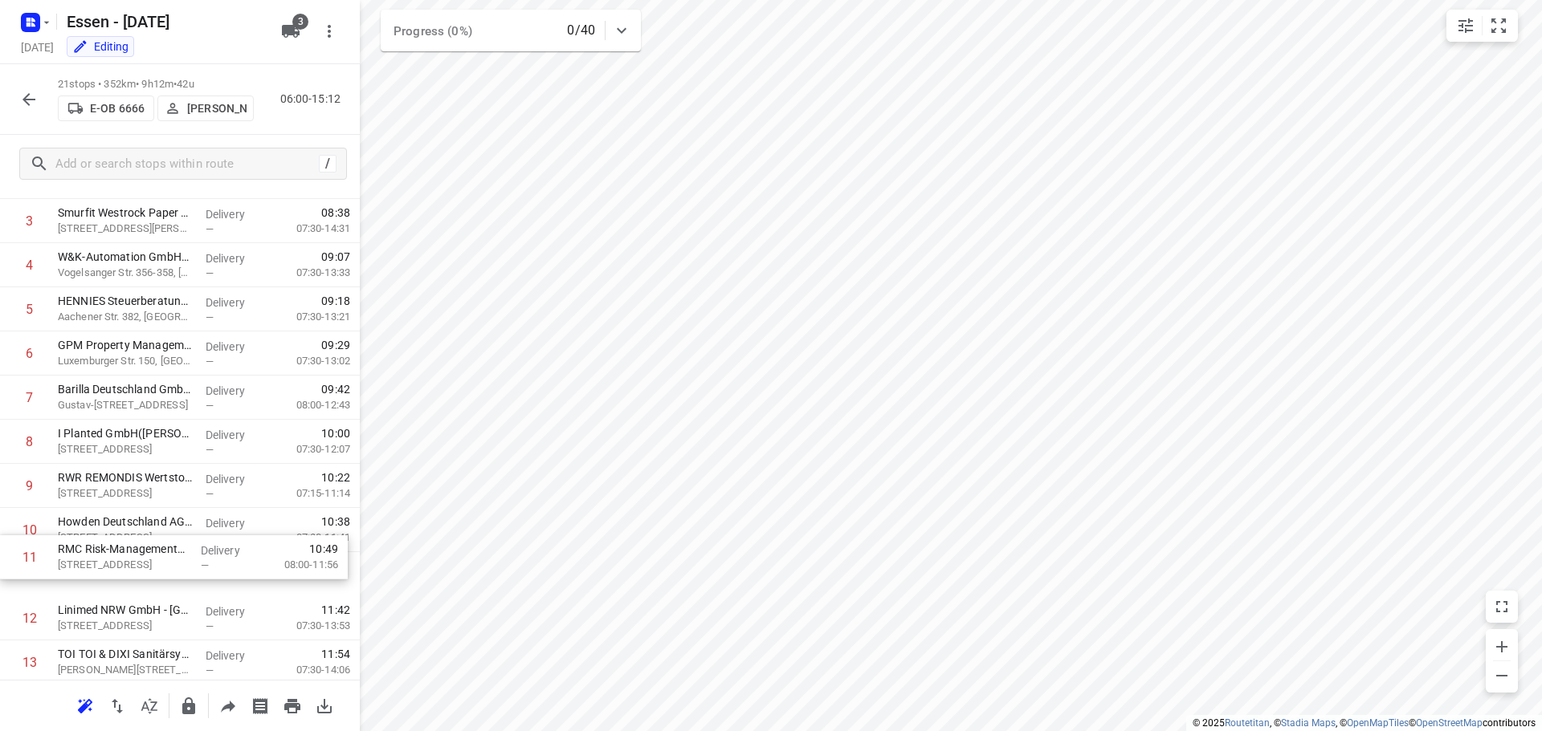
scroll to position [165, 0]
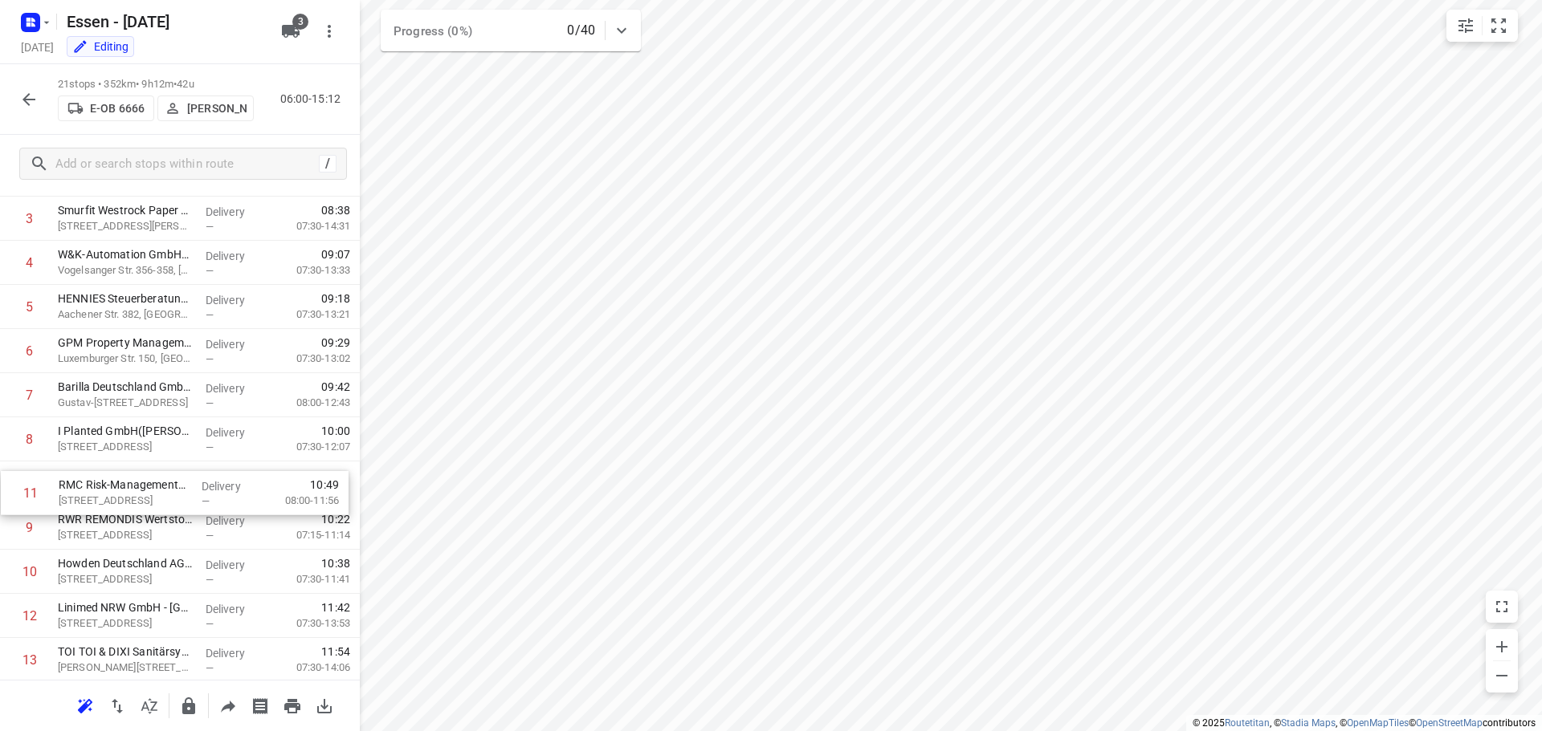
drag, startPoint x: 94, startPoint y: 577, endPoint x: 94, endPoint y: 487, distance: 89.1
click at [94, 487] on div "1 GE Grid GmbH [STREET_ADDRESS] Delivery — 06:55 07:30-15:00 2 Keller & Kalmbac…" at bounding box center [180, 571] width 360 height 927
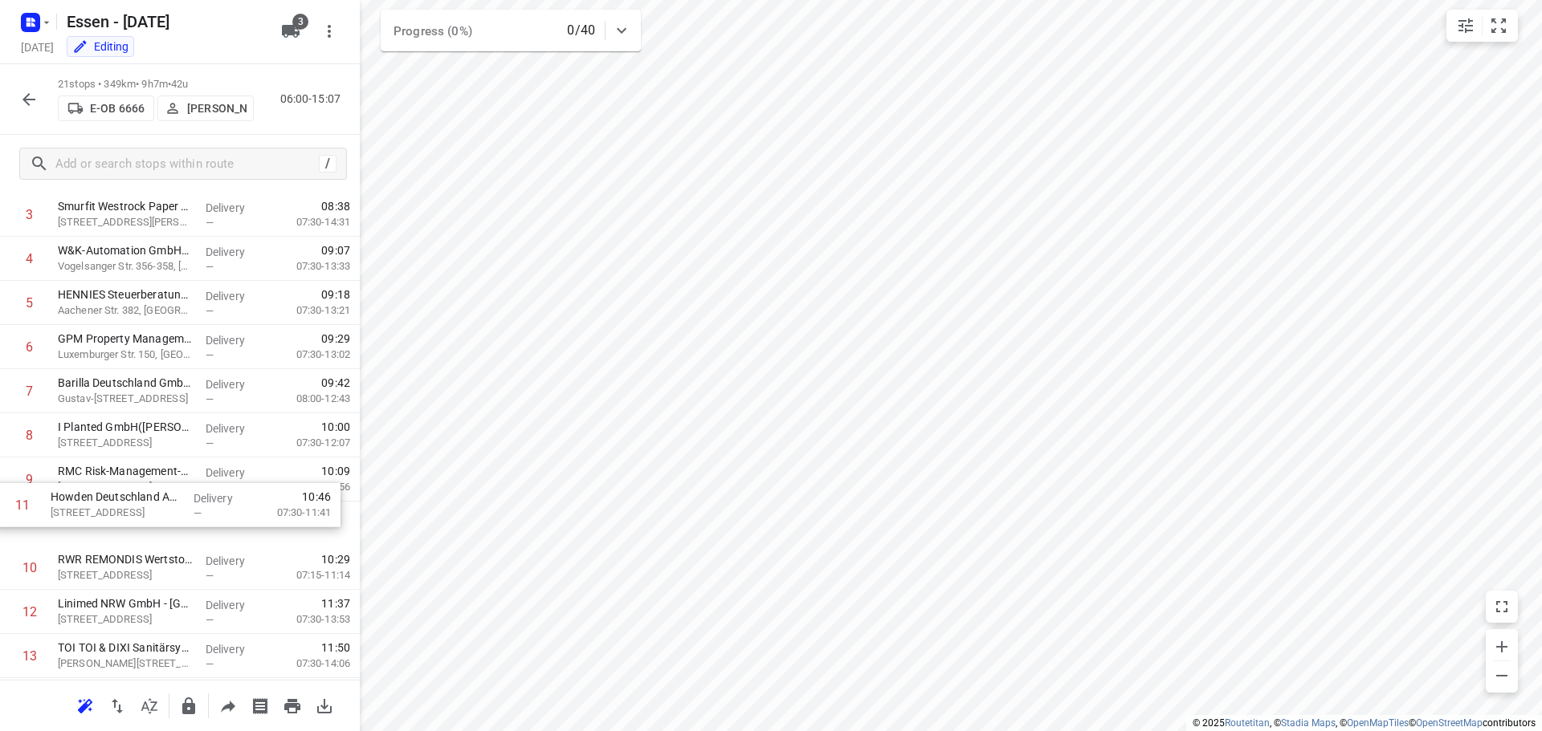
drag, startPoint x: 122, startPoint y: 581, endPoint x: 113, endPoint y: 509, distance: 72.8
click at [113, 509] on div "1 GE Grid GmbH [STREET_ADDRESS] Delivery — 06:55 07:30-15:00 2 Keller & Kalmbac…" at bounding box center [180, 567] width 360 height 927
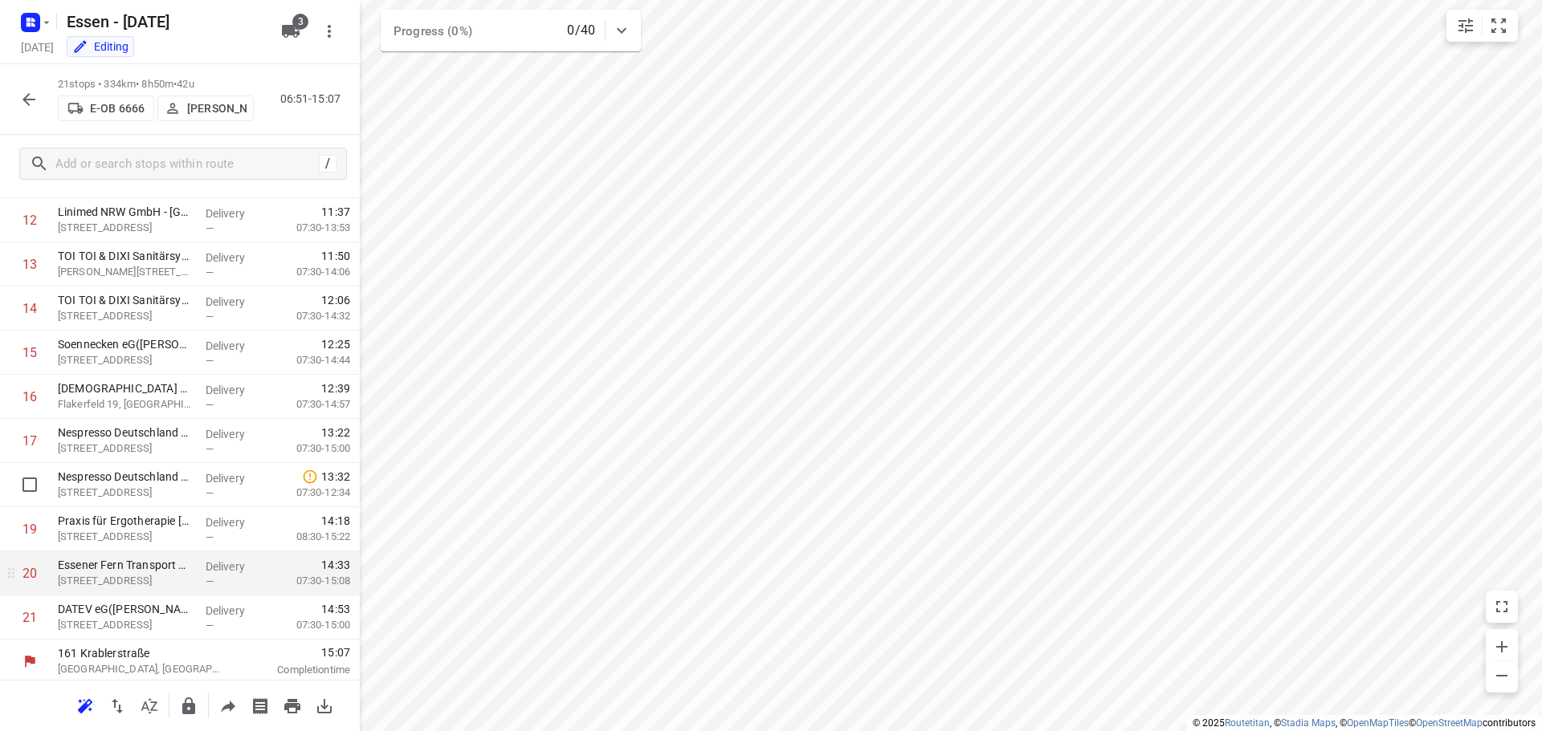
scroll to position [564, 0]
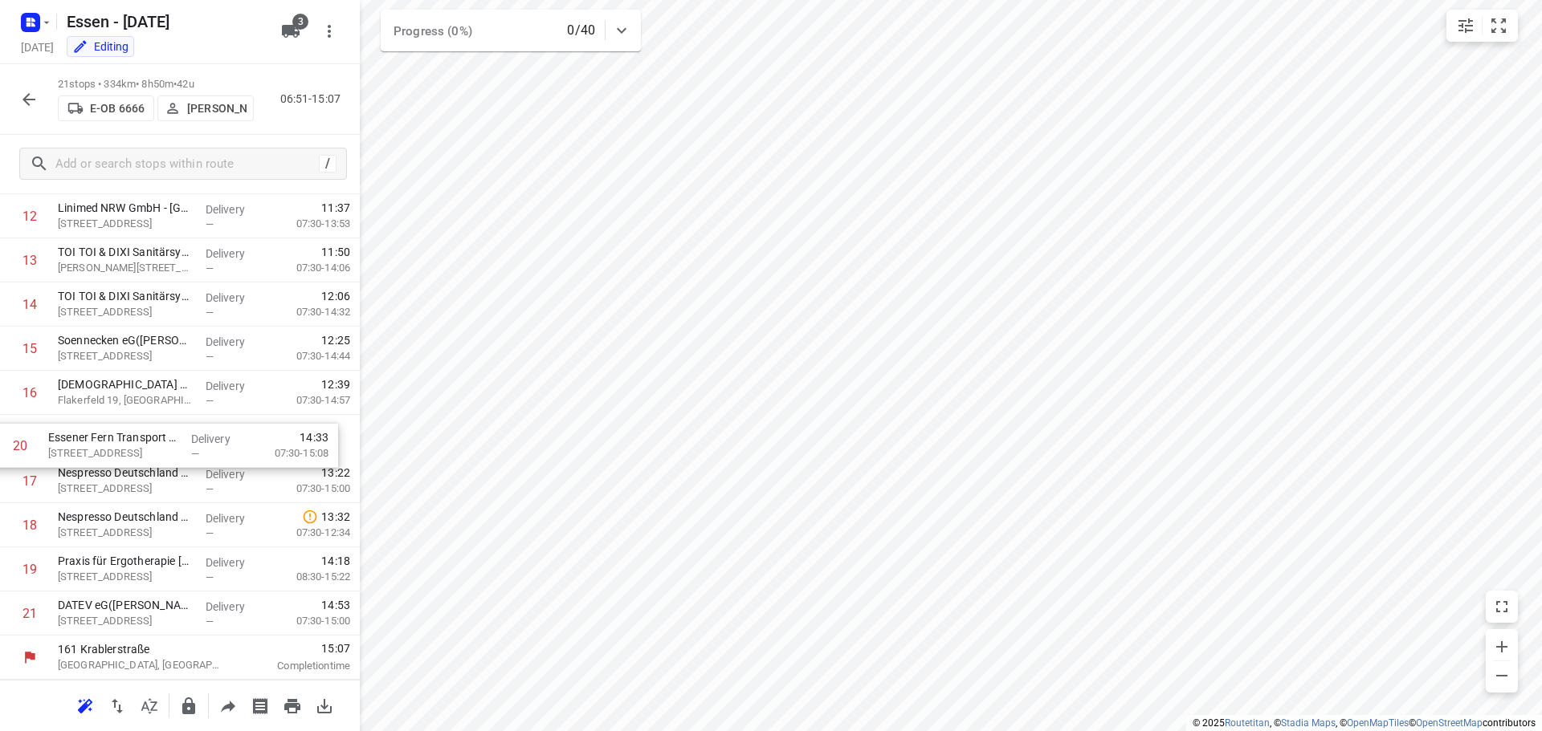
drag, startPoint x: 141, startPoint y: 575, endPoint x: 131, endPoint y: 447, distance: 128.0
click at [131, 447] on div "1 GE Grid GmbH [STREET_ADDRESS] Delivery — 07:46 07:30-15:00 2 Keller & Kalmbac…" at bounding box center [180, 172] width 360 height 927
drag, startPoint x: 111, startPoint y: 583, endPoint x: 107, endPoint y: 490, distance: 93.2
click at [107, 490] on div "1 GE Grid GmbH [STREET_ADDRESS] Delivery — 07:46 07:30-15:00 2 Keller & Kalmbac…" at bounding box center [180, 172] width 360 height 927
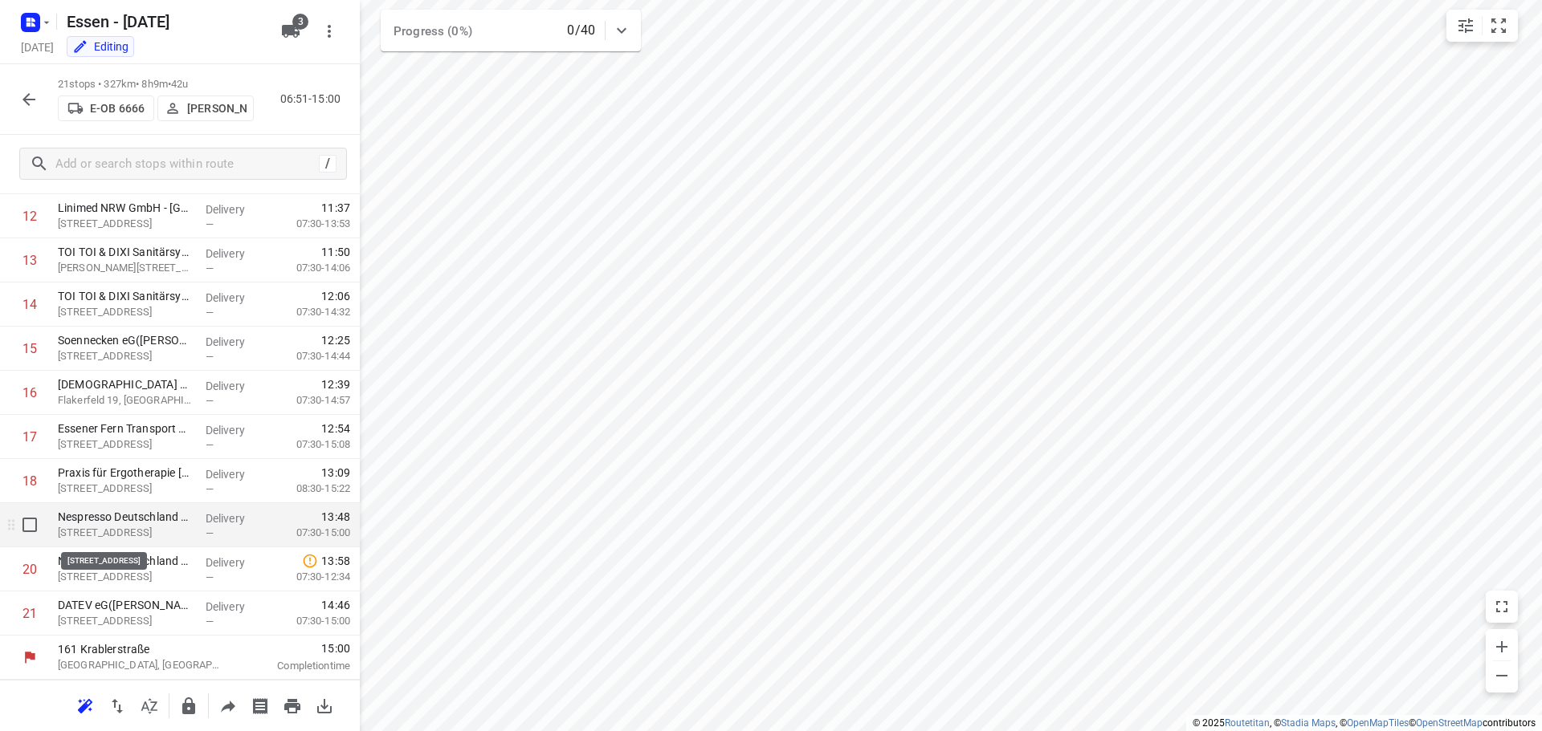
click at [136, 531] on p "[STREET_ADDRESS]" at bounding box center [125, 533] width 135 height 16
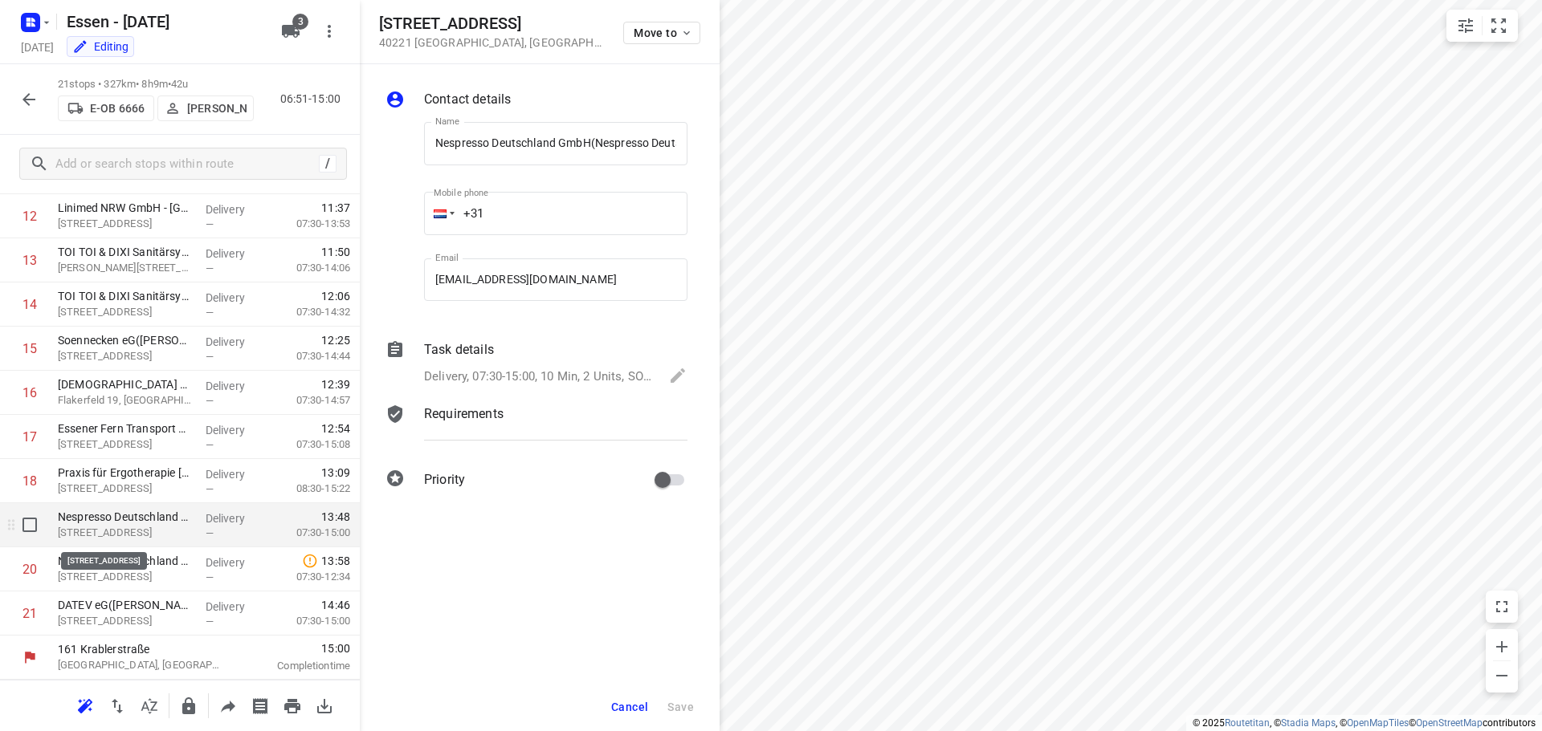
scroll to position [0, 80]
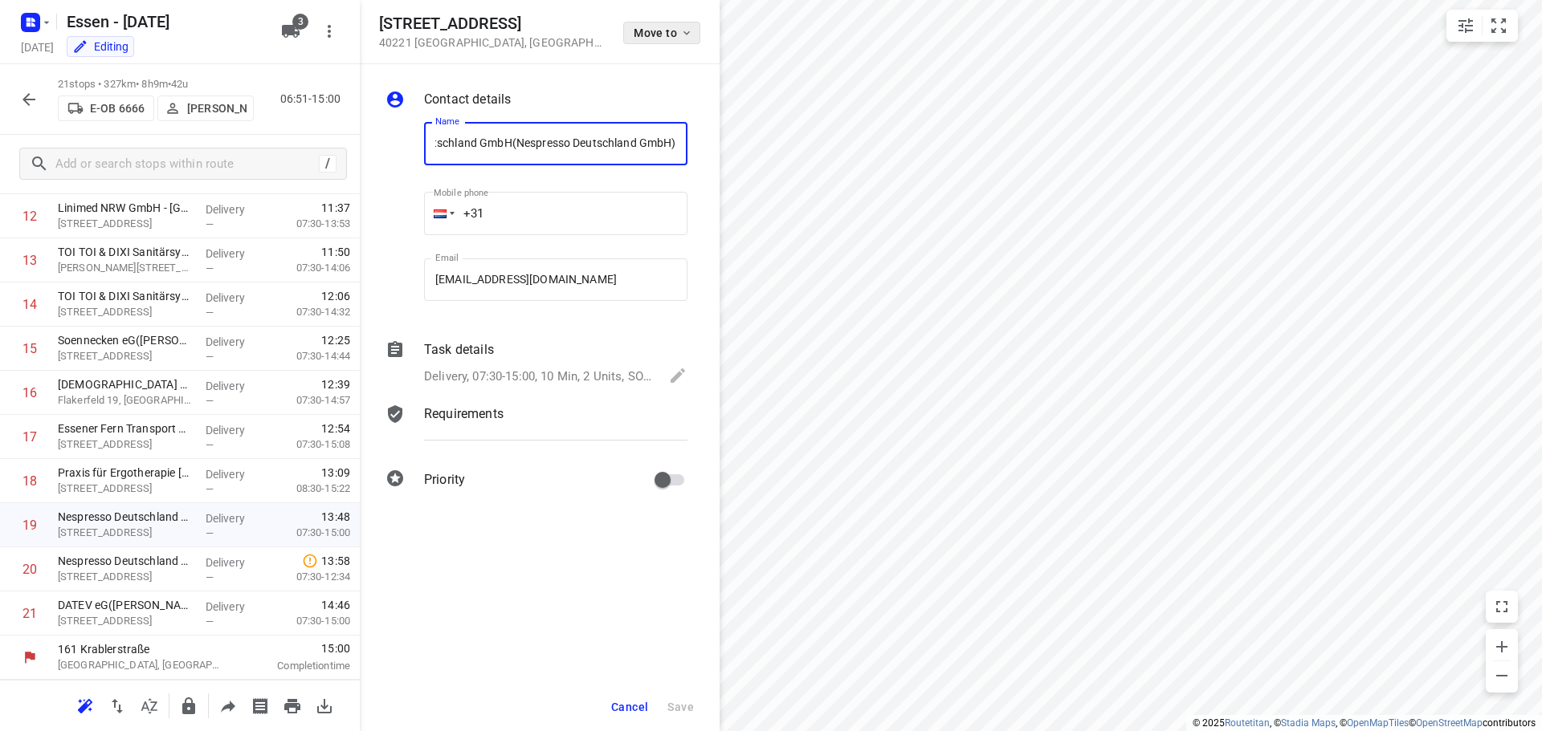
click at [686, 28] on icon "button" at bounding box center [686, 32] width 13 height 13
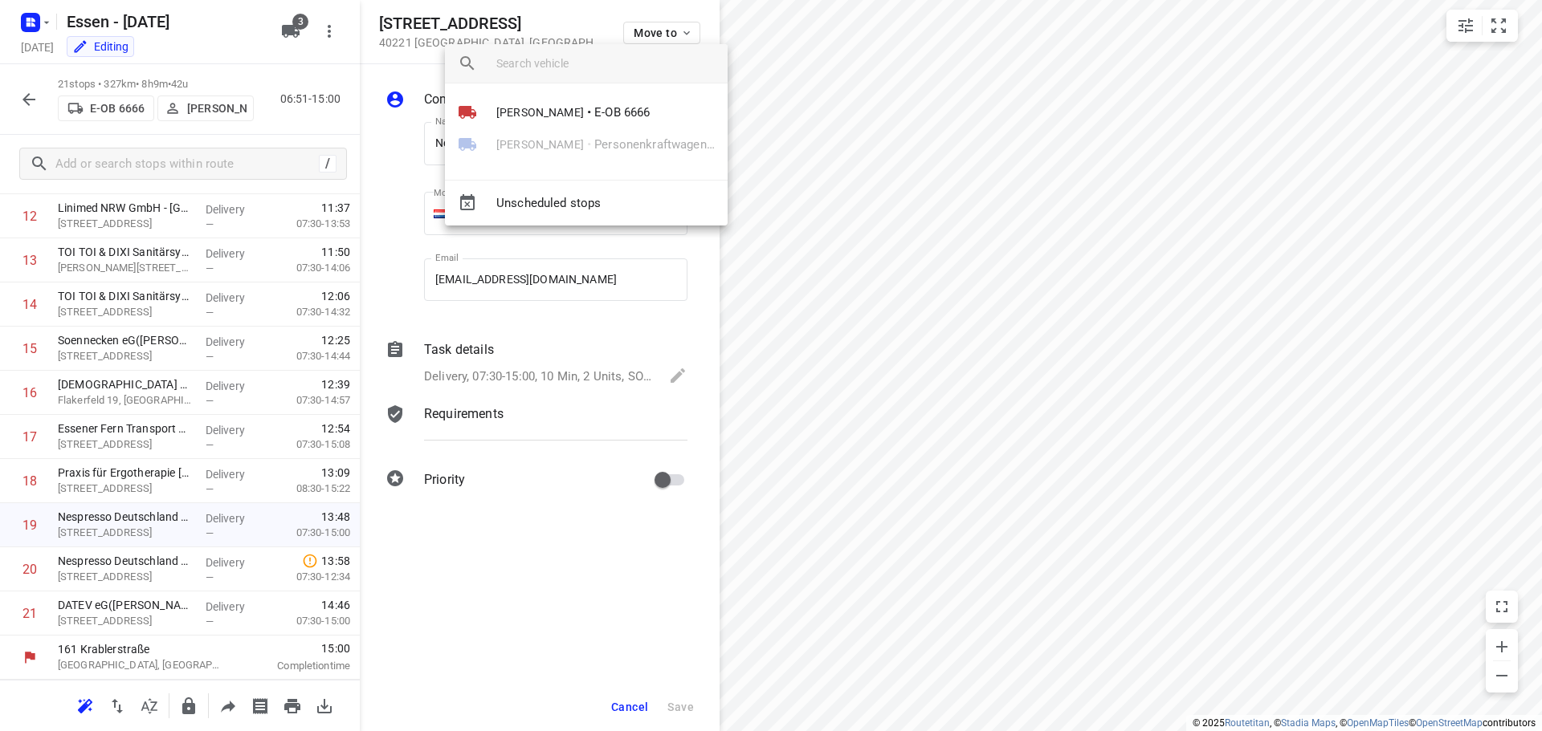
click at [545, 150] on div "[PERSON_NAME] • Personenkraftwagen 3" at bounding box center [586, 144] width 283 height 32
click at [28, 97] on div at bounding box center [771, 365] width 1542 height 731
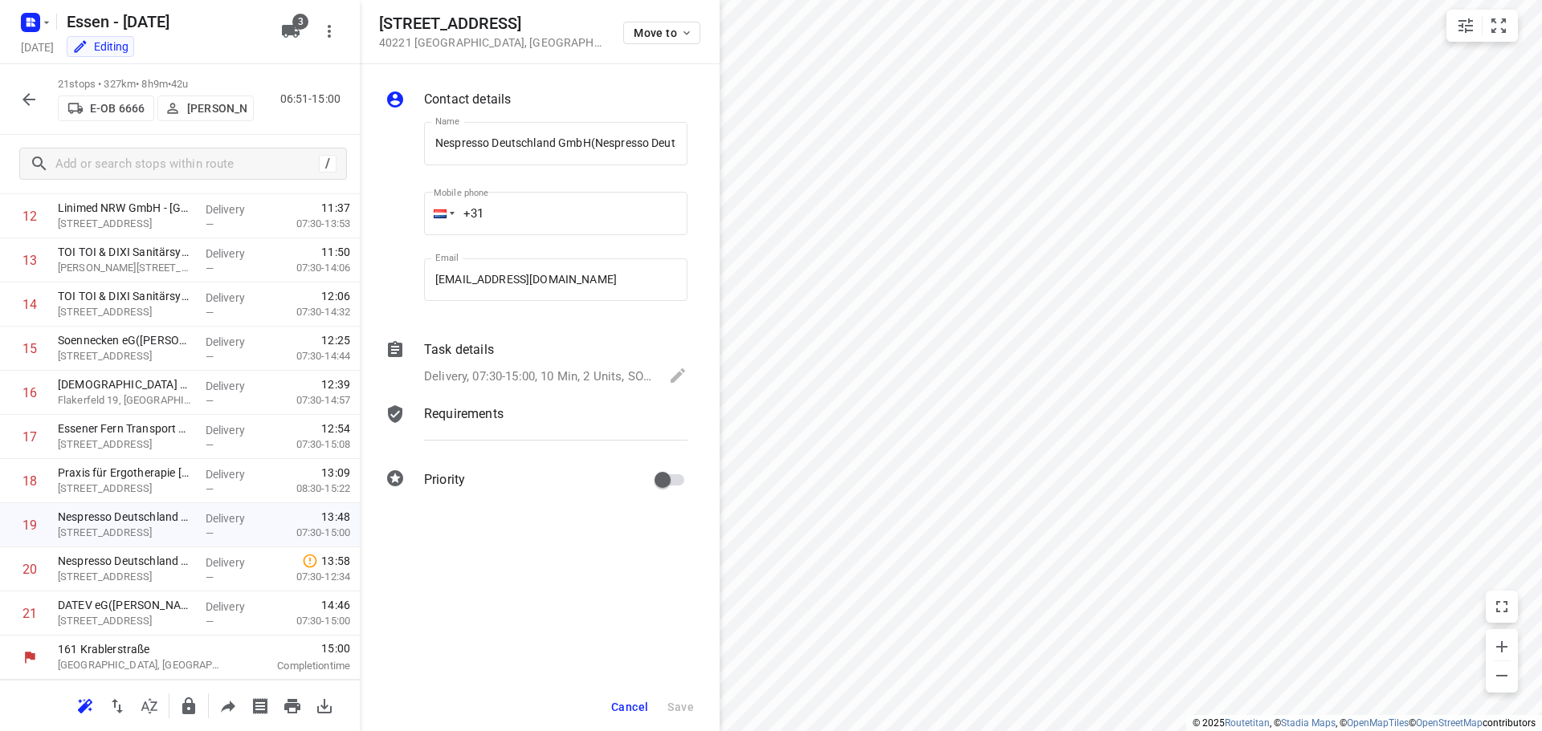
click at [25, 95] on icon "button" at bounding box center [28, 99] width 19 height 19
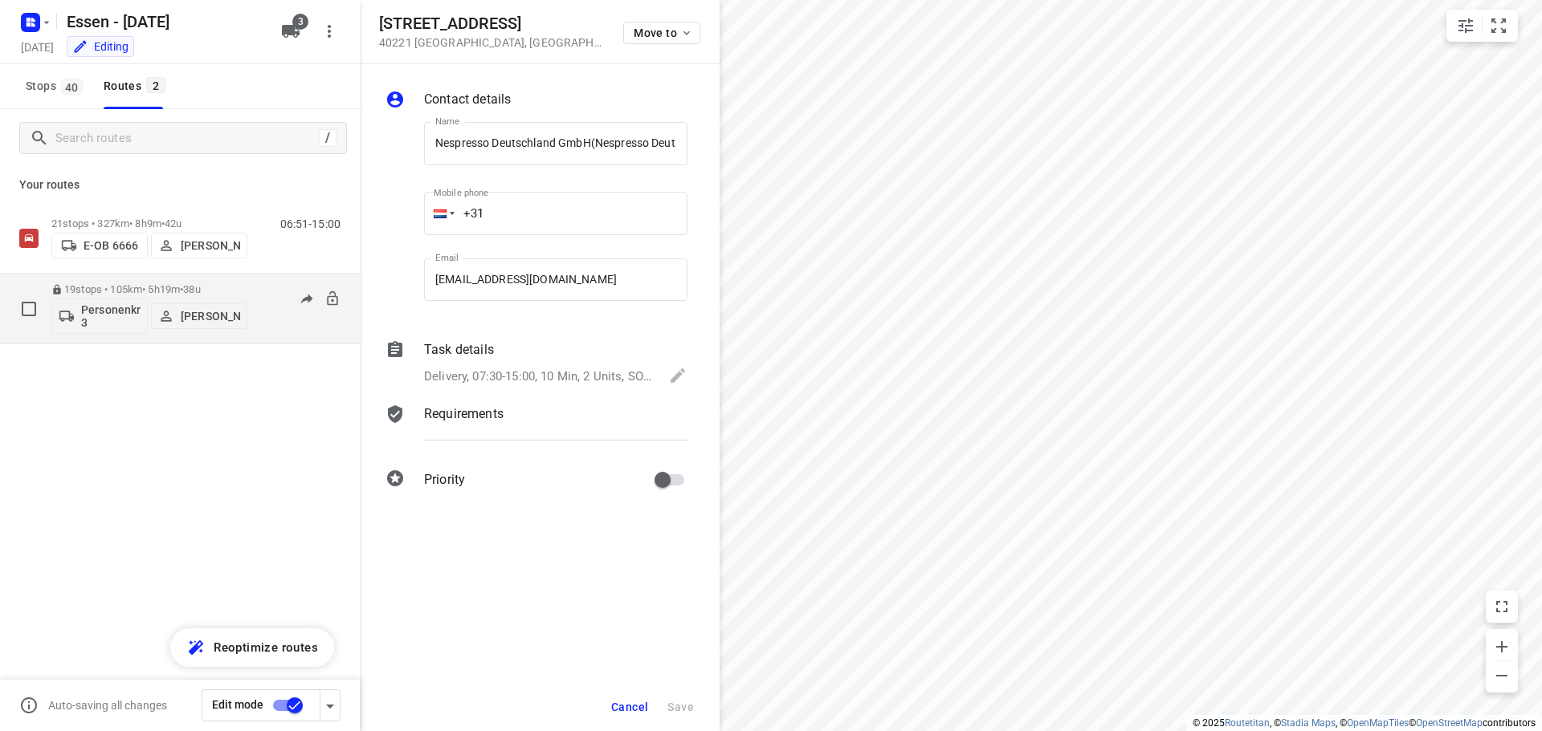
click at [135, 291] on p "19 stops • 105km • 5h19m • 38u" at bounding box center [149, 289] width 196 height 12
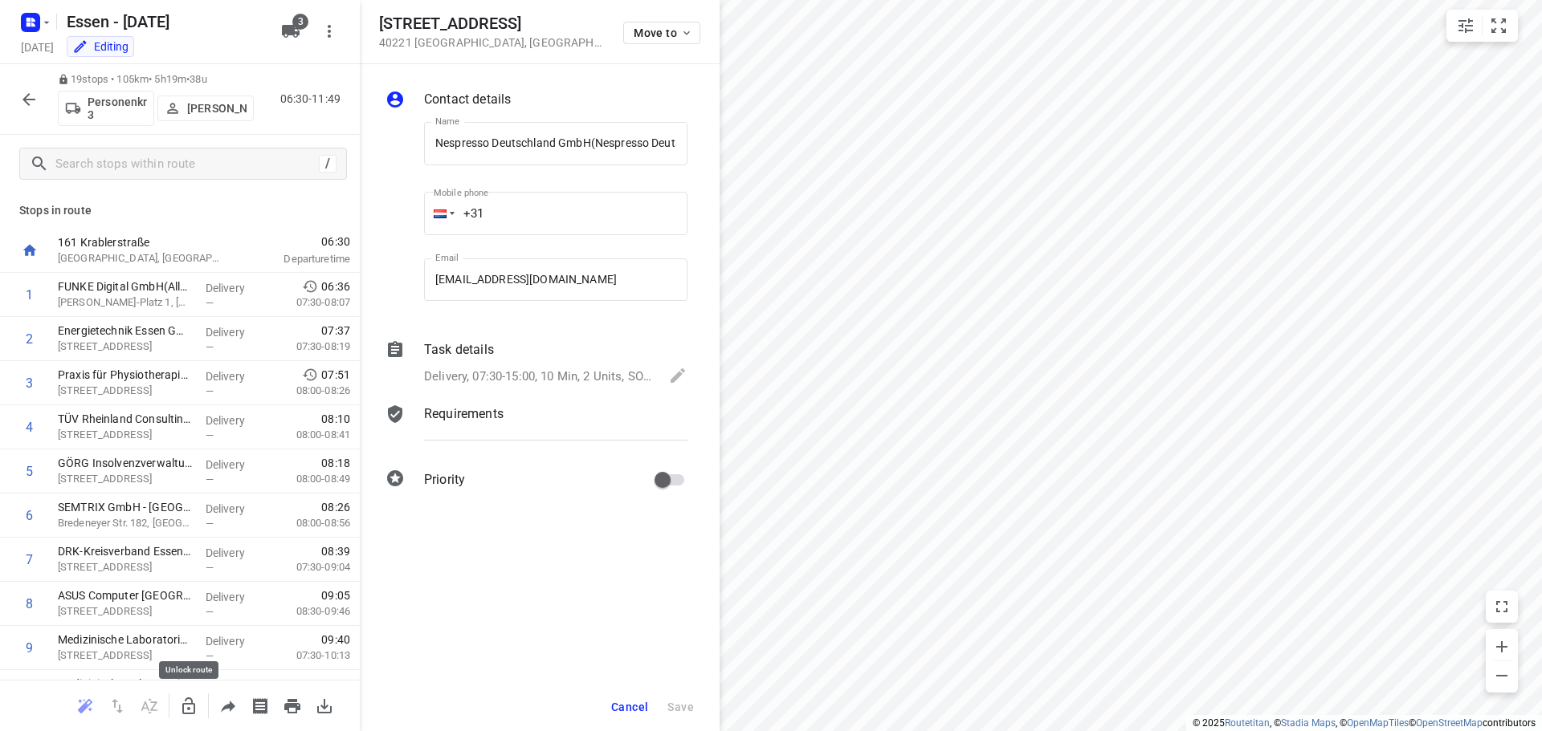
click at [188, 704] on icon "button" at bounding box center [188, 706] width 13 height 17
click at [26, 99] on icon "button" at bounding box center [28, 99] width 13 height 13
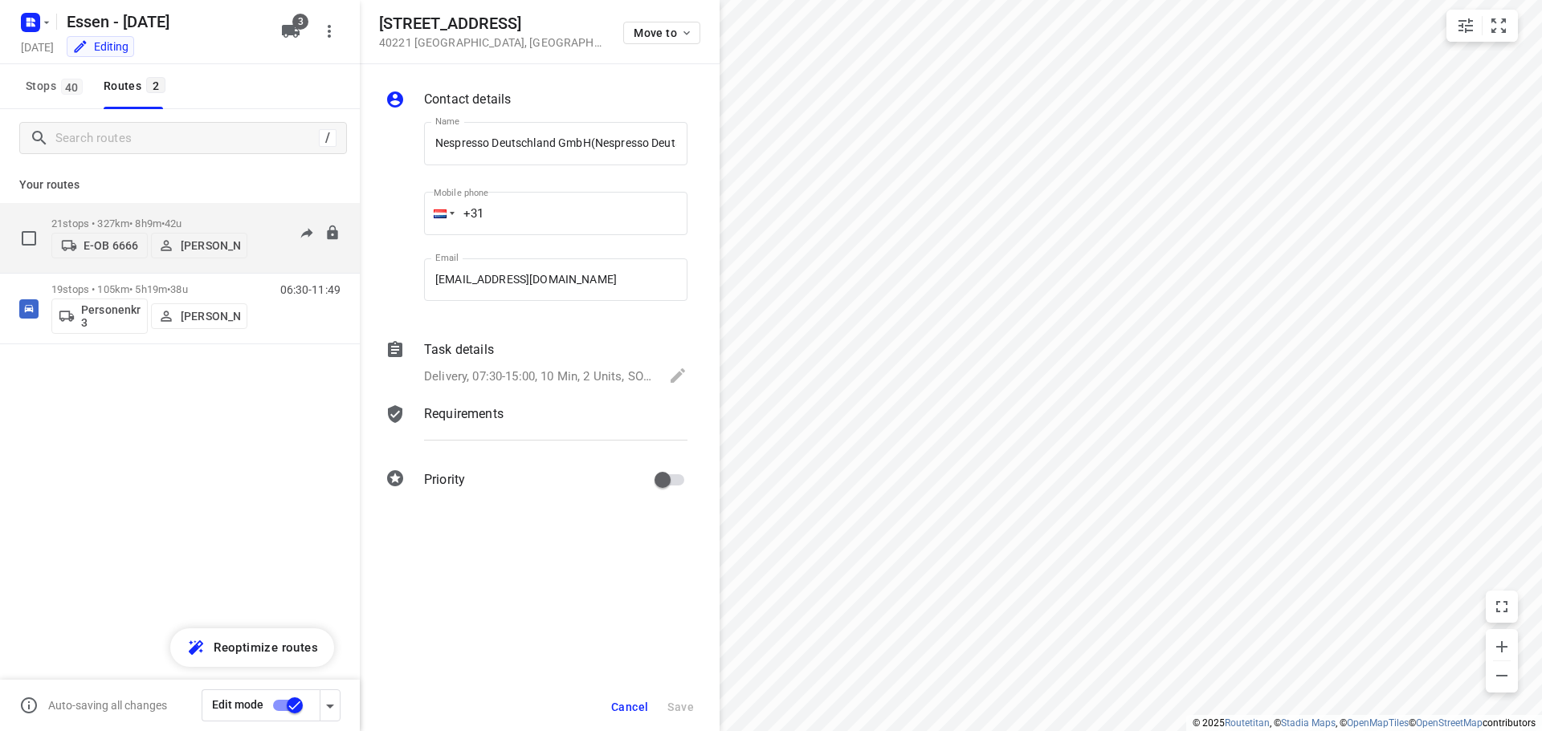
click at [114, 222] on p "21 stops • 327km • 8h9m • 42u" at bounding box center [149, 224] width 196 height 12
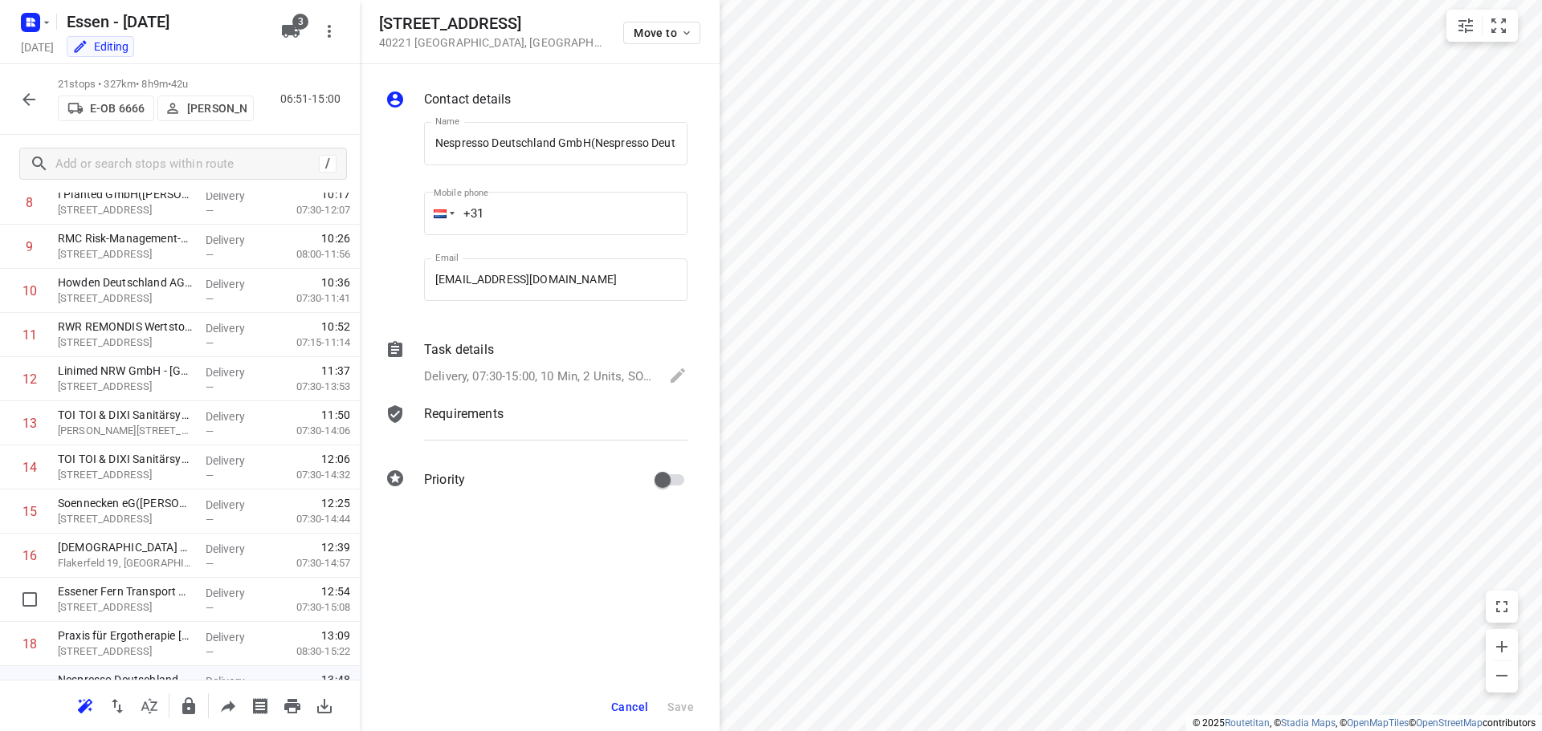
scroll to position [564, 0]
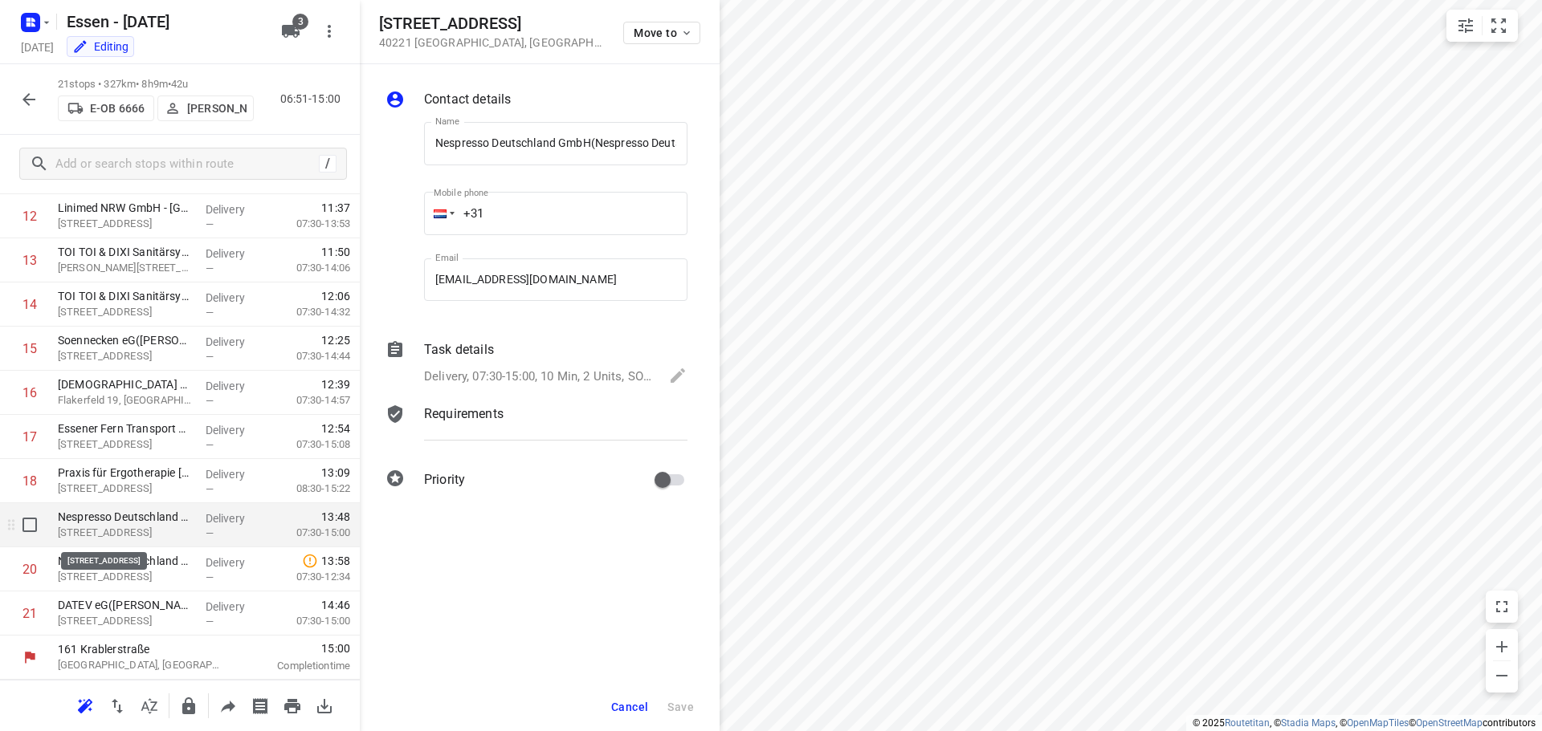
click at [123, 532] on p "[STREET_ADDRESS]" at bounding box center [125, 533] width 135 height 16
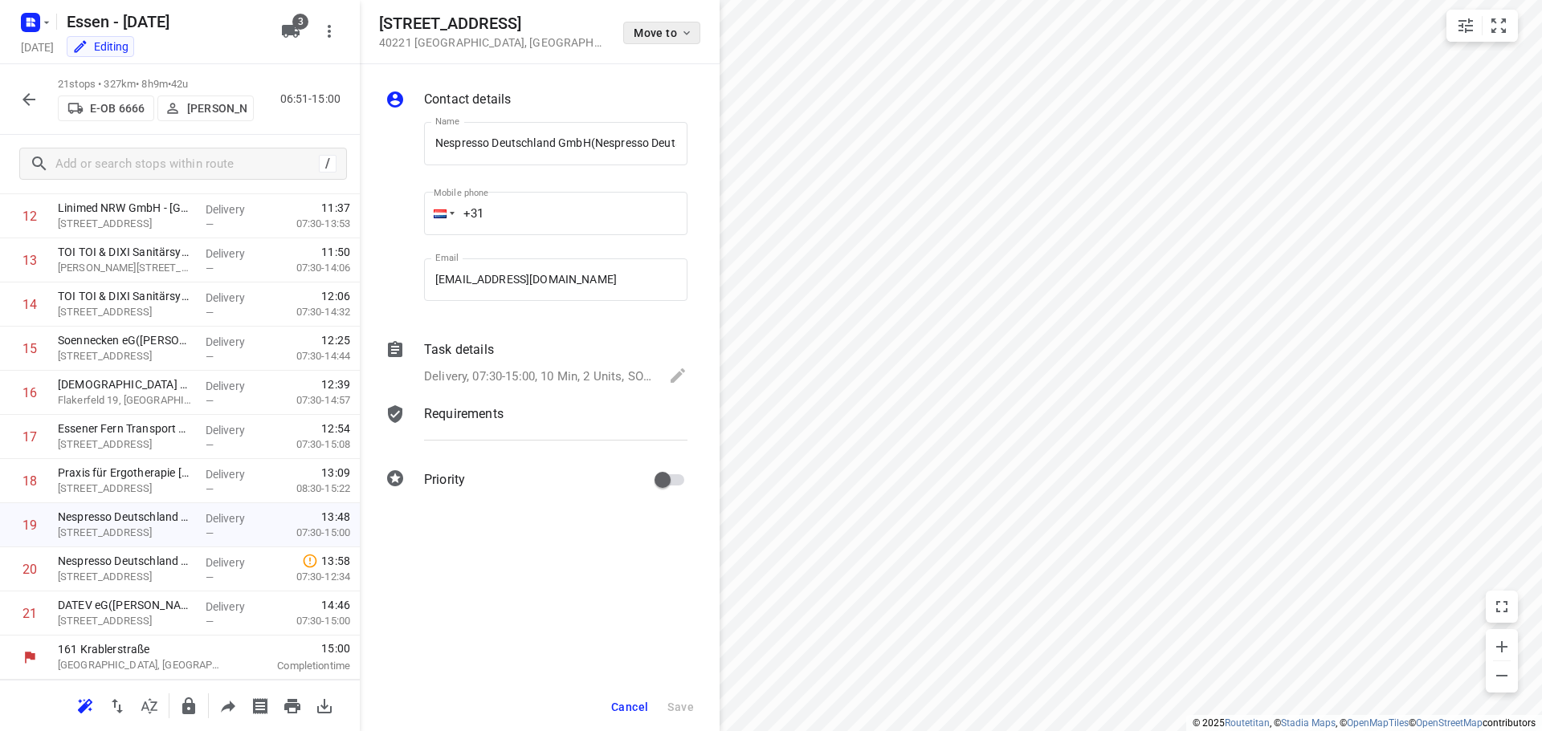
click at [689, 31] on icon "button" at bounding box center [686, 33] width 6 height 4
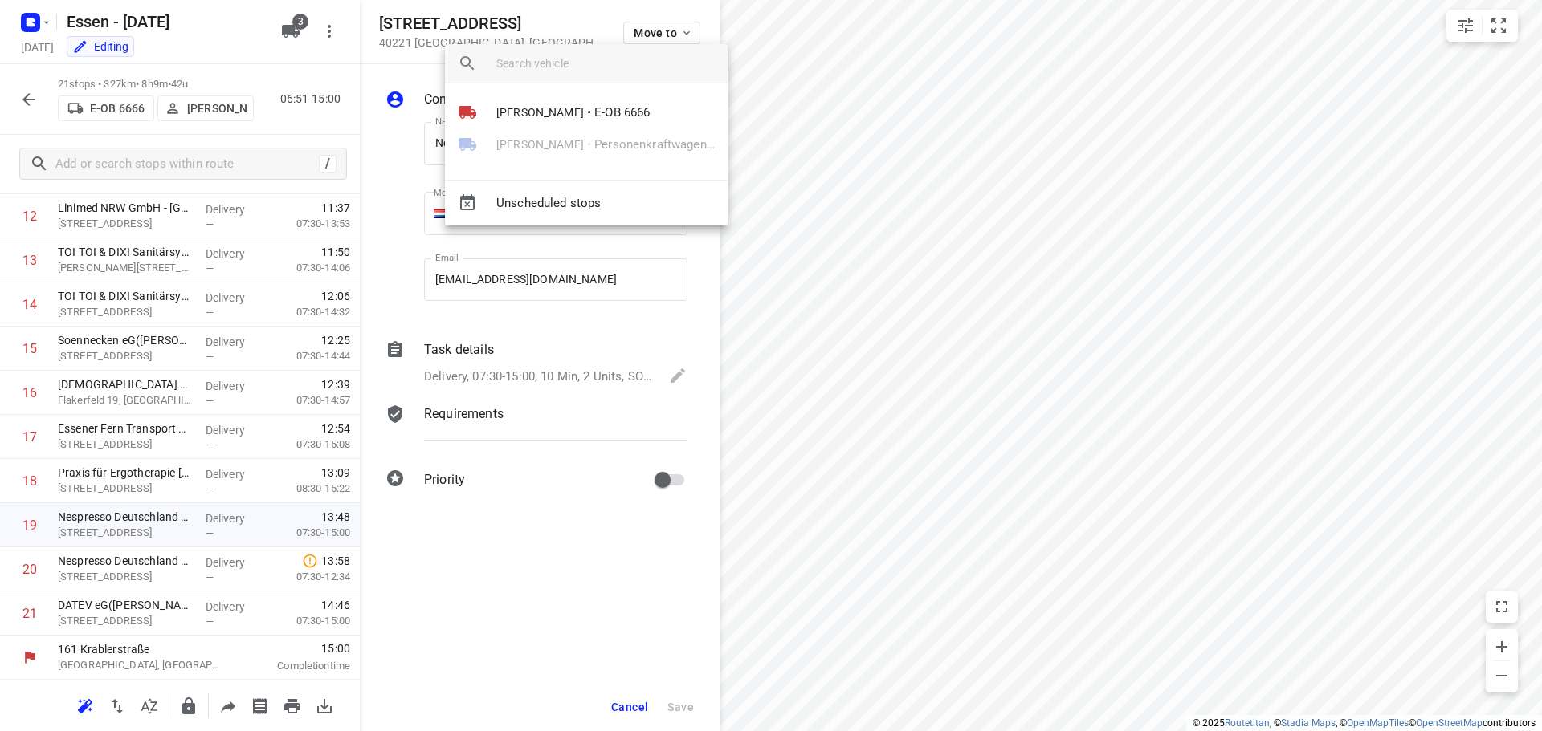
click at [524, 146] on div "[PERSON_NAME] • Personenkraftwagen 3" at bounding box center [586, 144] width 283 height 32
click at [504, 152] on div "[PERSON_NAME] • Personenkraftwagen 3" at bounding box center [586, 144] width 283 height 32
click at [511, 138] on div "[PERSON_NAME] • Personenkraftwagen 3" at bounding box center [586, 144] width 283 height 32
click at [152, 604] on div at bounding box center [771, 365] width 1542 height 731
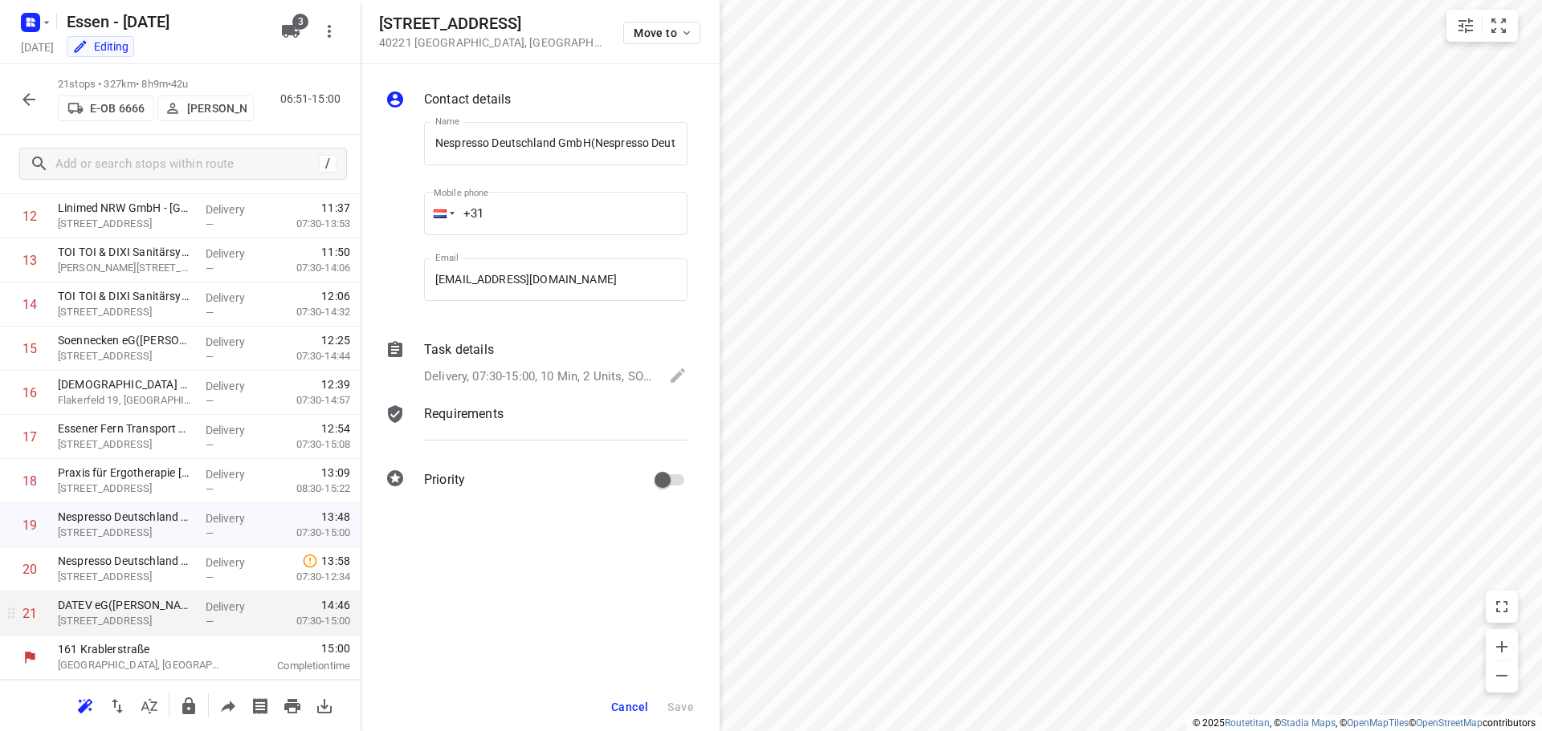
click at [149, 607] on p "DATEV eG([PERSON_NAME])" at bounding box center [125, 605] width 135 height 16
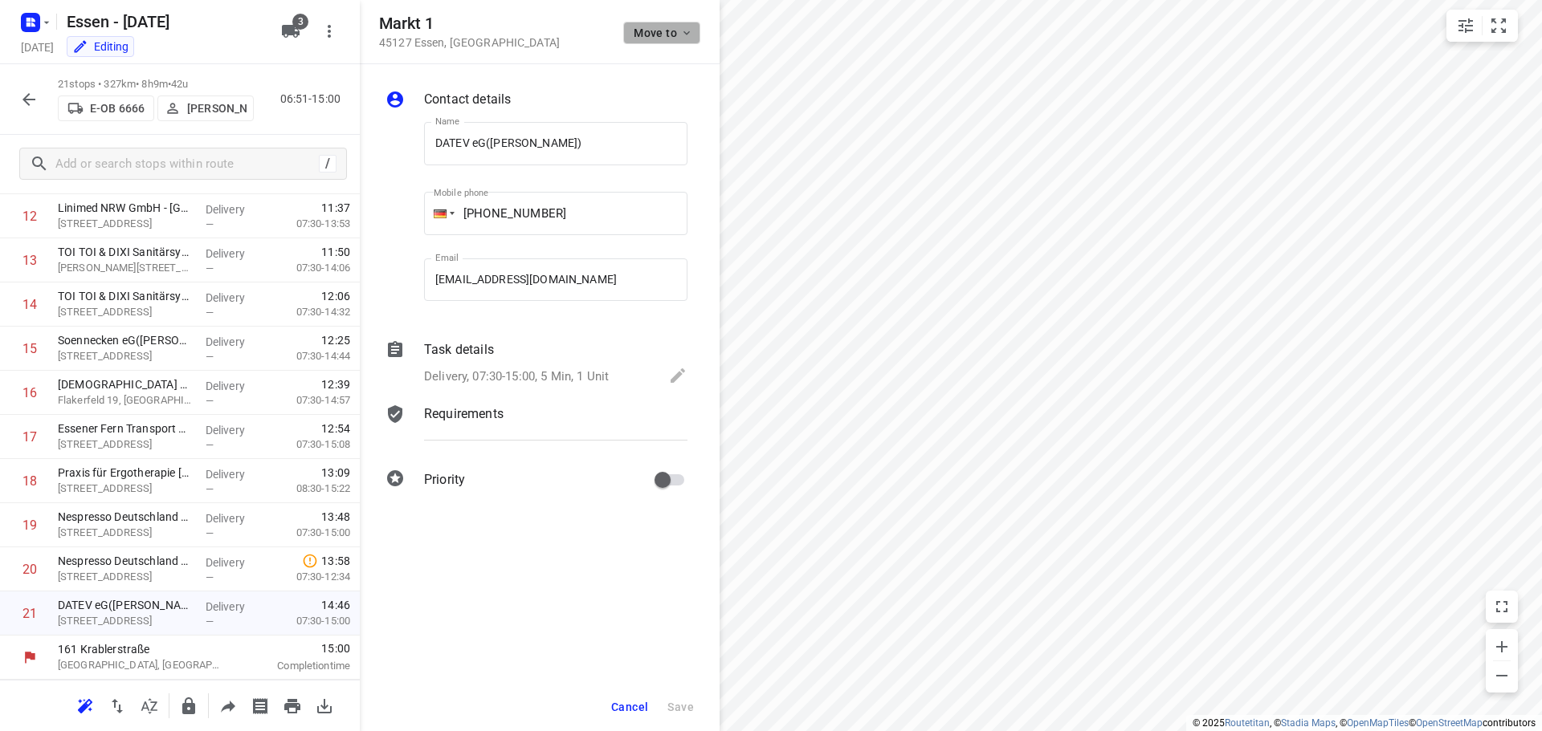
click at [686, 35] on icon "button" at bounding box center [686, 32] width 13 height 13
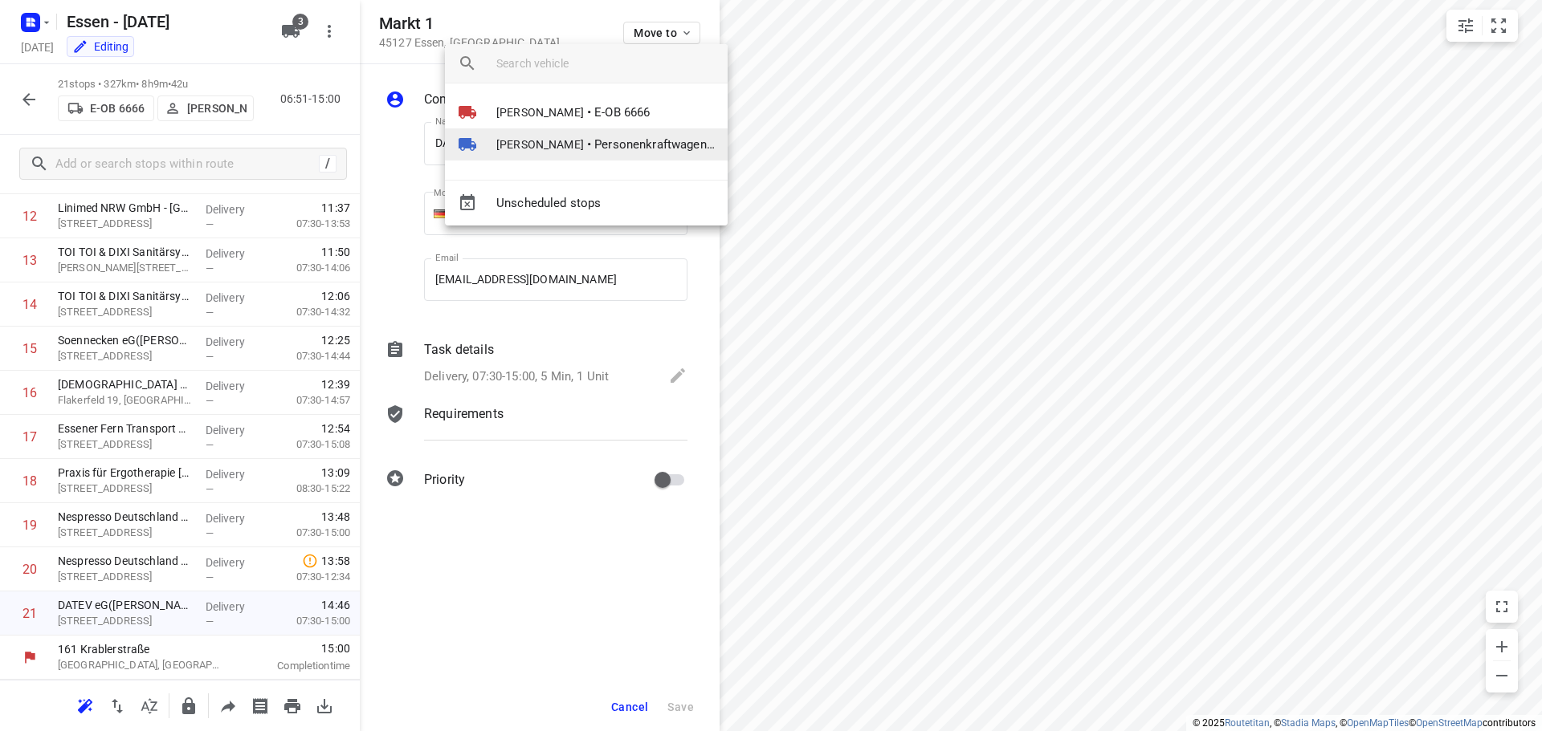
click at [546, 145] on span "[PERSON_NAME]" at bounding box center [540, 145] width 88 height 16
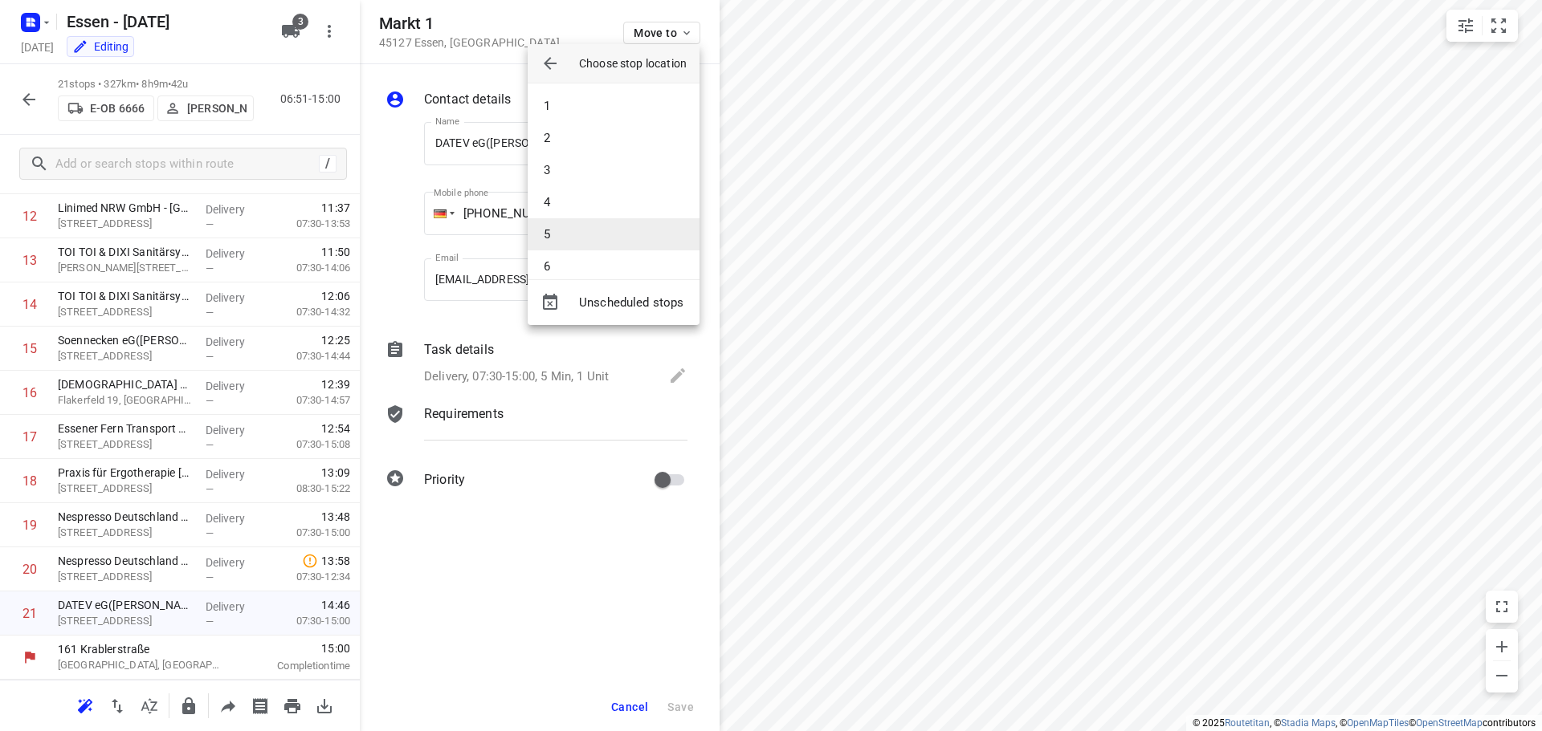
click at [558, 238] on li "5" at bounding box center [614, 234] width 172 height 32
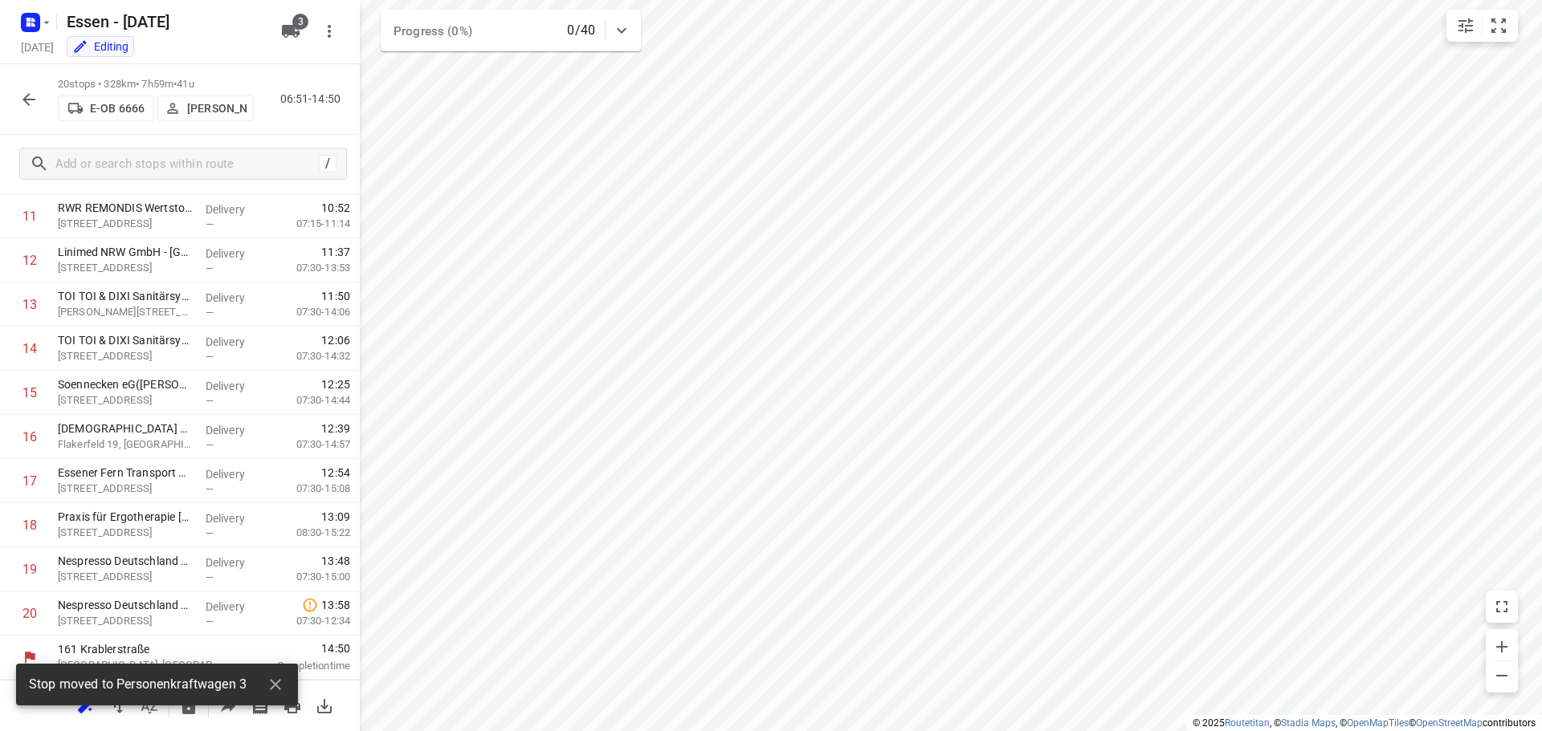
scroll to position [520, 0]
click at [141, 617] on p "[STREET_ADDRESS]" at bounding box center [125, 621] width 135 height 16
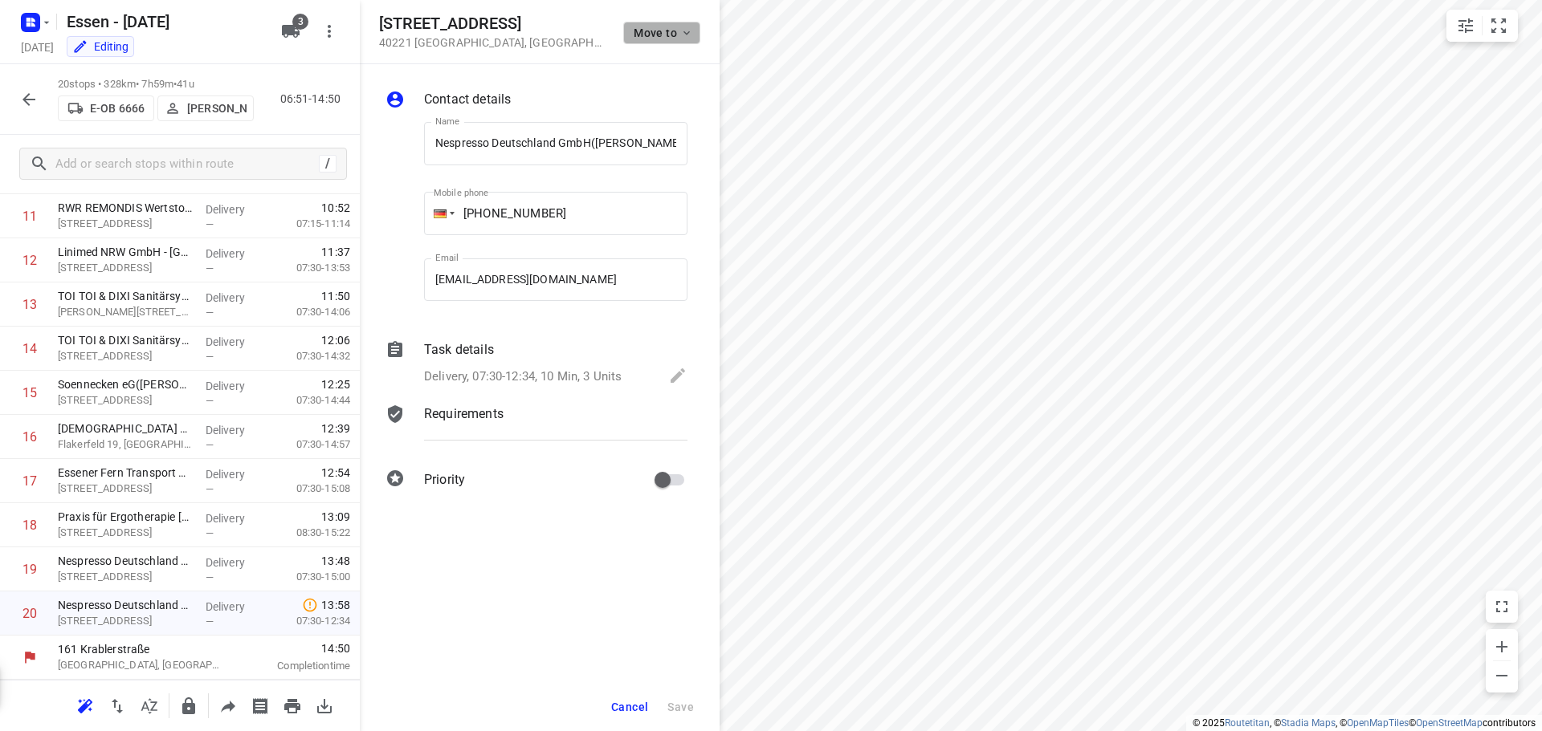
click at [662, 35] on span "Move to" at bounding box center [663, 32] width 59 height 13
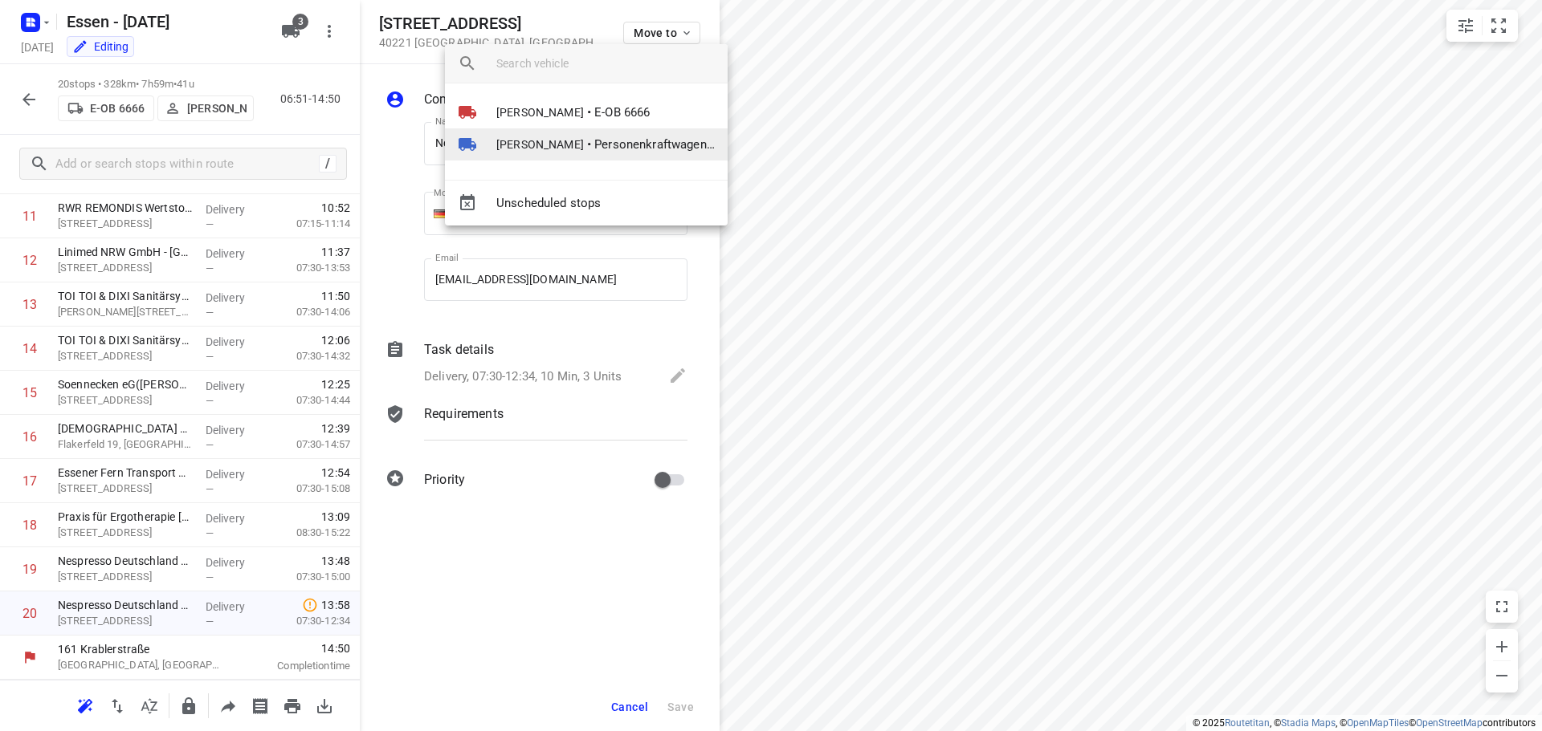
click at [531, 145] on span "[PERSON_NAME]" at bounding box center [540, 145] width 88 height 16
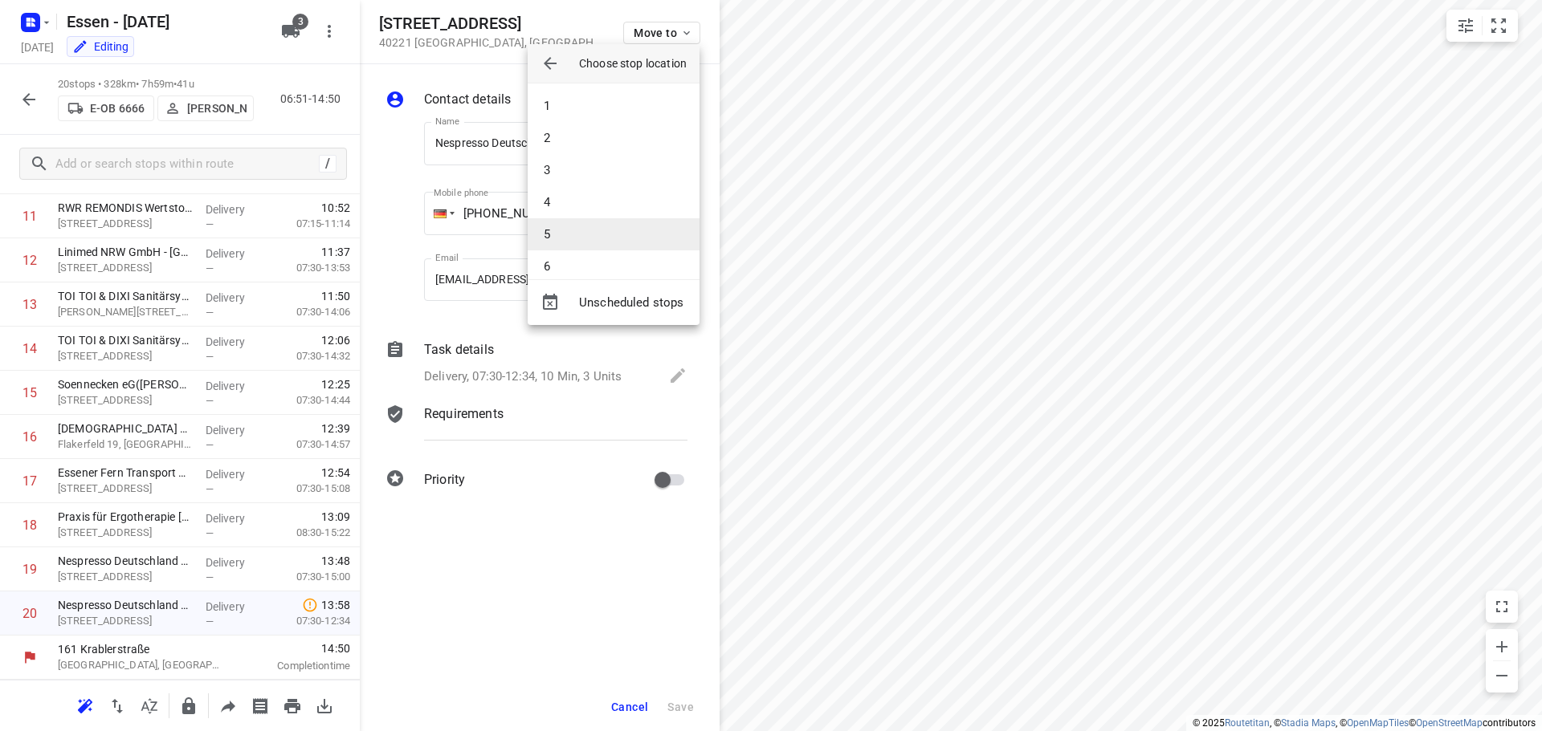
click at [564, 240] on li "5" at bounding box center [614, 234] width 172 height 32
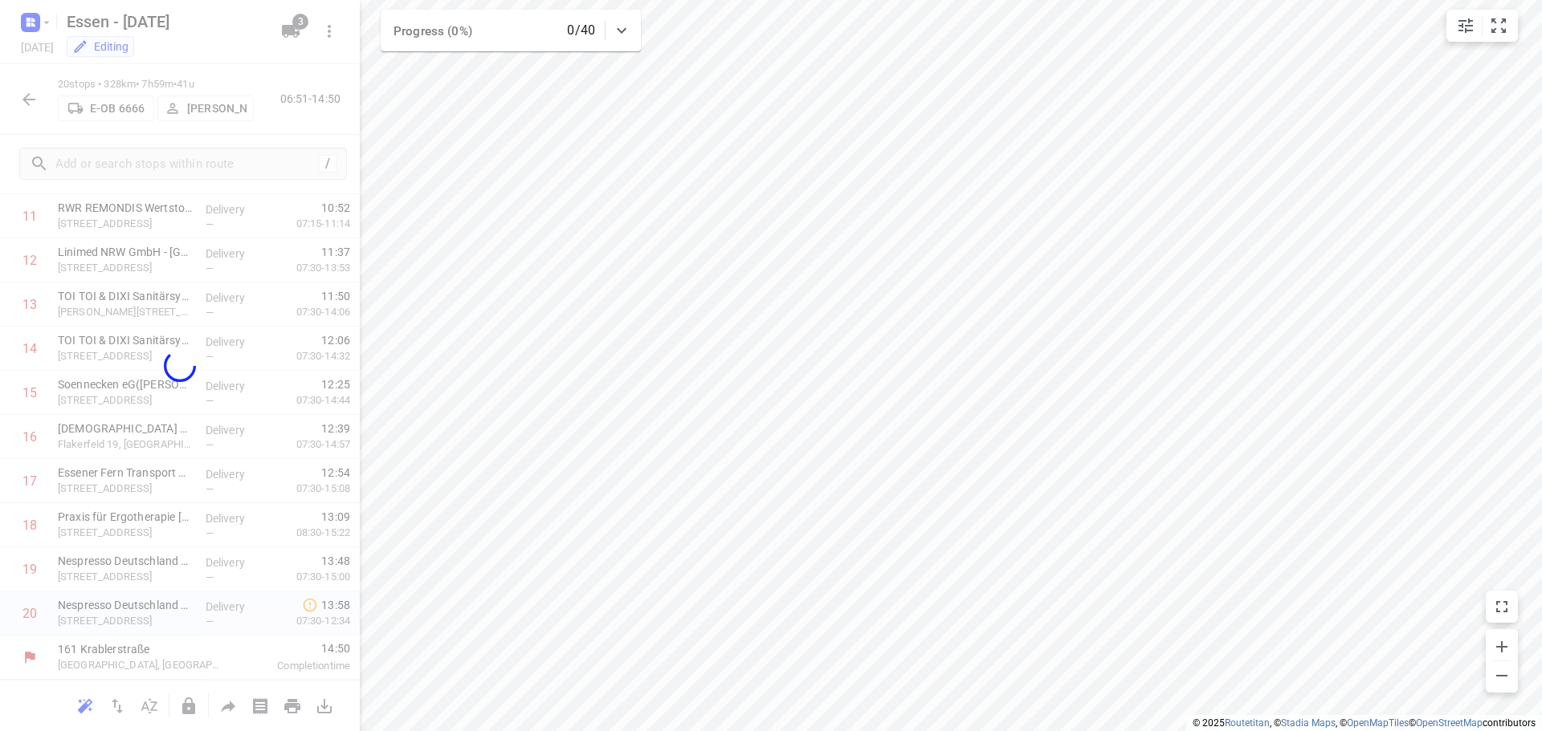
scroll to position [476, 0]
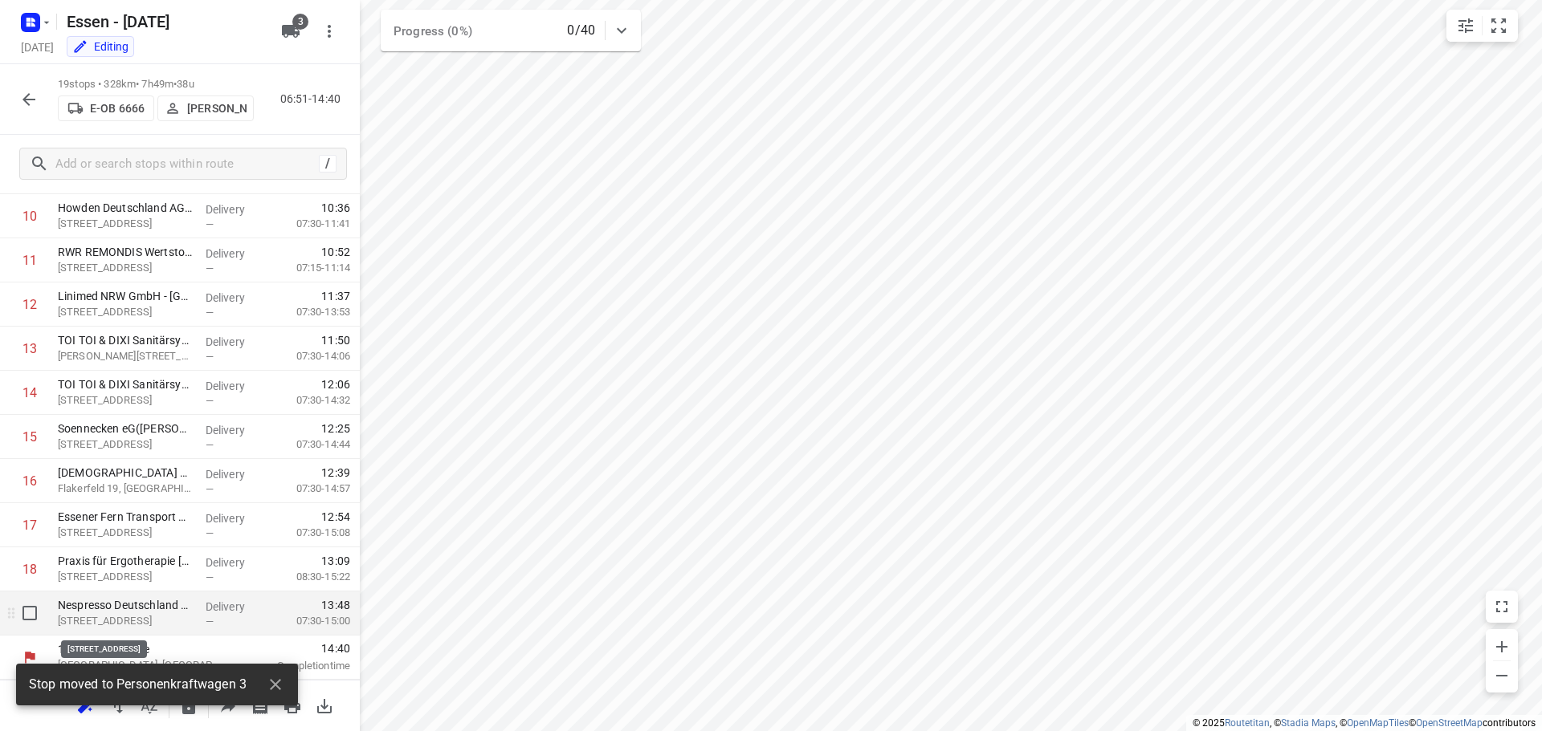
click at [157, 619] on p "[STREET_ADDRESS]" at bounding box center [125, 621] width 135 height 16
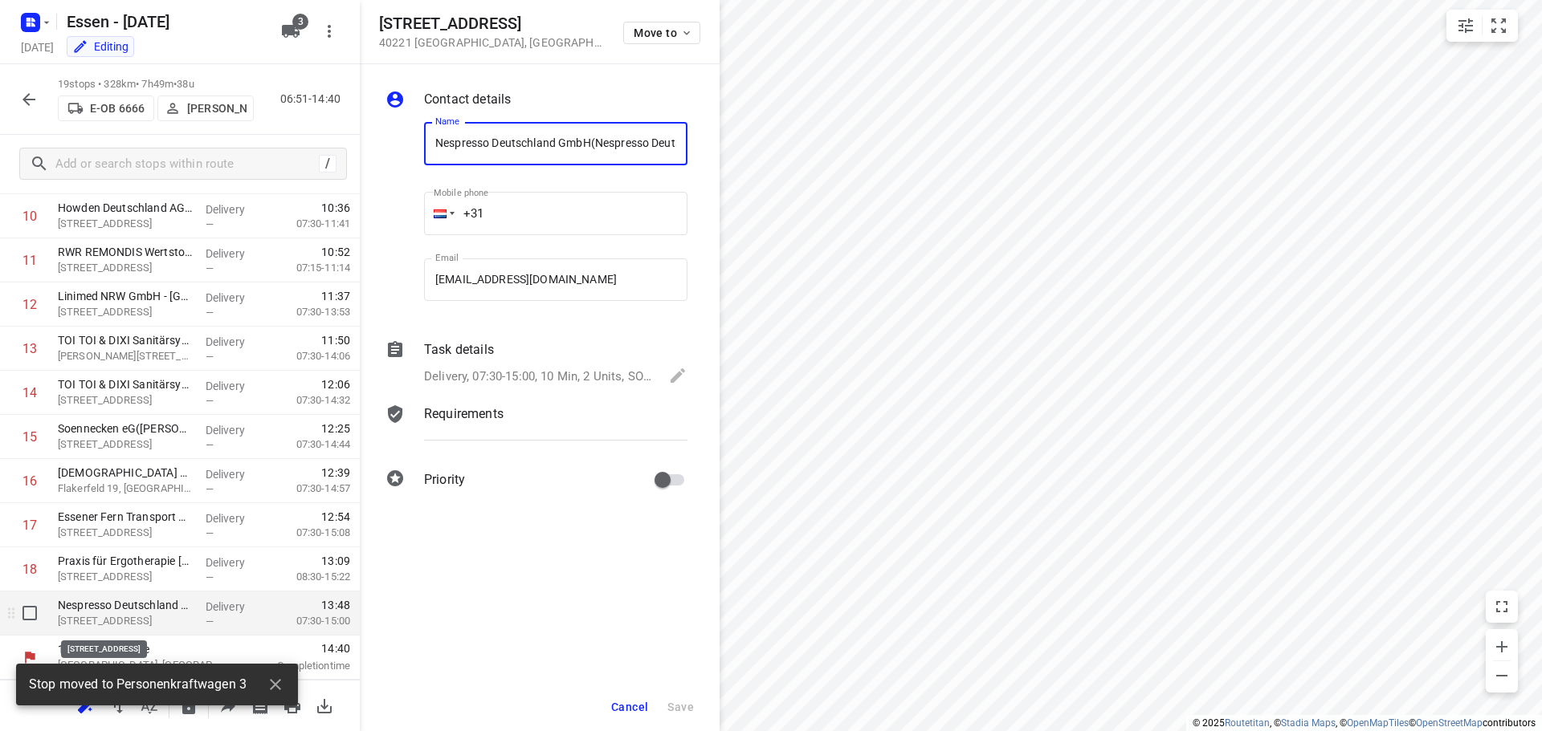
scroll to position [0, 80]
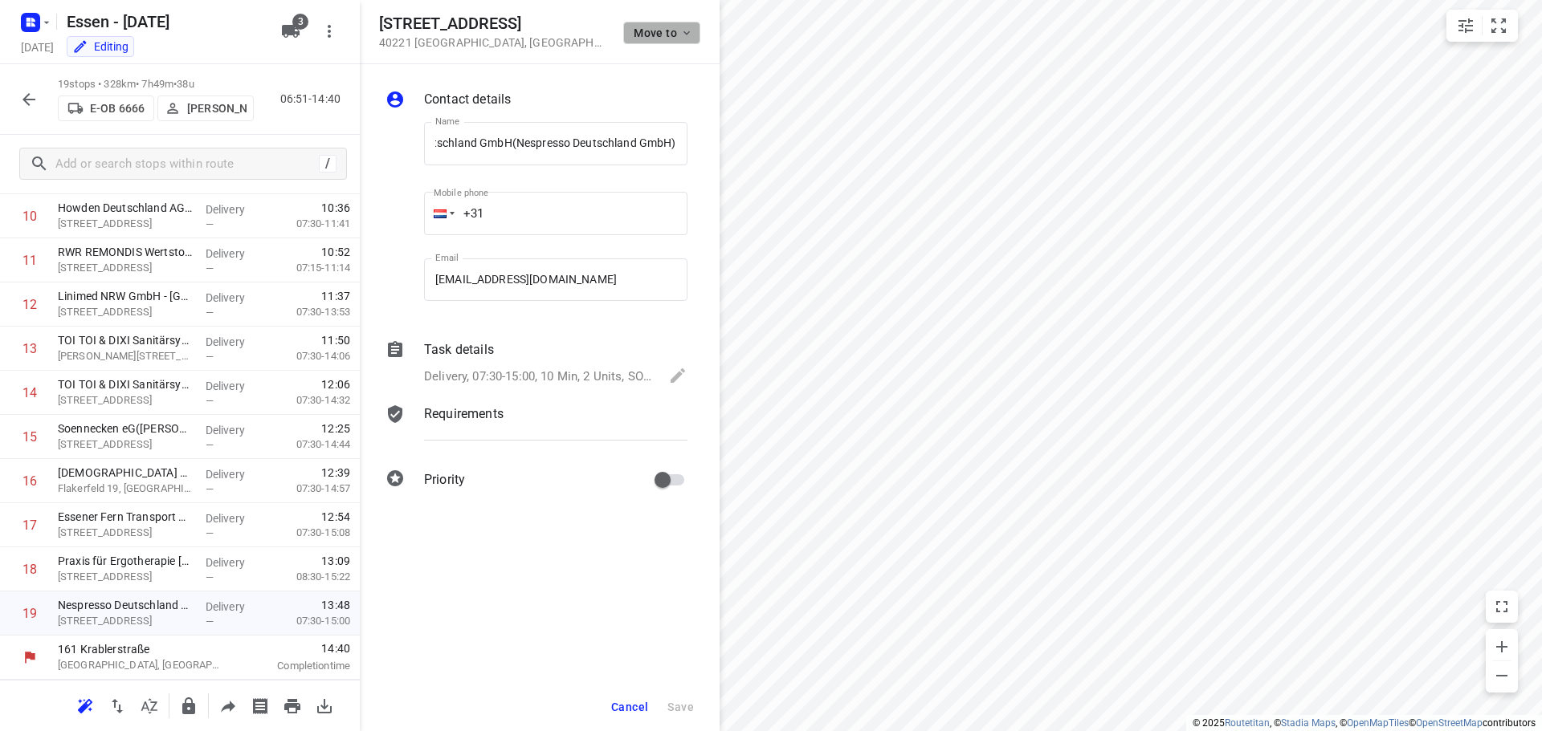
click at [663, 32] on span "Move to" at bounding box center [663, 32] width 59 height 13
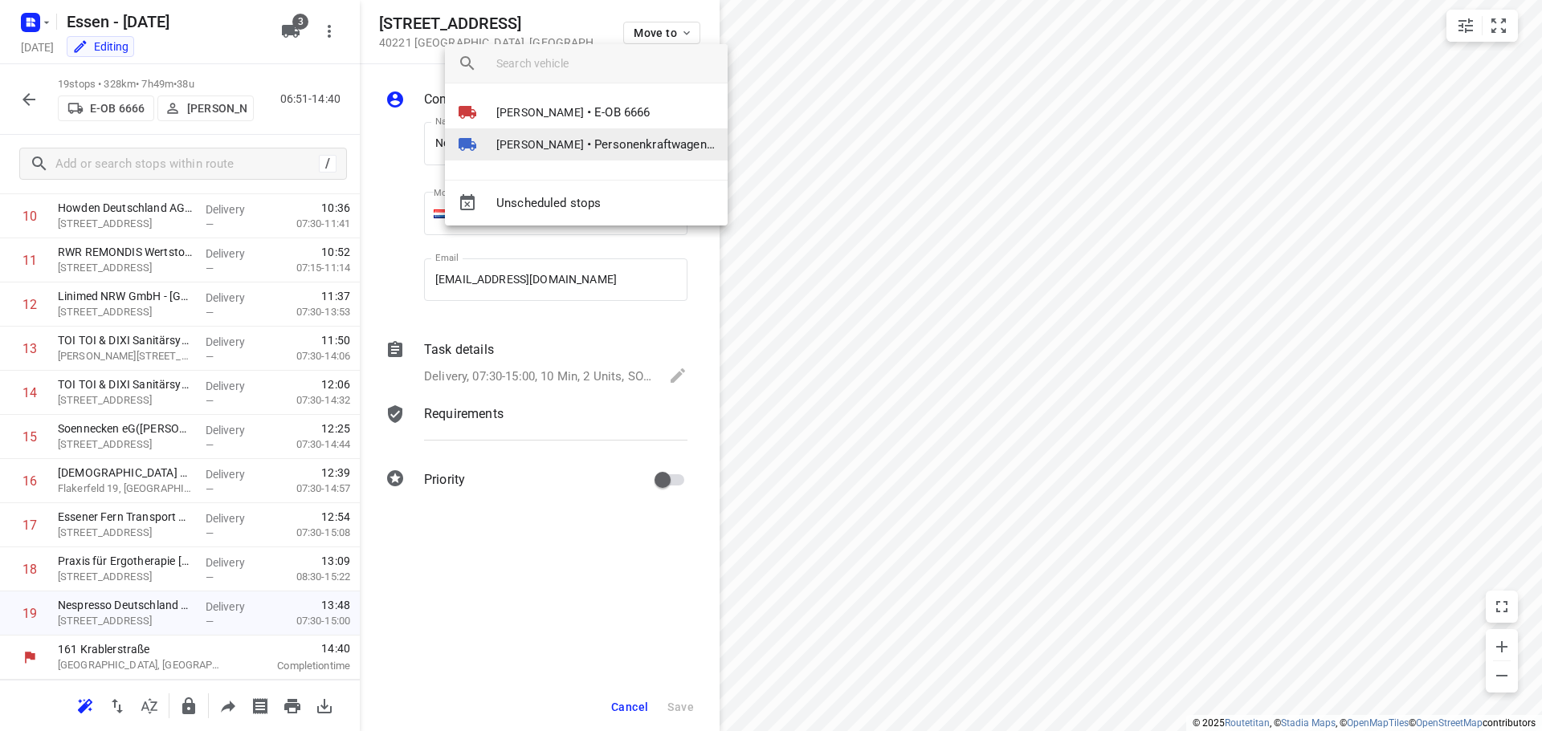
click at [520, 145] on span "[PERSON_NAME]" at bounding box center [540, 145] width 88 height 16
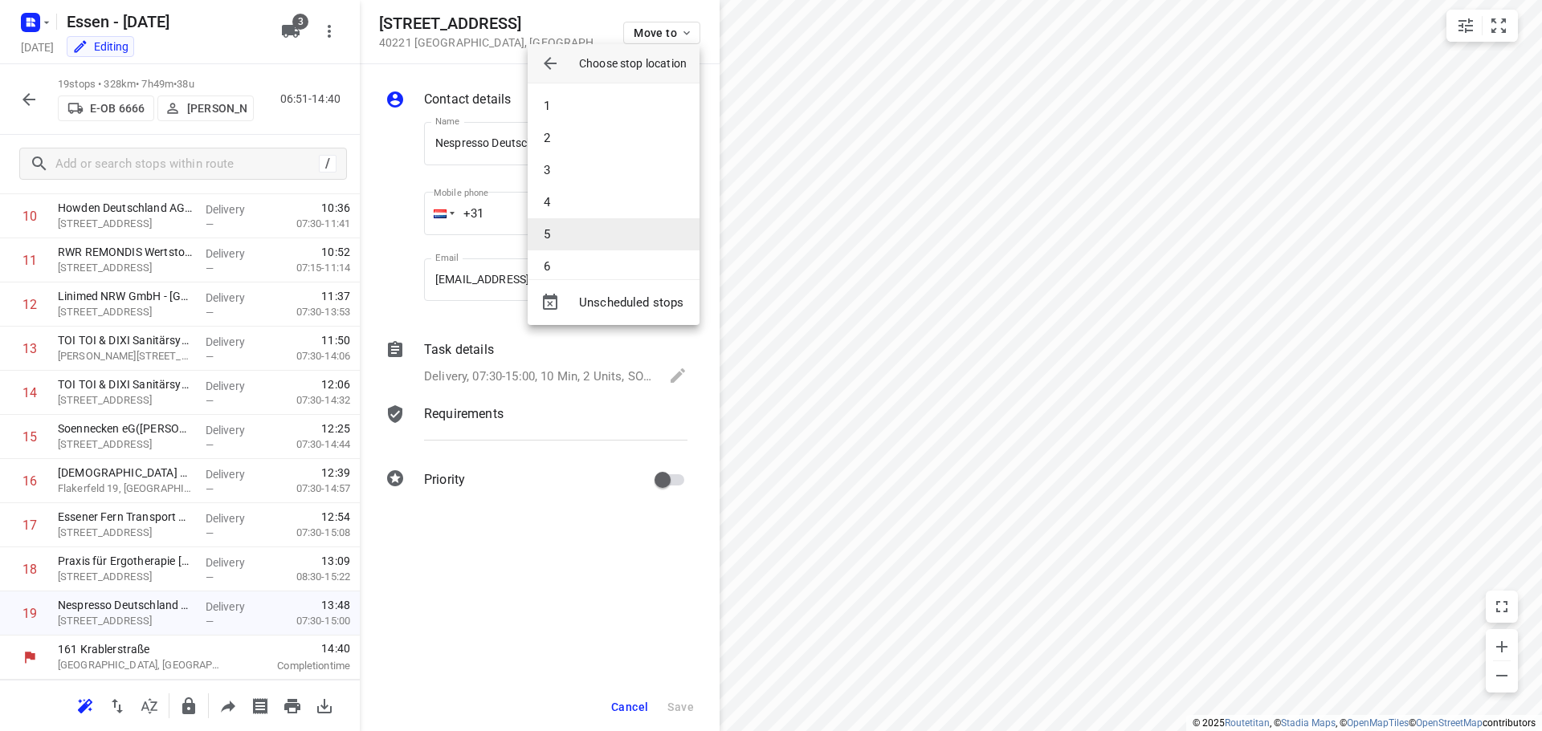
click at [556, 228] on li "5" at bounding box center [614, 234] width 172 height 32
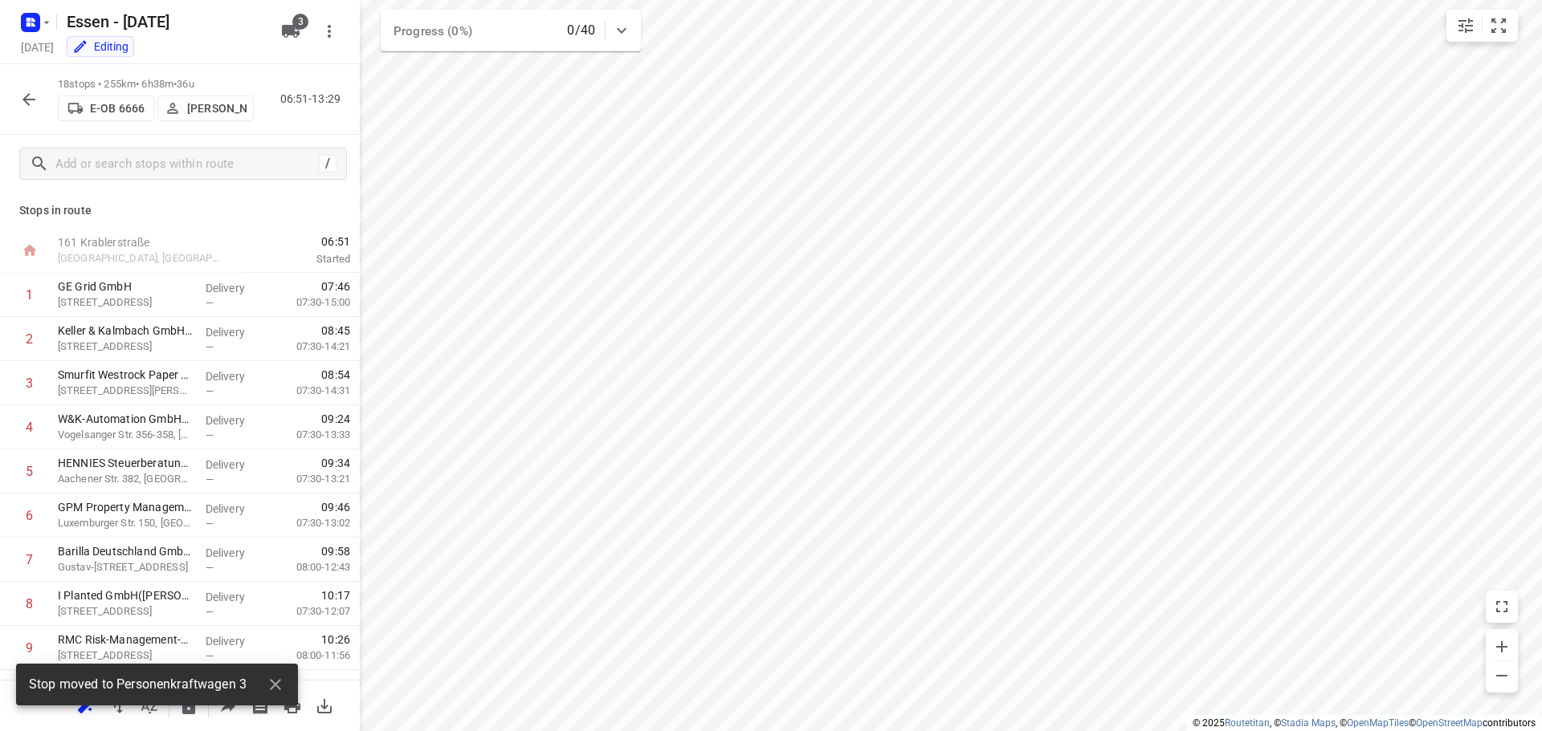
click at [29, 99] on icon "button" at bounding box center [28, 99] width 13 height 13
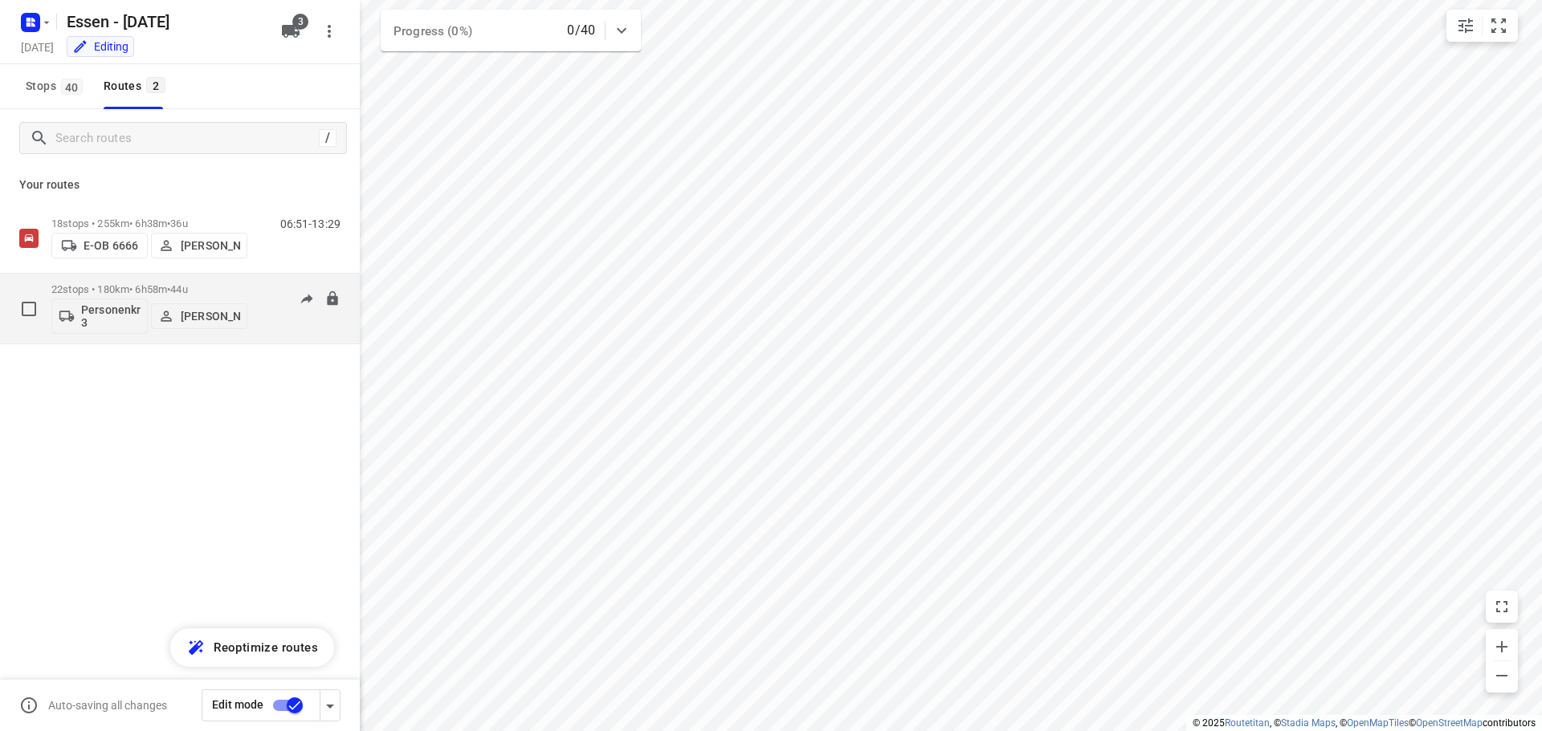
click at [116, 291] on p "22 stops • 180km • 6h58m • 44u" at bounding box center [149, 289] width 196 height 12
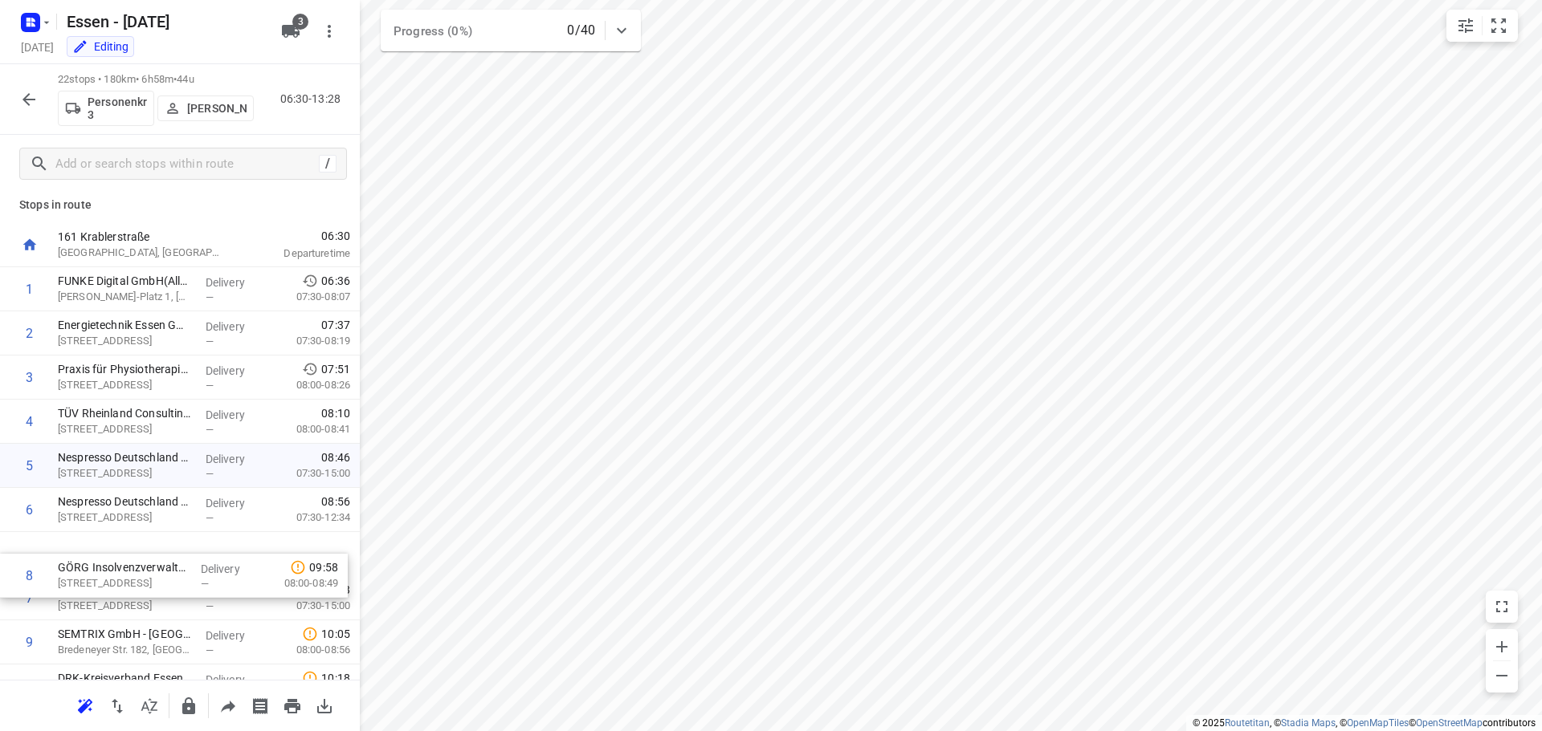
scroll to position [8, 0]
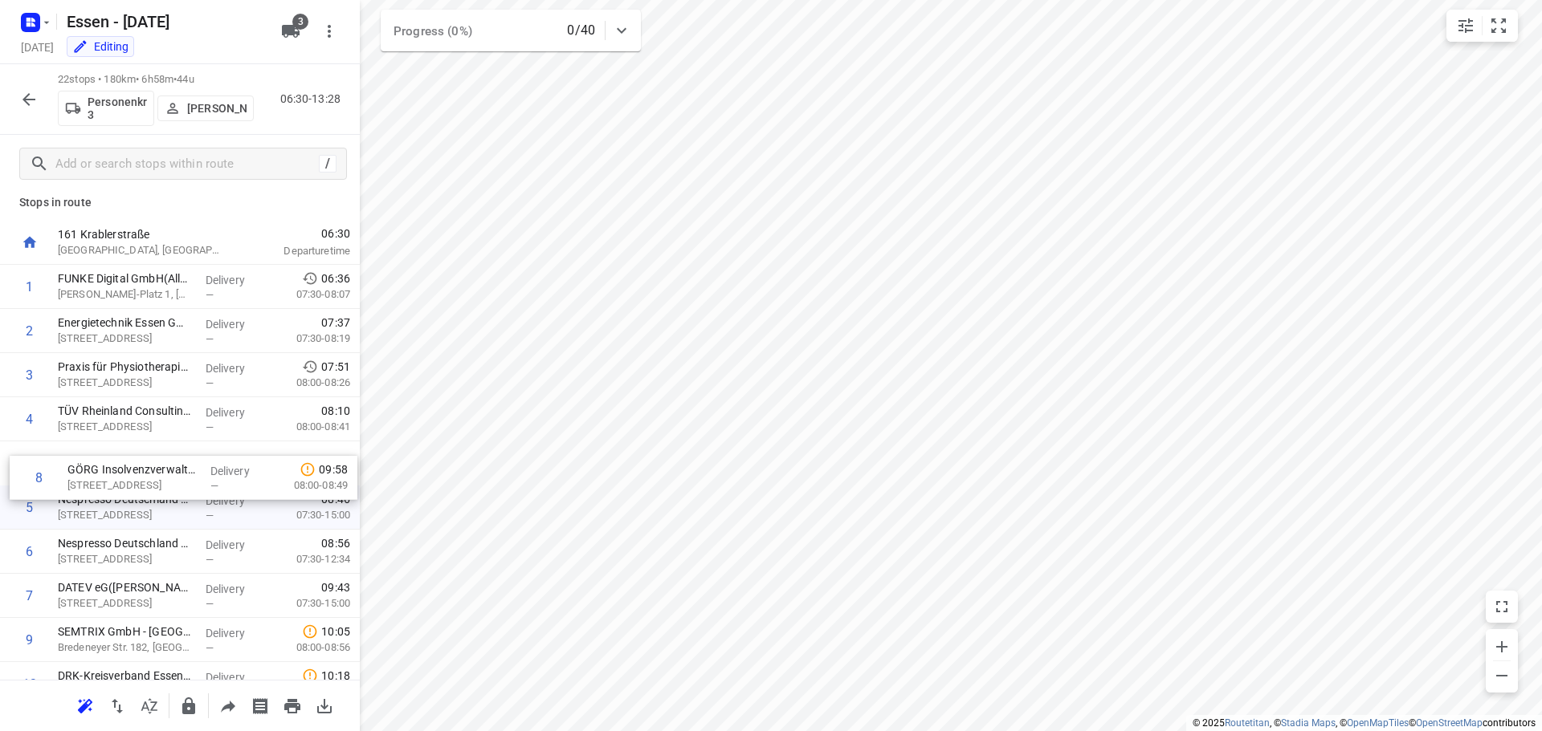
drag, startPoint x: 96, startPoint y: 616, endPoint x: 106, endPoint y: 486, distance: 130.4
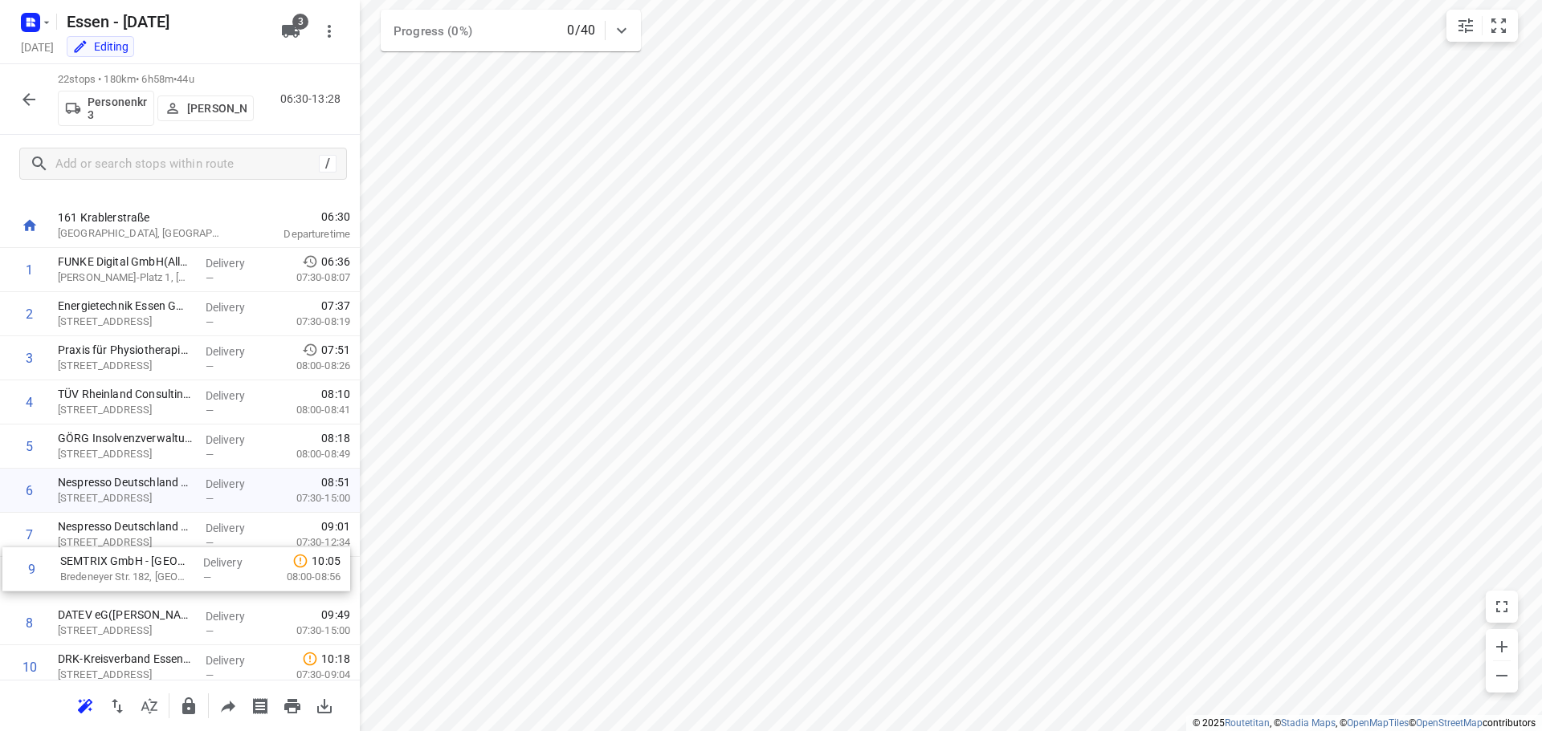
scroll to position [26, 0]
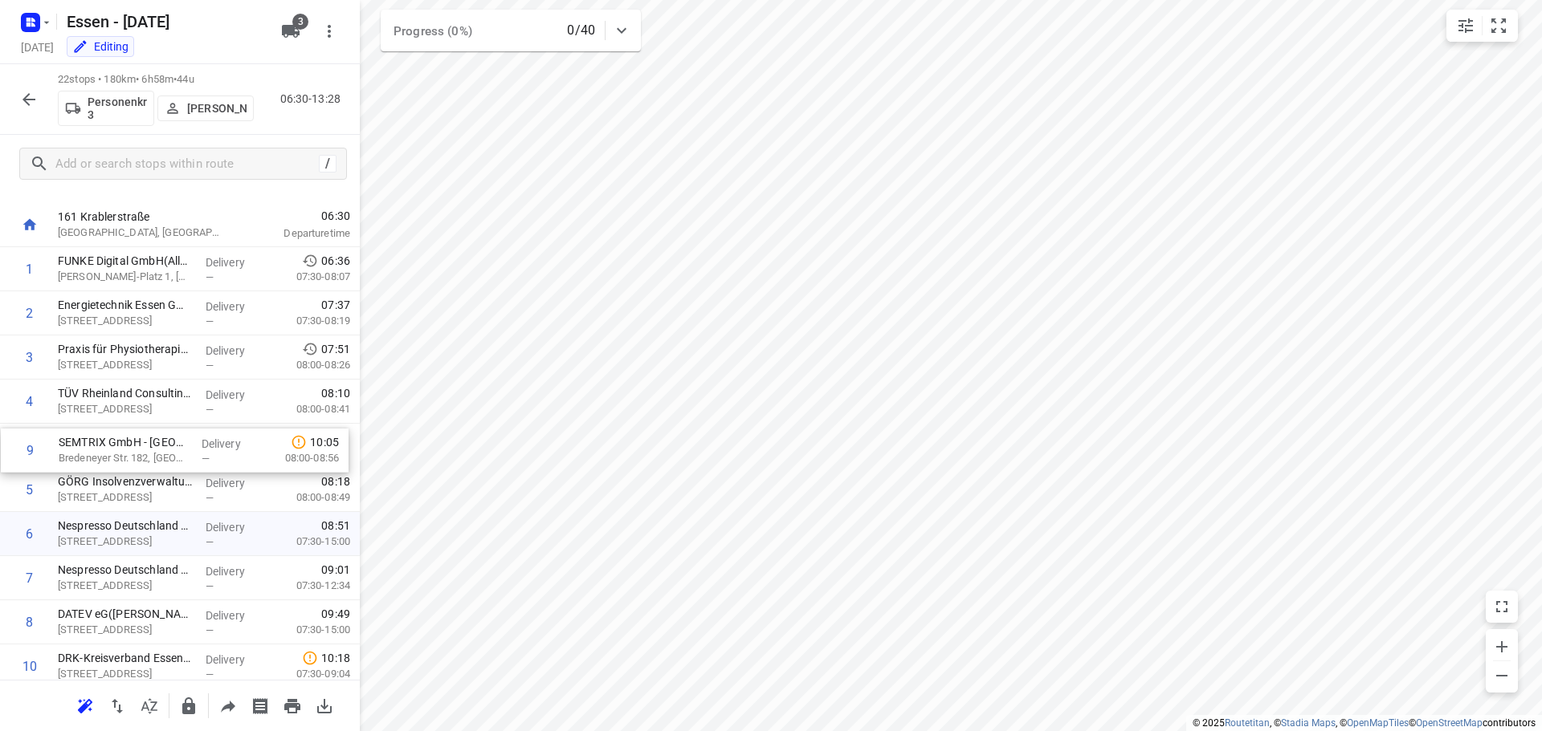
drag, startPoint x: 92, startPoint y: 646, endPoint x: 92, endPoint y: 449, distance: 196.7
click at [92, 449] on div "1 FUNKE Digital GmbH(Allgemein) [PERSON_NAME]-Platz 1, Essen Delivery — 06:36 0…" at bounding box center [180, 733] width 360 height 972
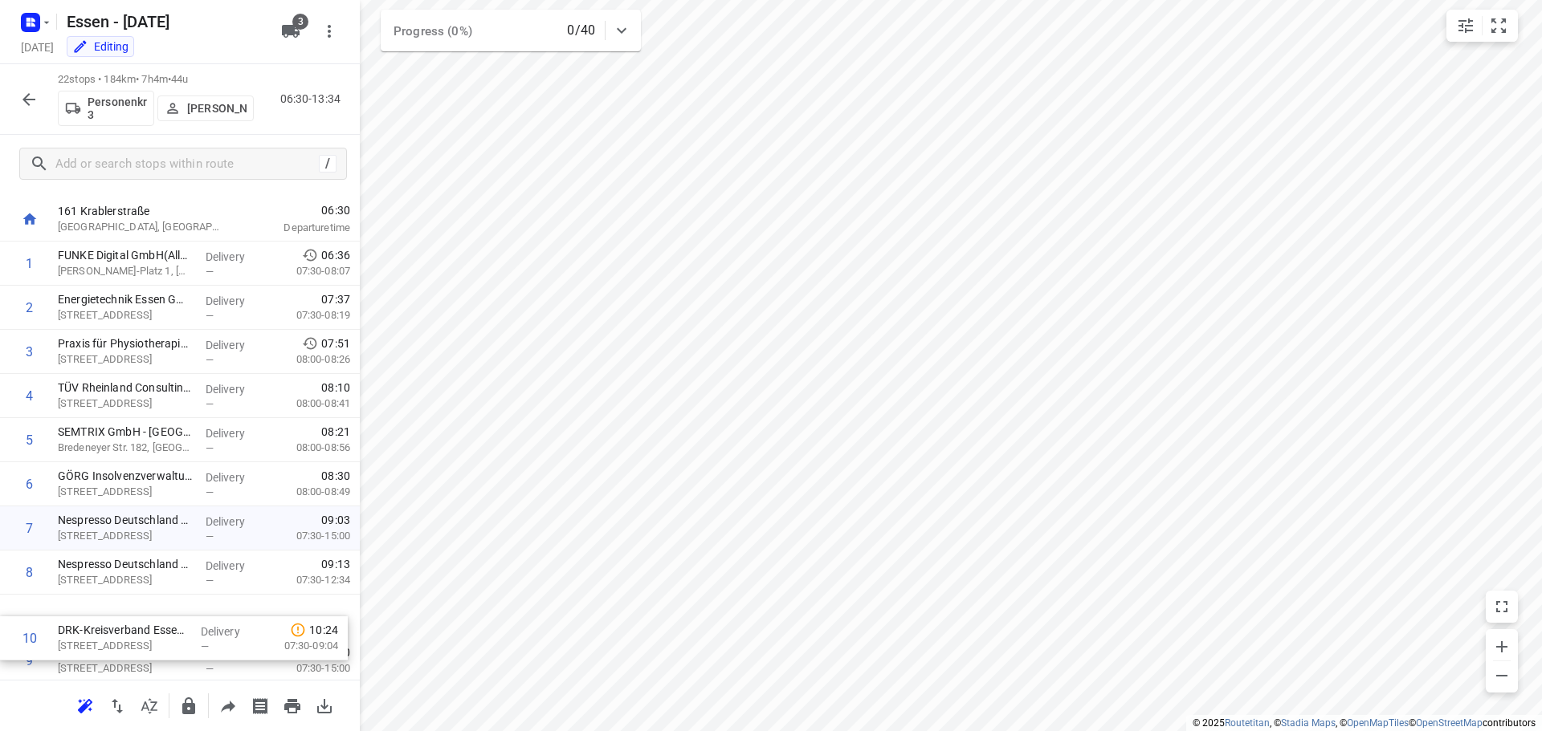
scroll to position [40, 0]
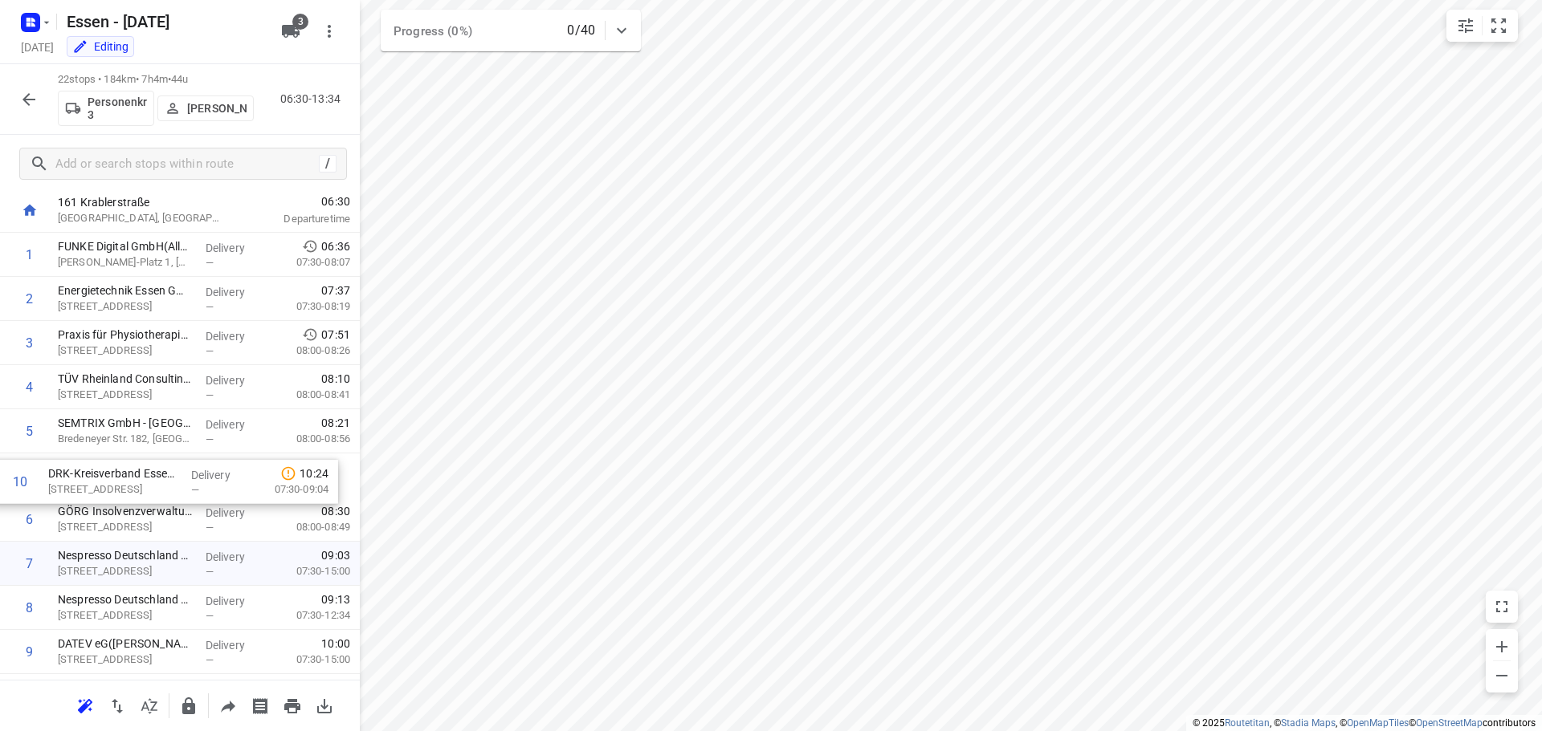
drag, startPoint x: 95, startPoint y: 671, endPoint x: 84, endPoint y: 482, distance: 189.8
click at [84, 482] on div "1 FUNKE Digital GmbH(Allgemein) [PERSON_NAME]-Platz 1, Essen Delivery — 06:36 0…" at bounding box center [180, 719] width 360 height 972
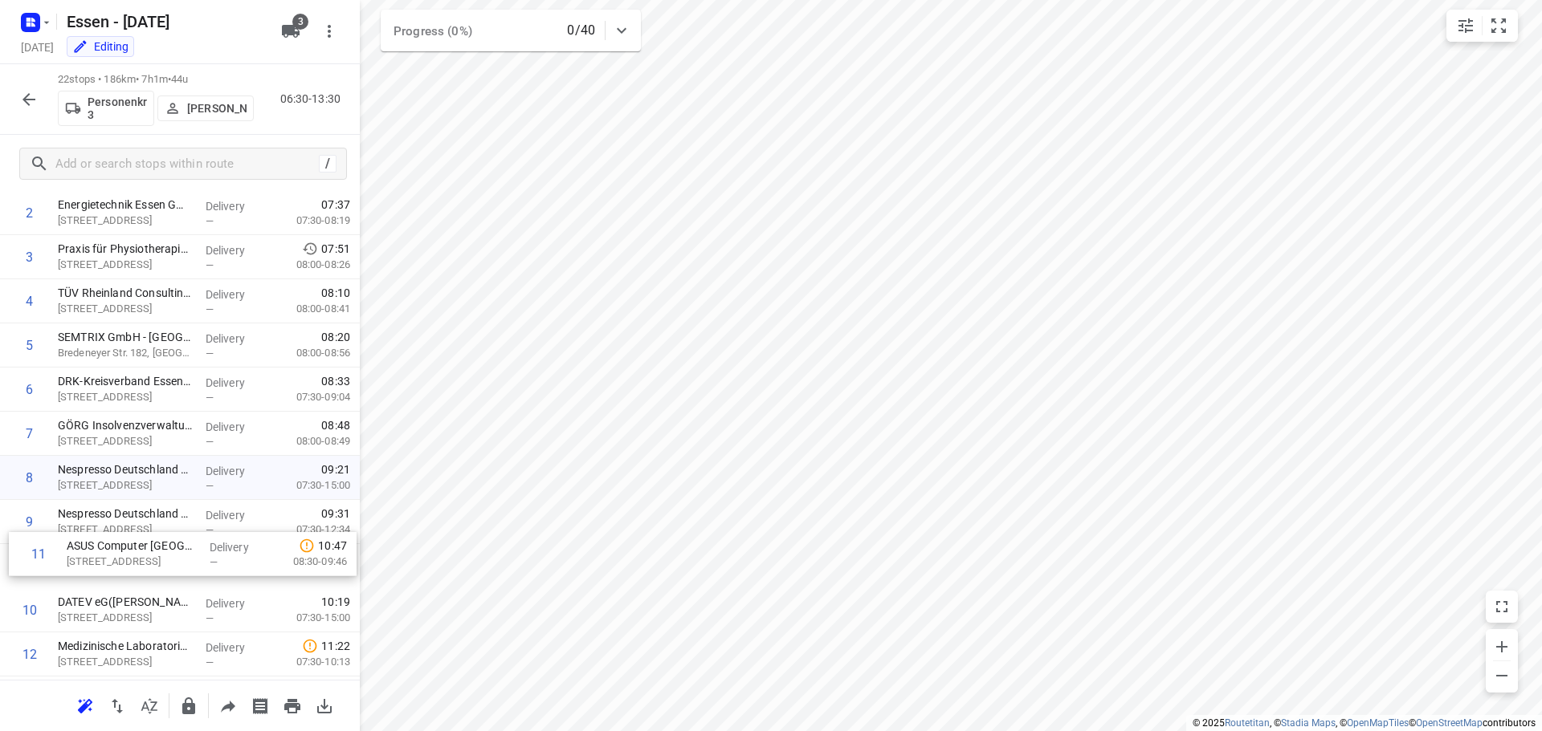
scroll to position [127, 0]
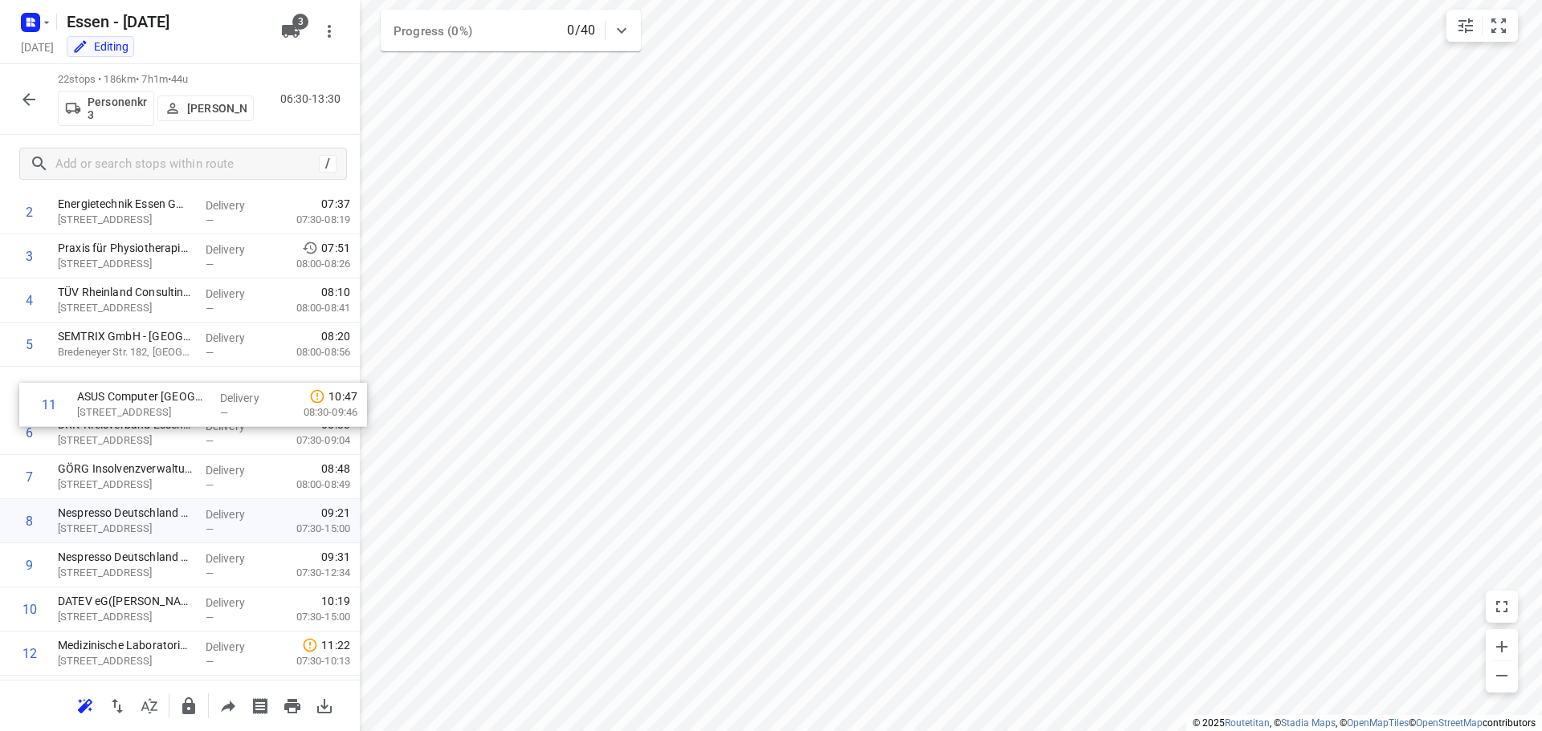
drag, startPoint x: 95, startPoint y: 625, endPoint x: 114, endPoint y: 405, distance: 220.0
click at [114, 405] on div "1 FUNKE Digital GmbH(Allgemein) [PERSON_NAME]-Platz 1, Essen Delivery — 06:36 0…" at bounding box center [180, 632] width 360 height 972
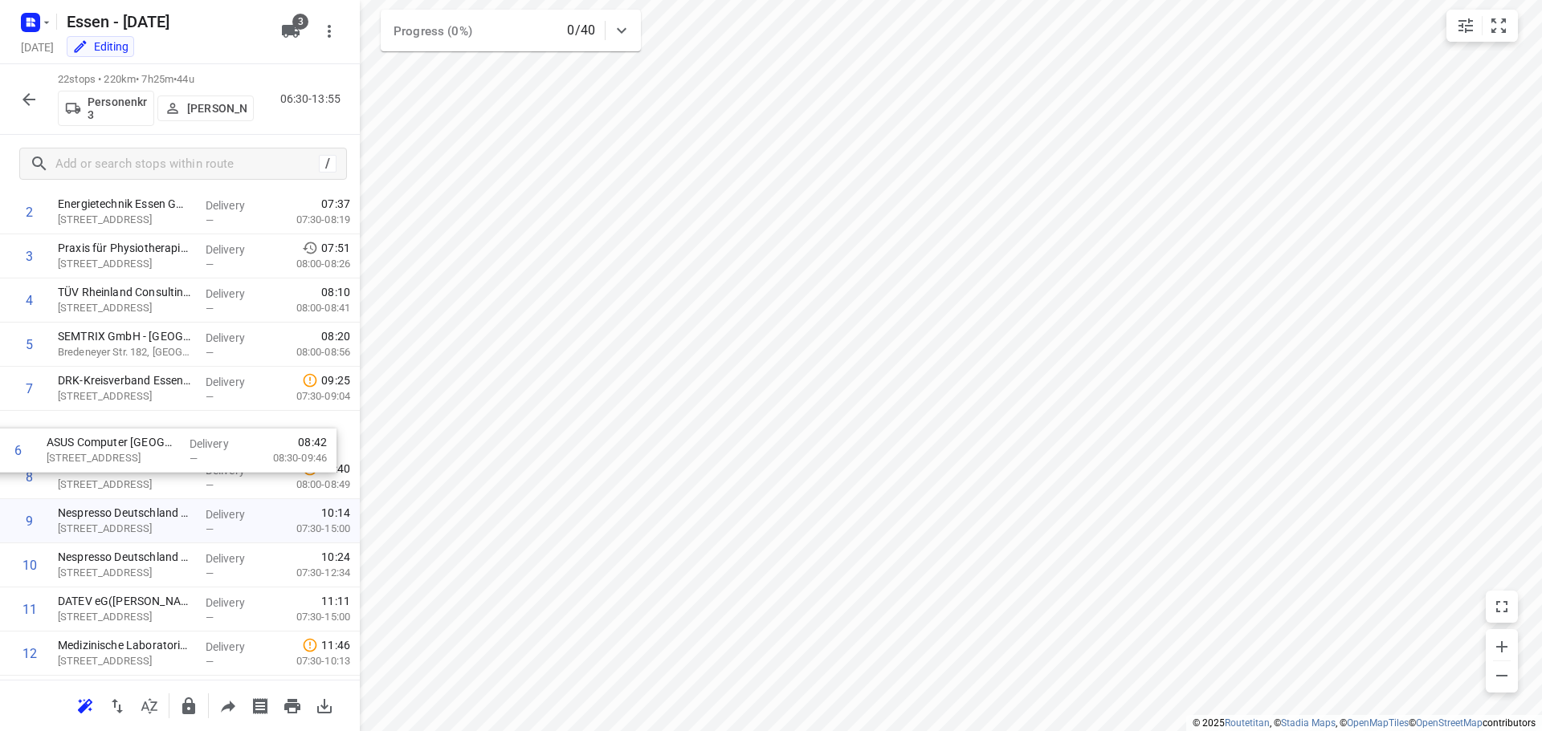
drag, startPoint x: 95, startPoint y: 392, endPoint x: 84, endPoint y: 461, distance: 70.0
click at [84, 461] on div "1 FUNKE Digital GmbH(Allgemein) [PERSON_NAME]-Platz 1, Essen Delivery — 06:36 0…" at bounding box center [180, 632] width 360 height 972
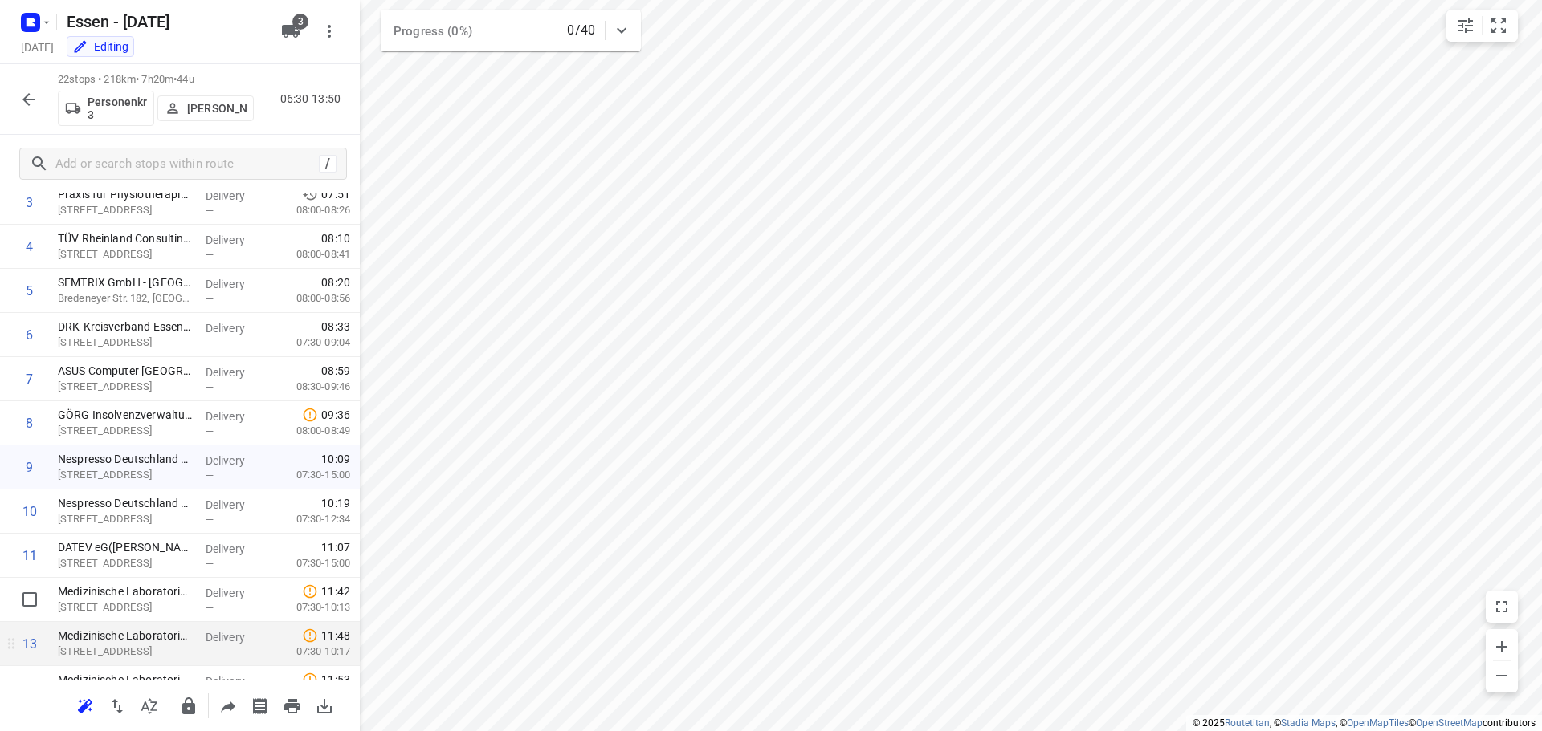
scroll to position [287, 0]
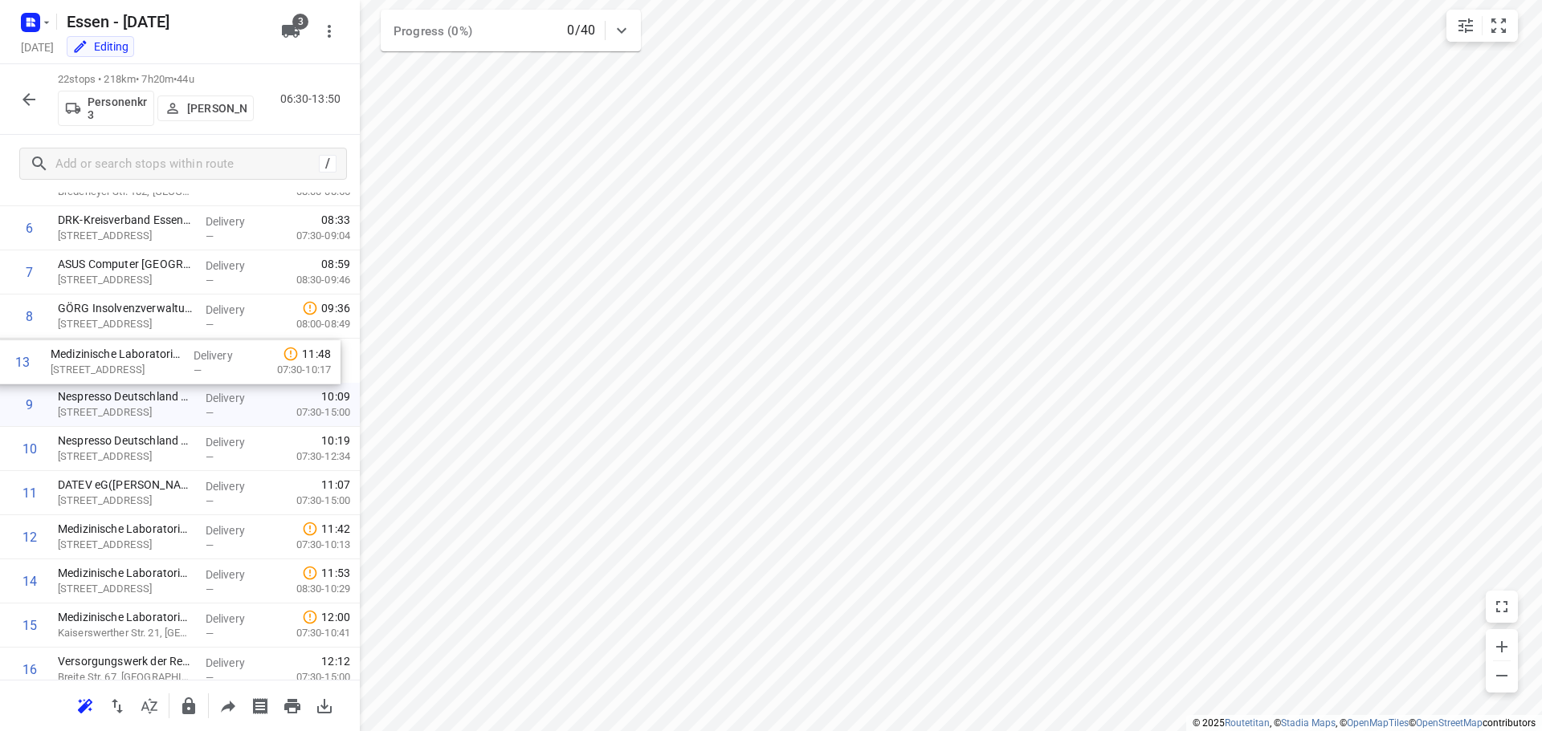
drag, startPoint x: 111, startPoint y: 550, endPoint x: 104, endPoint y: 370, distance: 180.0
click at [104, 370] on div "1 FUNKE Digital GmbH(Allgemein) [PERSON_NAME]-Platz 1, Essen Delivery — 06:36 0…" at bounding box center [180, 472] width 360 height 972
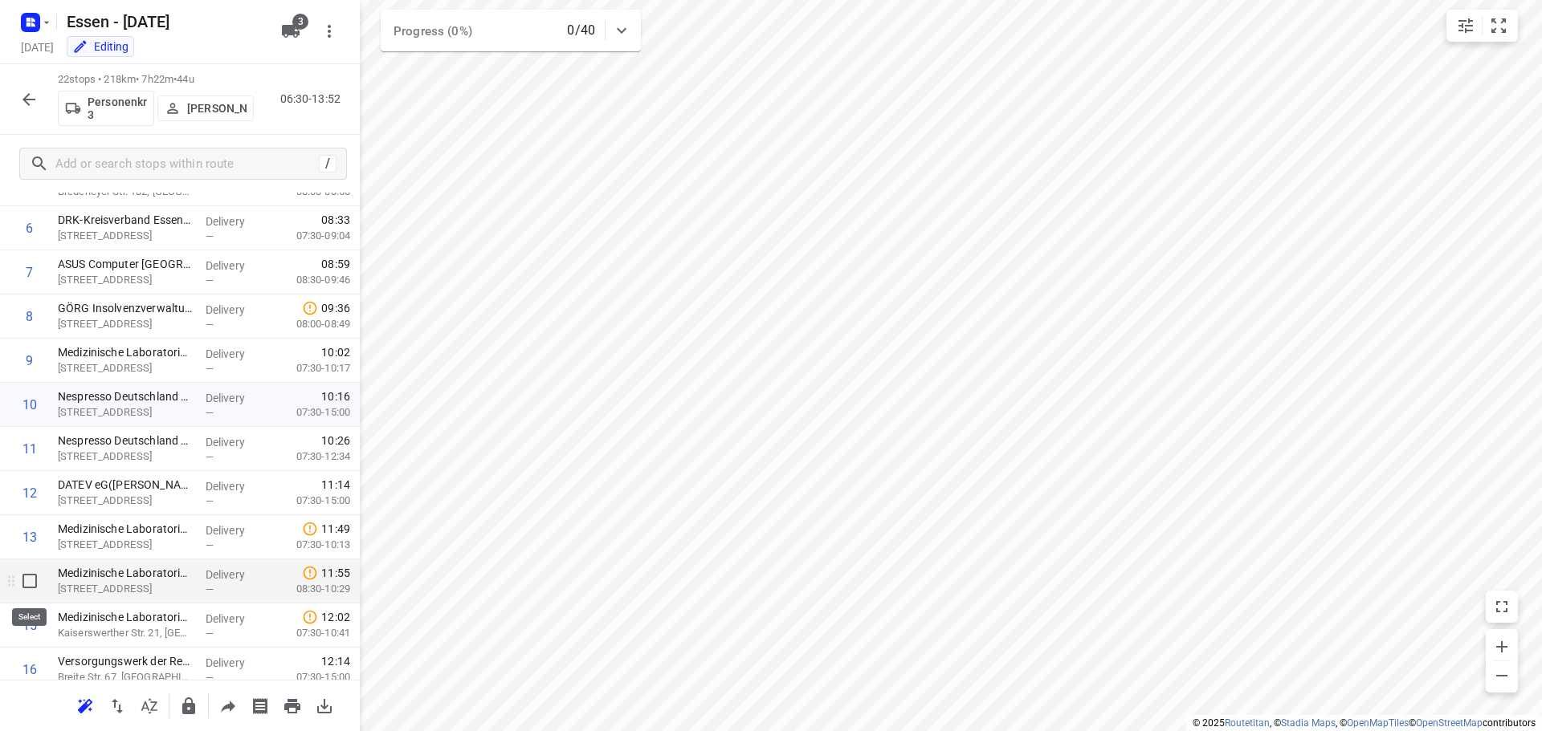
click at [28, 583] on input "checkbox" at bounding box center [30, 581] width 32 height 32
checkbox input "true"
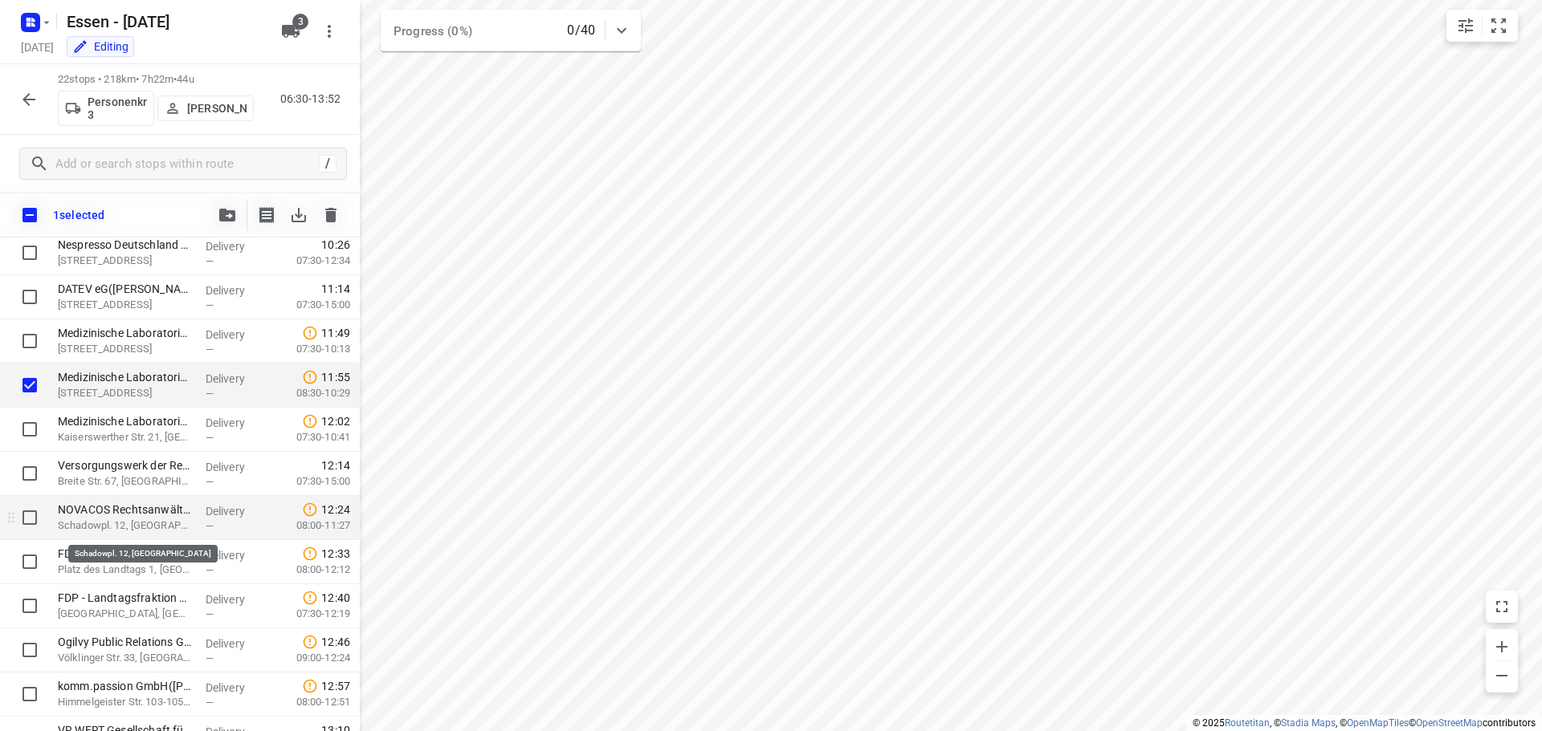
scroll to position [448, 0]
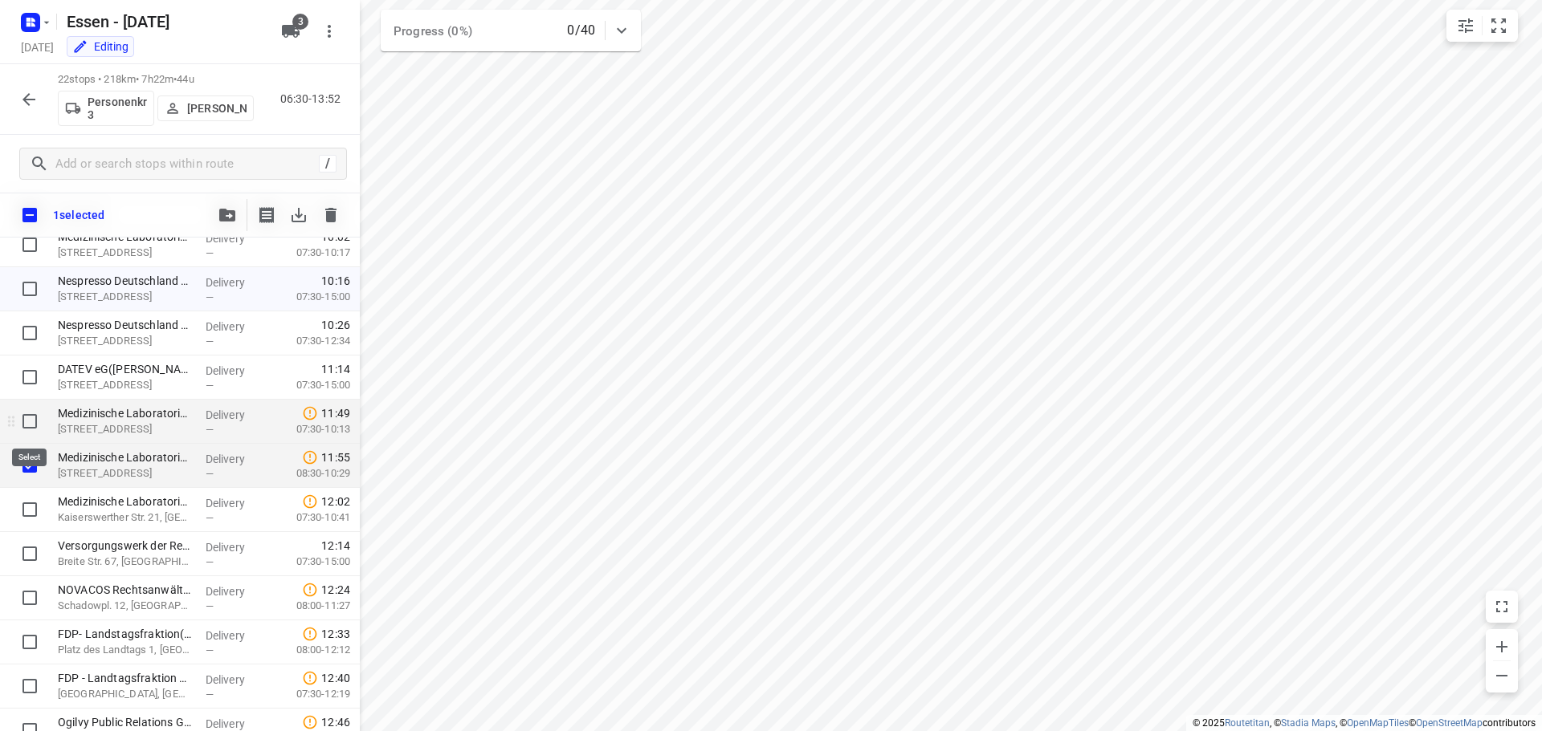
click at [31, 420] on input "checkbox" at bounding box center [30, 421] width 32 height 32
checkbox input "true"
click at [26, 518] on input "checkbox" at bounding box center [30, 510] width 32 height 32
checkbox input "true"
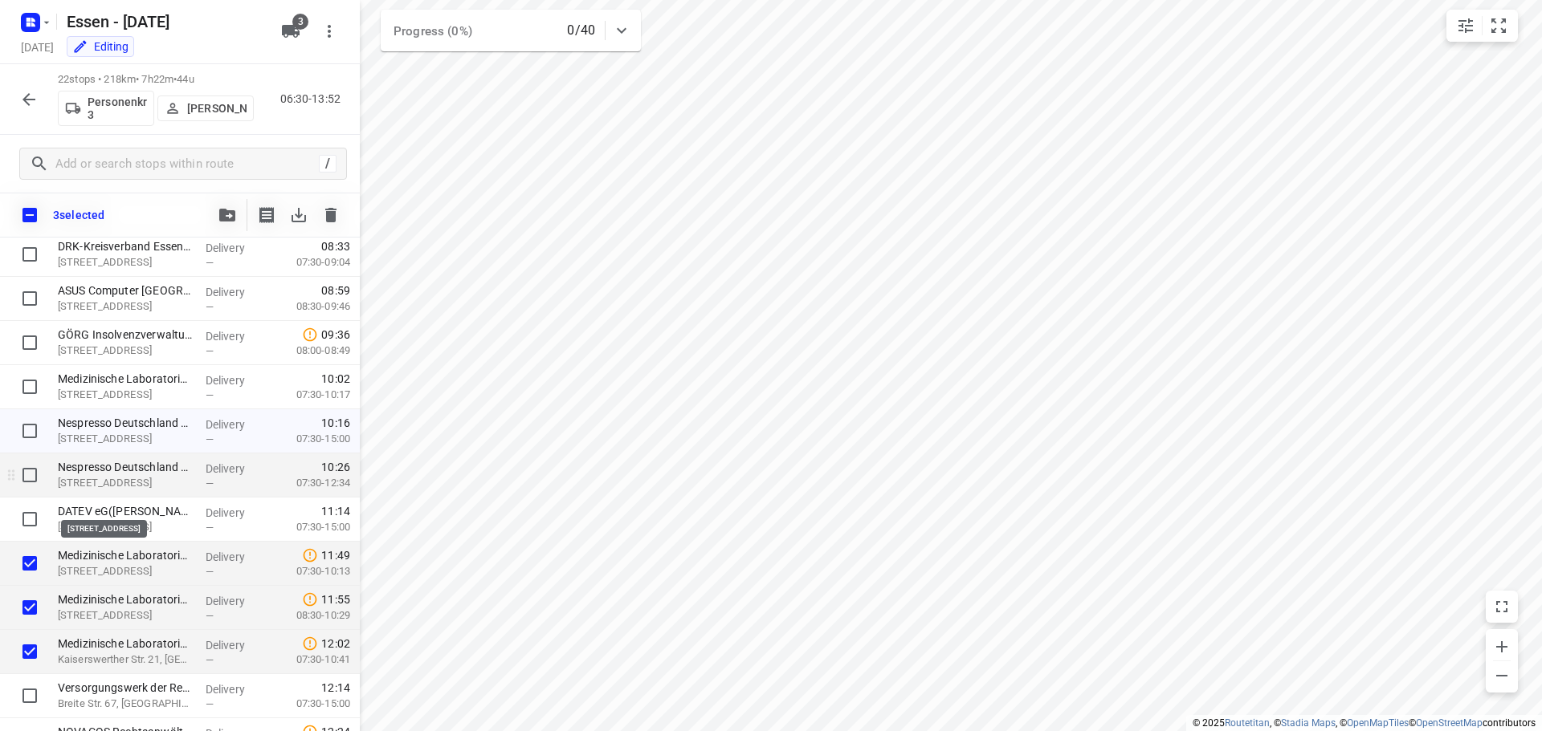
scroll to position [287, 0]
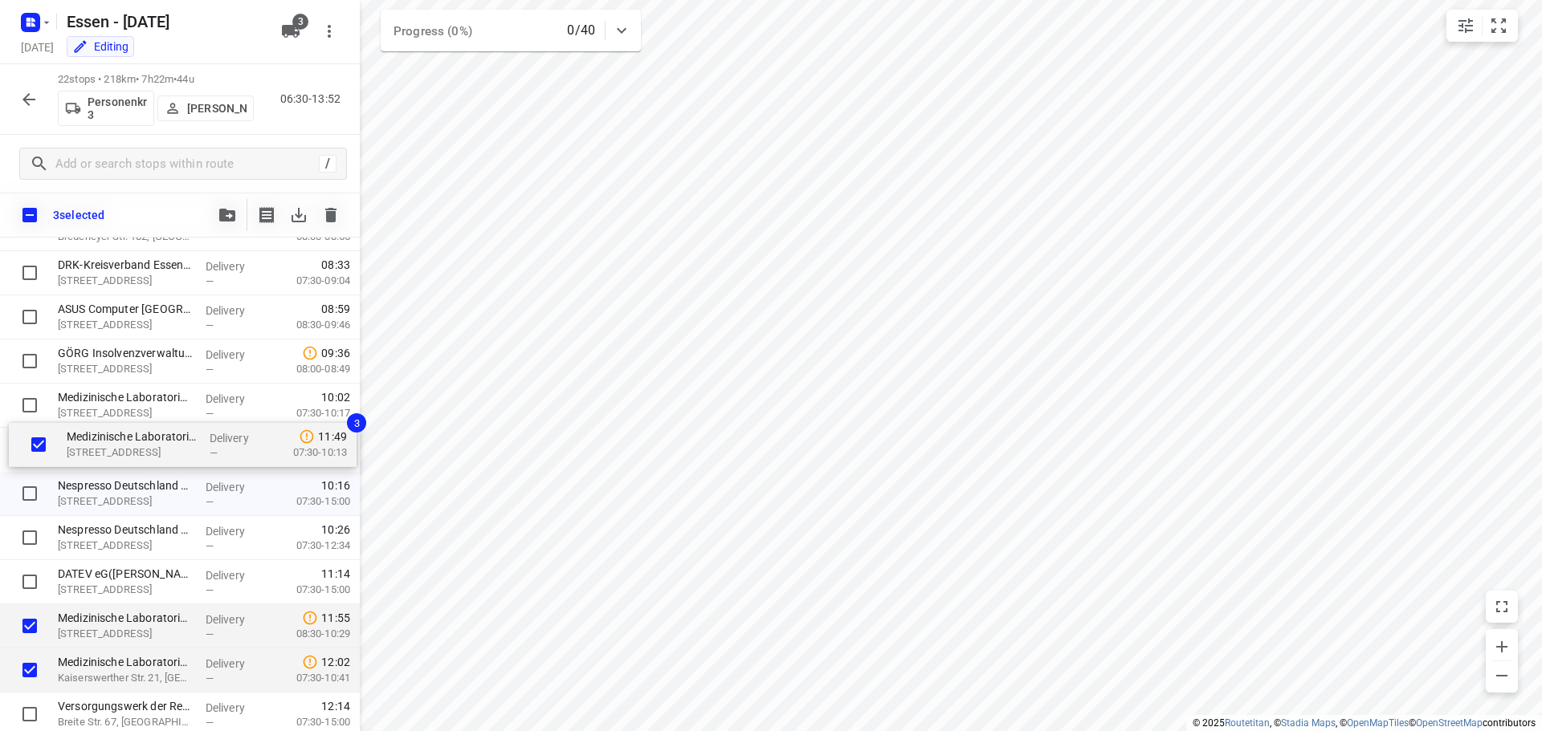
drag, startPoint x: 85, startPoint y: 589, endPoint x: 97, endPoint y: 446, distance: 143.4
click at [97, 446] on div "FUNKE Digital GmbH(Allgemein) [PERSON_NAME]-Platz 1, Essen Delivery — 06:36 07:…" at bounding box center [180, 517] width 360 height 972
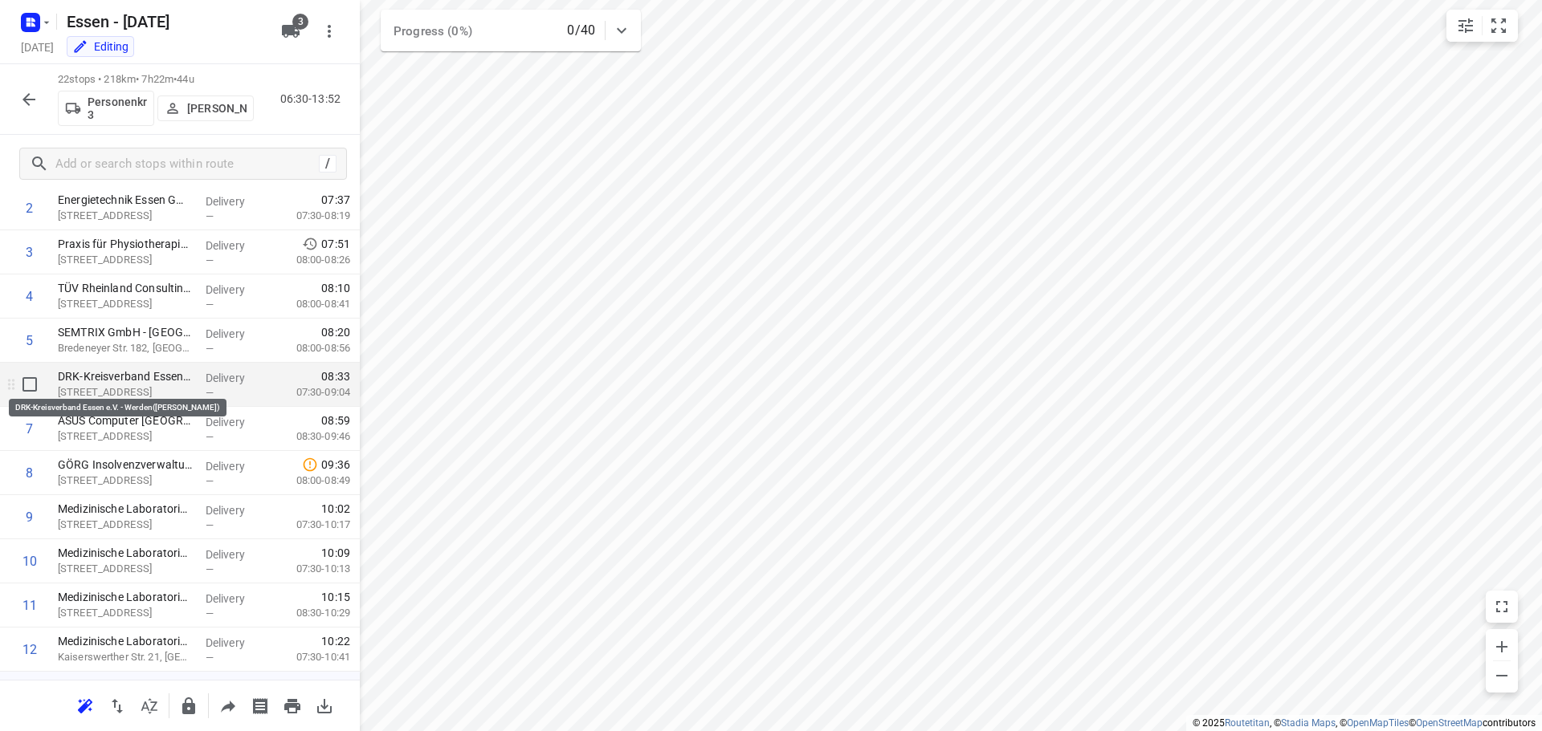
scroll to position [127, 0]
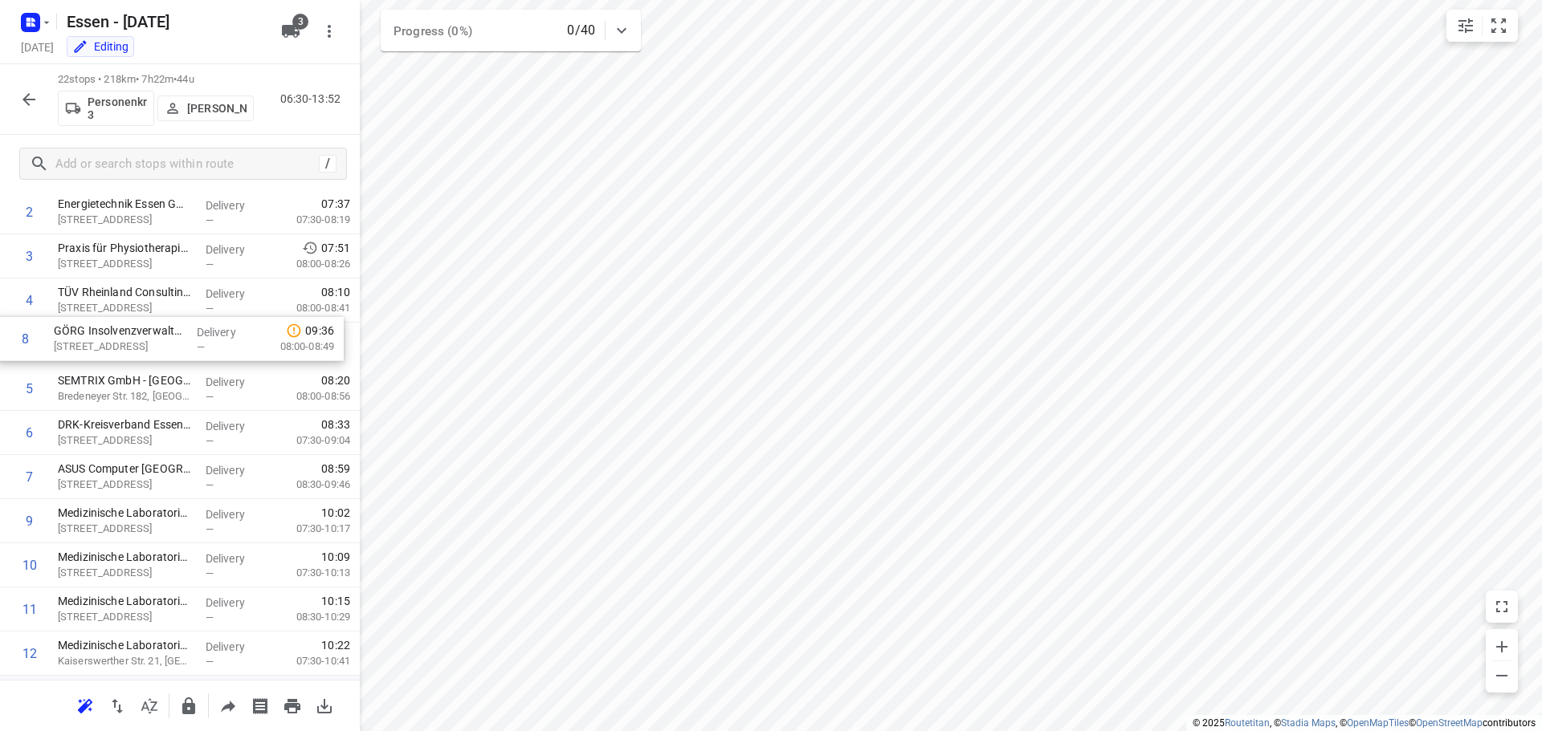
drag, startPoint x: 83, startPoint y: 486, endPoint x: 79, endPoint y: 341, distance: 144.6
click at [79, 341] on div "1 FUNKE Digital GmbH(Allgemein) [PERSON_NAME]-Platz 1, Essen Delivery — 06:36 0…" at bounding box center [180, 632] width 360 height 972
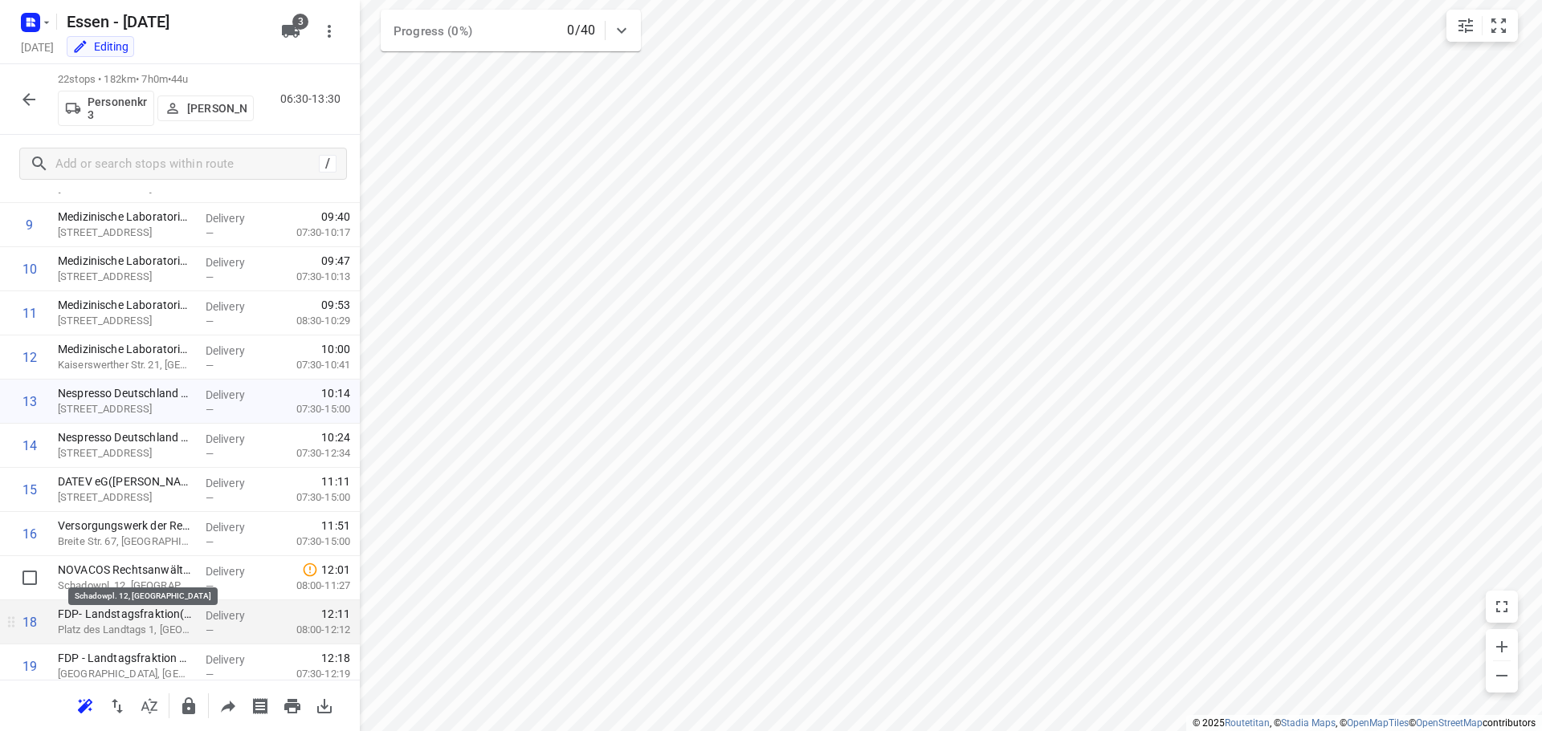
scroll to position [448, 0]
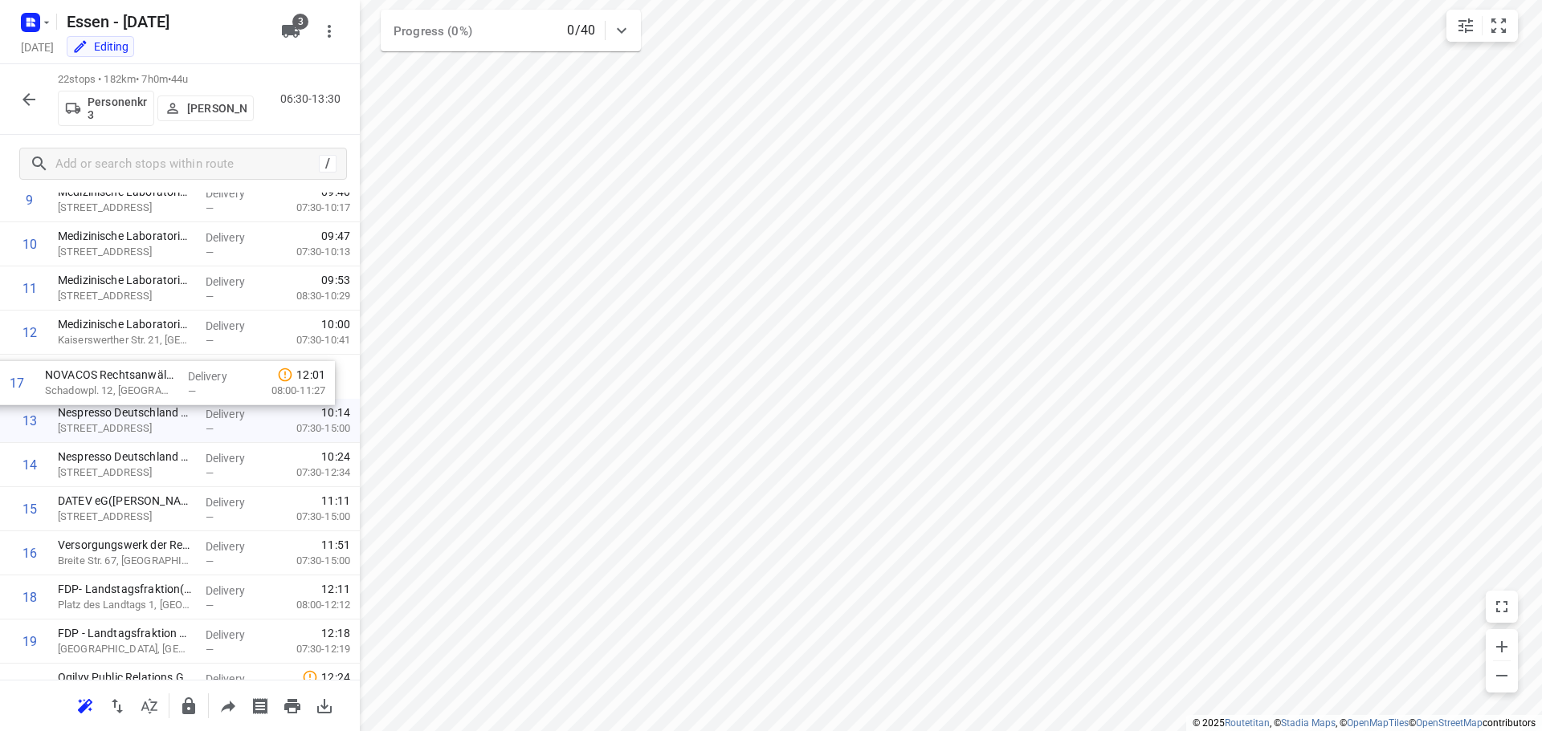
drag, startPoint x: 97, startPoint y: 556, endPoint x: 84, endPoint y: 381, distance: 175.6
click at [84, 381] on div "1 FUNKE Digital GmbH(Allgemein) [PERSON_NAME]-Platz 1, Essen Delivery — 06:36 0…" at bounding box center [180, 311] width 360 height 972
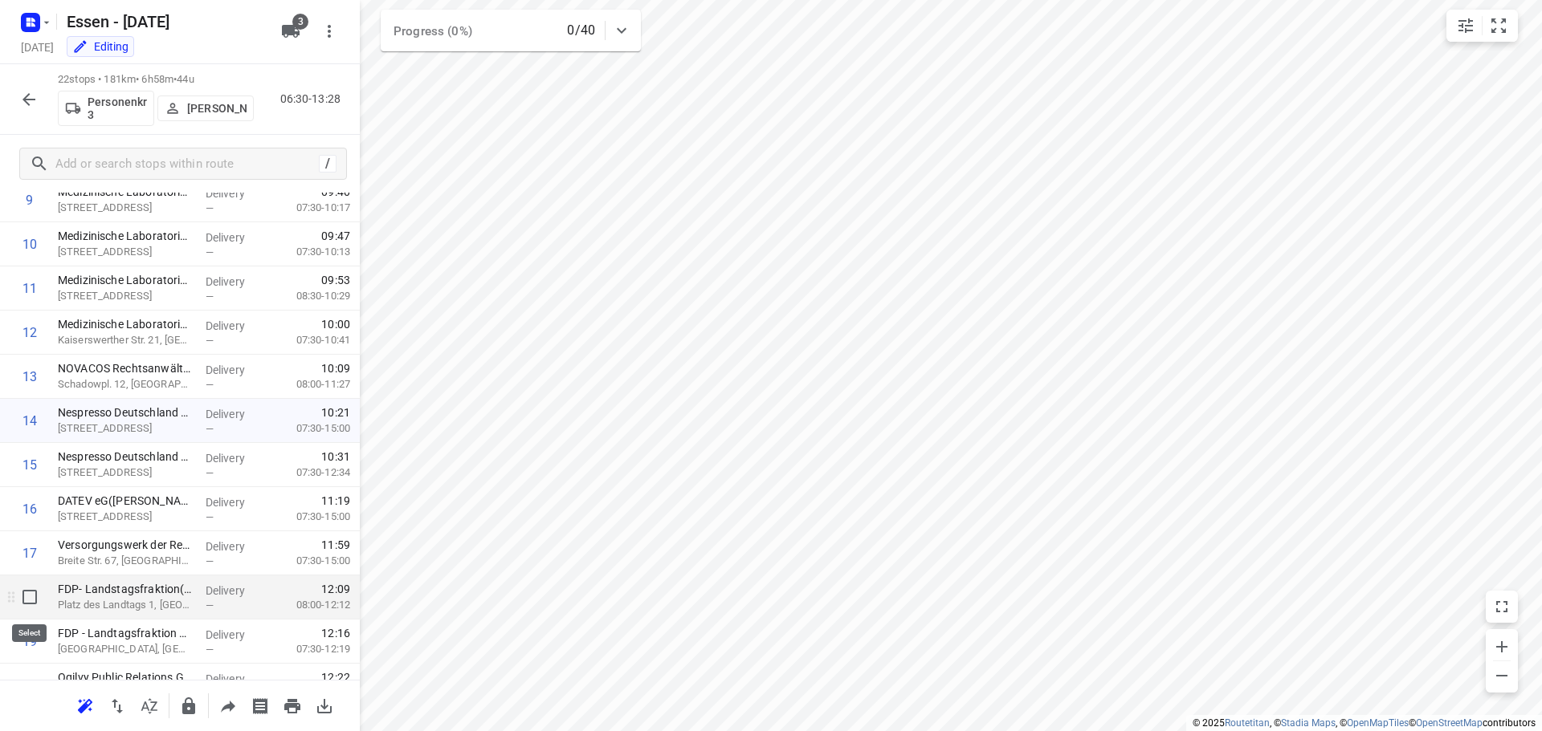
click at [30, 597] on input "checkbox" at bounding box center [30, 597] width 32 height 32
checkbox input "true"
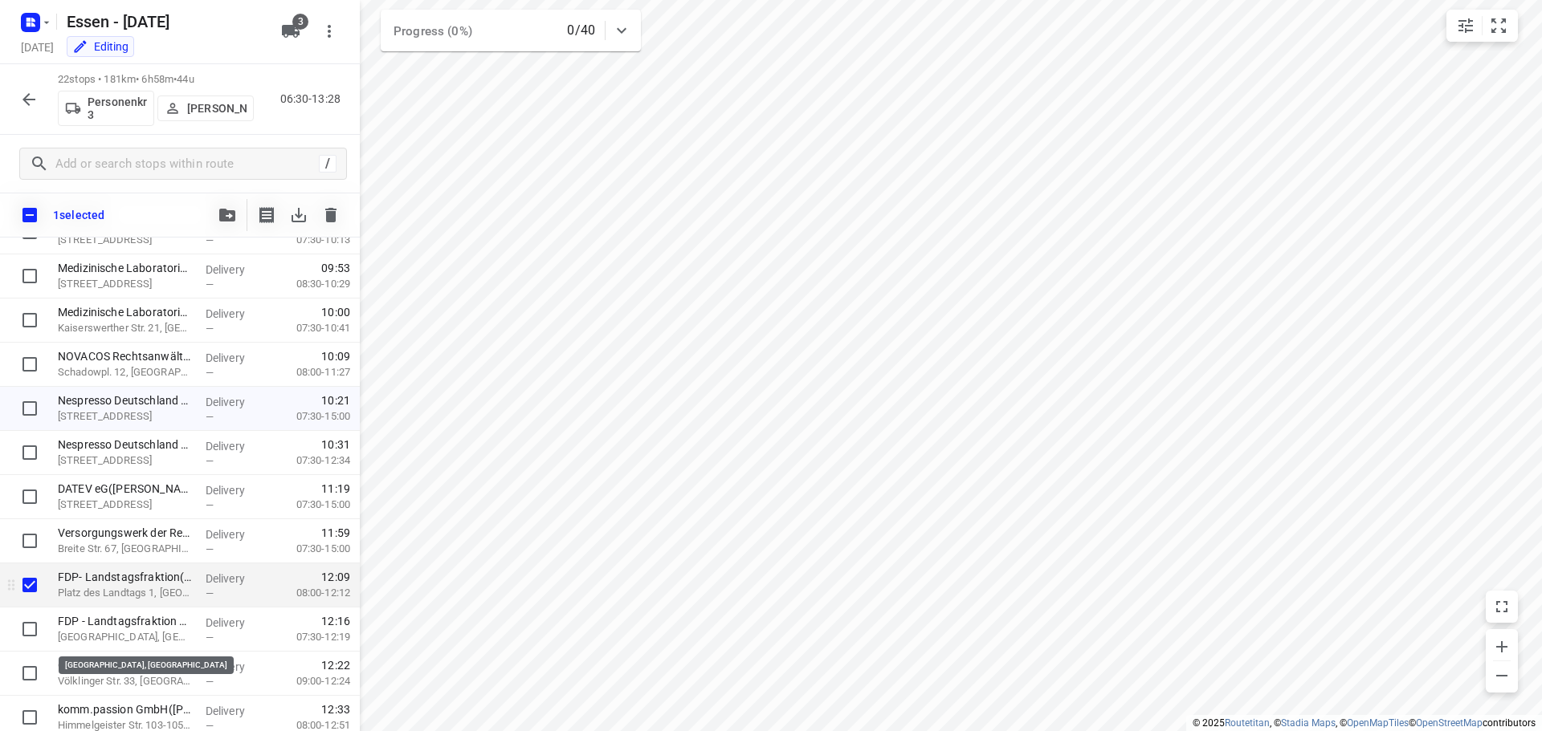
scroll to position [528, 0]
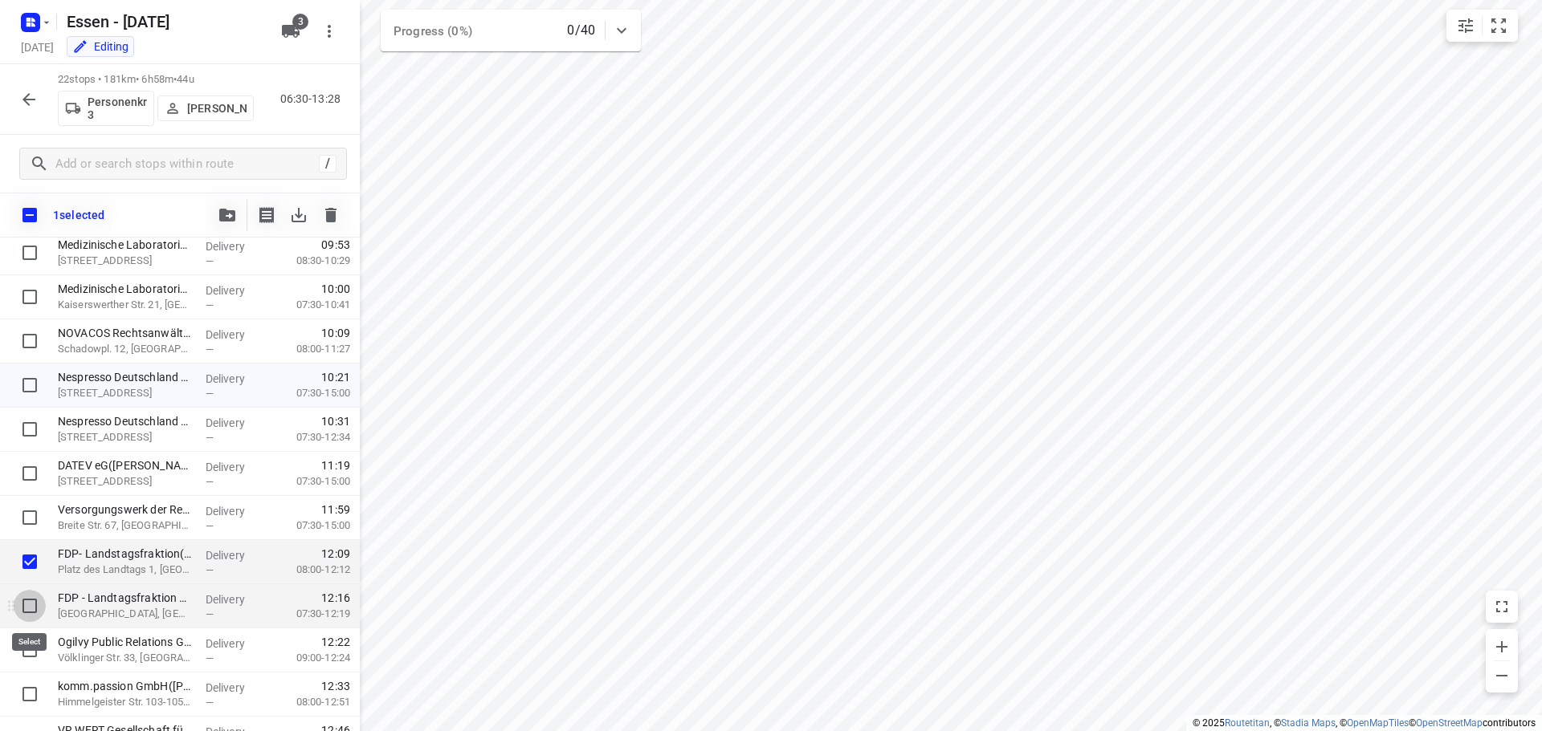
click at [24, 609] on input "checkbox" at bounding box center [30, 606] width 32 height 32
checkbox input "true"
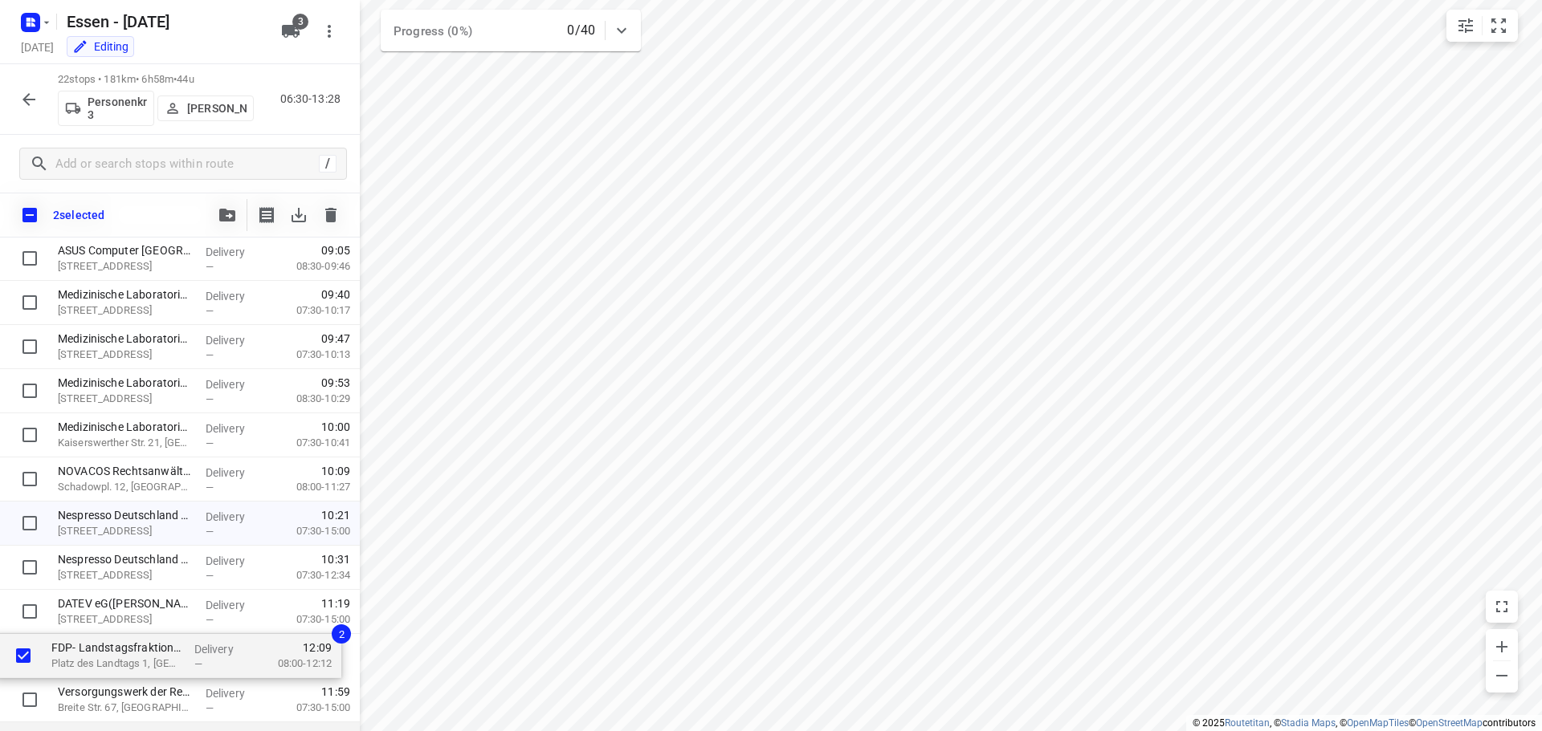
scroll to position [393, 0]
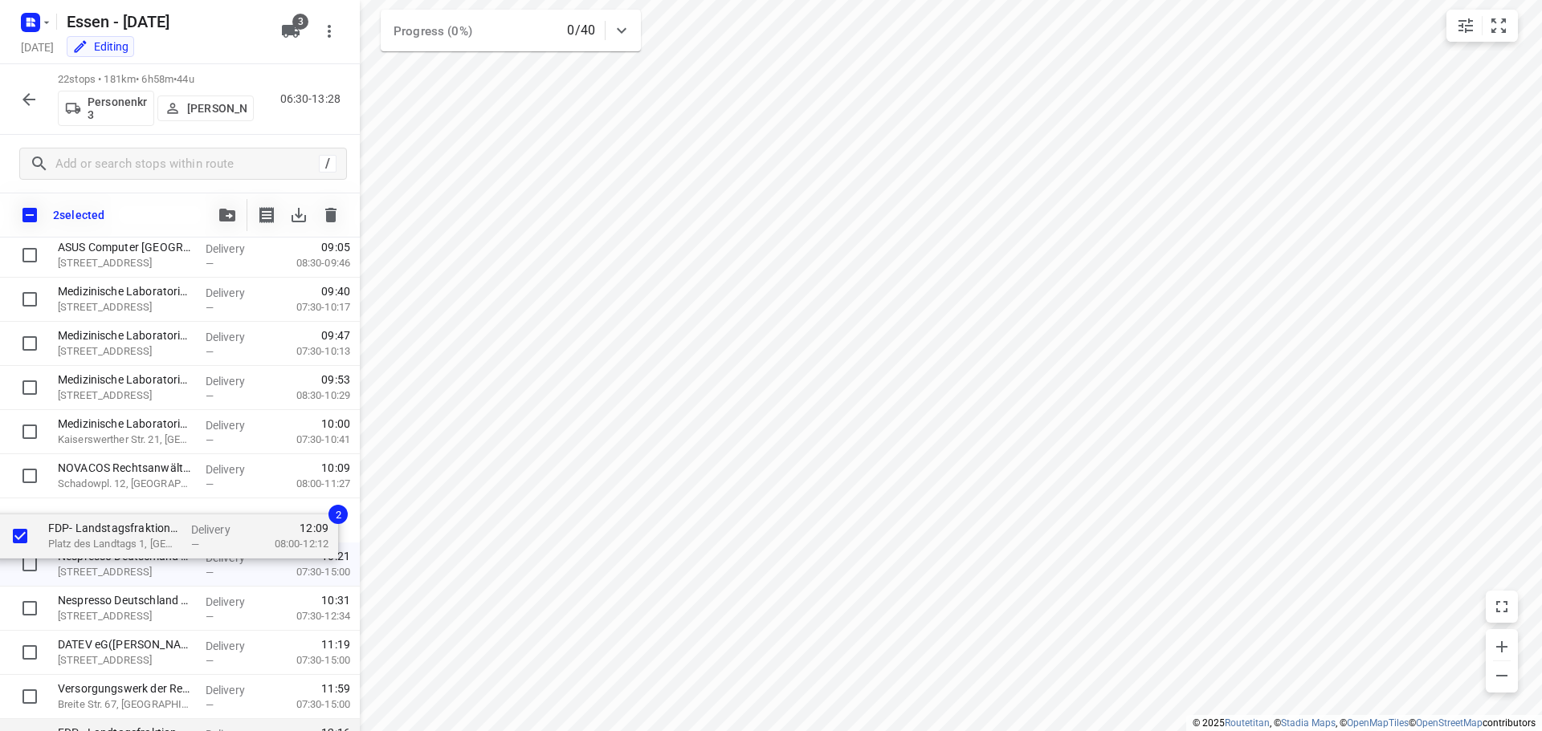
drag, startPoint x: 88, startPoint y: 725, endPoint x: 78, endPoint y: 535, distance: 190.5
click at [78, 535] on div "FUNKE Digital GmbH(Allgemein) [PERSON_NAME]-Platz 1, Essen Delivery — 06:36 07:…" at bounding box center [180, 411] width 360 height 972
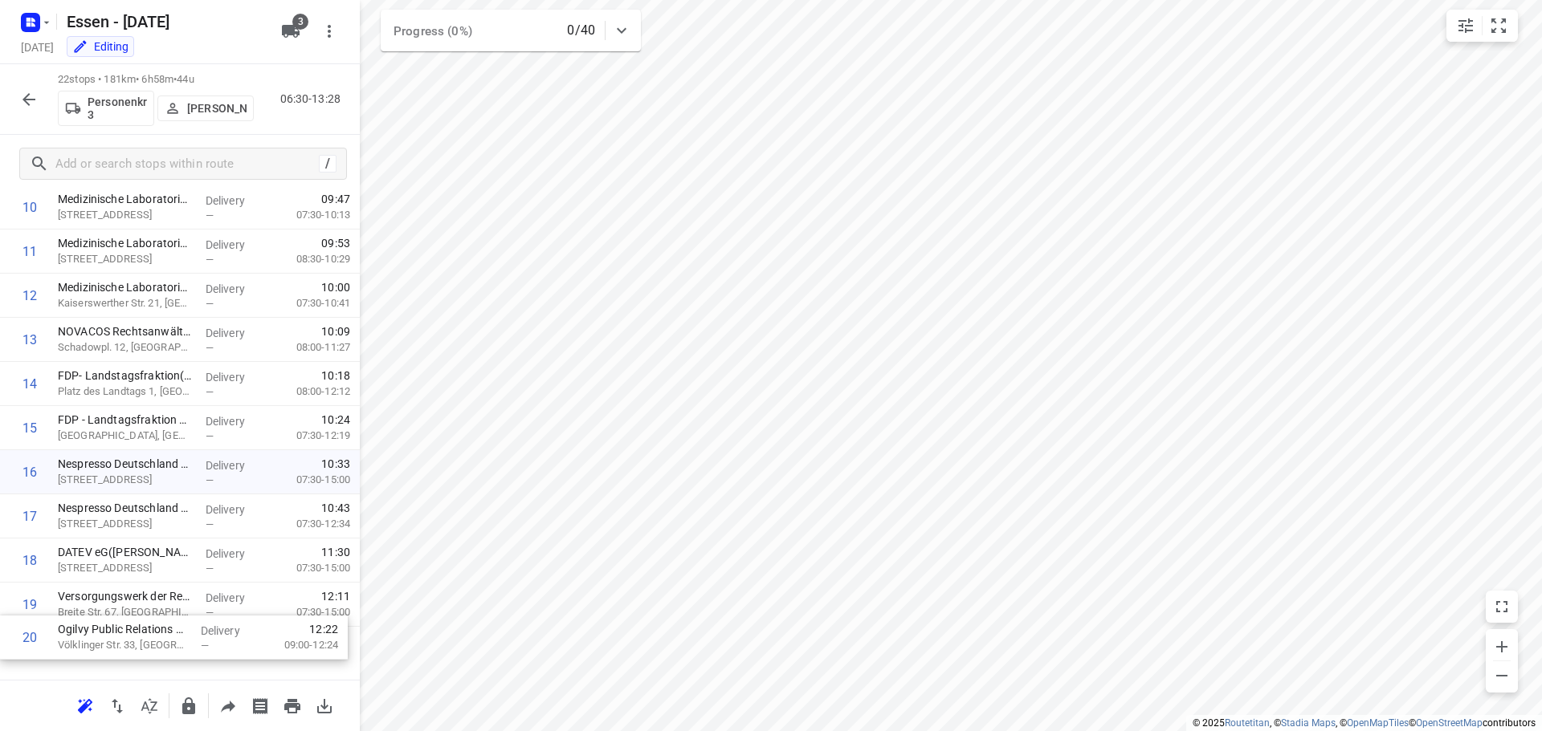
scroll to position [487, 0]
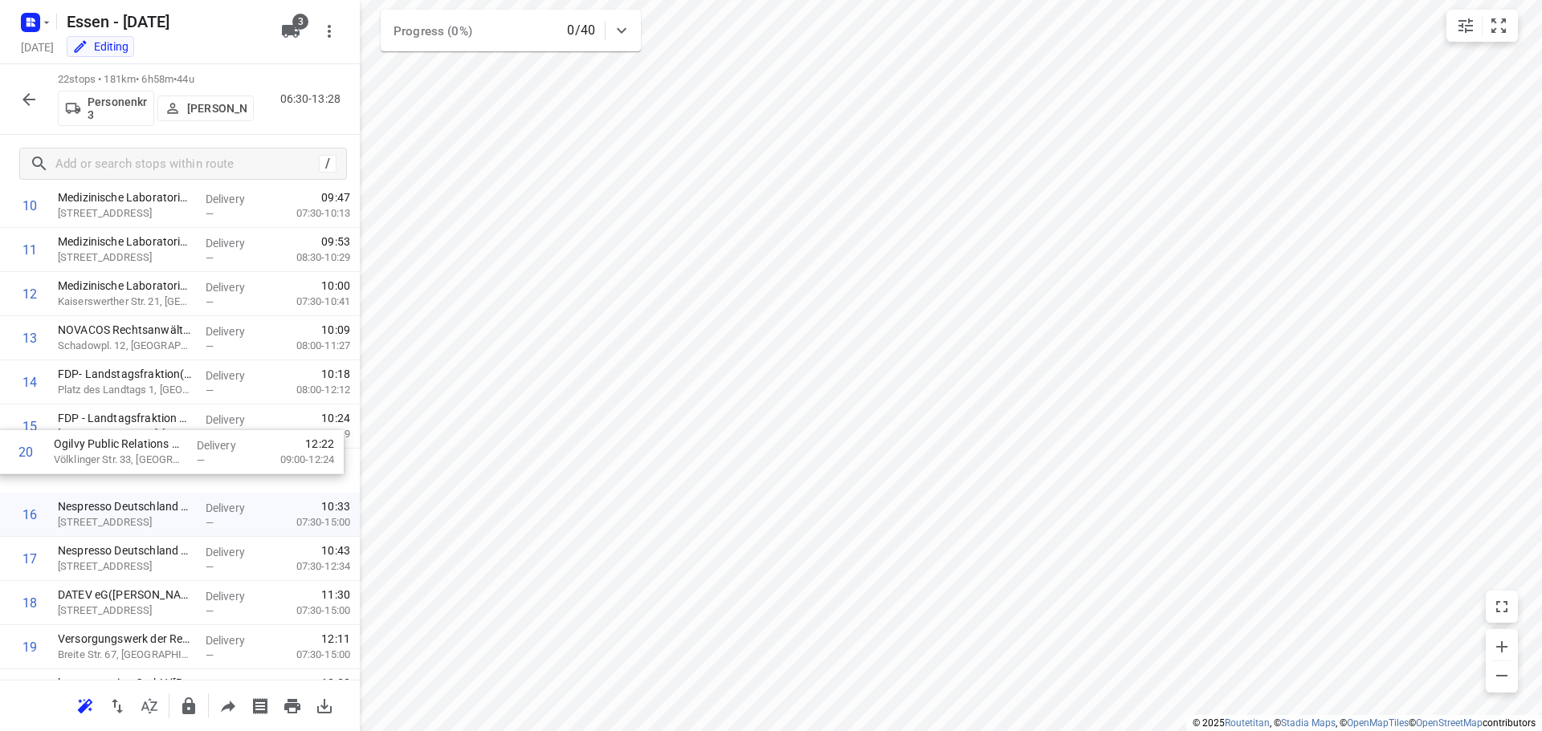
drag, startPoint x: 82, startPoint y: 667, endPoint x: 79, endPoint y: 454, distance: 213.6
click at [79, 454] on div "1 FUNKE Digital GmbH(Allgemein) [PERSON_NAME]-Platz 1, Essen Delivery — 06:36 0…" at bounding box center [180, 272] width 360 height 972
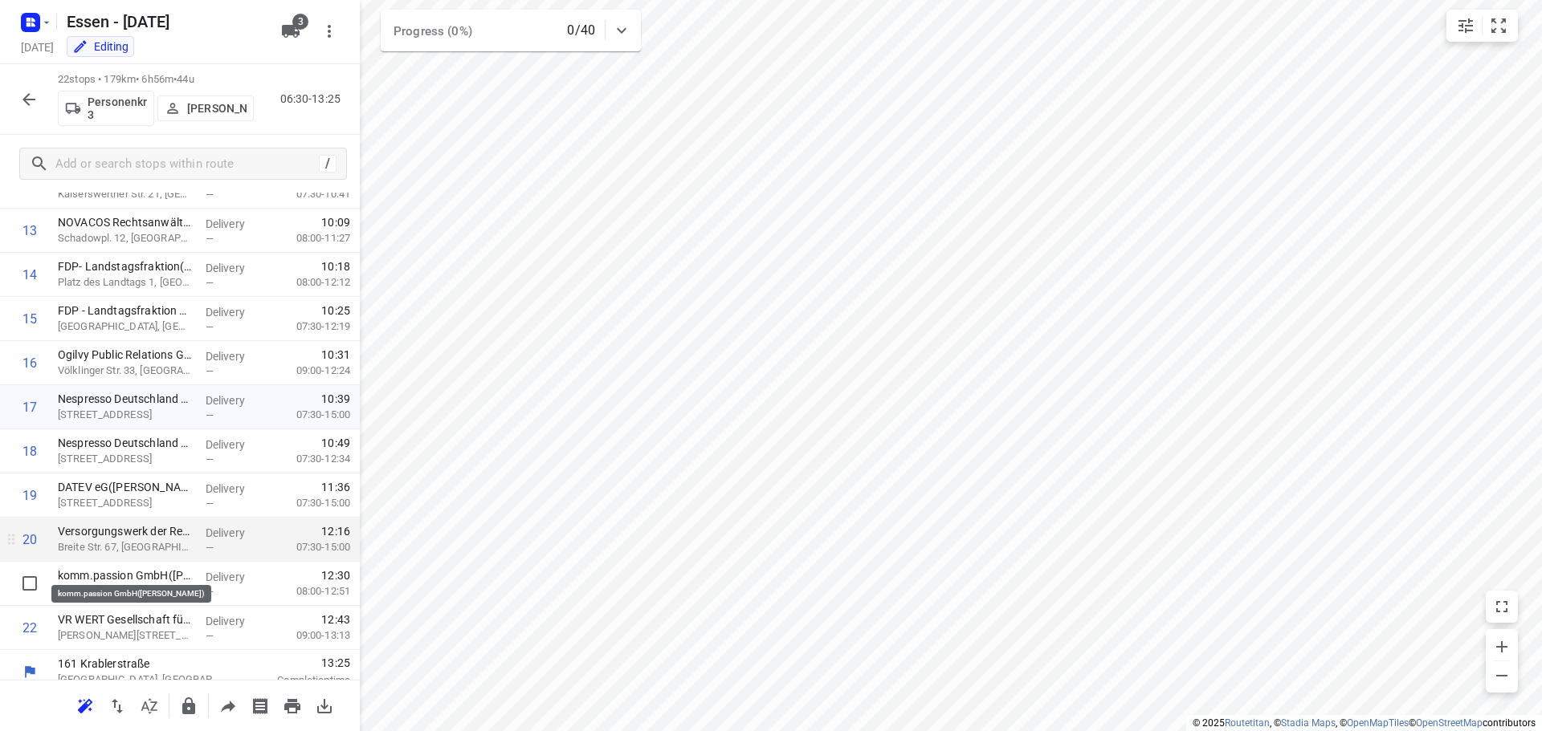
scroll to position [609, 0]
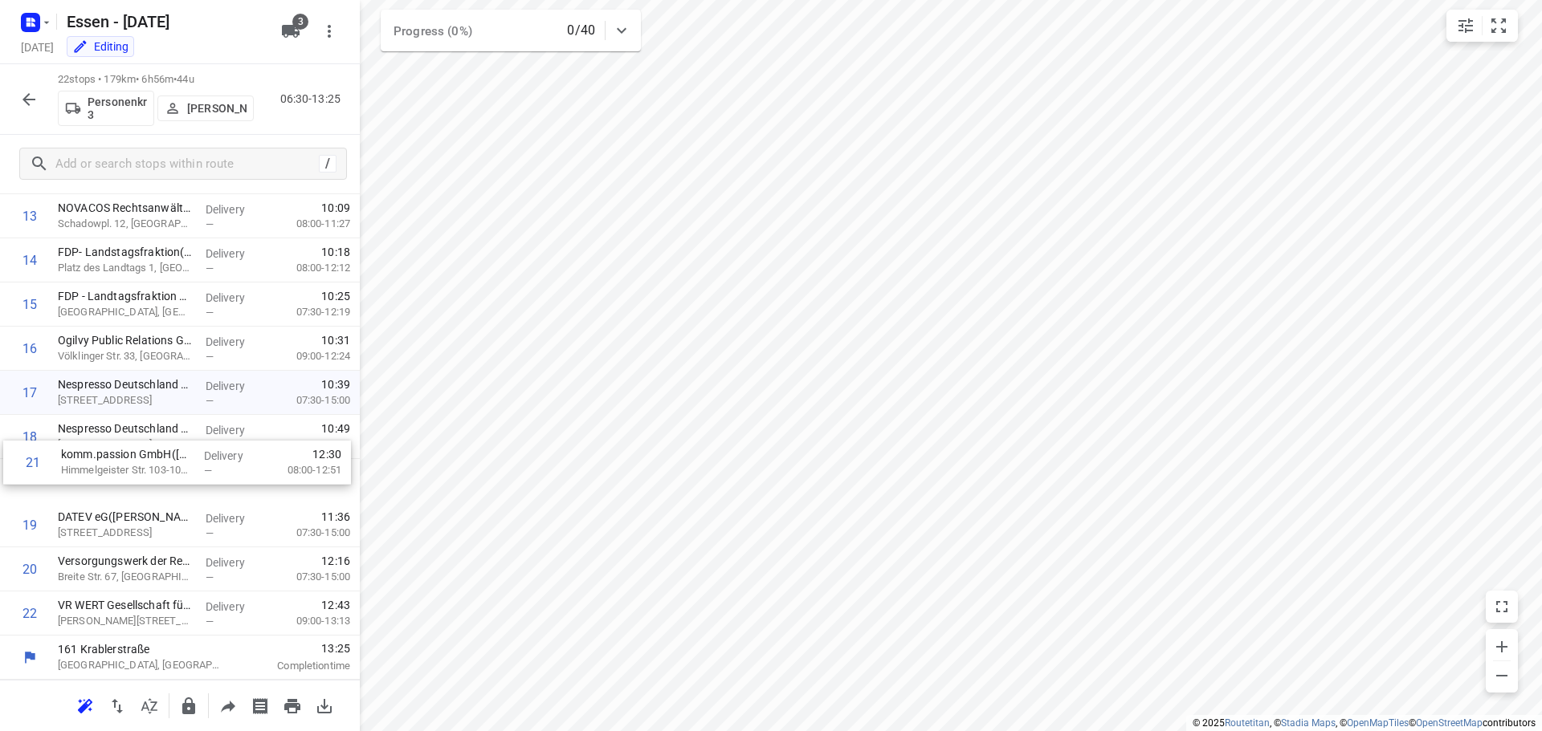
drag, startPoint x: 100, startPoint y: 575, endPoint x: 104, endPoint y: 461, distance: 114.1
click at [104, 461] on div "1 FUNKE Digital GmbH(Allgemein) [PERSON_NAME]-Platz 1, Essen Delivery — 06:36 0…" at bounding box center [180, 150] width 360 height 972
drag, startPoint x: 88, startPoint y: 619, endPoint x: 89, endPoint y: 491, distance: 128.5
click at [89, 491] on div "1 FUNKE Digital GmbH(Allgemein) [PERSON_NAME]-Platz 1, Essen Delivery — 06:36 0…" at bounding box center [180, 150] width 360 height 972
drag, startPoint x: 87, startPoint y: 527, endPoint x: 81, endPoint y: 488, distance: 38.9
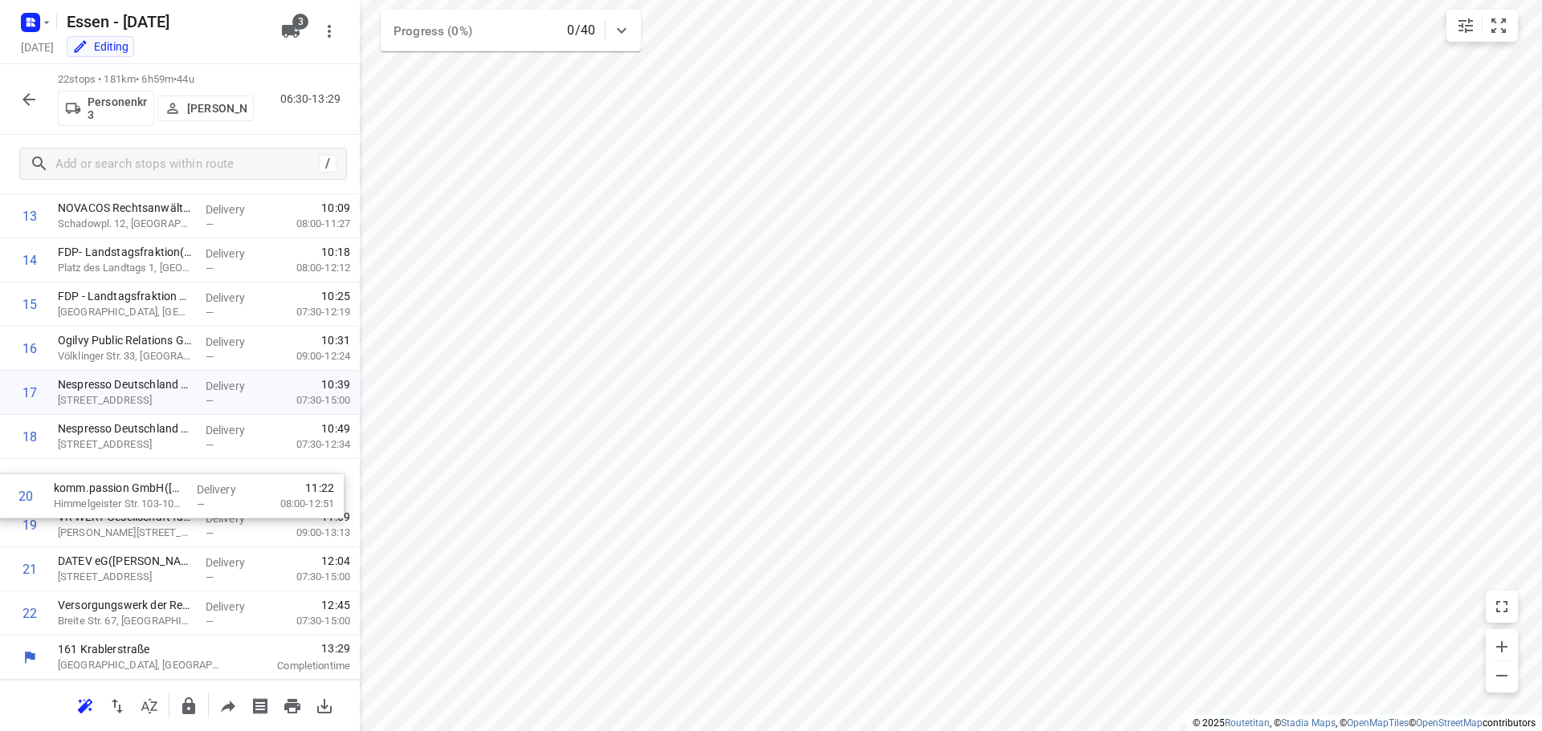
click at [81, 488] on div "1 FUNKE Digital GmbH(Allgemein) [PERSON_NAME]-Platz 1, Essen Delivery — 06:36 0…" at bounding box center [180, 150] width 360 height 972
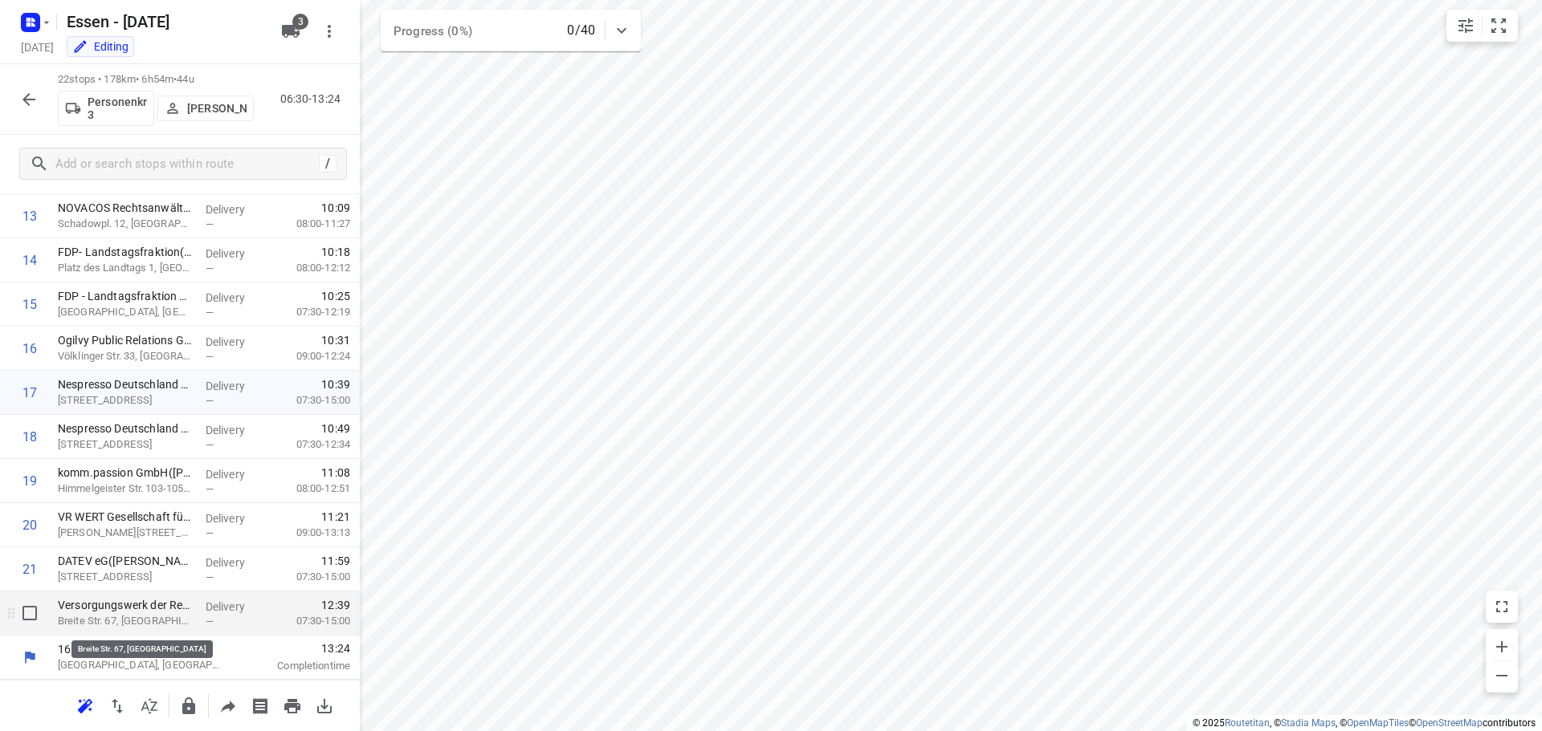
click at [108, 618] on p "Breite Str. 67, [GEOGRAPHIC_DATA]" at bounding box center [125, 621] width 135 height 16
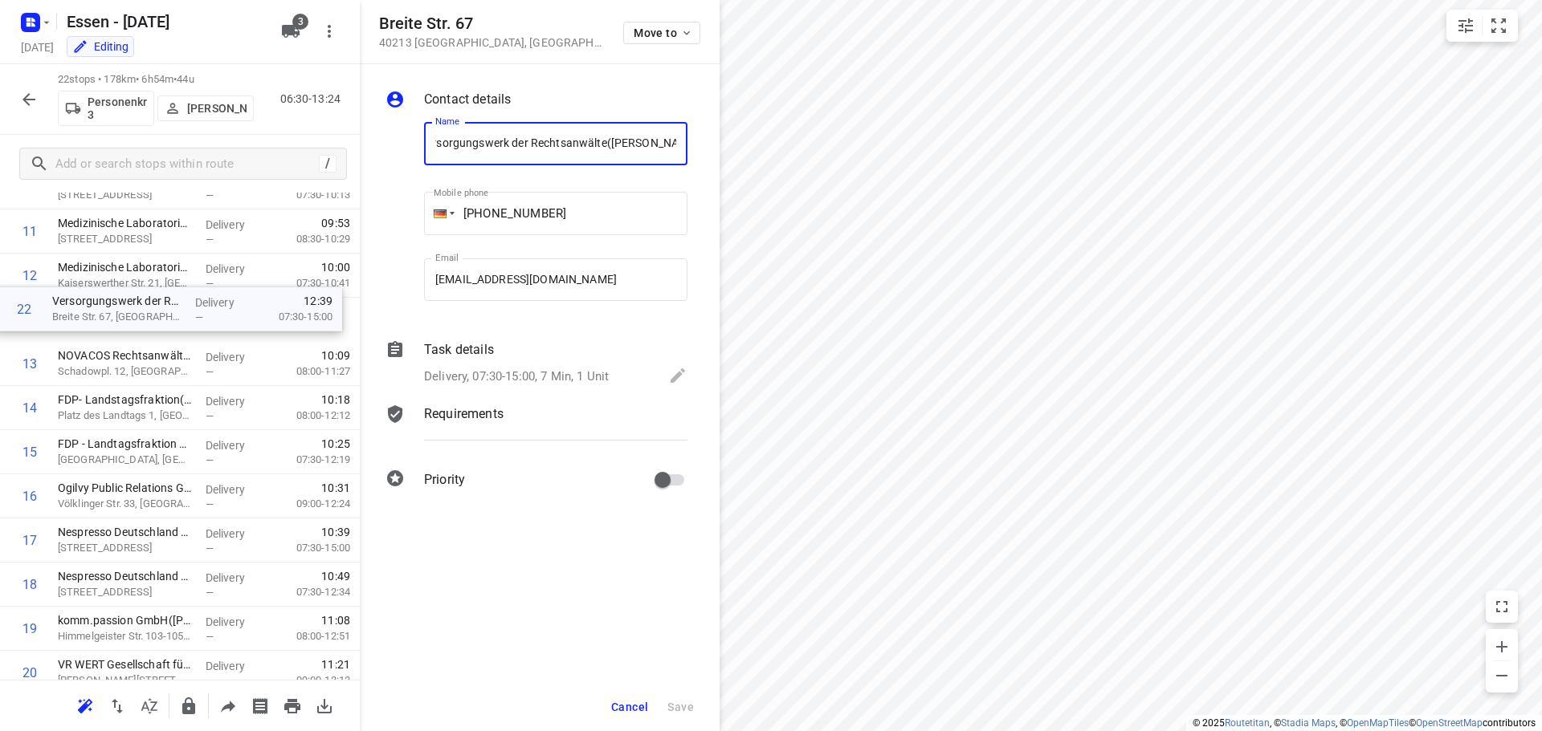
scroll to position [505, 0]
drag, startPoint x: 96, startPoint y: 622, endPoint x: 95, endPoint y: 355, distance: 267.4
click at [95, 355] on div "1 FUNKE Digital GmbH(Allgemein) [PERSON_NAME]-Platz 1, Essen Delivery — 06:36 0…" at bounding box center [180, 254] width 360 height 972
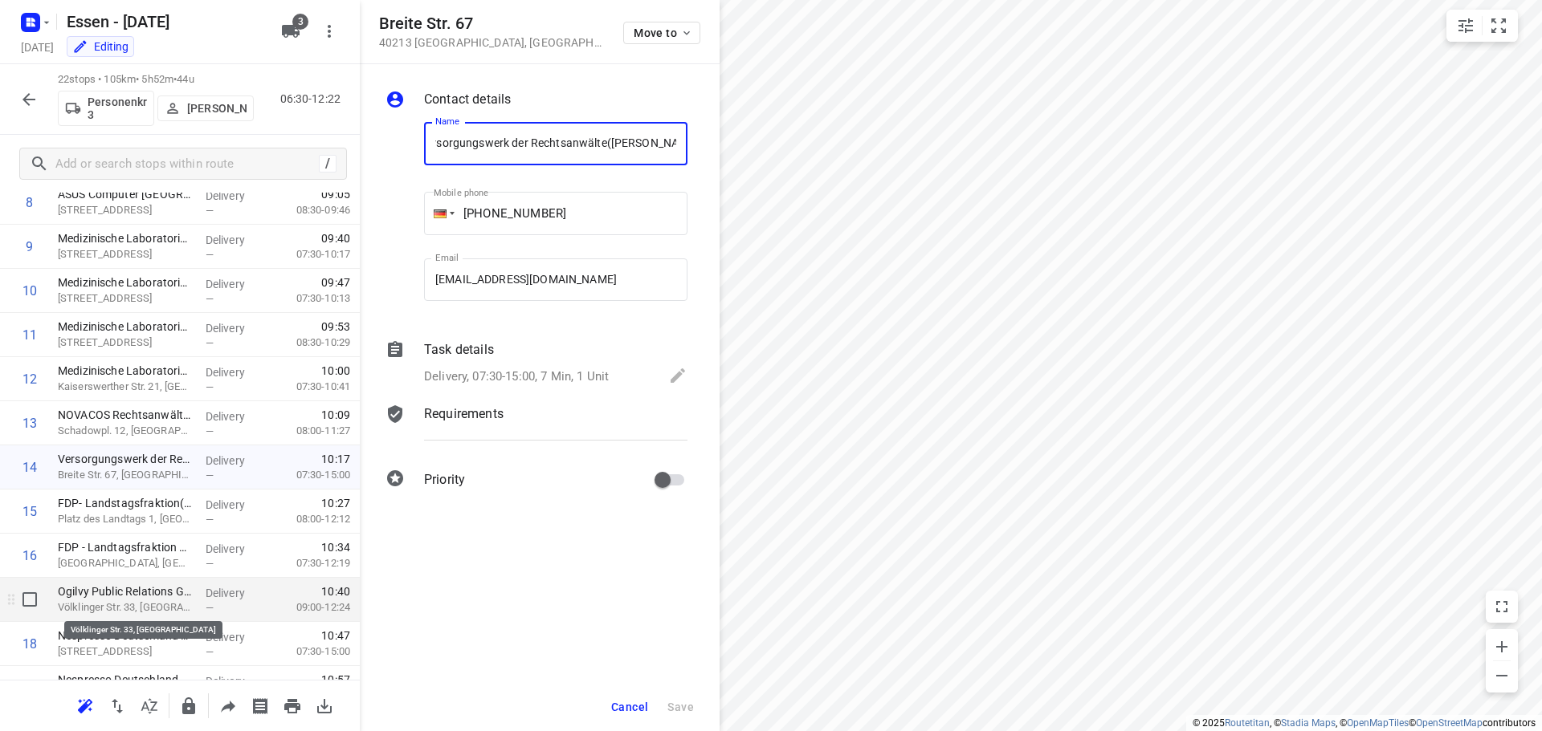
scroll to position [609, 0]
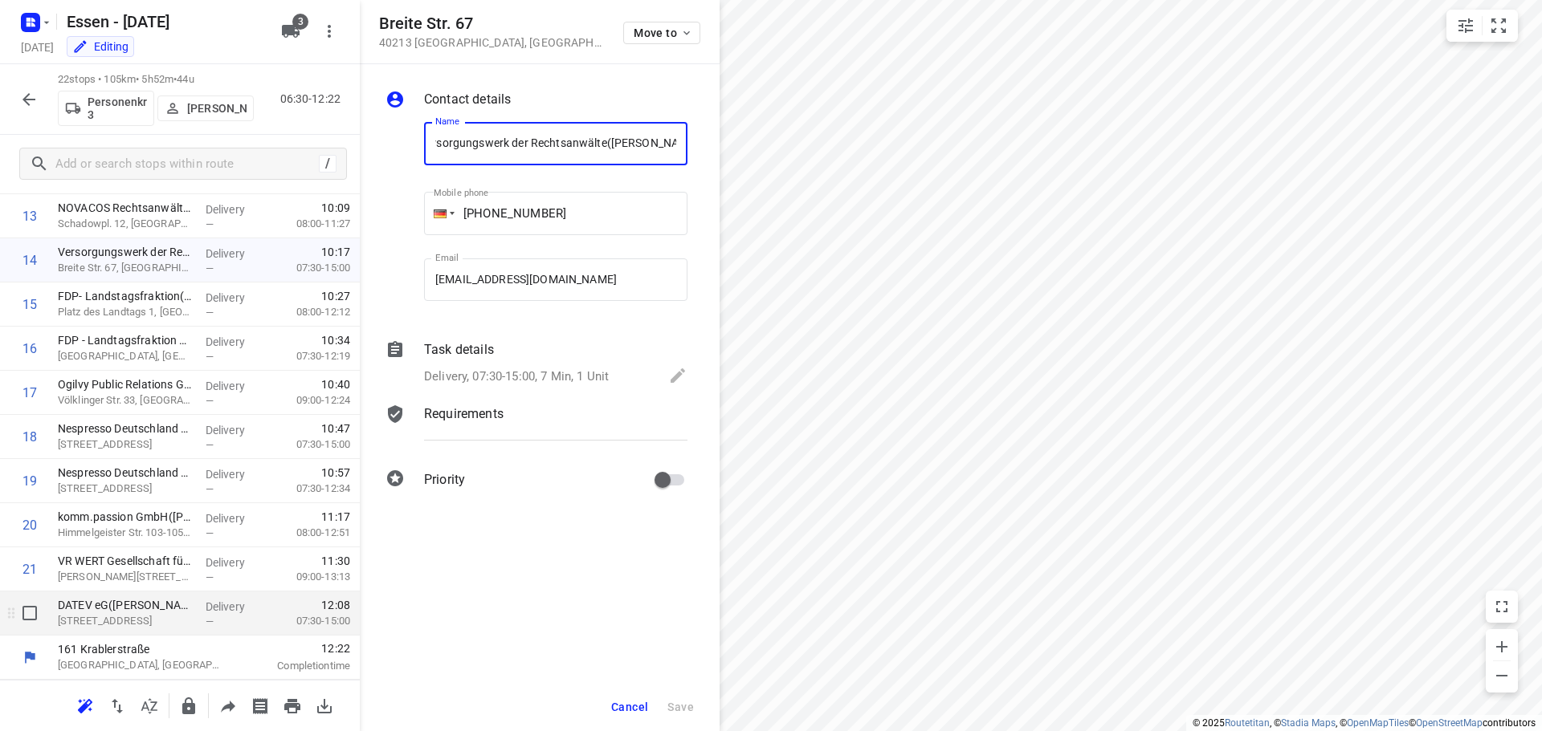
click at [107, 617] on p "[STREET_ADDRESS]" at bounding box center [125, 621] width 135 height 16
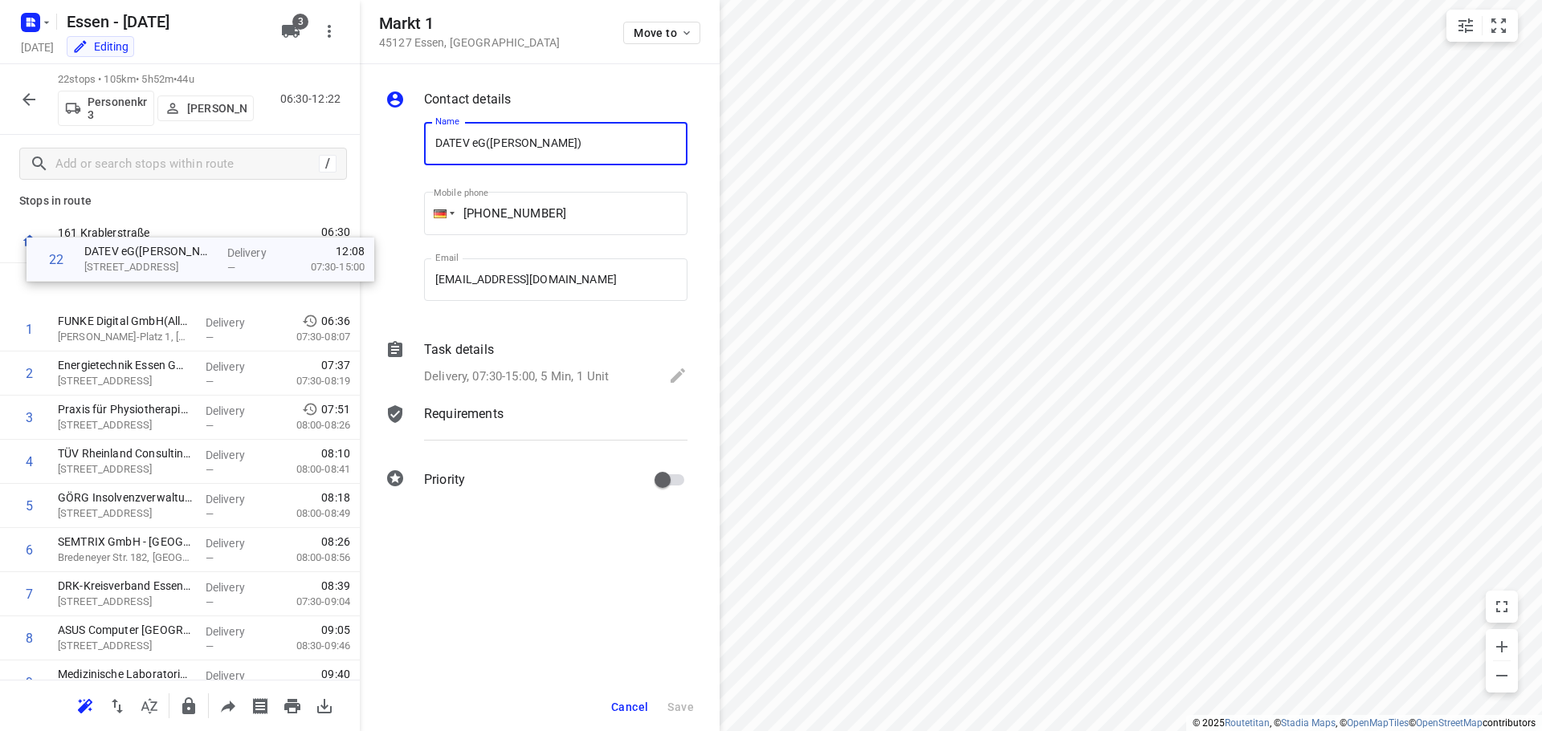
scroll to position [0, 0]
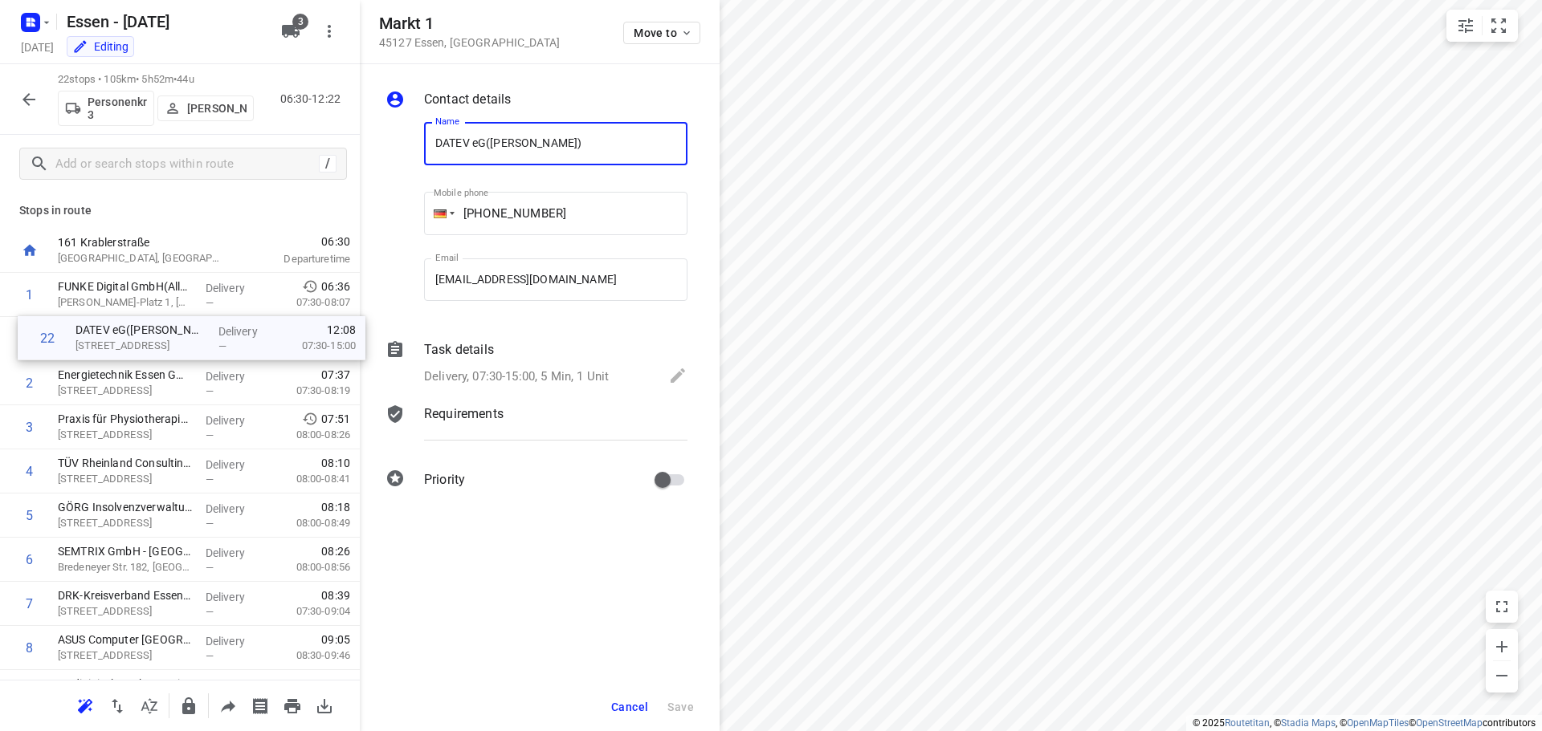
drag, startPoint x: 86, startPoint y: 617, endPoint x: 104, endPoint y: 334, distance: 284.0
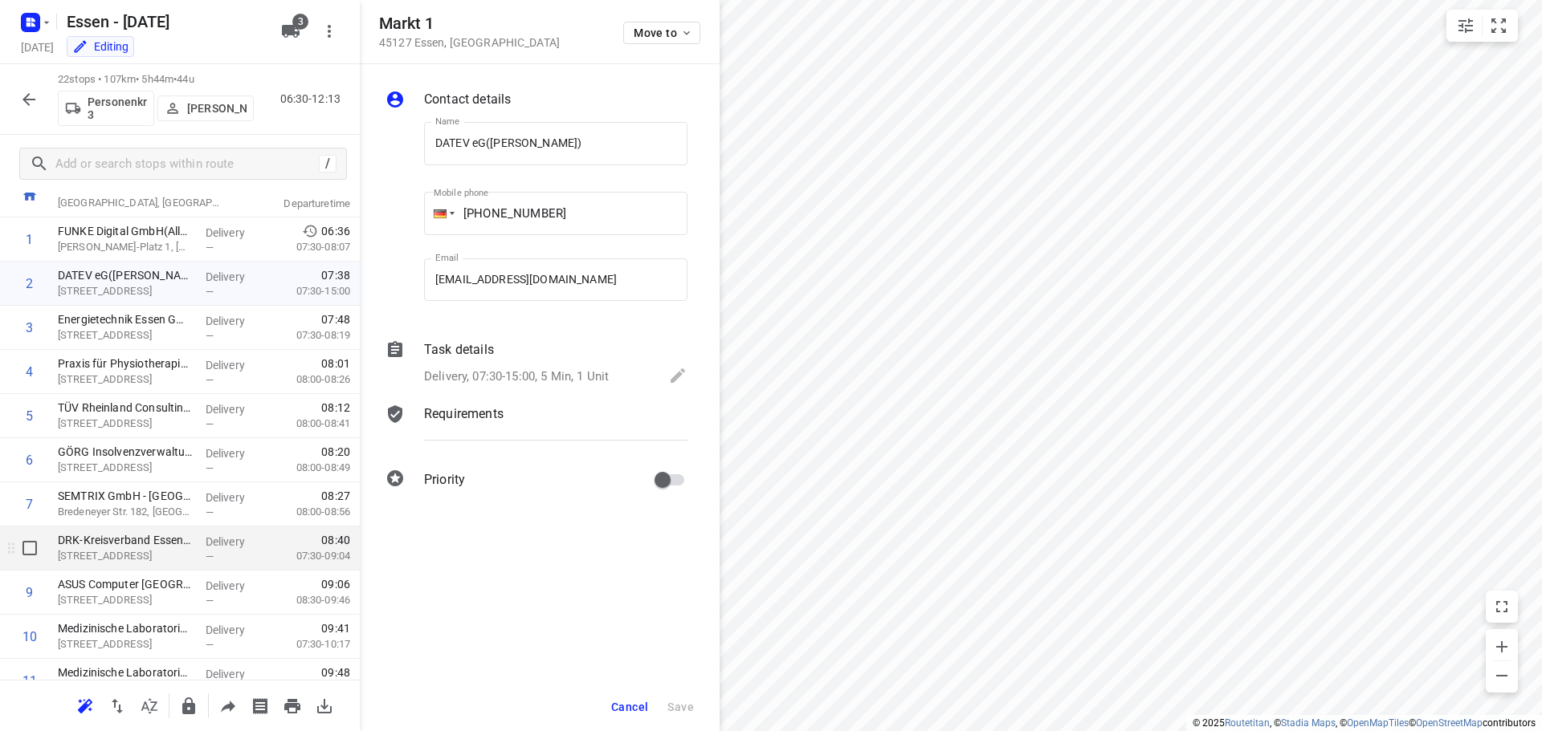
scroll to position [80, 0]
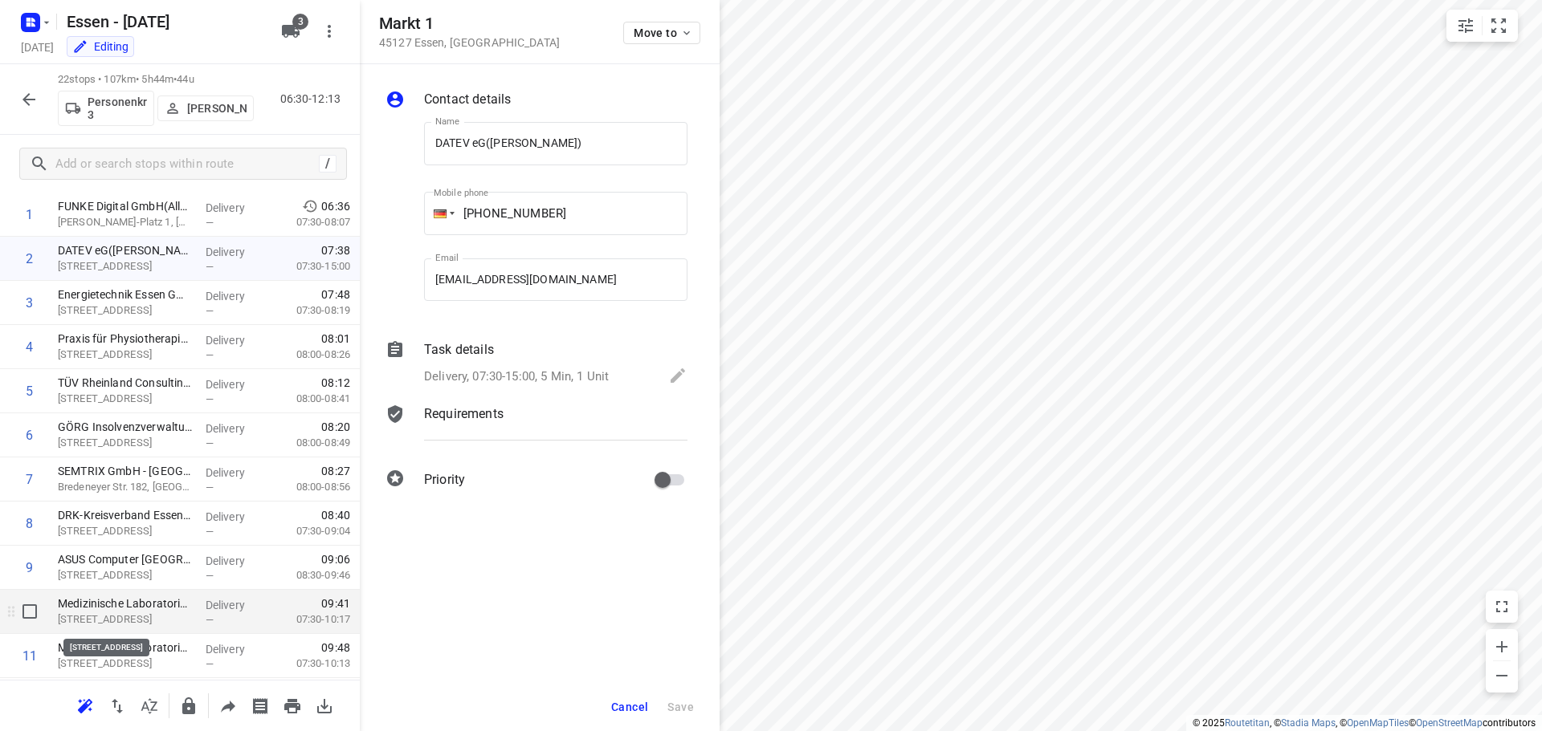
click at [96, 613] on p "[STREET_ADDRESS]" at bounding box center [125, 620] width 135 height 16
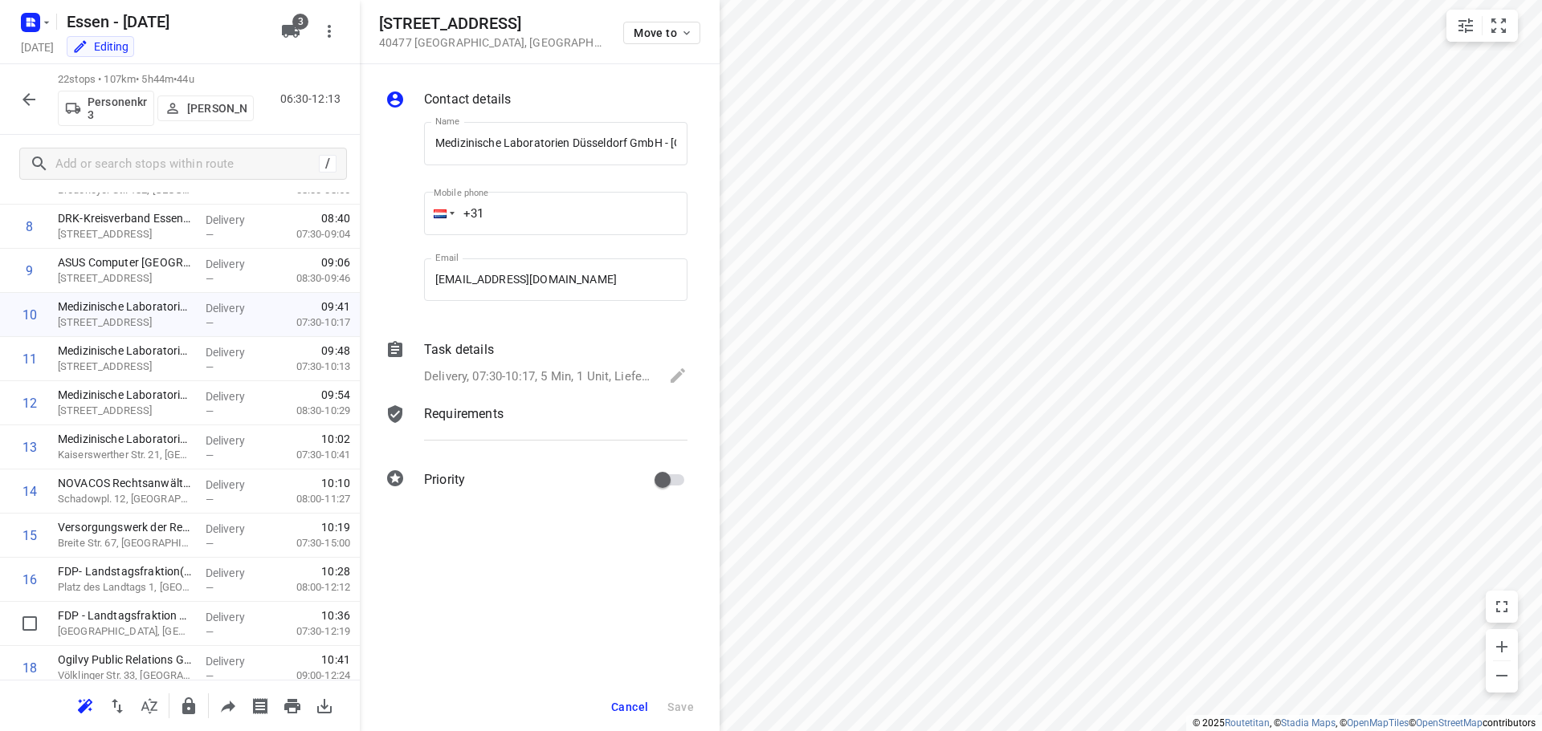
scroll to position [482, 0]
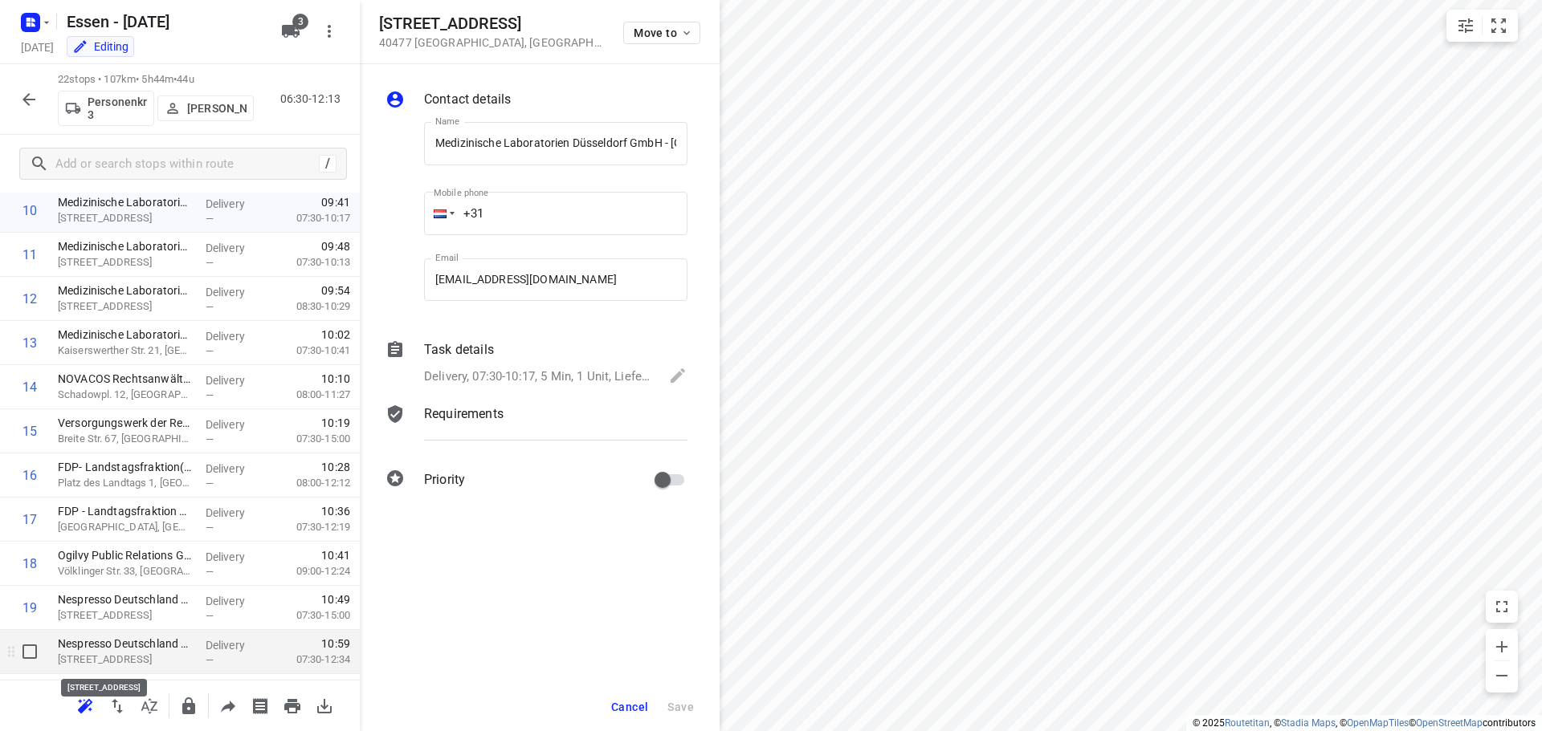
click at [98, 651] on p "Nespresso Deutschland GmbH([PERSON_NAME])" at bounding box center [125, 644] width 135 height 16
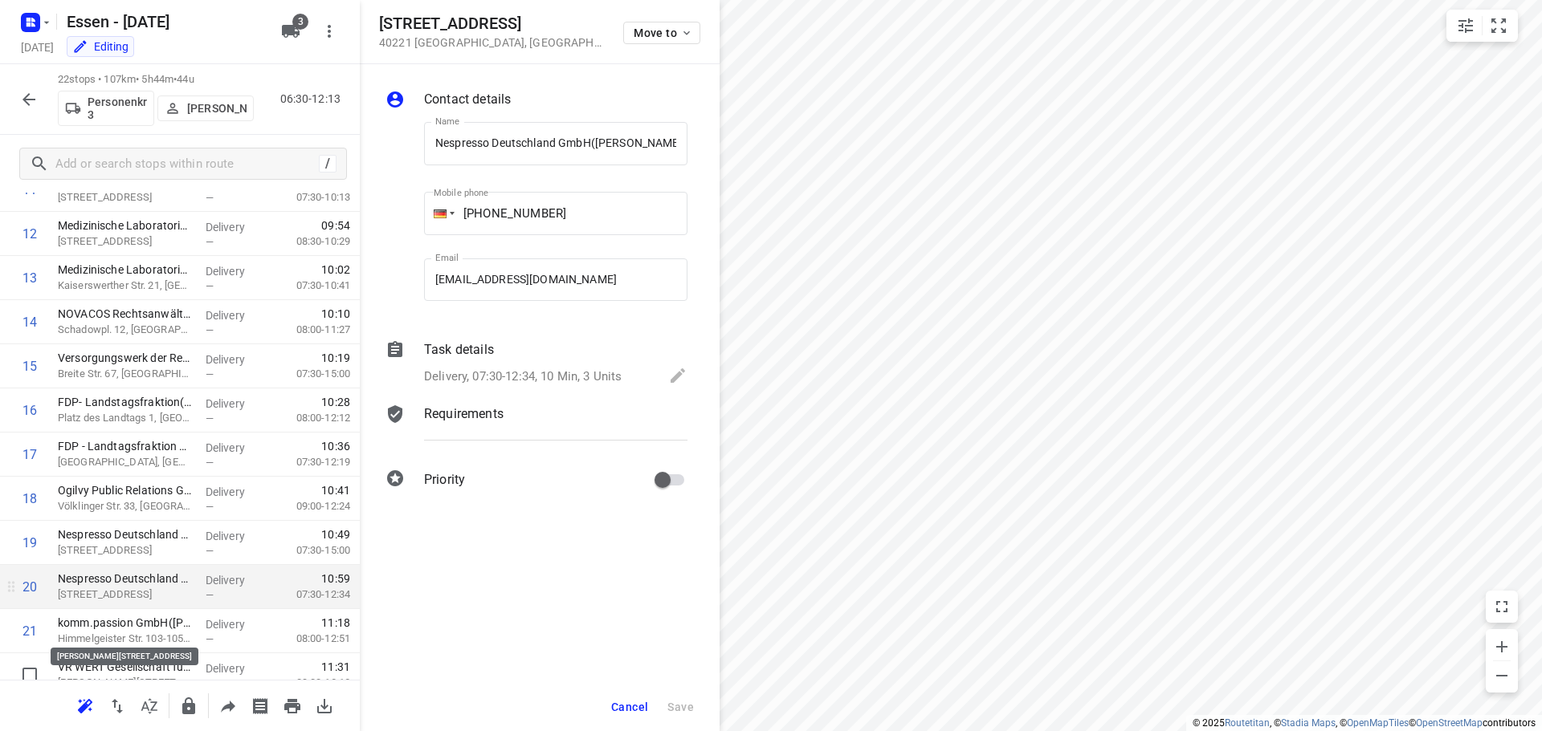
scroll to position [609, 0]
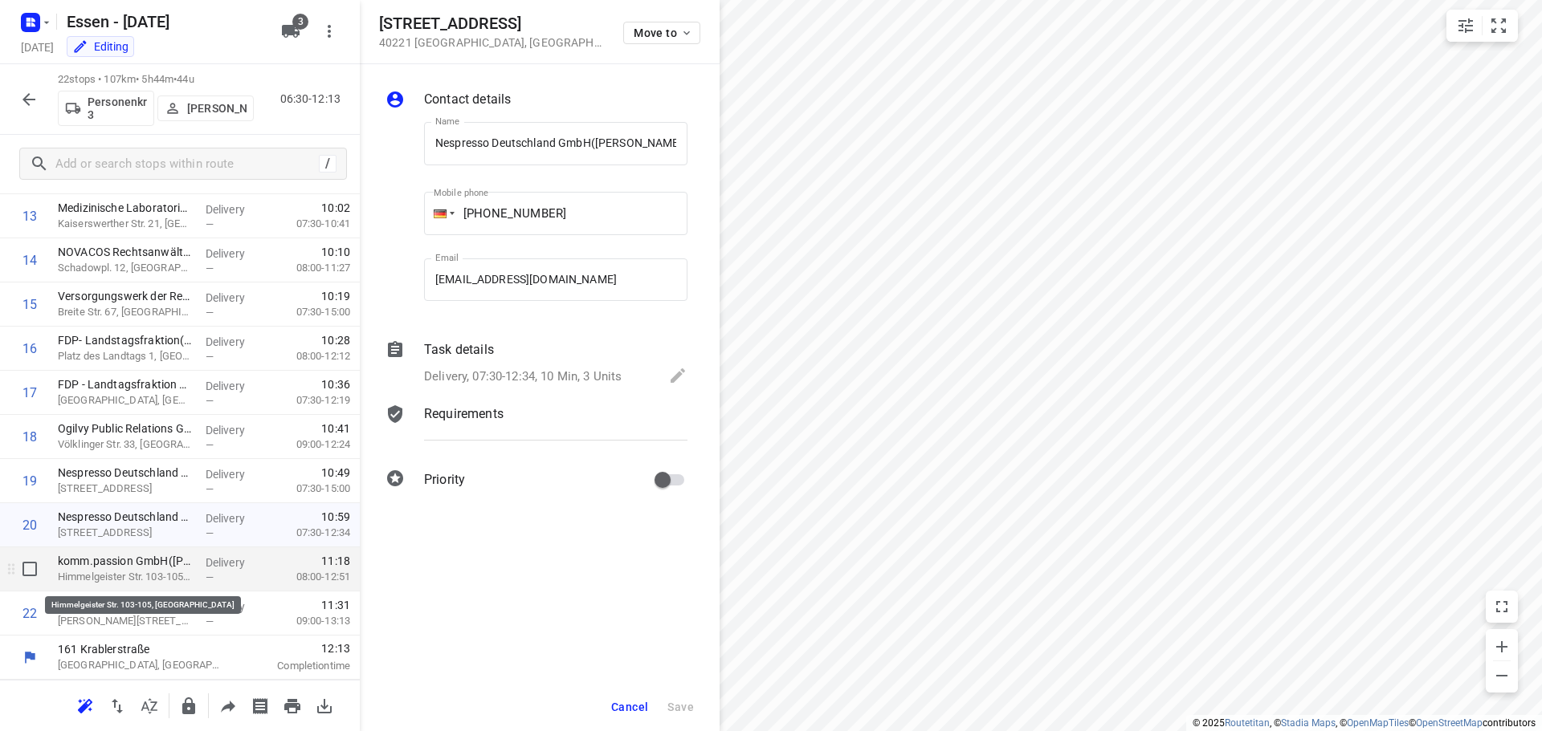
click at [112, 569] on p "Himmelgeister Str. 103-105, [GEOGRAPHIC_DATA]" at bounding box center [125, 577] width 135 height 16
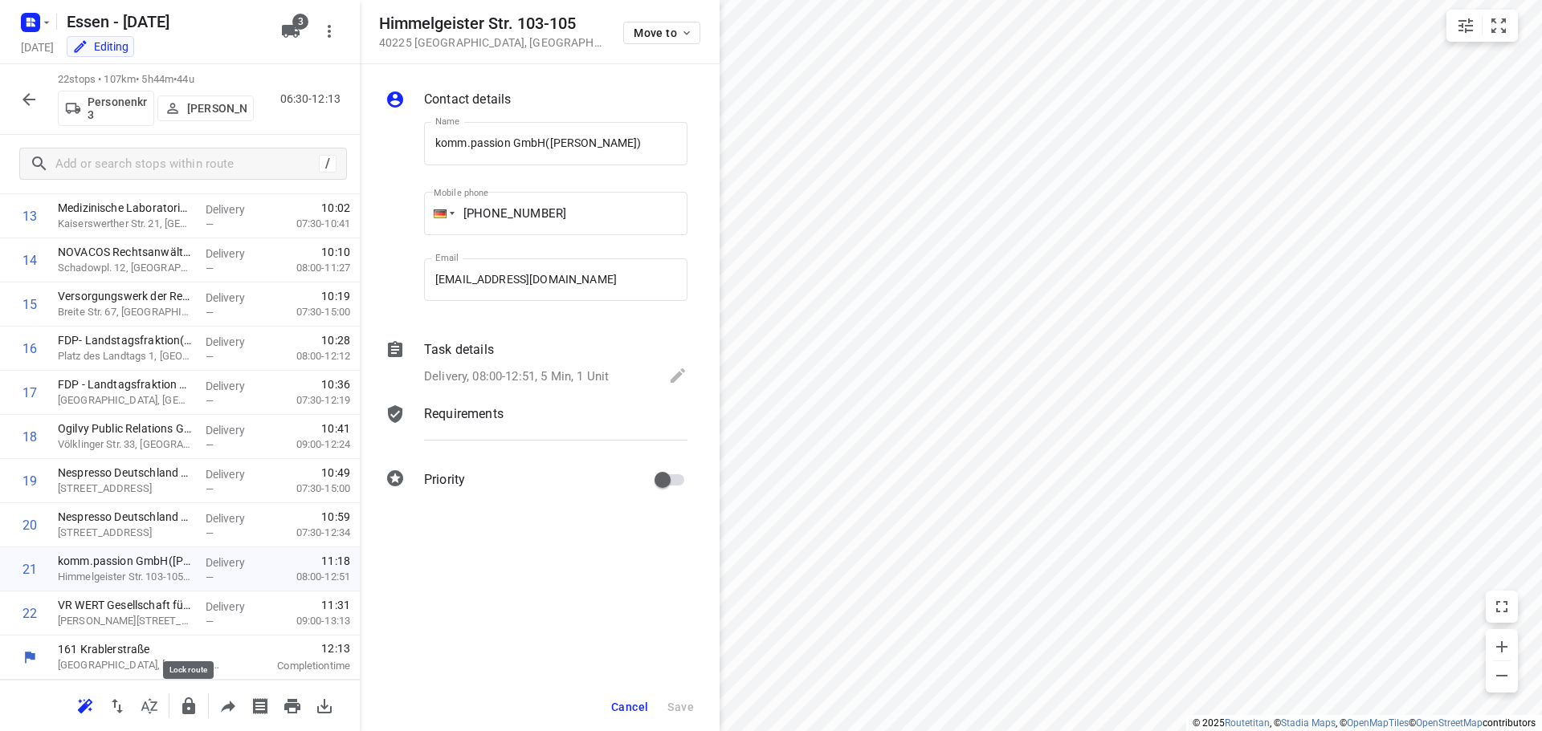
click at [189, 704] on icon "button" at bounding box center [188, 706] width 13 height 17
click at [22, 102] on icon "button" at bounding box center [28, 99] width 19 height 19
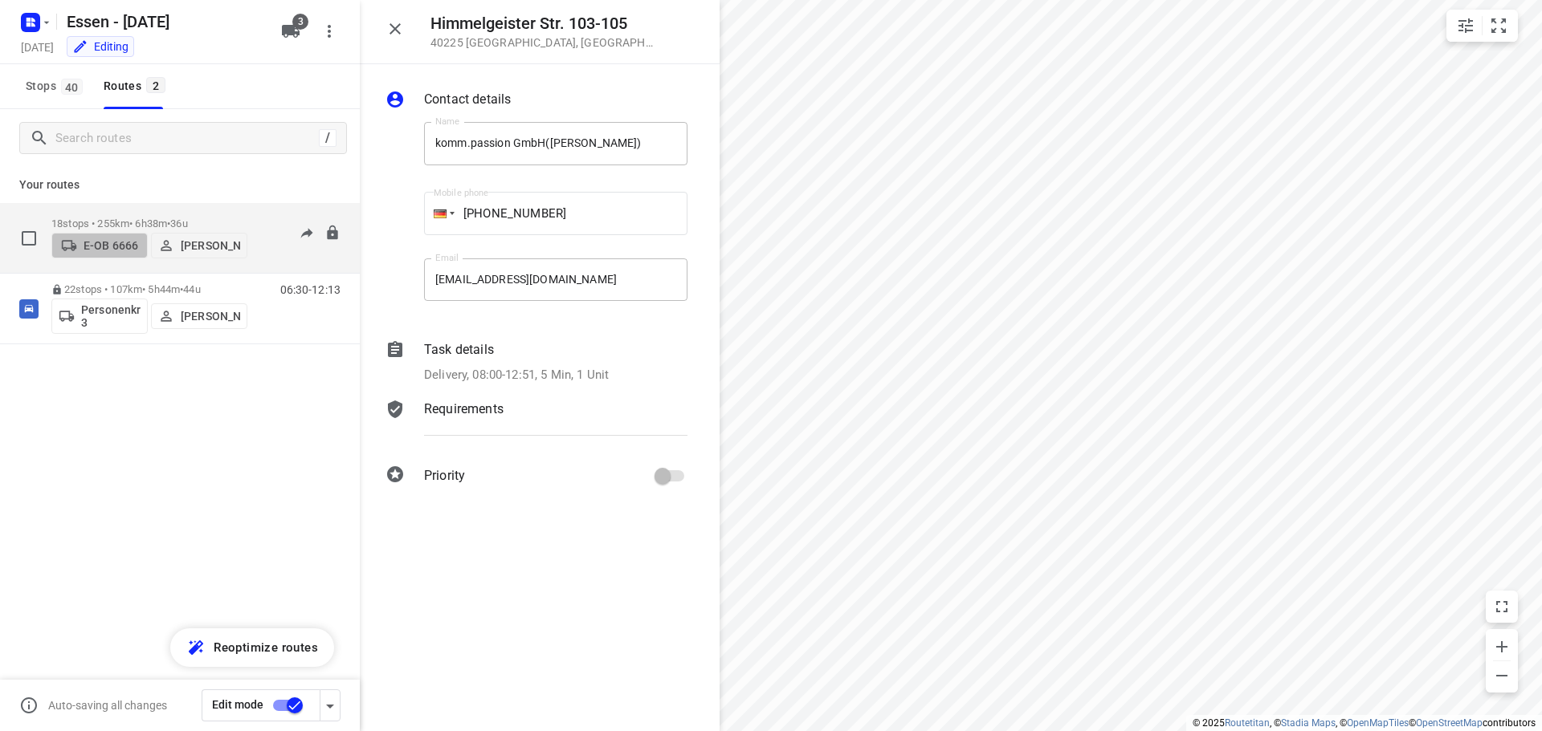
click at [125, 249] on p "E-OB 6666" at bounding box center [111, 245] width 55 height 13
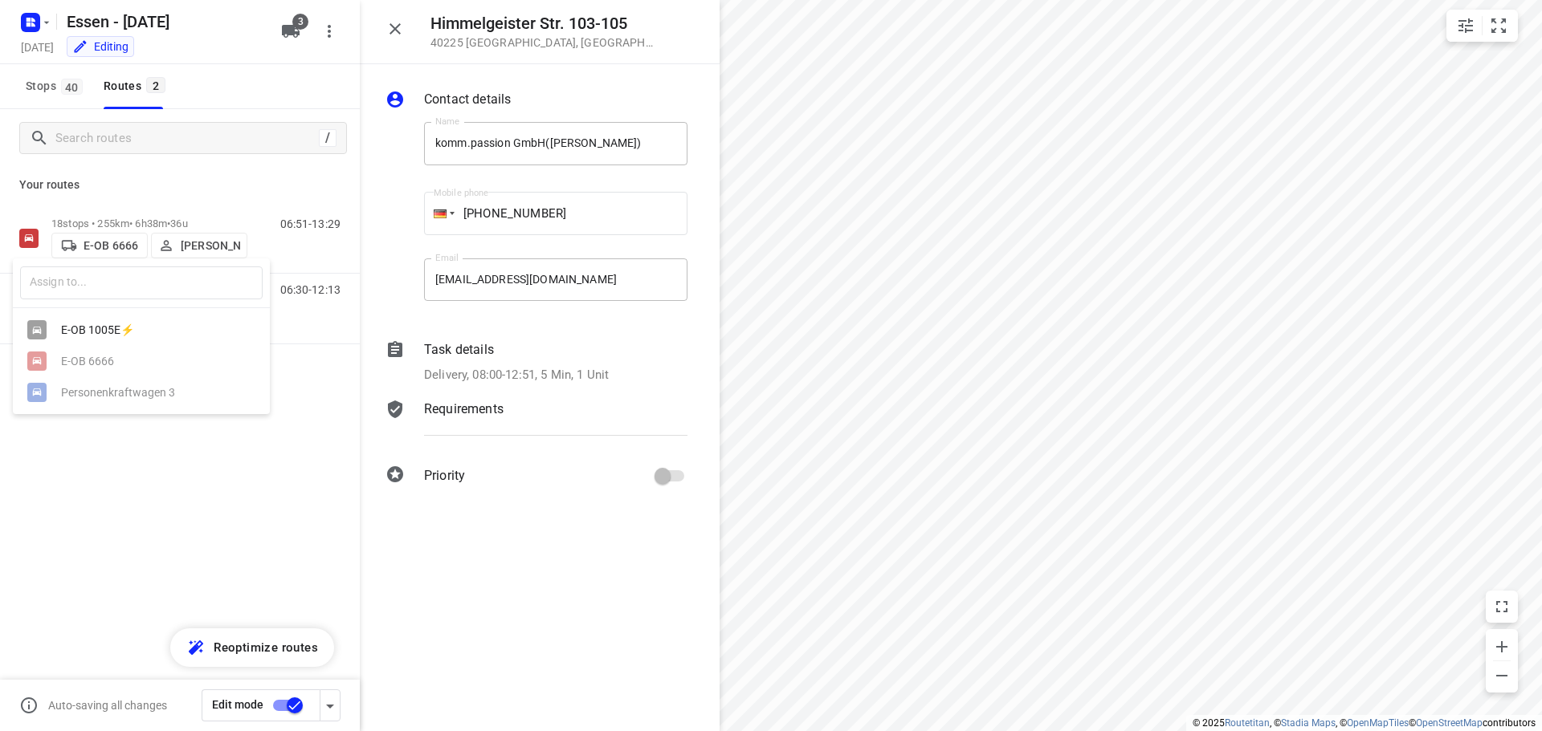
click at [128, 219] on div at bounding box center [771, 365] width 1542 height 731
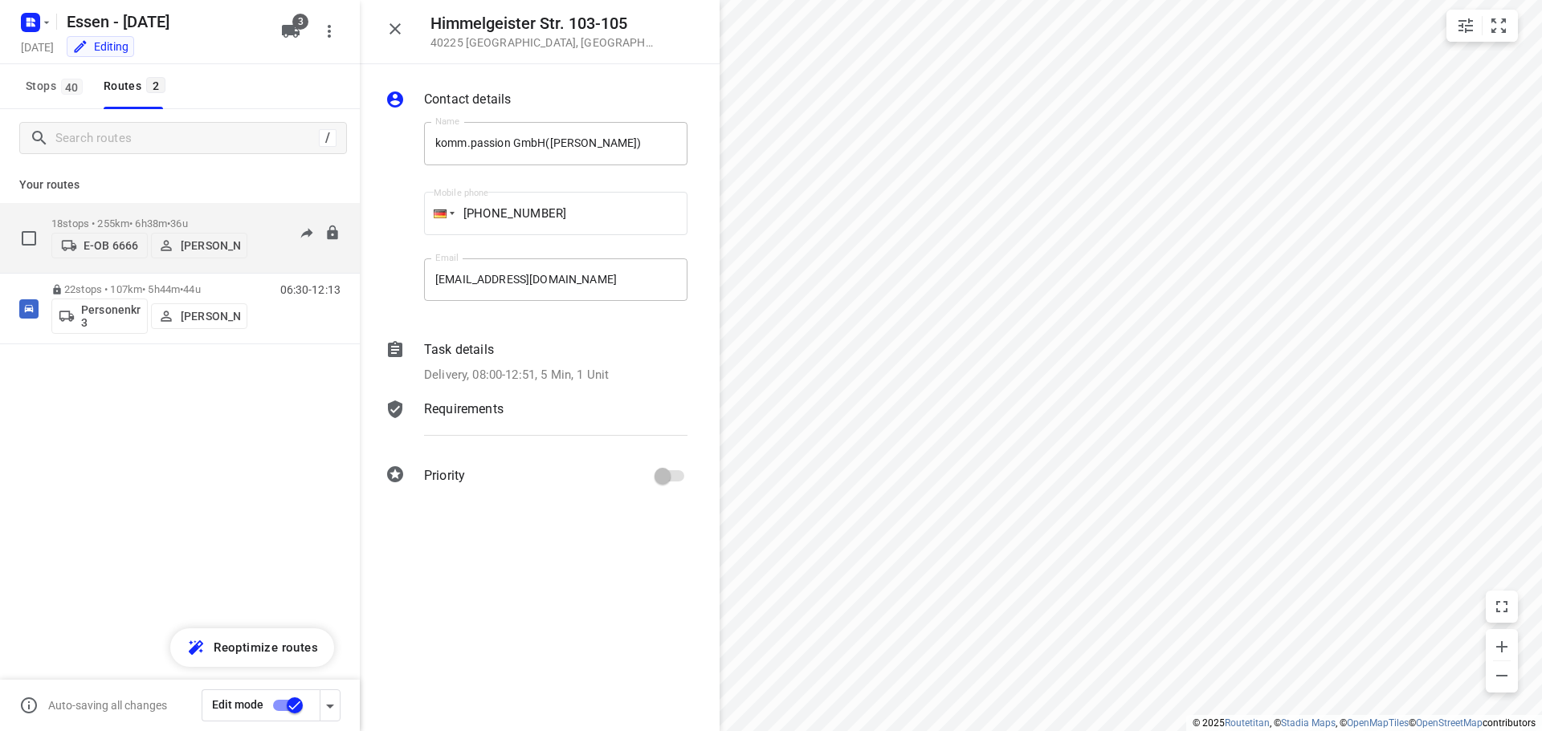
click at [130, 219] on p "18 stops • 255km • 6h38m • 36u" at bounding box center [149, 224] width 196 height 12
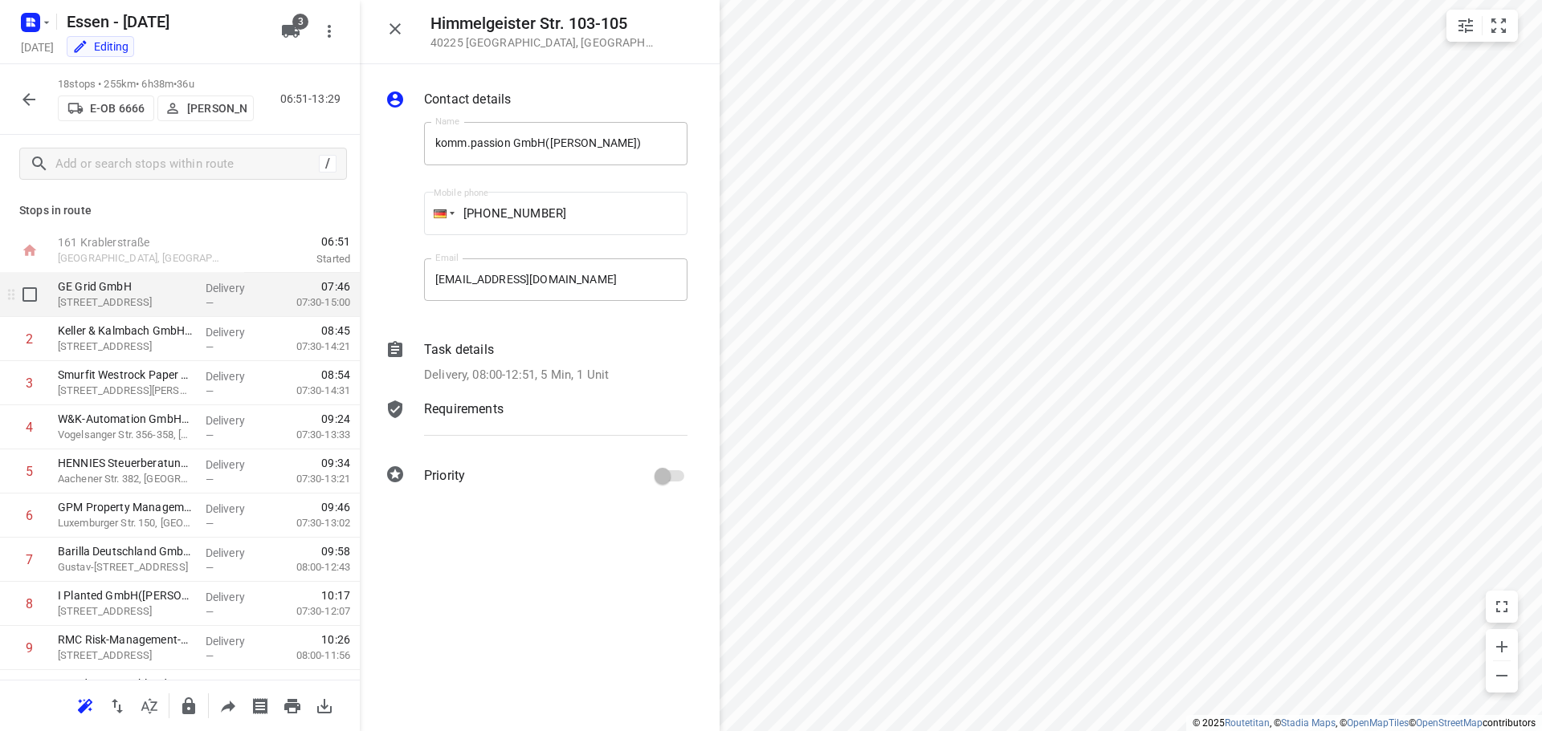
click at [136, 308] on p "[STREET_ADDRESS]" at bounding box center [125, 303] width 135 height 16
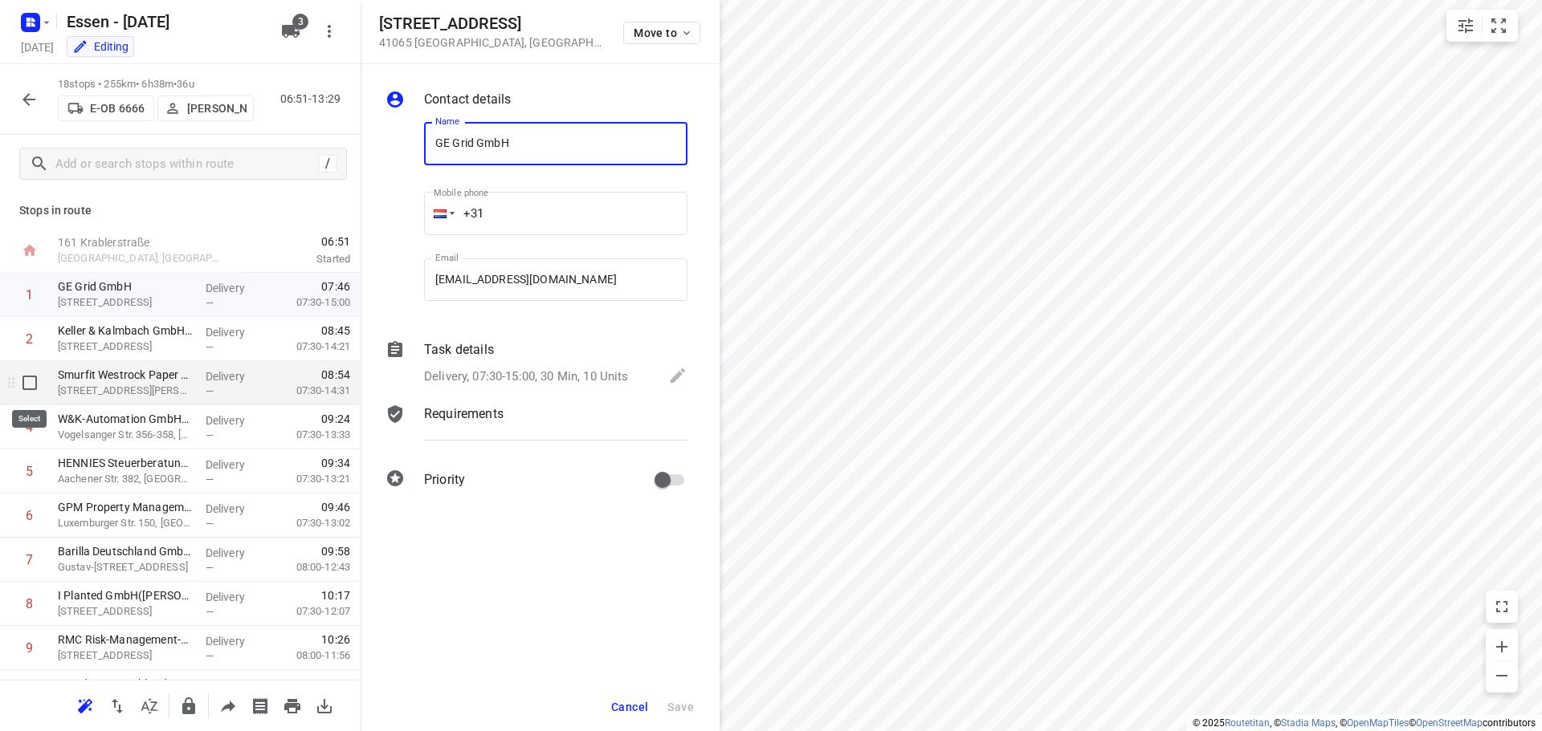
click at [26, 384] on input "checkbox" at bounding box center [30, 383] width 32 height 32
checkbox input "true"
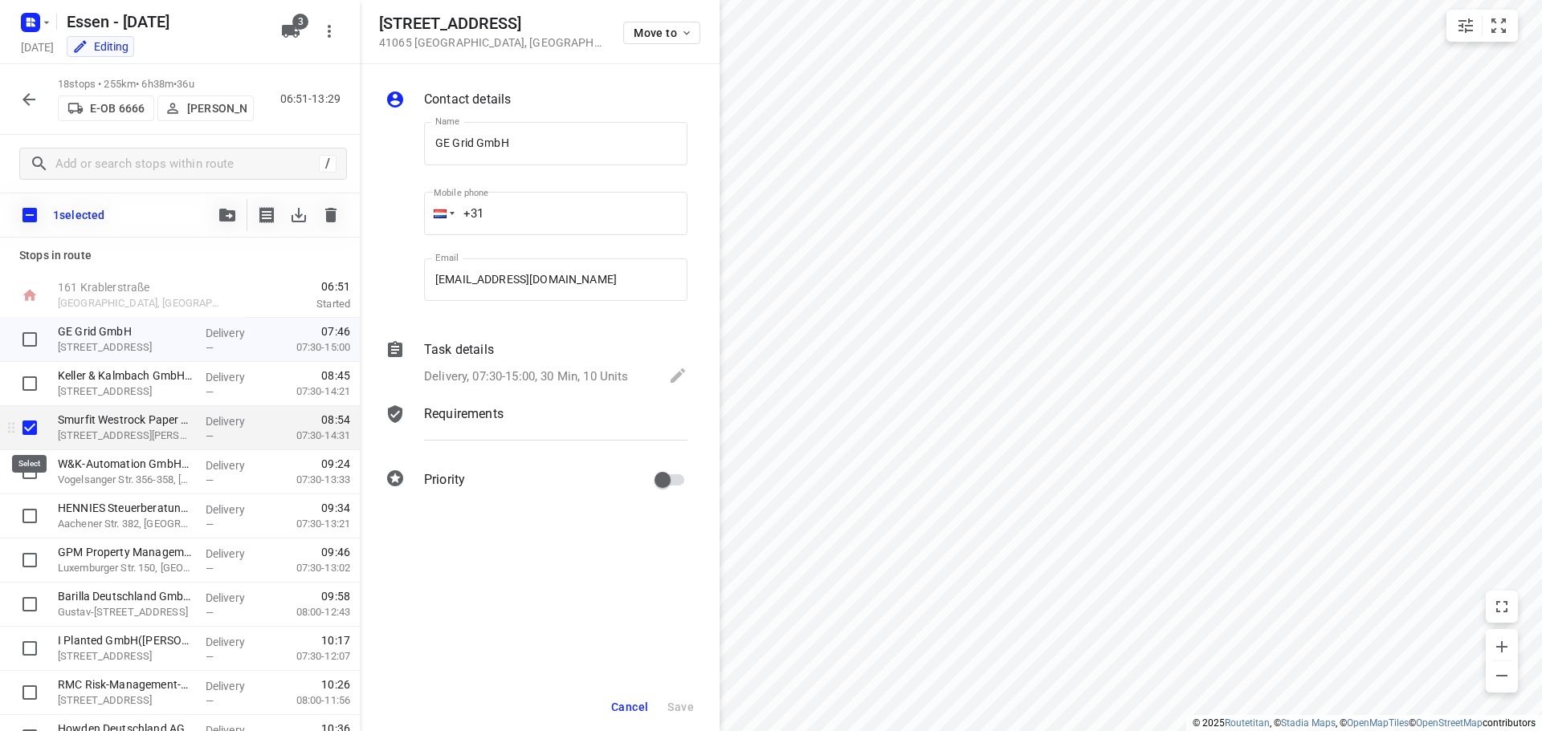
click at [35, 438] on input "checkbox" at bounding box center [30, 428] width 32 height 32
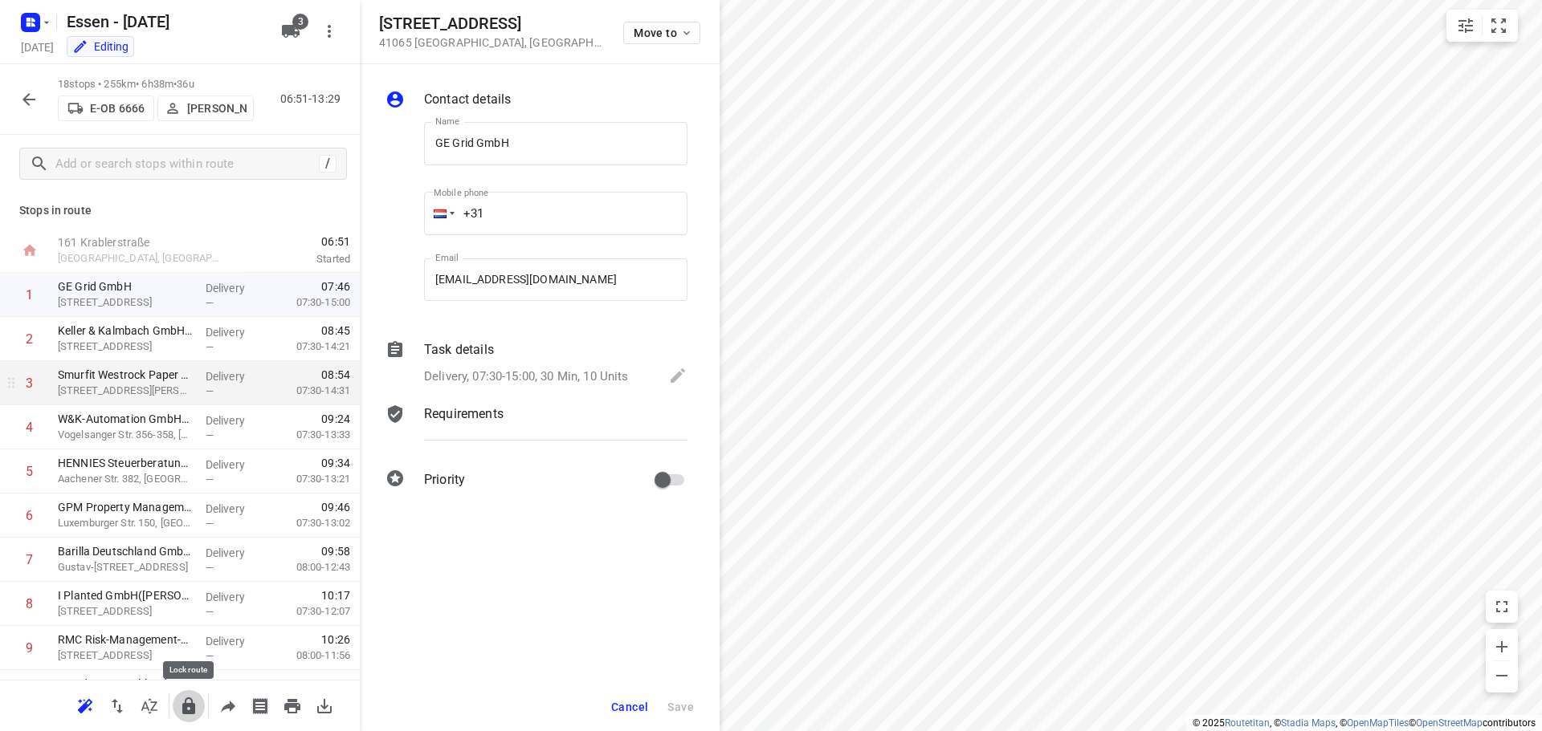
click at [198, 711] on icon "button" at bounding box center [188, 706] width 19 height 19
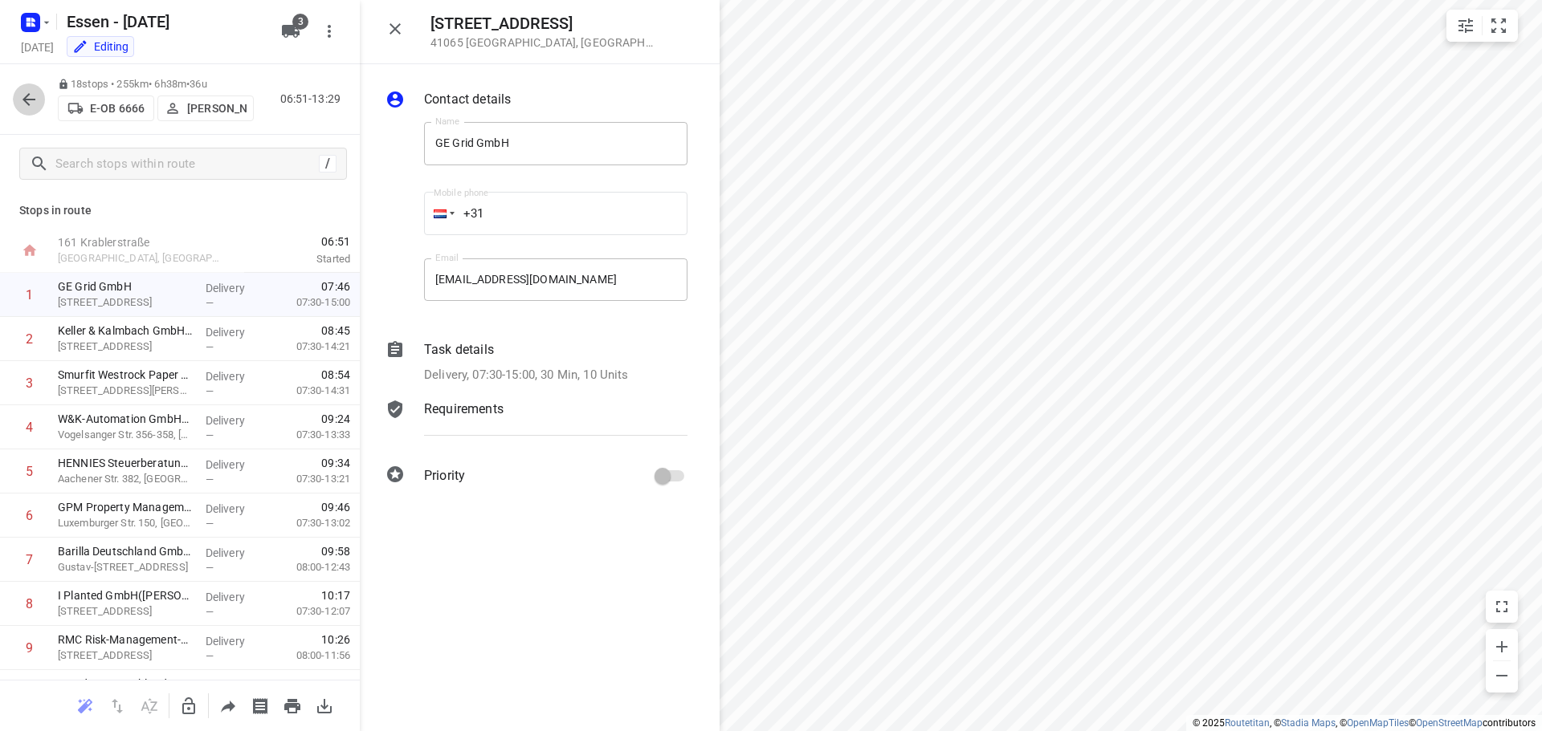
click at [24, 100] on icon "button" at bounding box center [28, 99] width 13 height 13
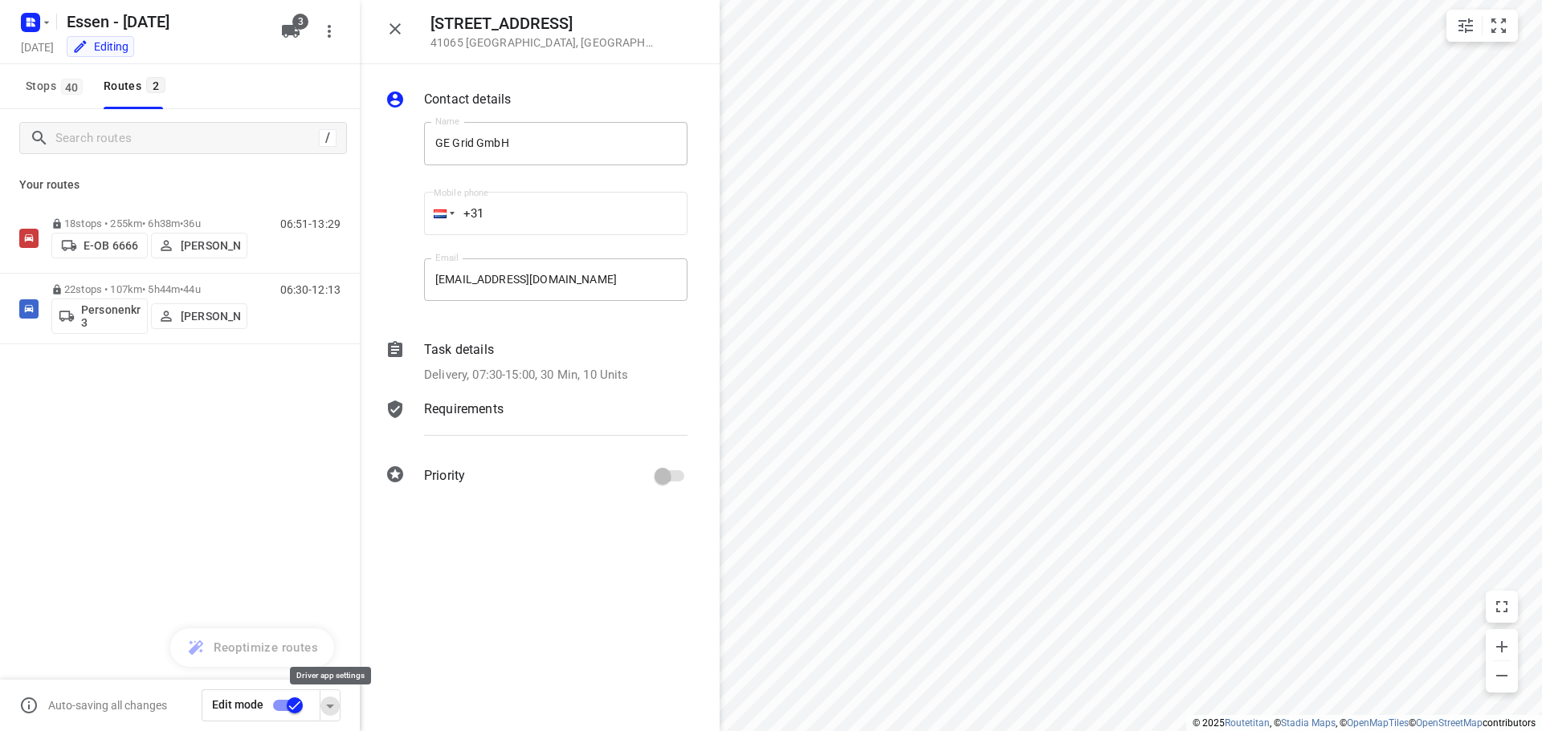
click at [329, 706] on icon "button" at bounding box center [330, 707] width 8 height 4
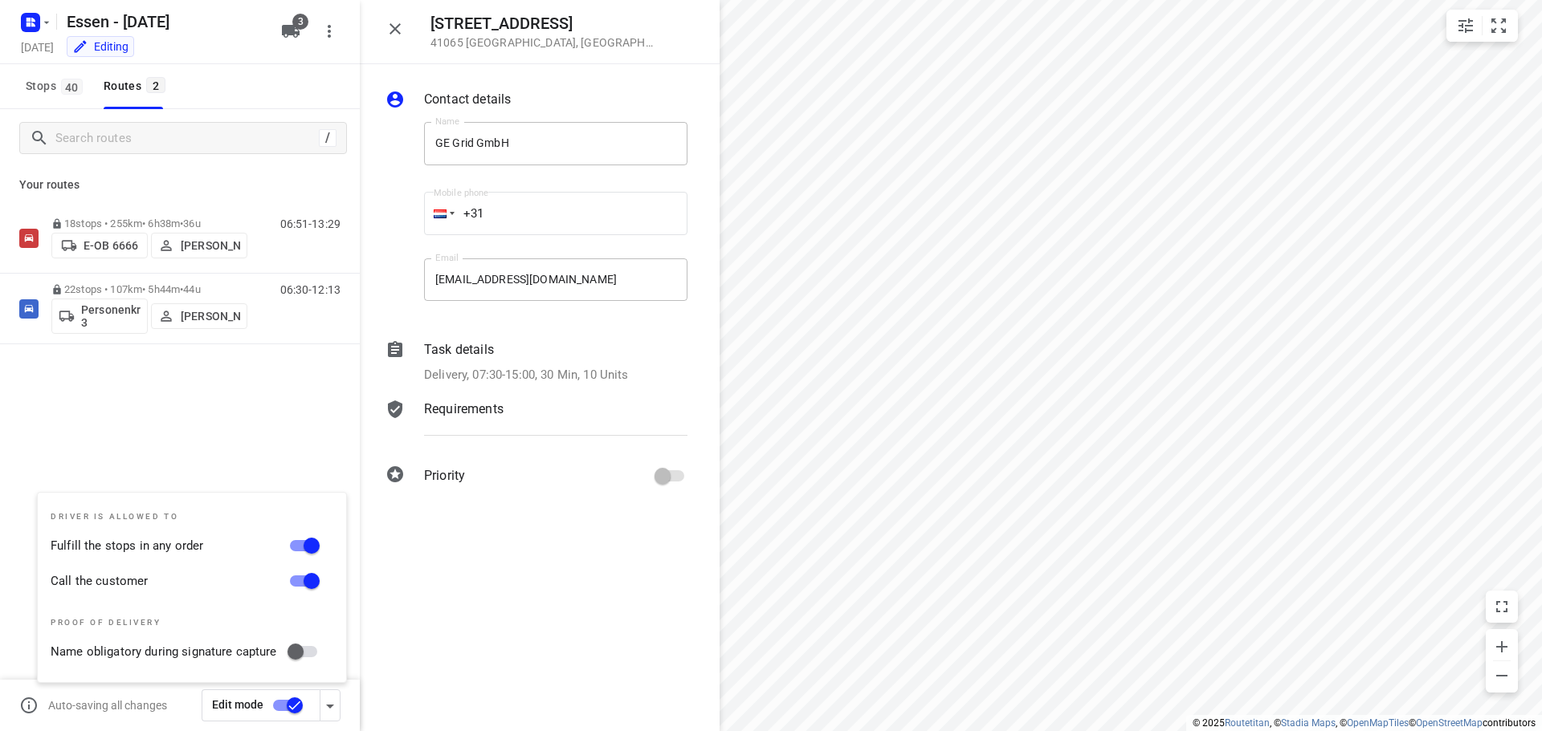
click at [283, 447] on div "18 stops • 255km • 6h38m • 36u E-OB 6666 [PERSON_NAME] 06:51-13:29 22 stops • 1…" at bounding box center [180, 330] width 360 height 254
click at [150, 438] on div "18 stops • 255km • 6h38m • 36u E-OB 6666 [PERSON_NAME] 06:51-13:29 22 stops • 1…" at bounding box center [180, 330] width 360 height 254
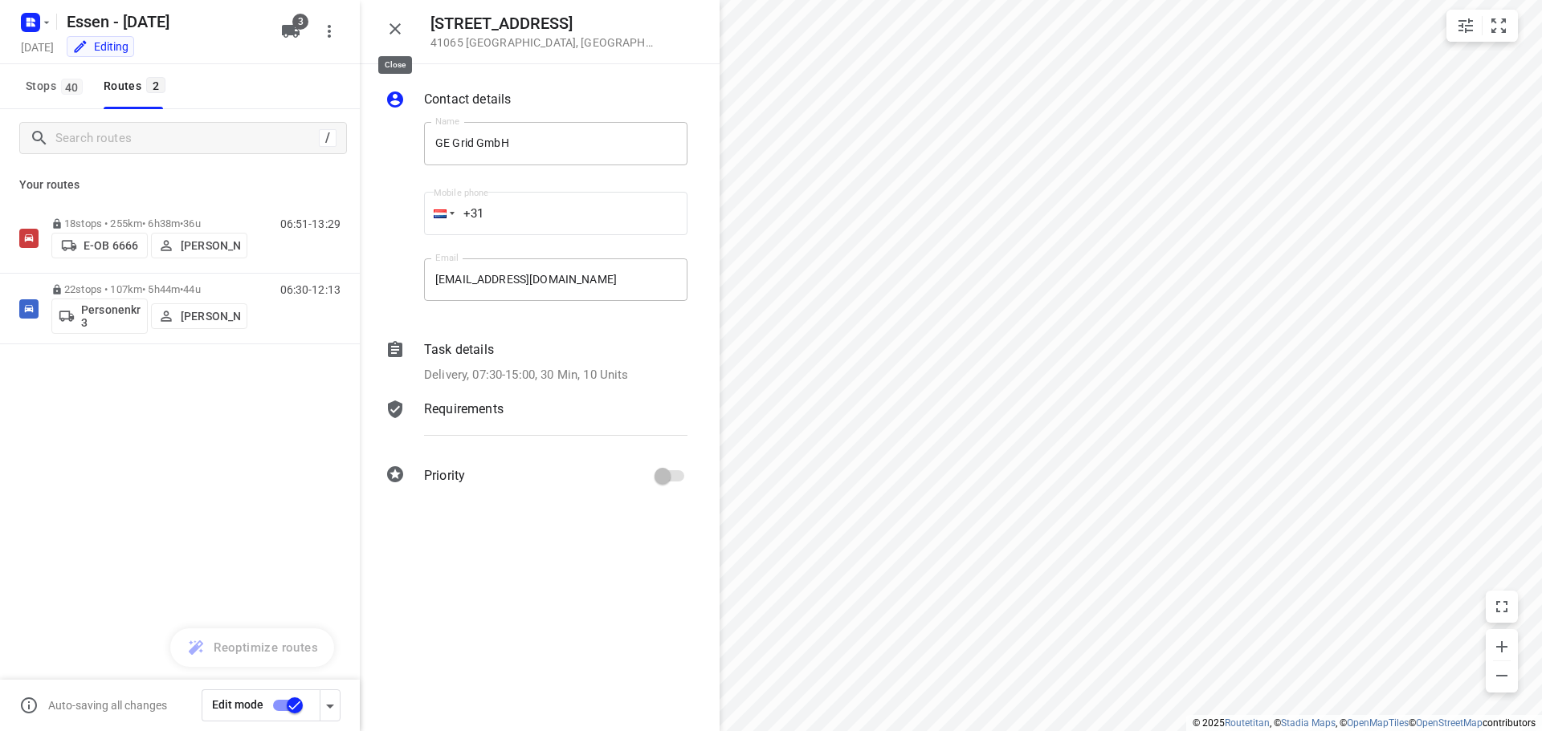
click at [397, 23] on icon "button" at bounding box center [394, 28] width 19 height 19
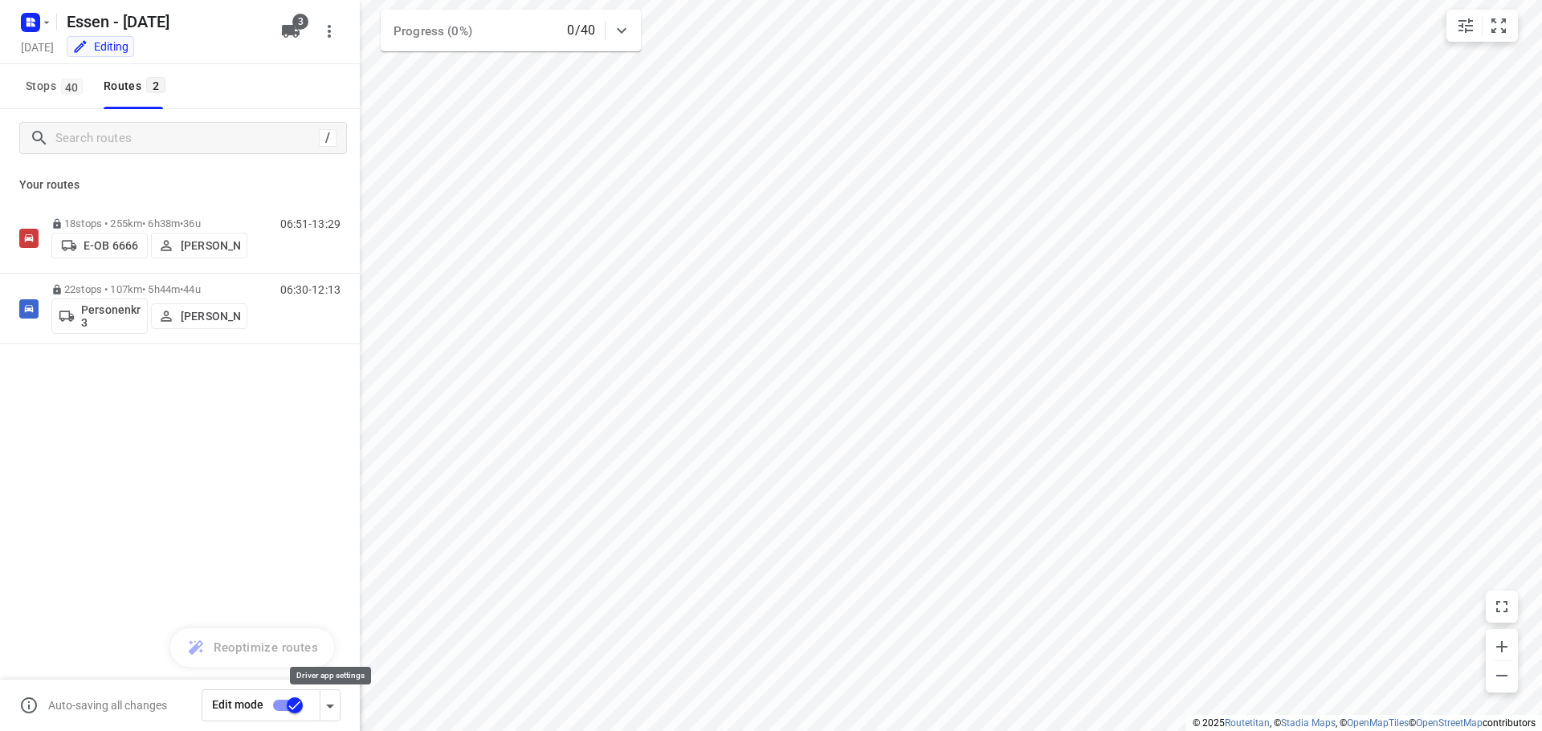
click at [330, 706] on icon "button" at bounding box center [330, 707] width 8 height 4
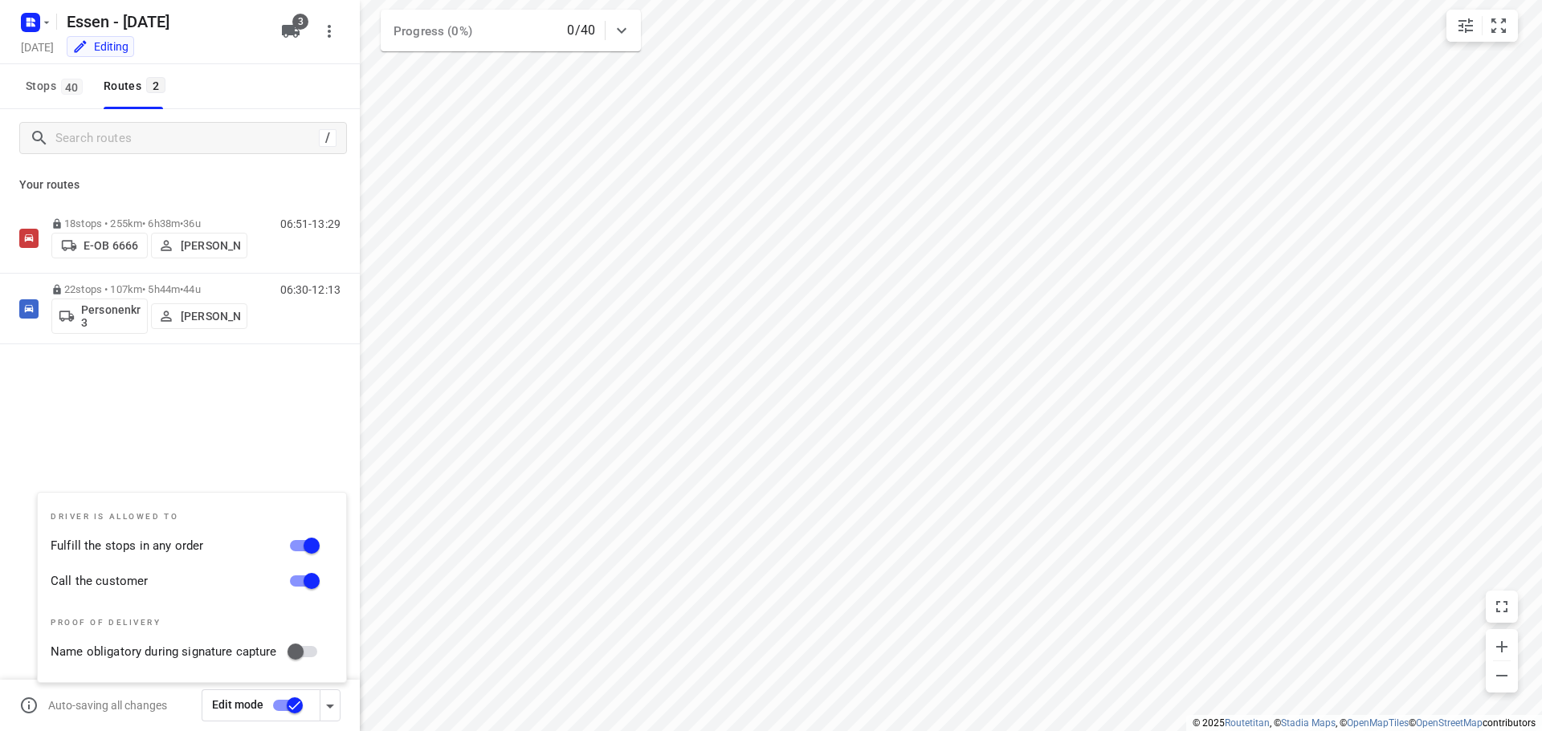
click at [160, 432] on div "18 stops • 255km • 6h38m • 36u E-OB 6666 [PERSON_NAME] 06:51-13:29 22 stops • 1…" at bounding box center [180, 330] width 360 height 254
click at [273, 703] on input "checkbox" at bounding box center [295, 706] width 92 height 31
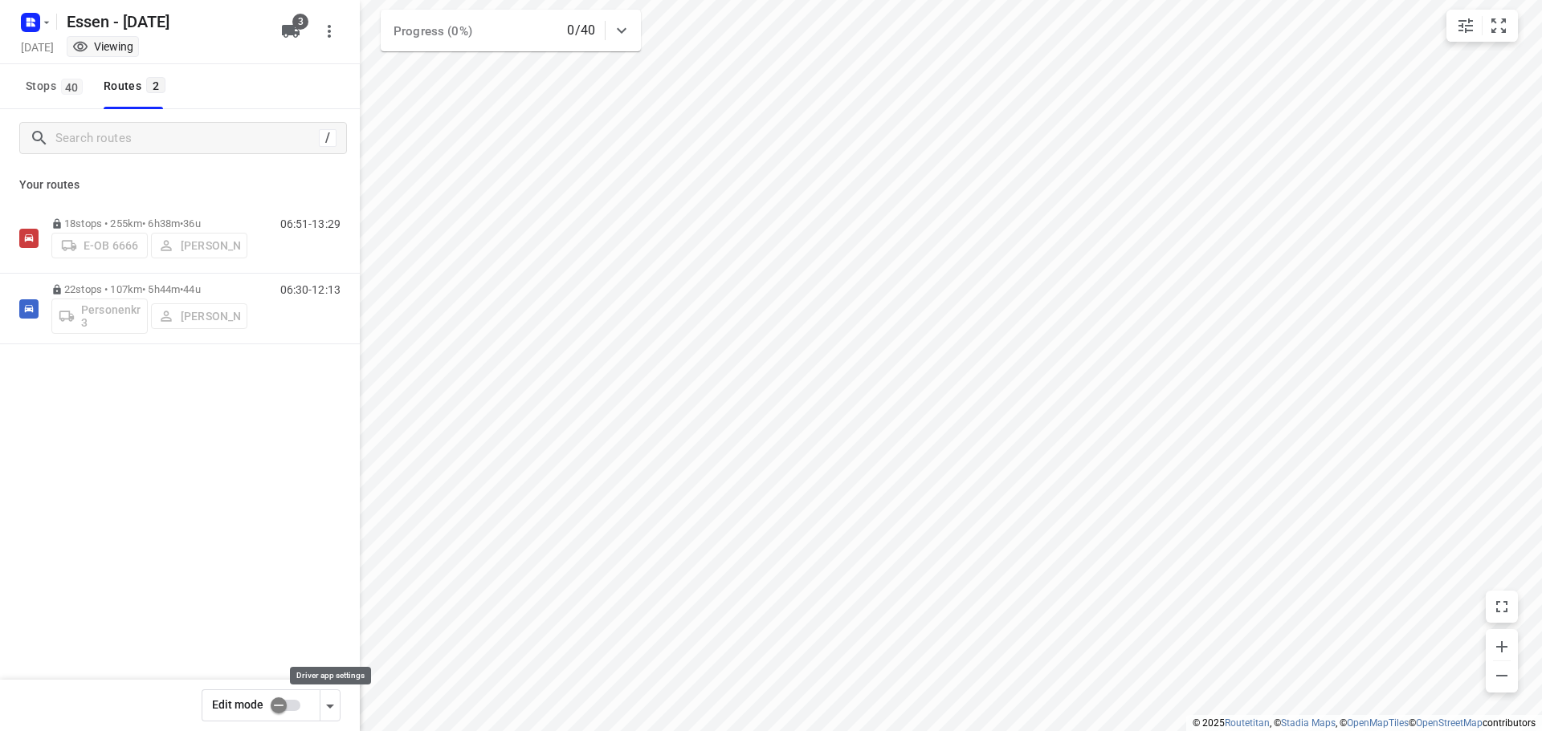
click at [332, 705] on icon "button" at bounding box center [330, 707] width 8 height 4
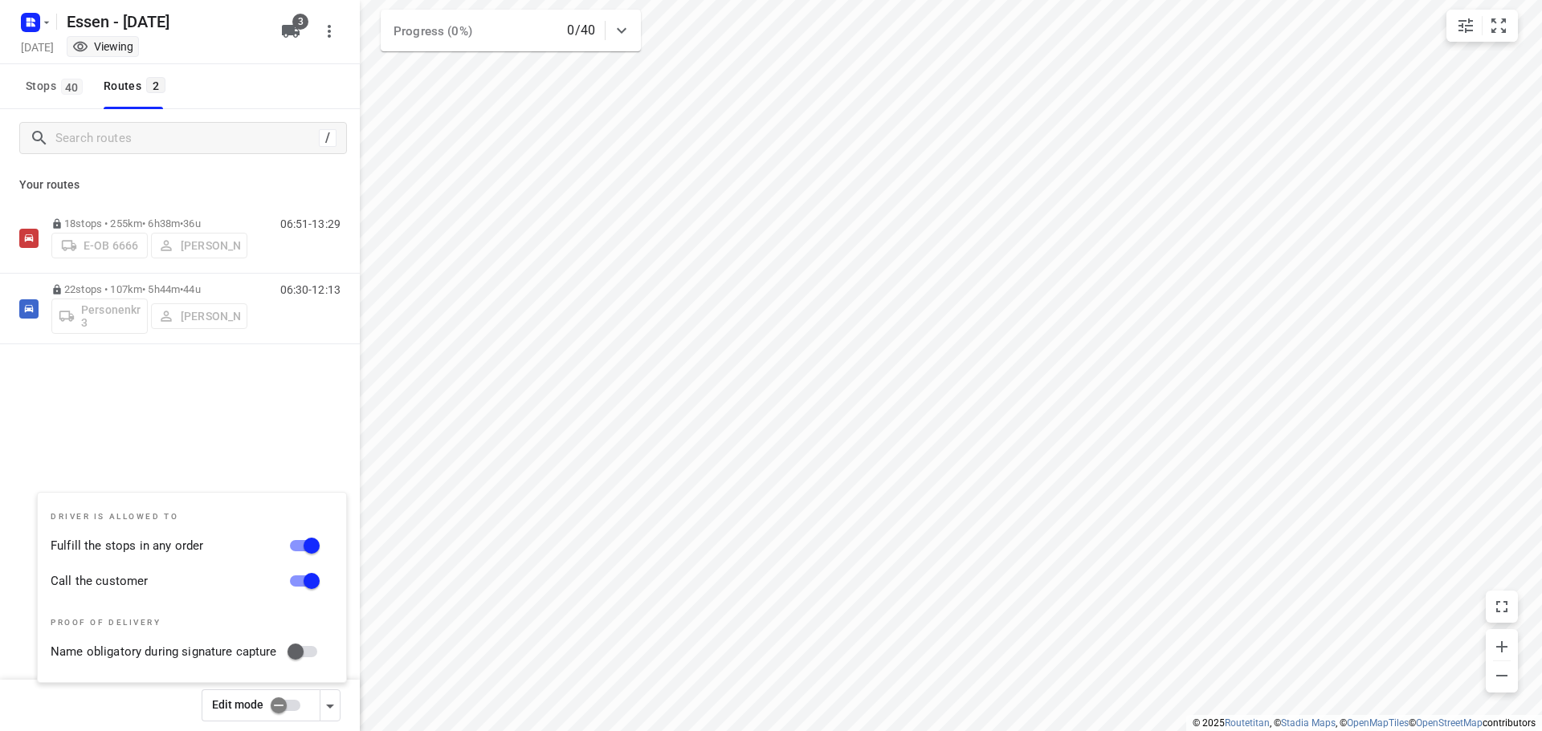
click at [255, 413] on div "18 stops • 255km • 6h38m • 36u E-OB 6666 [PERSON_NAME] 06:51-13:29 22 stops • 1…" at bounding box center [180, 330] width 360 height 254
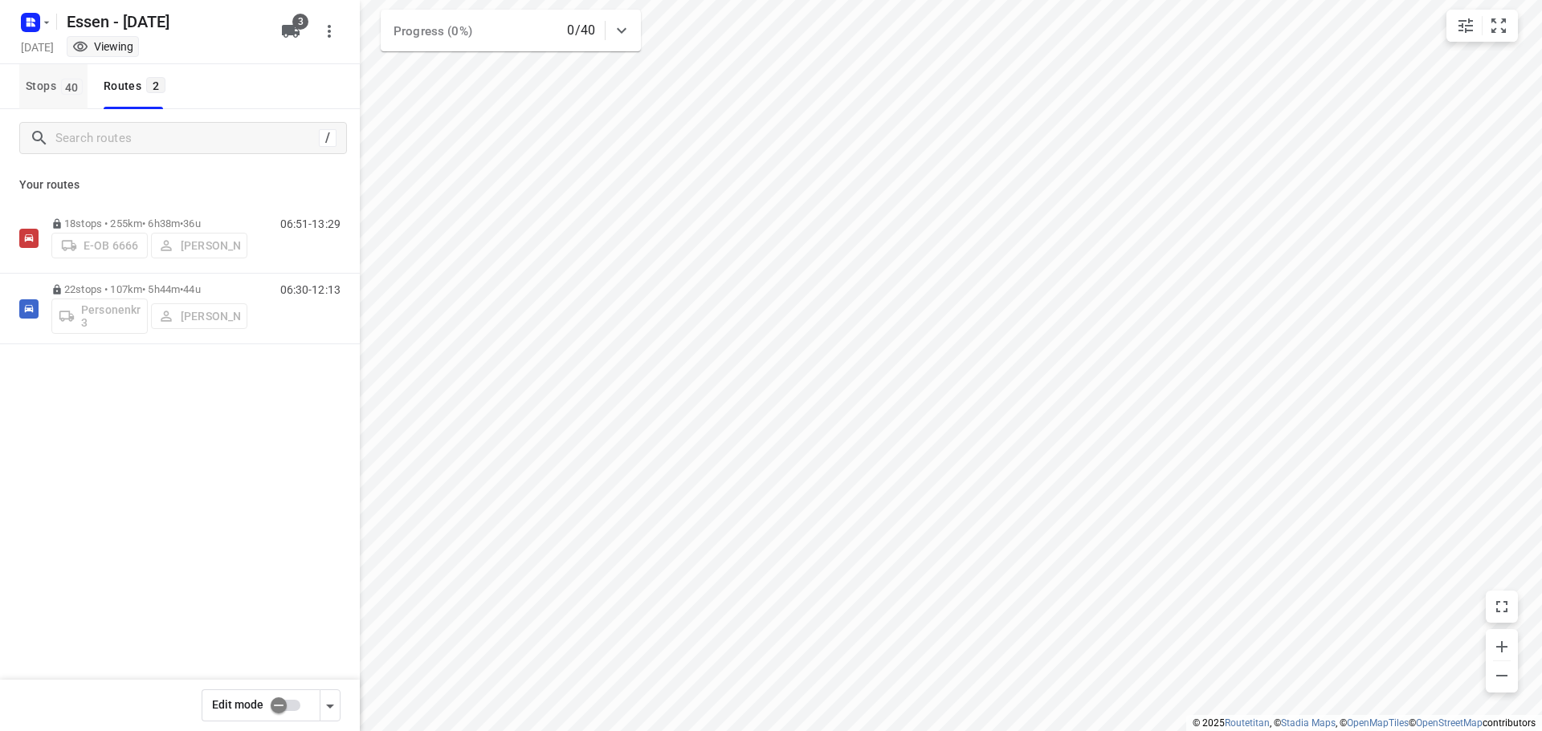
click at [59, 86] on span "Stops 40" at bounding box center [57, 86] width 62 height 20
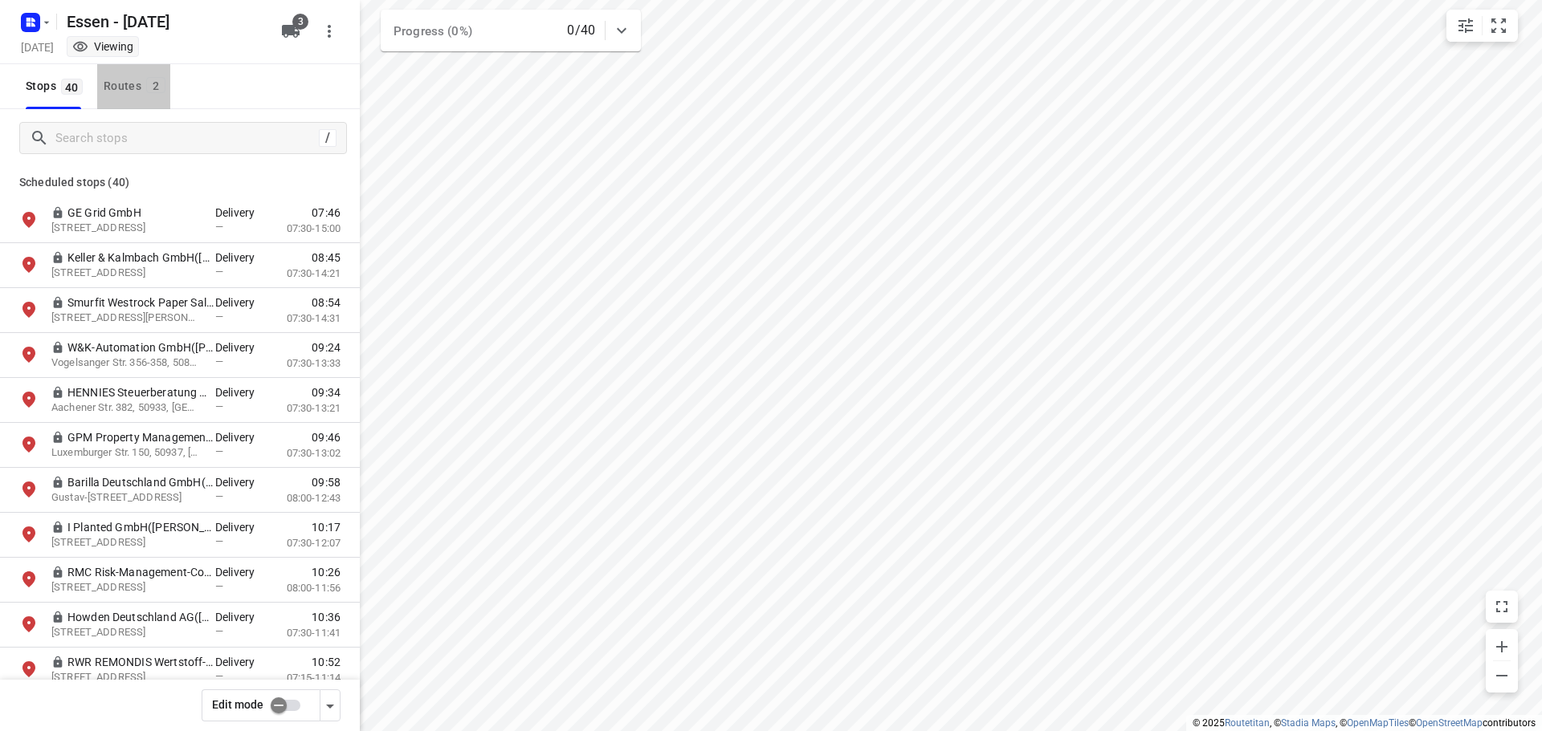
click at [117, 76] on div "Routes 2" at bounding box center [137, 86] width 67 height 20
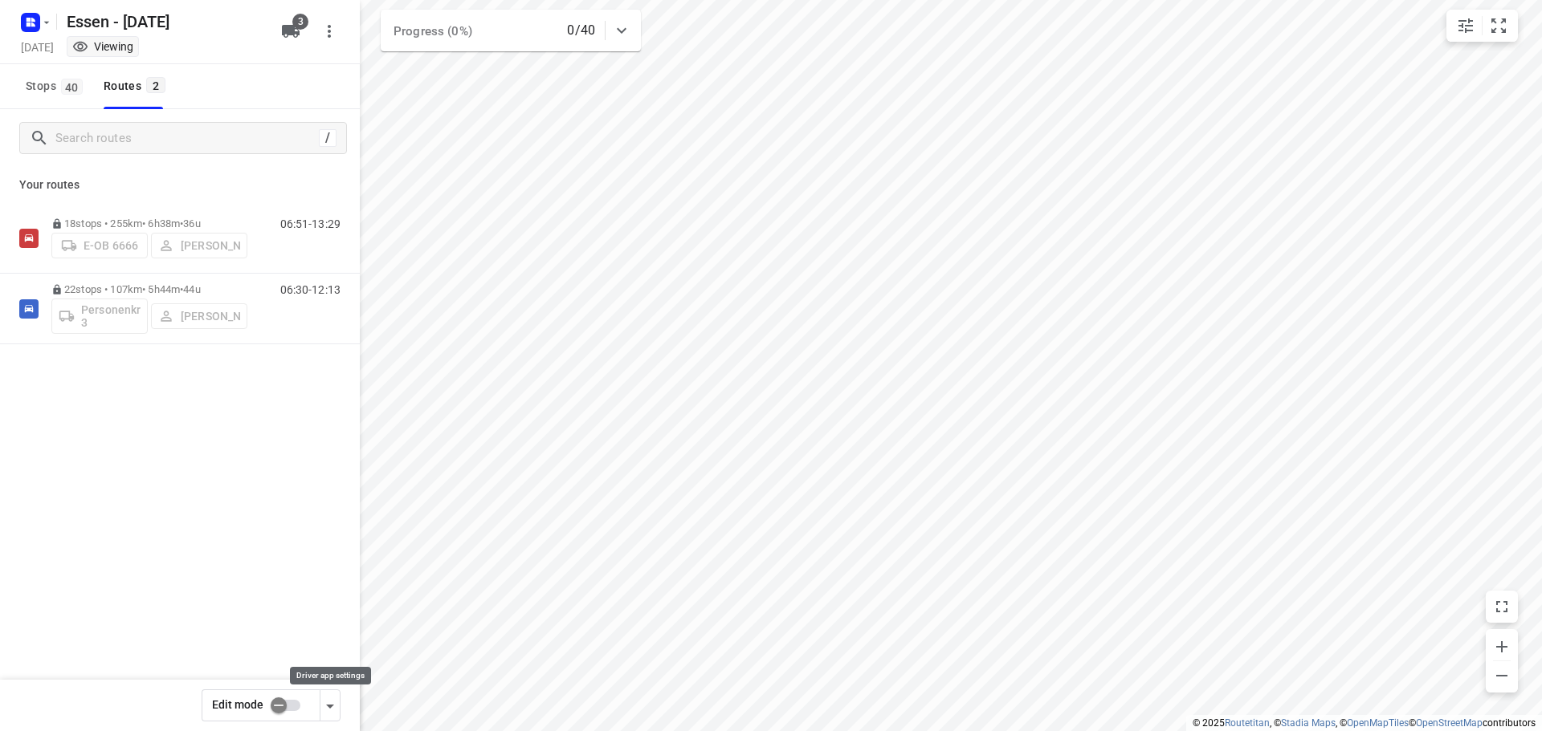
click at [332, 707] on icon "button" at bounding box center [329, 706] width 19 height 19
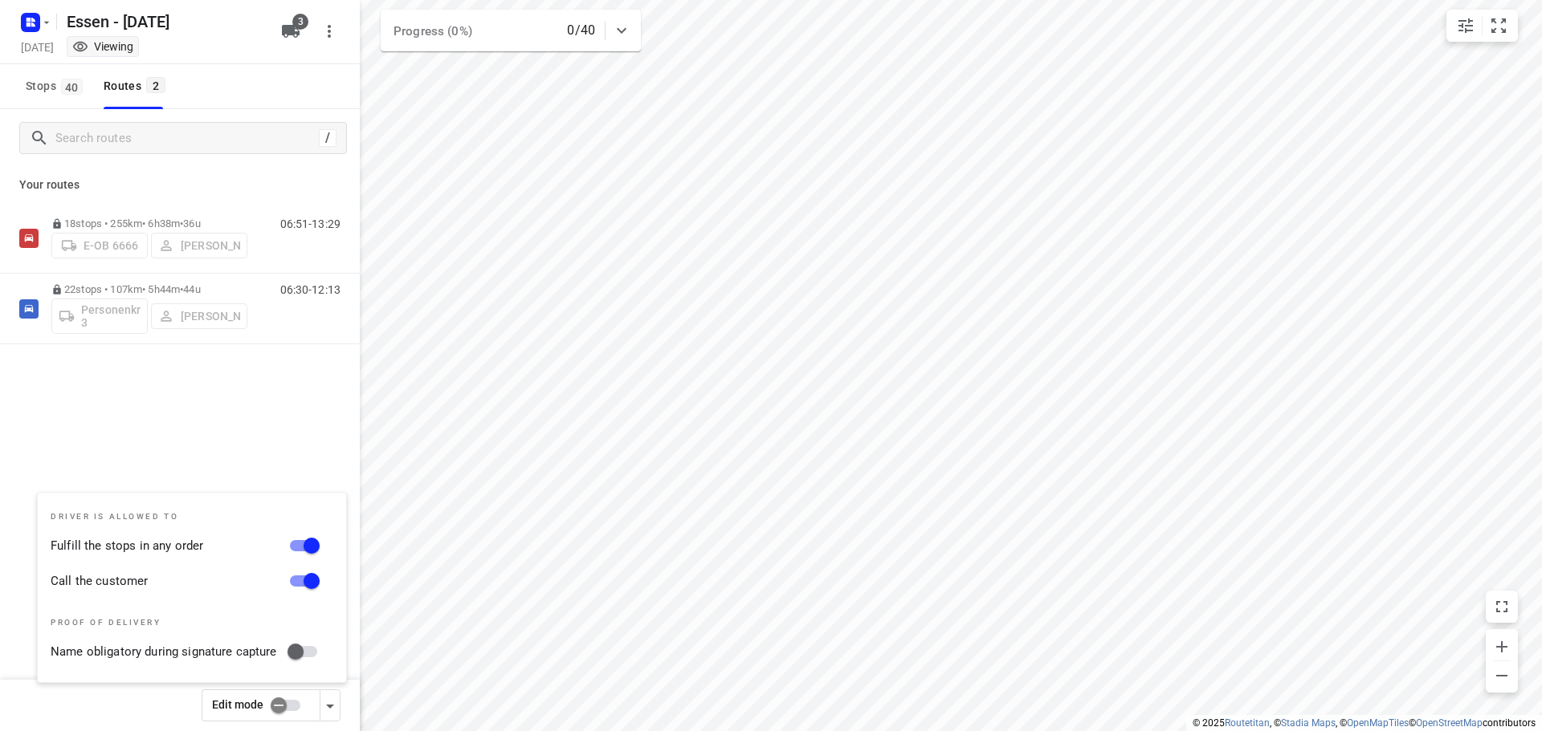
click at [242, 442] on div "18 stops • 255km • 6h38m • 36u E-OB 6666 [PERSON_NAME] 06:51-13:29 22 stops • 1…" at bounding box center [180, 330] width 360 height 254
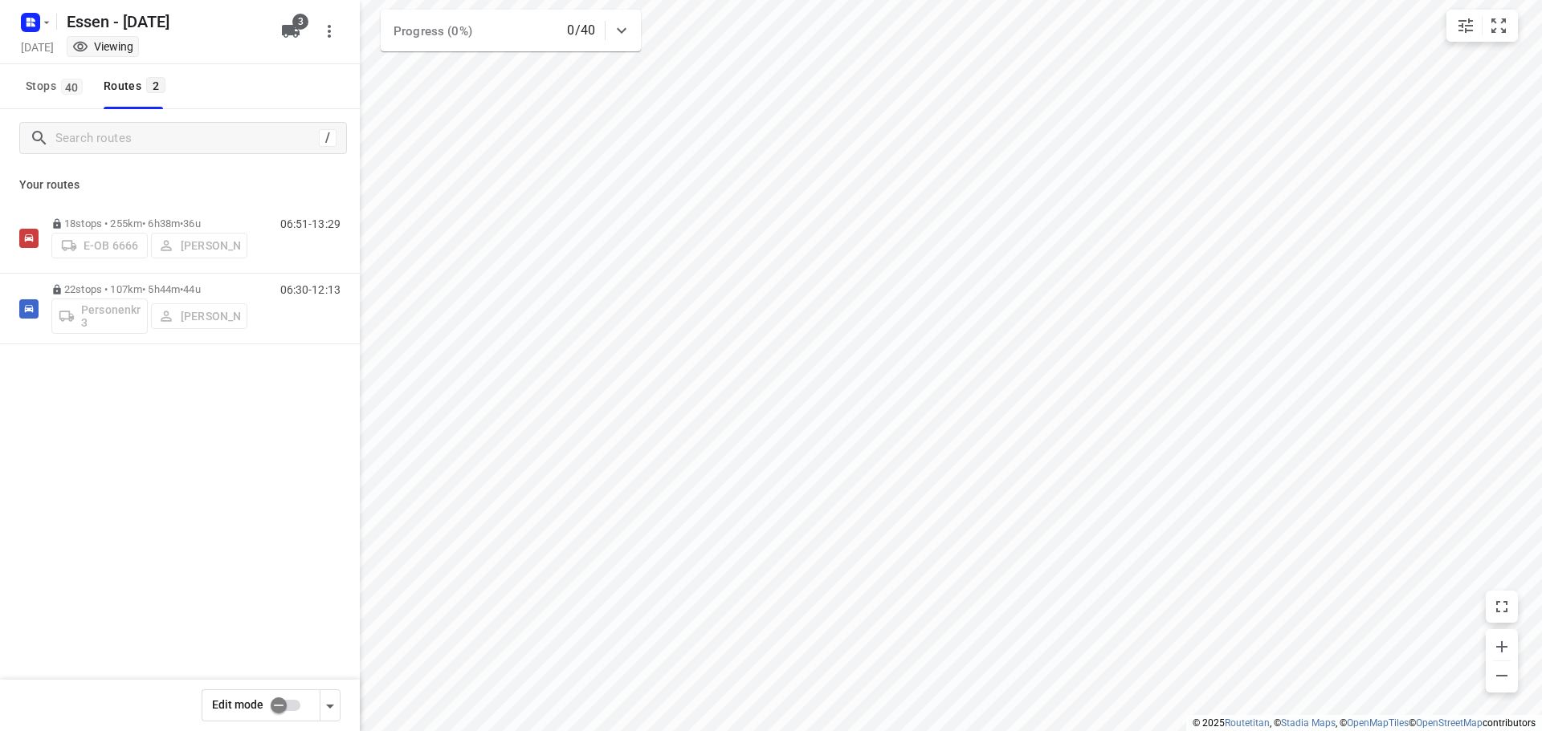
click at [275, 701] on input "checkbox" at bounding box center [279, 706] width 92 height 31
click at [274, 706] on input "checkbox" at bounding box center [295, 706] width 92 height 31
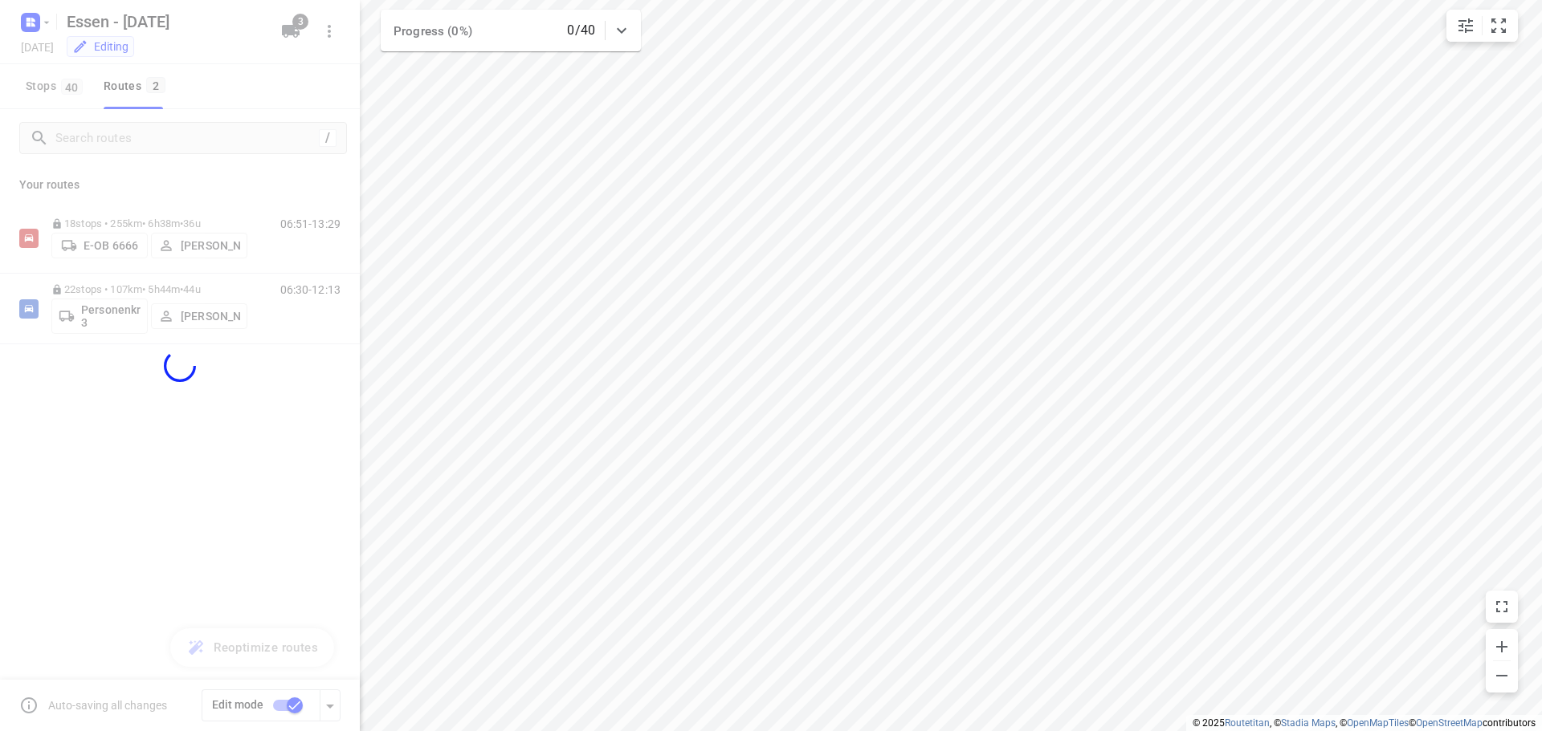
checkbox input "false"
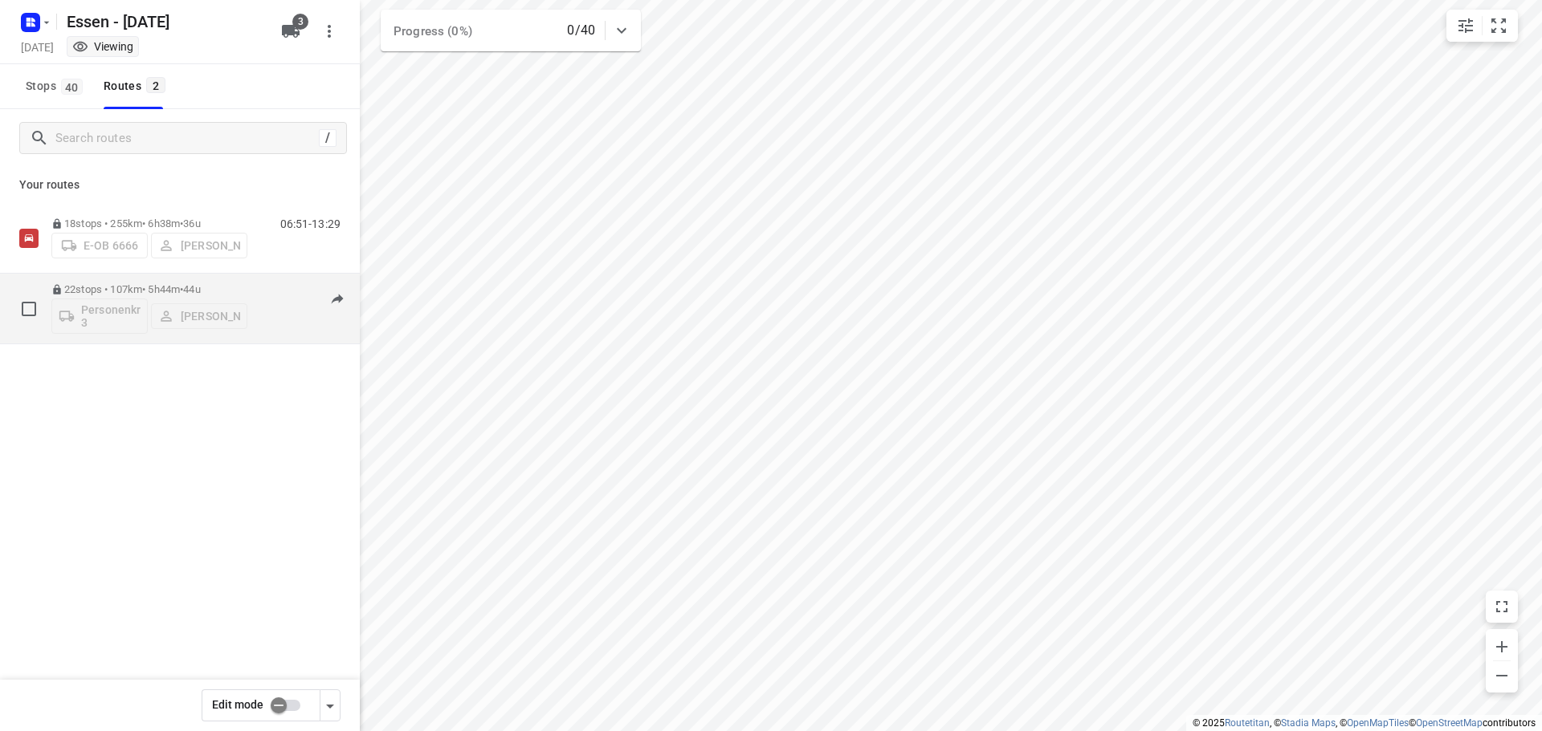
click at [103, 288] on p "22 stops • 107km • 5h44m • 44u" at bounding box center [149, 289] width 196 height 12
